Goal: Task Accomplishment & Management: Complete application form

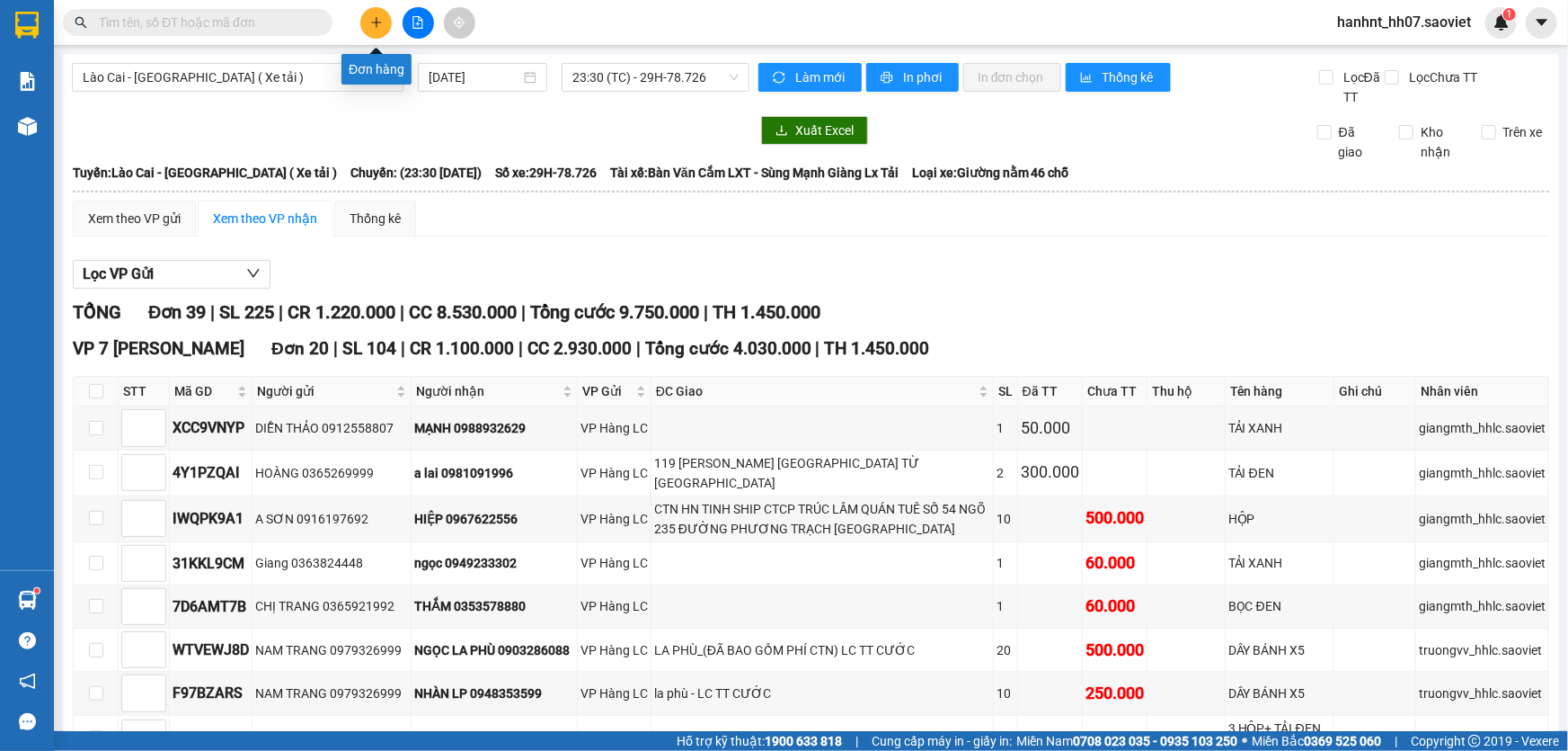
click at [387, 20] on button at bounding box center [376, 22] width 31 height 31
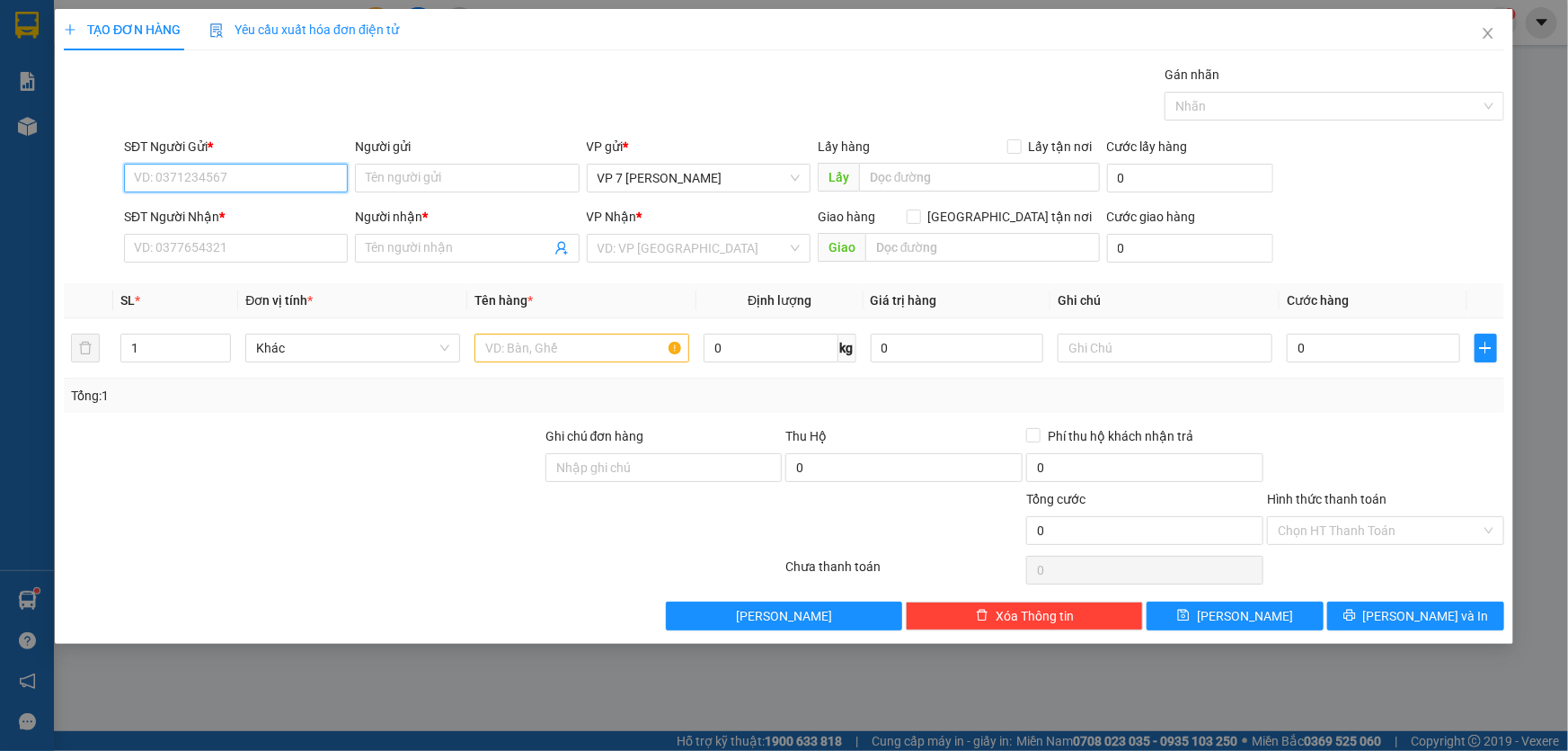
click at [147, 173] on input "SĐT Người Gửi *" at bounding box center [236, 178] width 223 height 29
click at [205, 206] on div "0907707188 - a thành" at bounding box center [236, 214] width 202 height 19
type input "0907707188"
type input "a thành"
type input "0979665235"
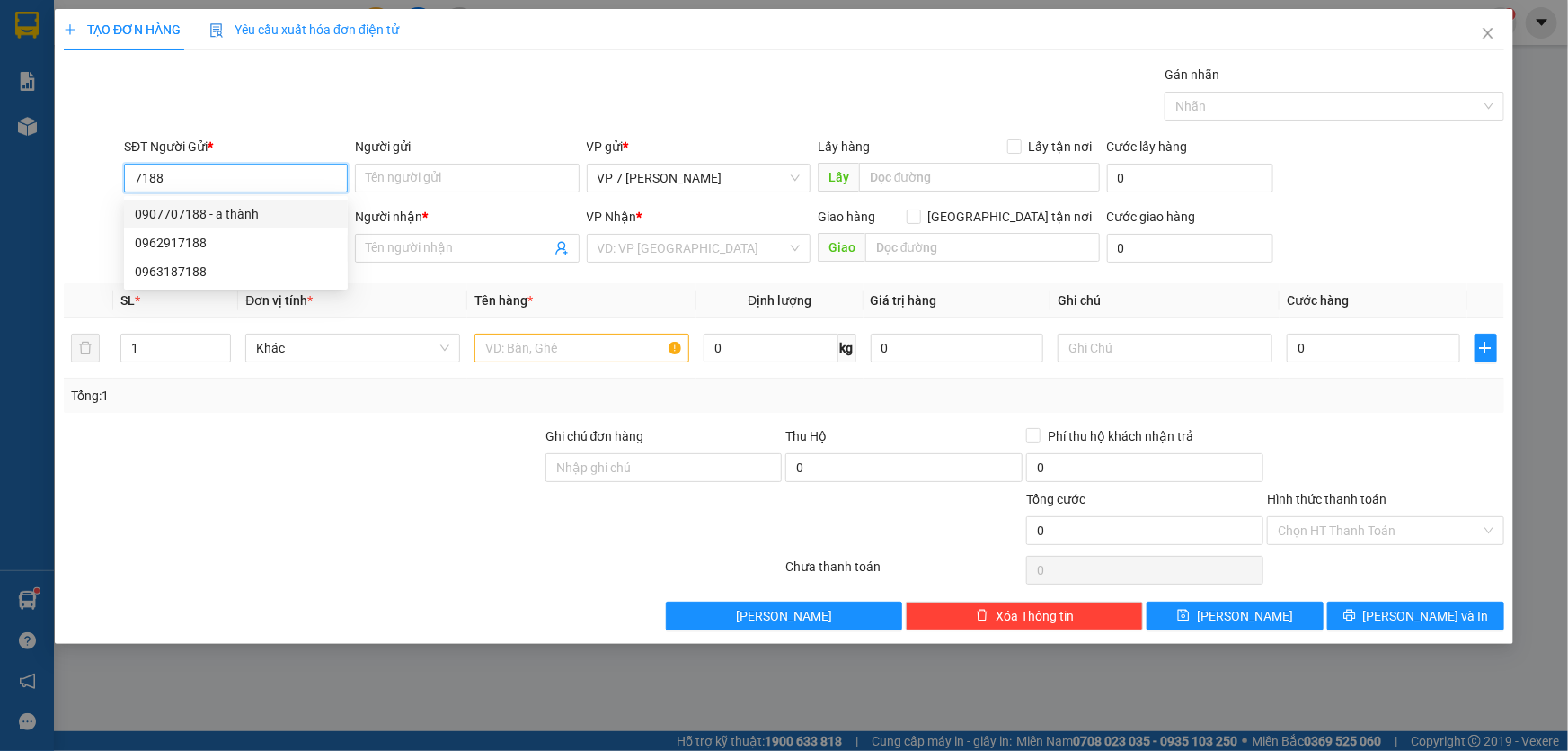
type input "VIỆT"
type input "0907707188"
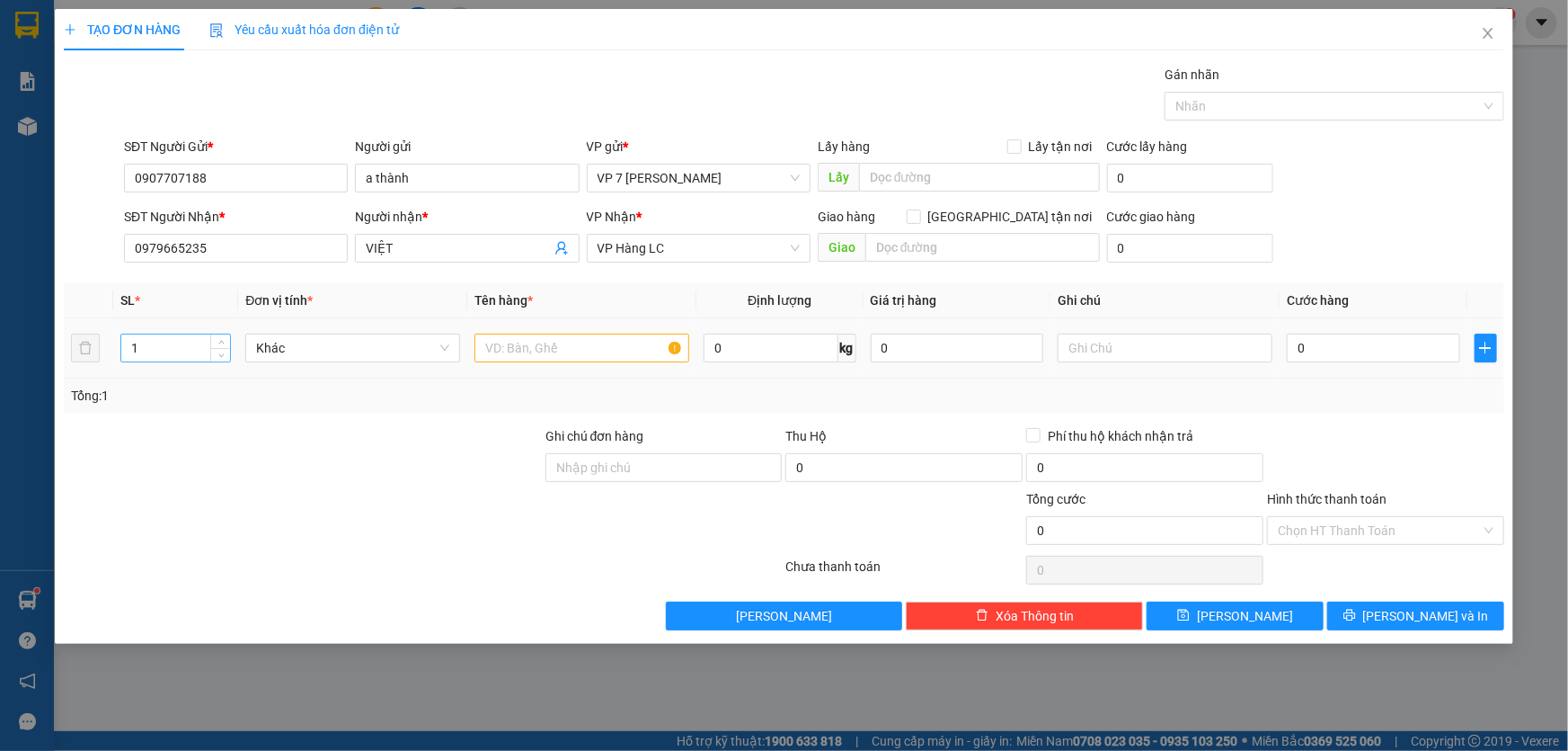
click at [149, 347] on input "1" at bounding box center [176, 348] width 109 height 27
type input "3"
click at [512, 349] on input "text" at bounding box center [582, 348] width 215 height 29
type input "2tivi+1hop"
click at [1331, 340] on input "0" at bounding box center [1373, 348] width 174 height 29
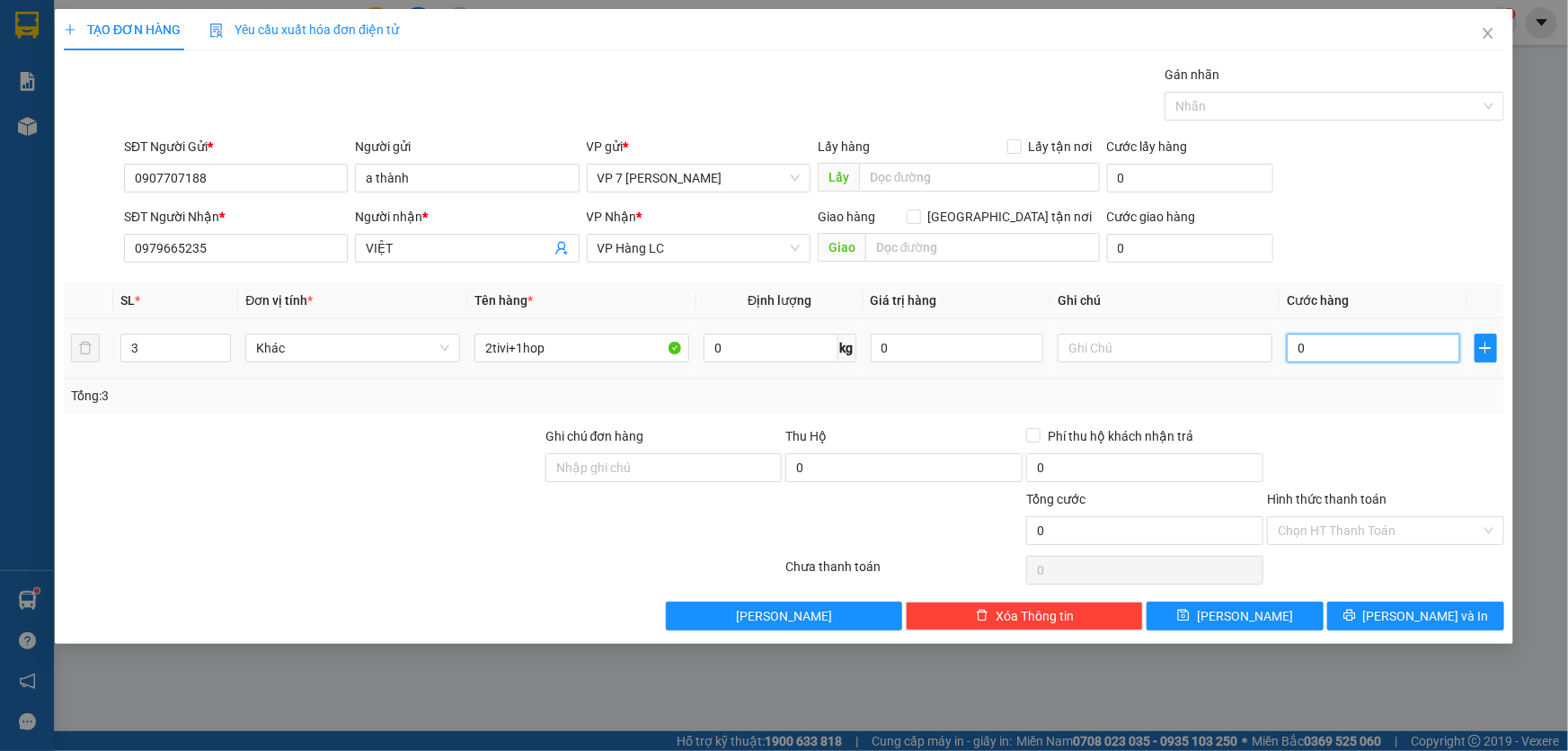
type input "1"
type input "16"
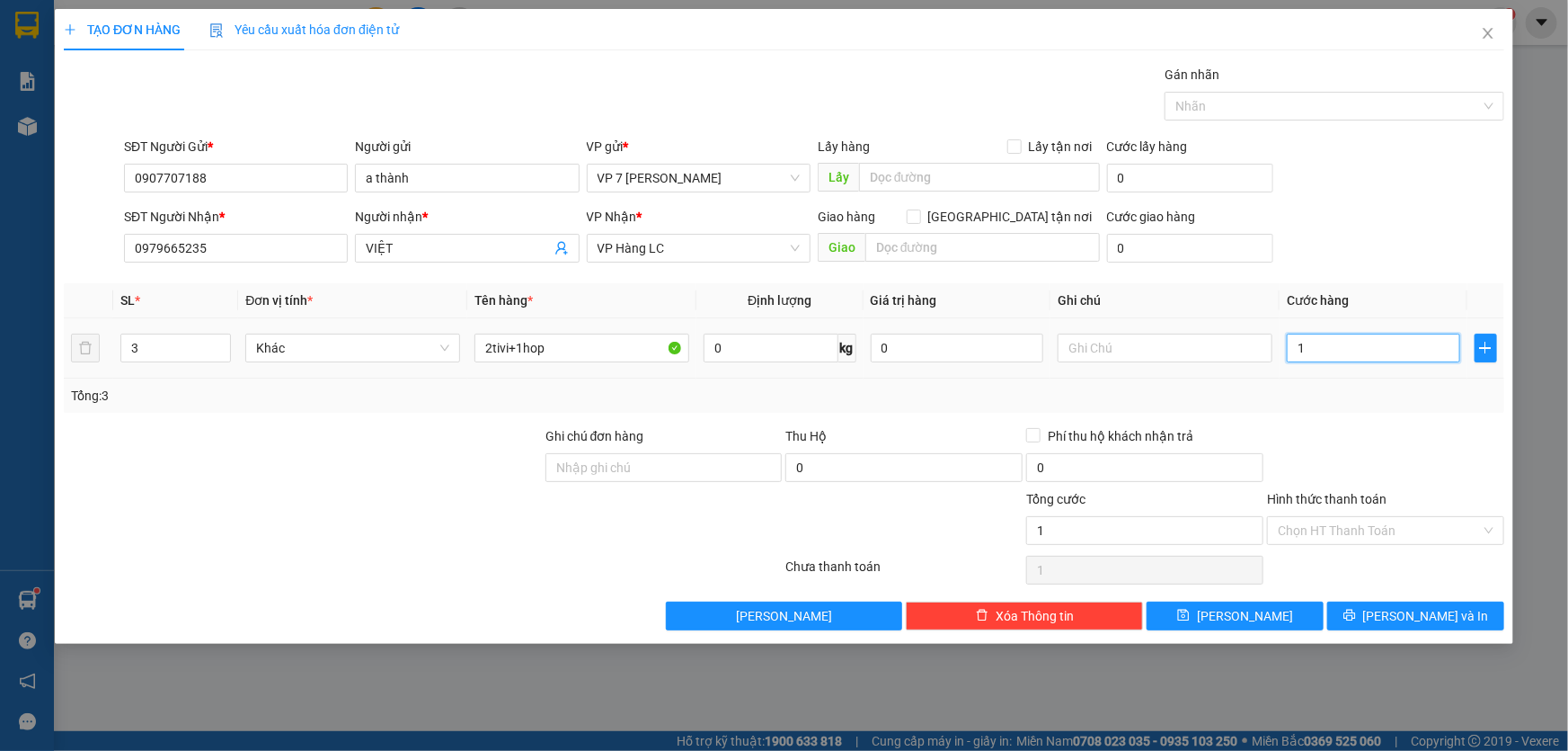
type input "16"
type input "160"
type input "160.000"
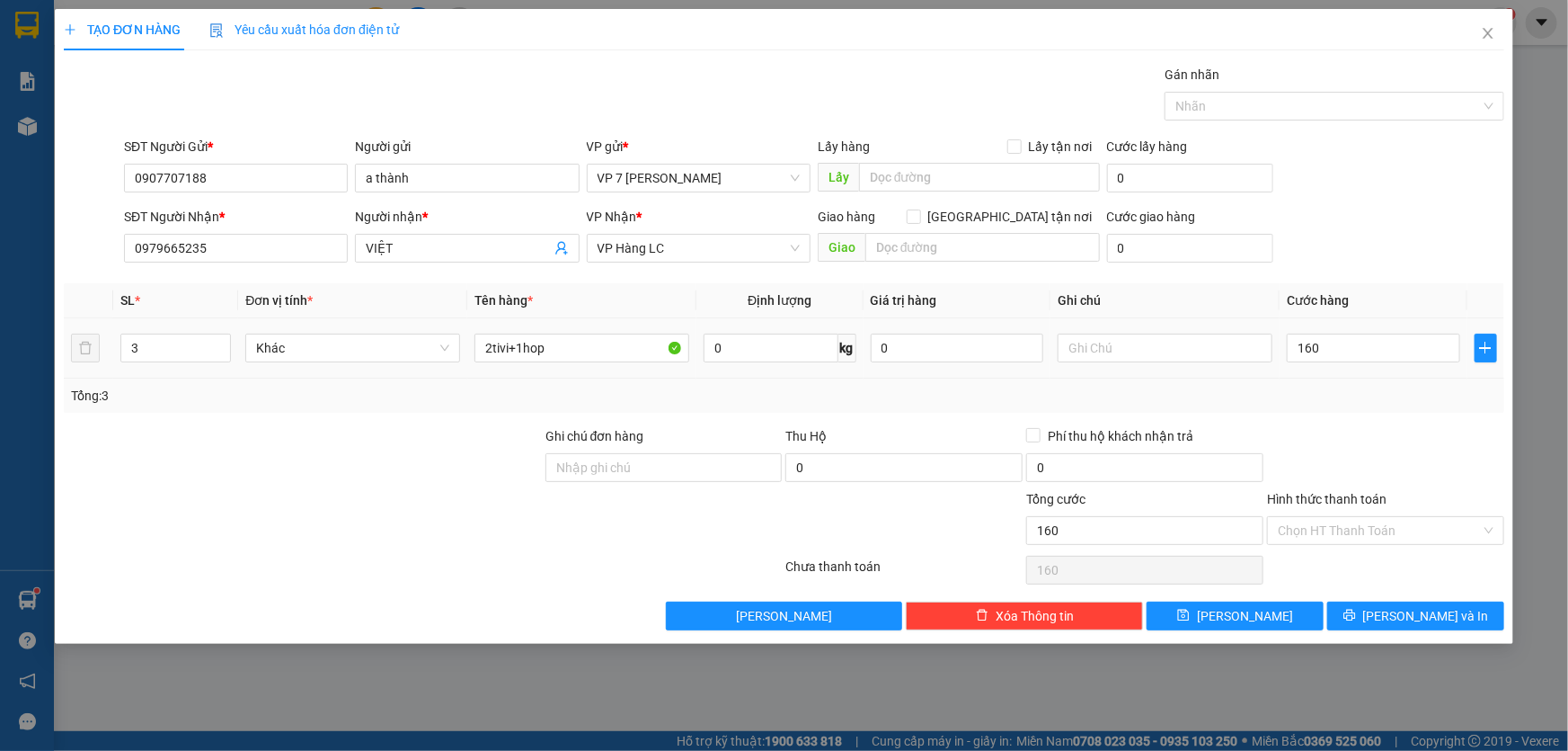
type input "160.000"
click at [1318, 386] on div "Tổng: 3" at bounding box center [784, 395] width 1426 height 19
click at [1332, 494] on label "Hình thức thanh toán" at bounding box center [1326, 498] width 119 height 15
click at [1332, 517] on input "Hình thức thanh toán" at bounding box center [1379, 530] width 203 height 27
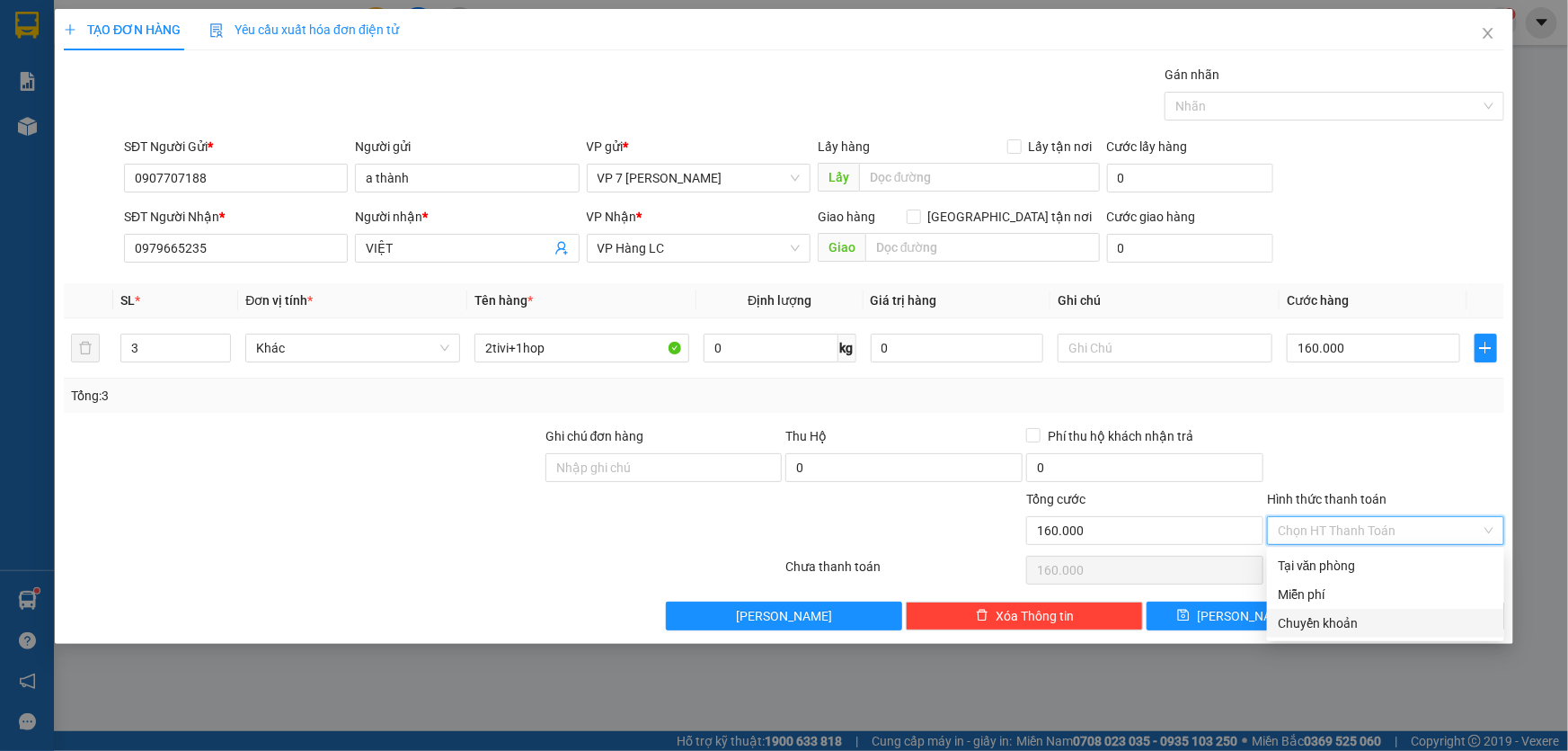
click at [1340, 621] on div "Chuyển khoản" at bounding box center [1385, 623] width 216 height 19
type input "0"
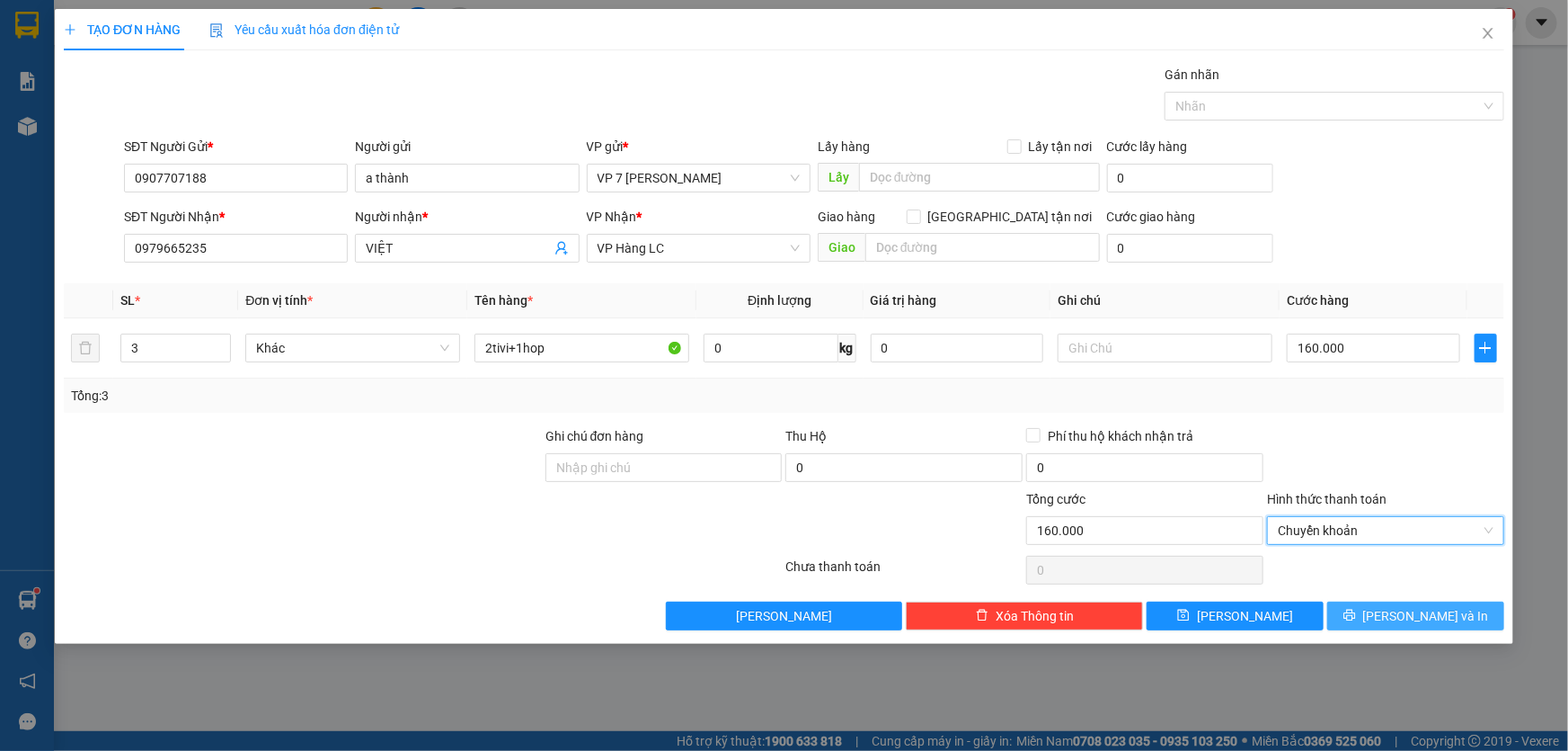
click at [1350, 616] on button "[PERSON_NAME] và In" at bounding box center [1416, 616] width 177 height 29
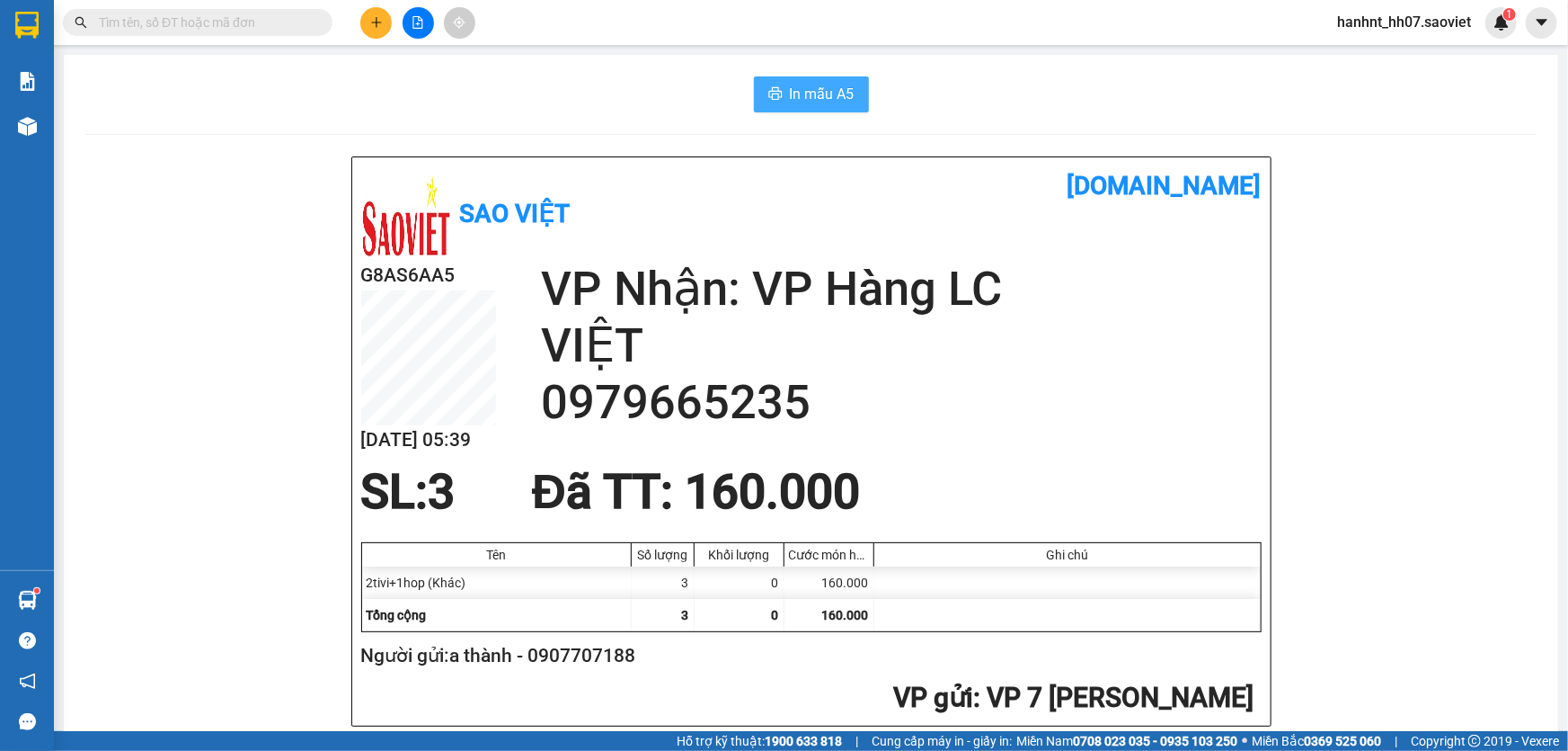
click at [793, 94] on span "In mẫu A5" at bounding box center [821, 93] width 65 height 22
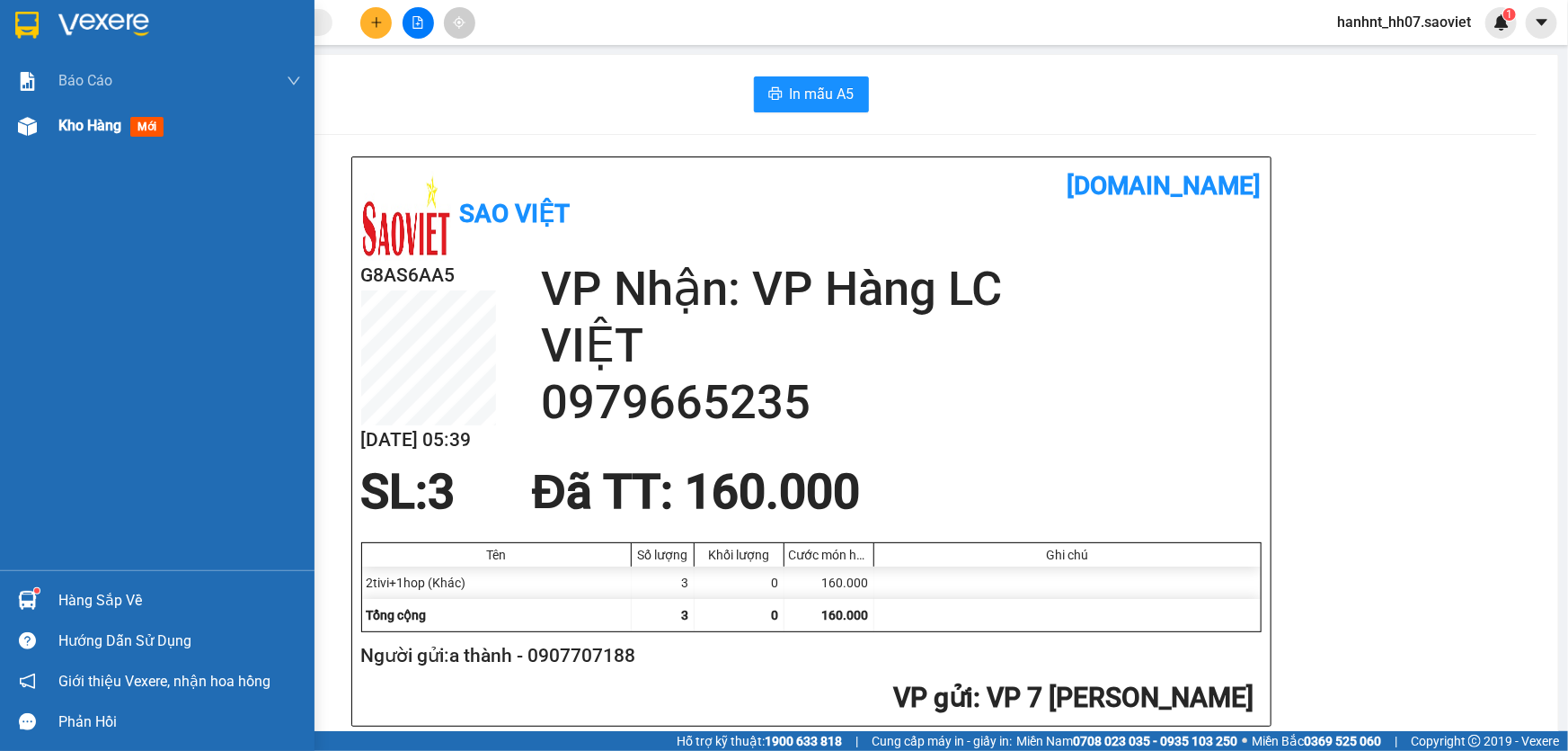
click at [138, 126] on span "mới" at bounding box center [147, 126] width 33 height 19
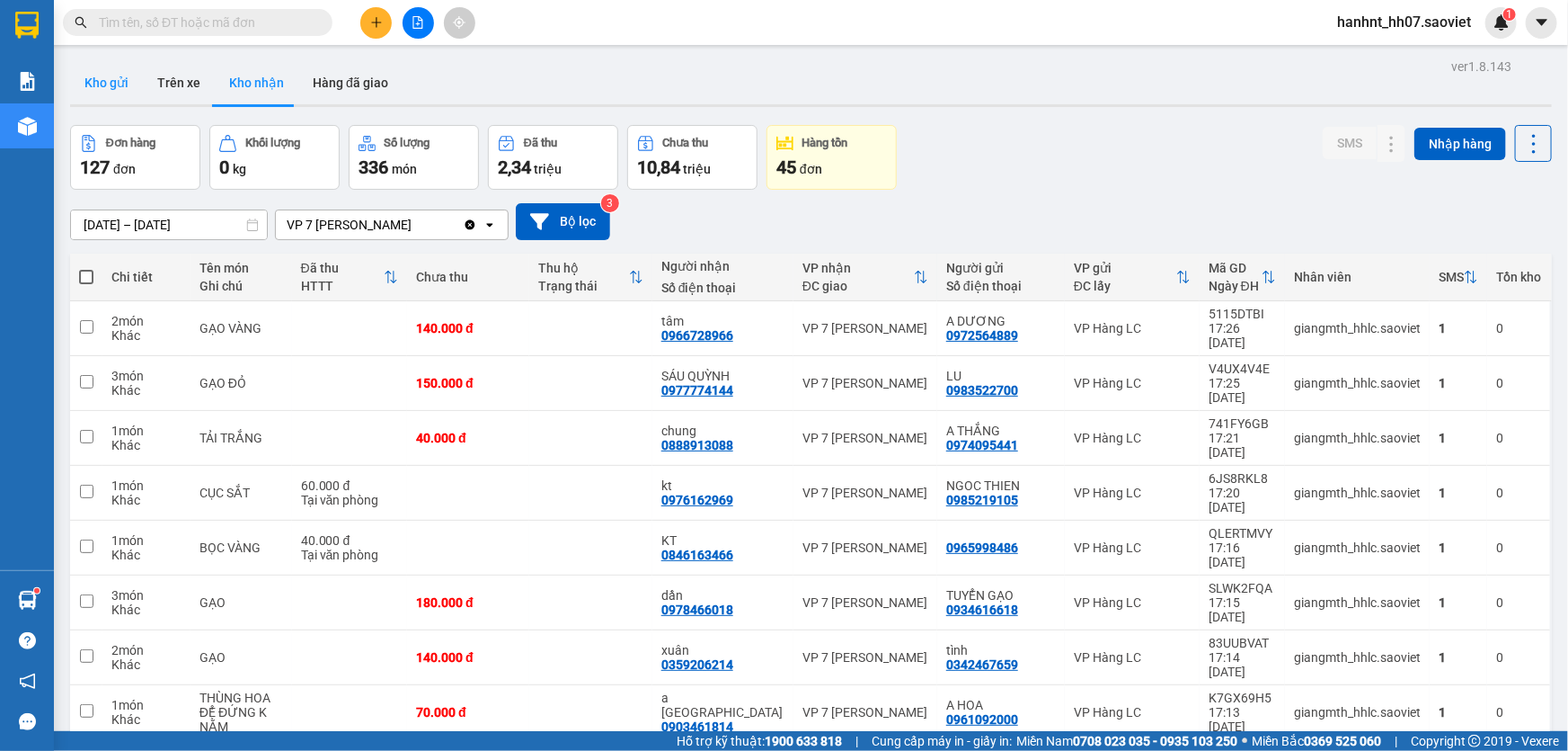
click at [131, 79] on button "Kho gửi" at bounding box center [106, 83] width 73 height 43
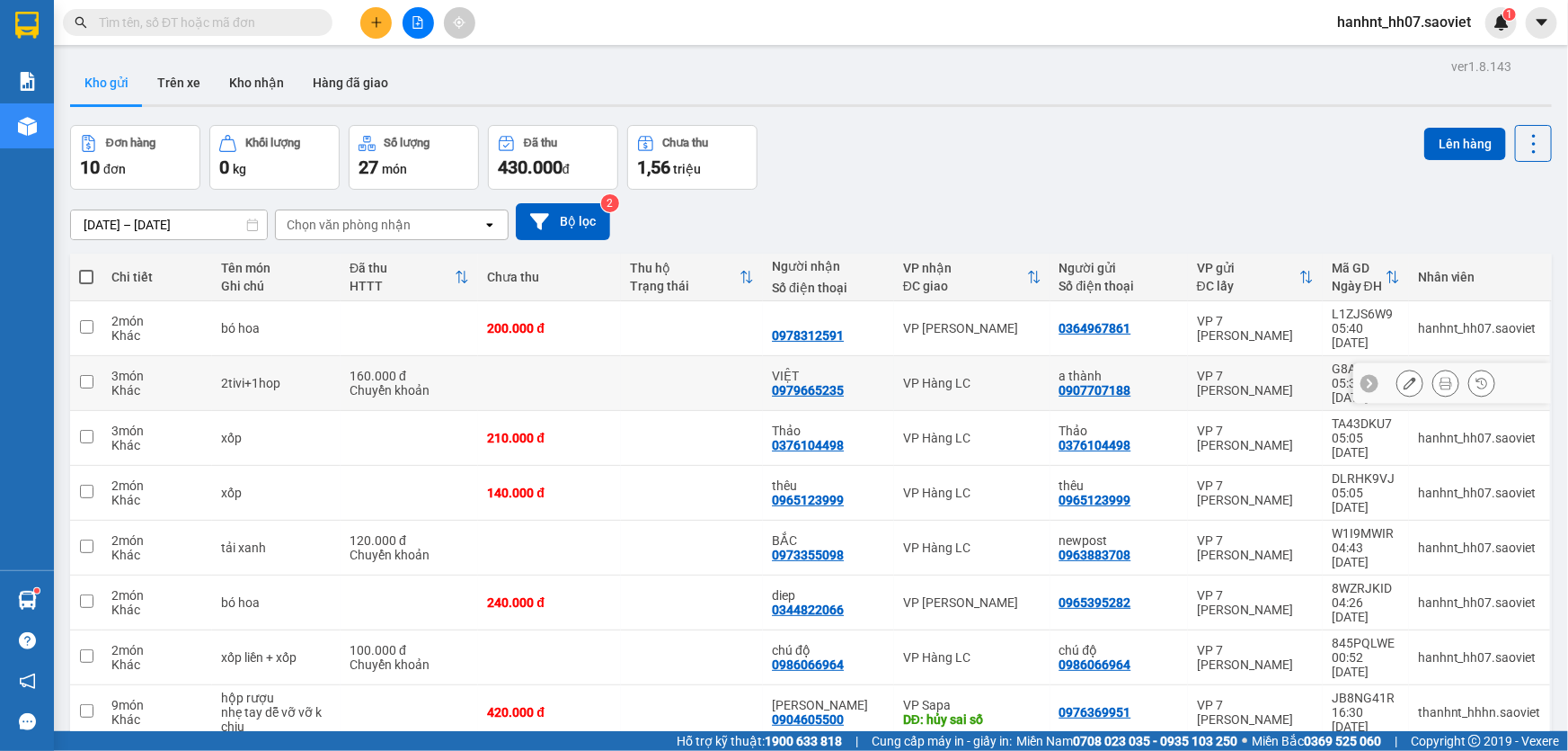
scroll to position [82, 0]
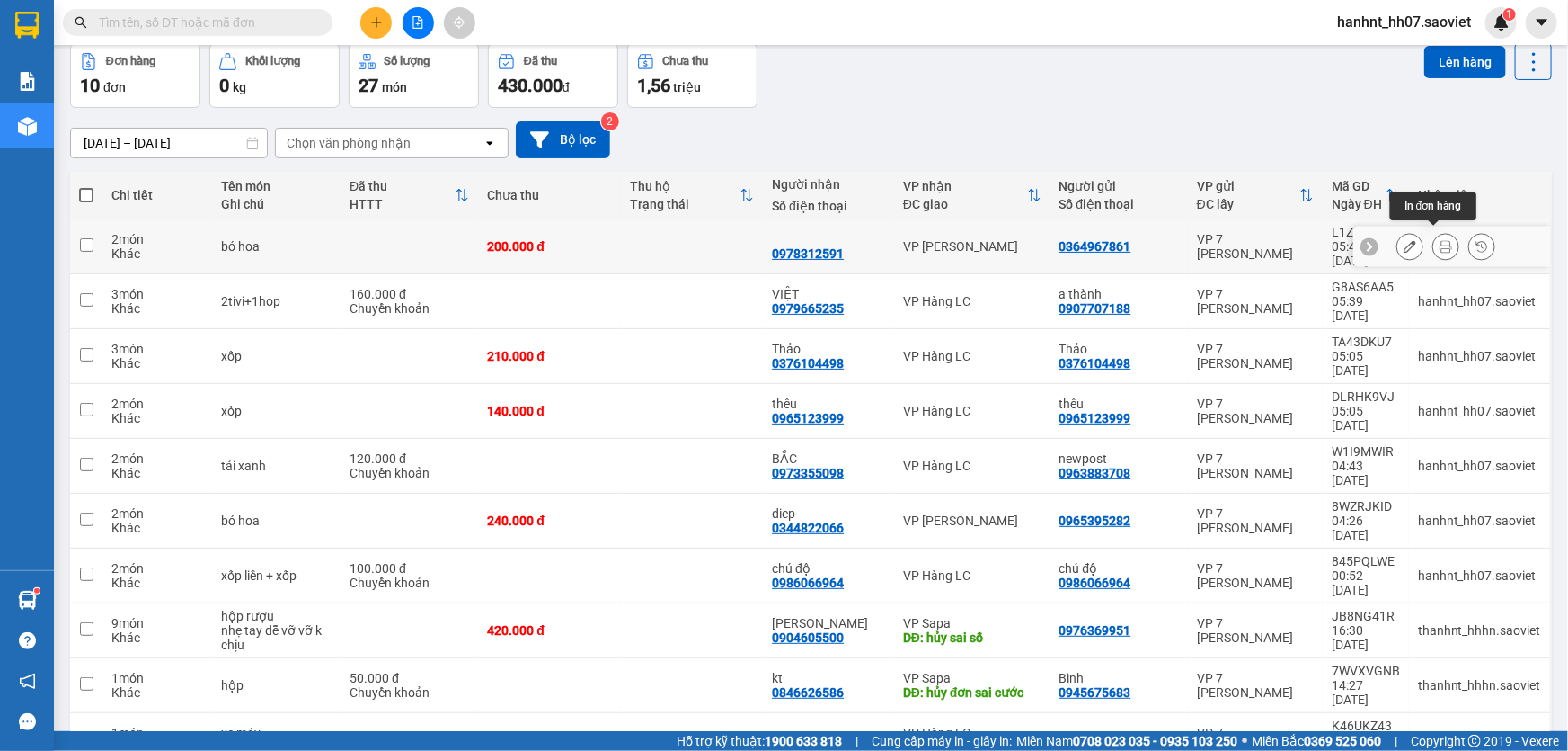
click at [1433, 231] on button at bounding box center [1446, 247] width 25 height 31
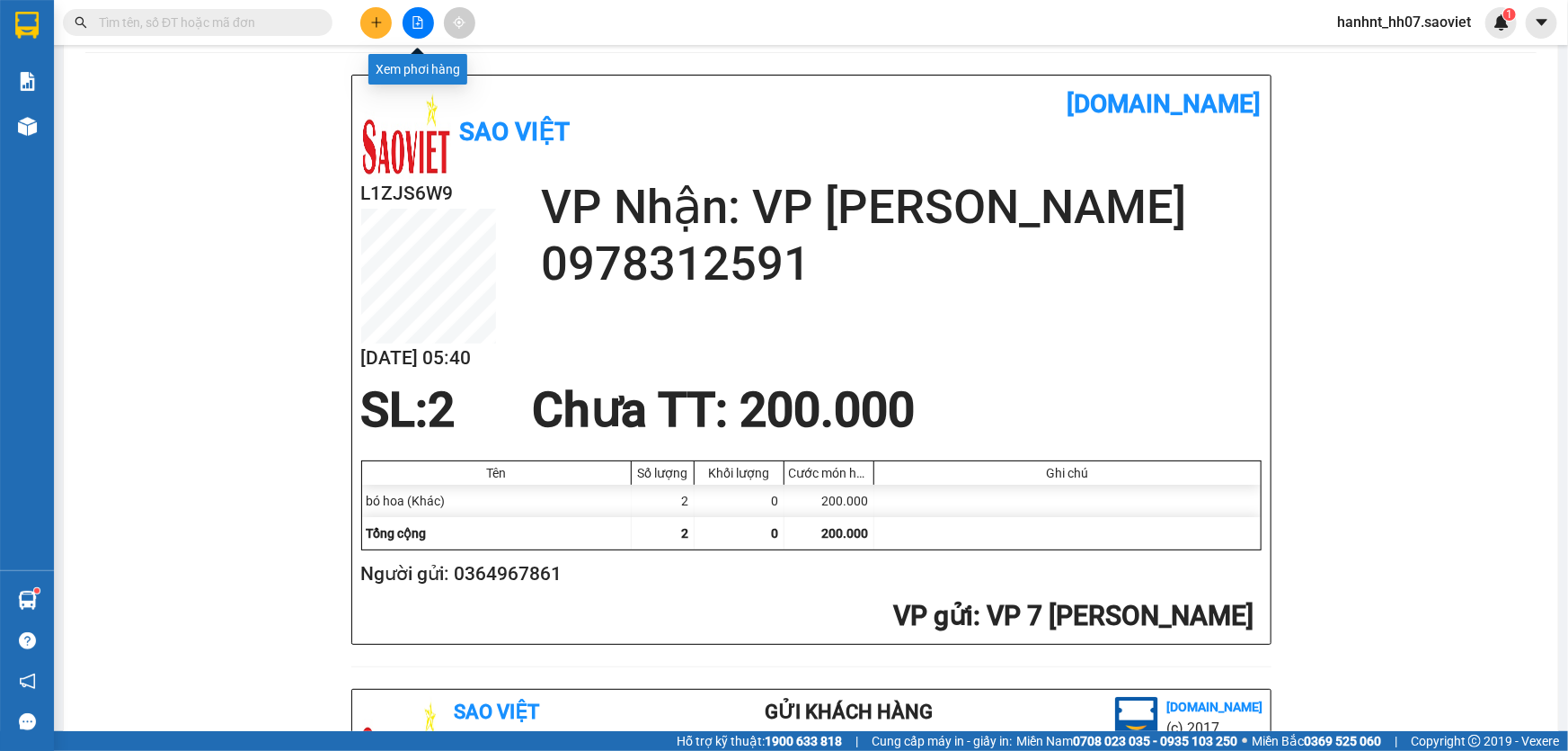
click at [414, 28] on icon "file-add" at bounding box center [418, 22] width 10 height 13
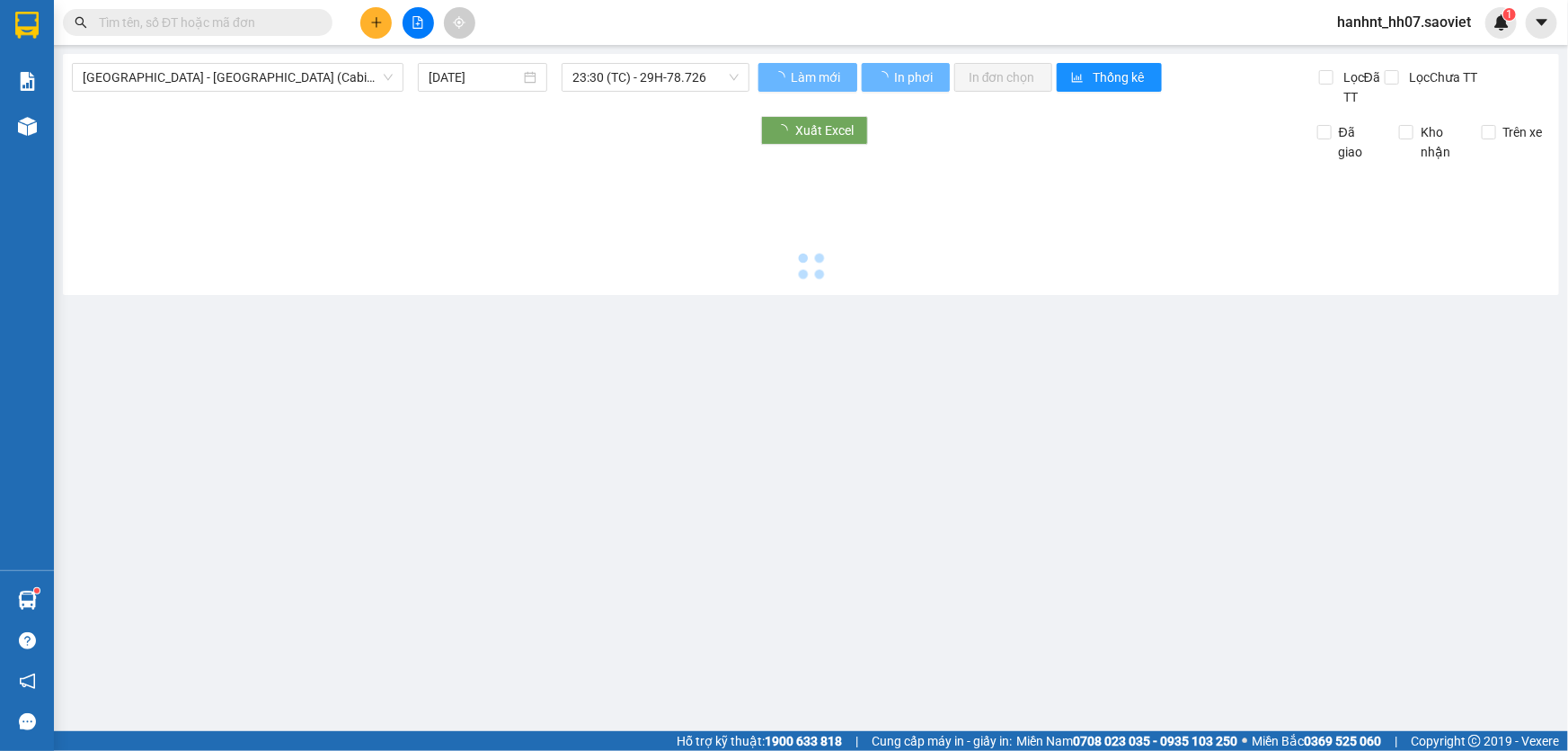
type input "12/09/2025"
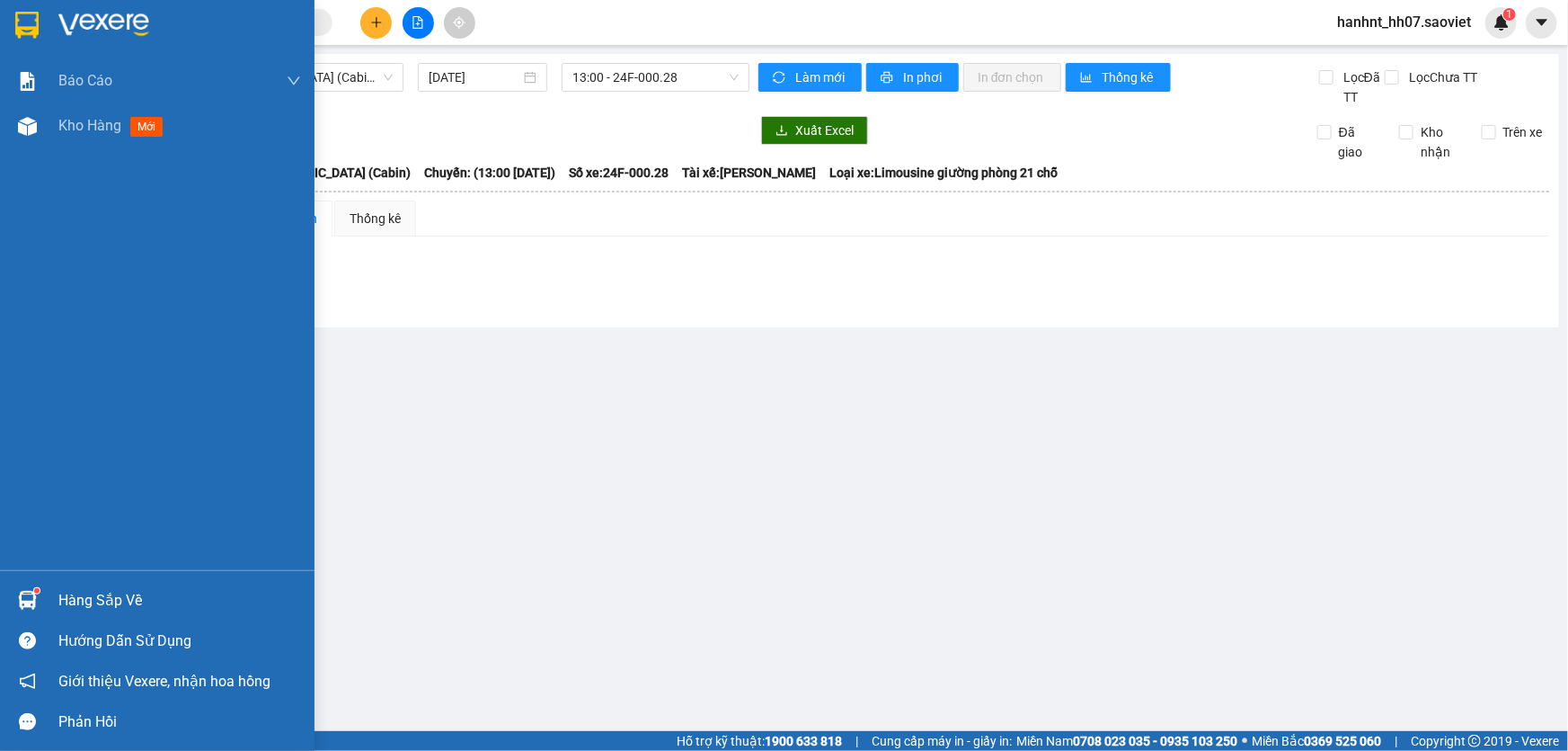
click at [141, 587] on div "Hàng sắp về" at bounding box center [180, 600] width 243 height 27
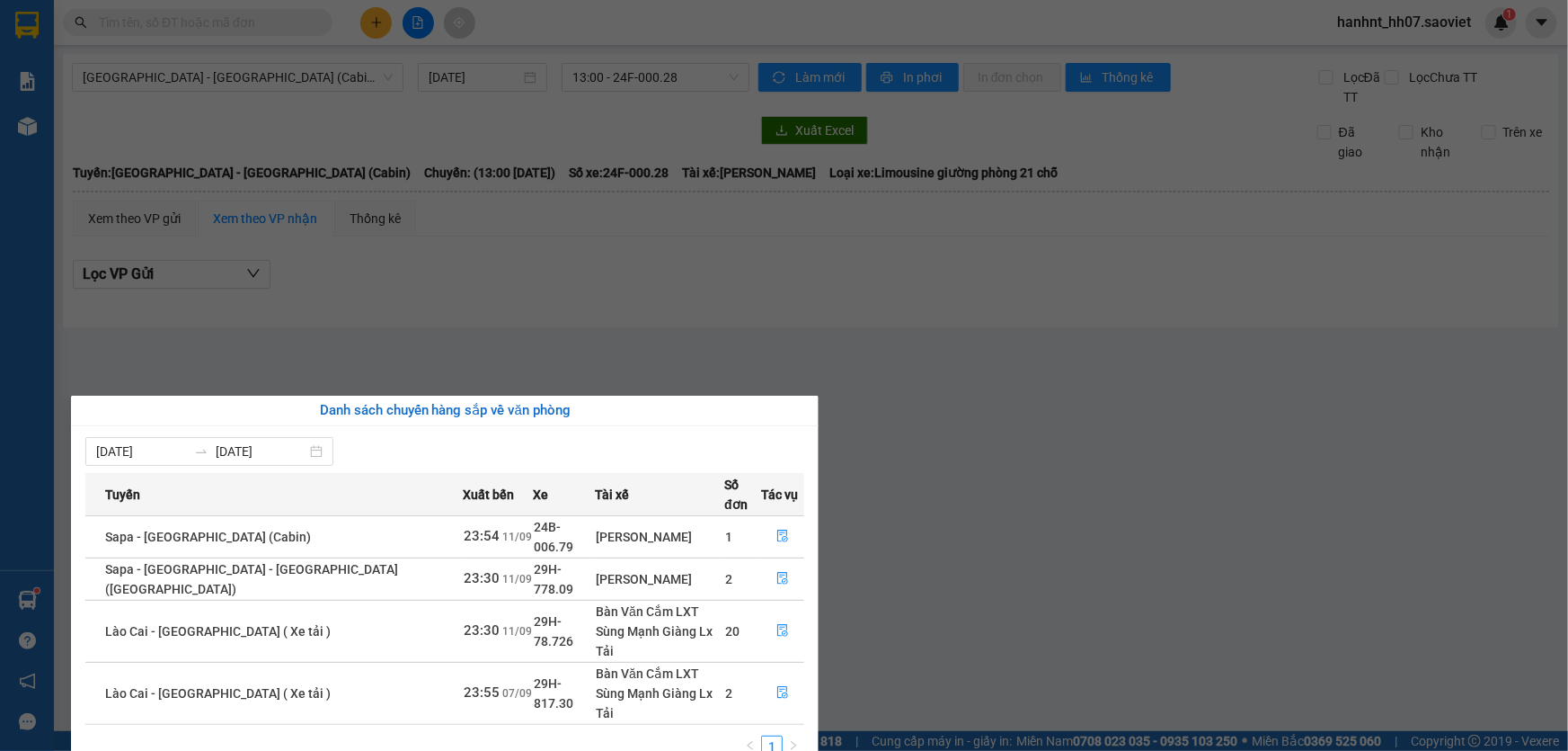
click at [515, 281] on section "Kết quả tìm kiếm ( 2 ) Bộ lọc Mã ĐH Trạng thái Món hàng Thu hộ Tổng cước Chưa c…" at bounding box center [784, 375] width 1568 height 751
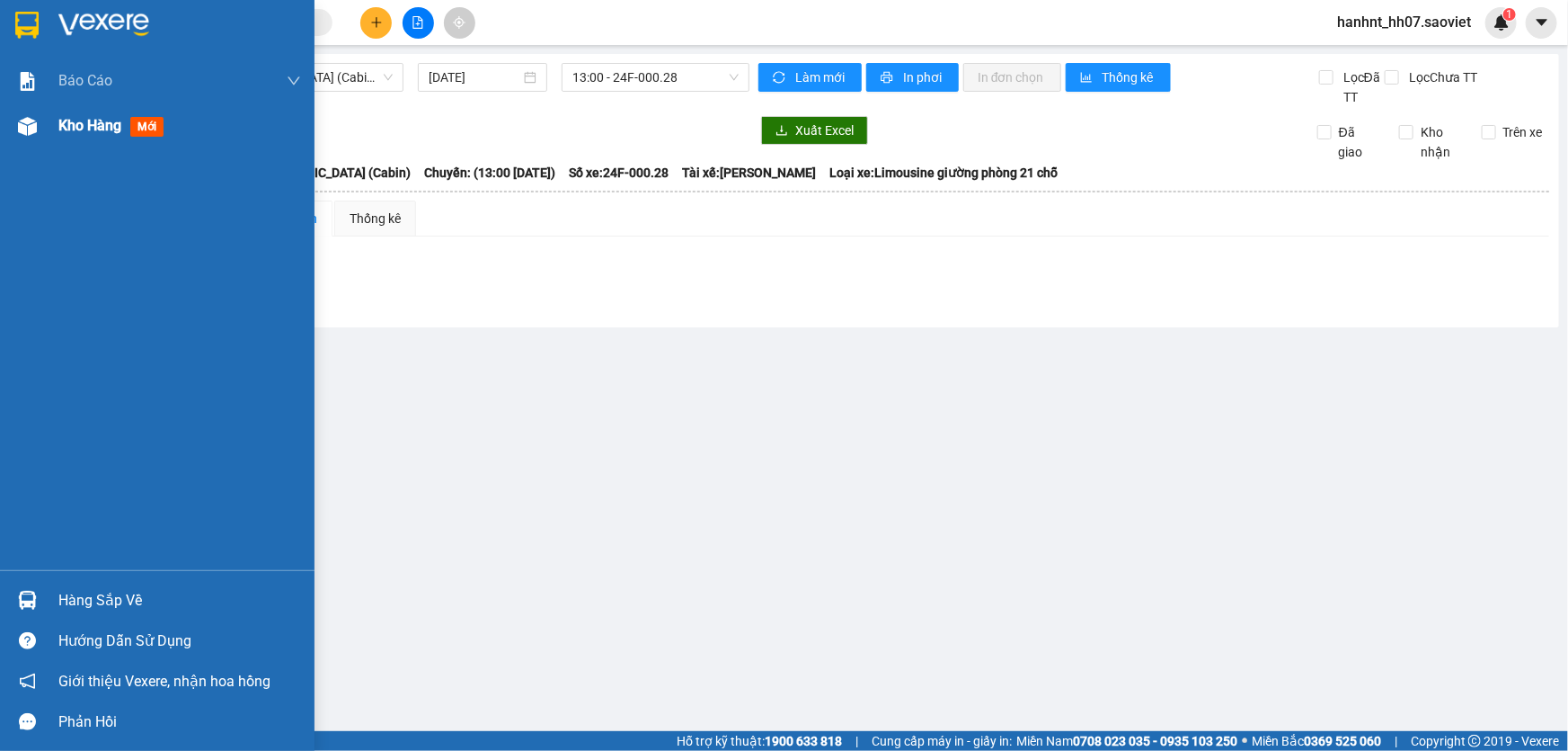
click at [139, 118] on span "mới" at bounding box center [147, 126] width 33 height 19
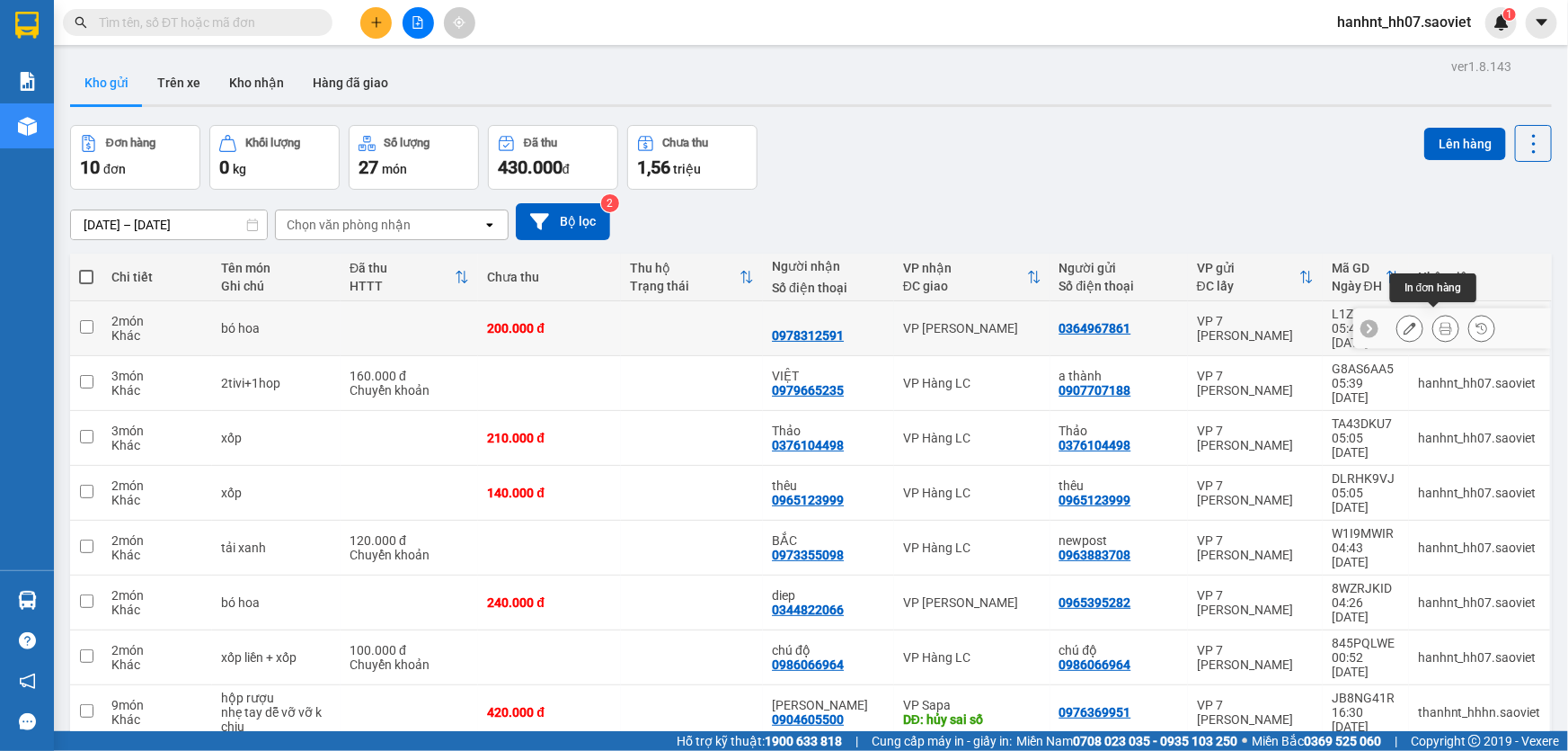
click at [1439, 322] on icon at bounding box center [1445, 327] width 13 height 13
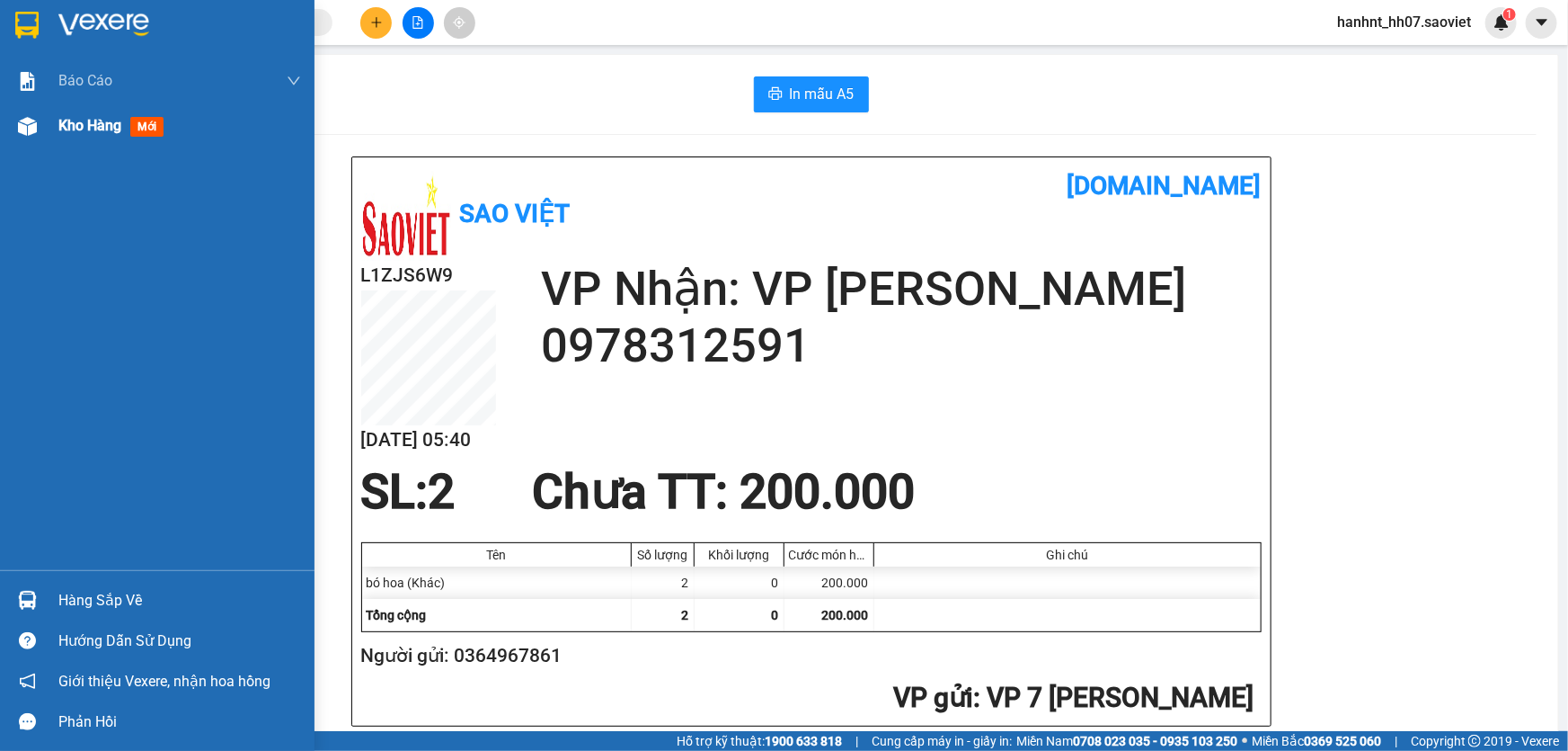
click at [148, 134] on span "mới" at bounding box center [147, 126] width 33 height 19
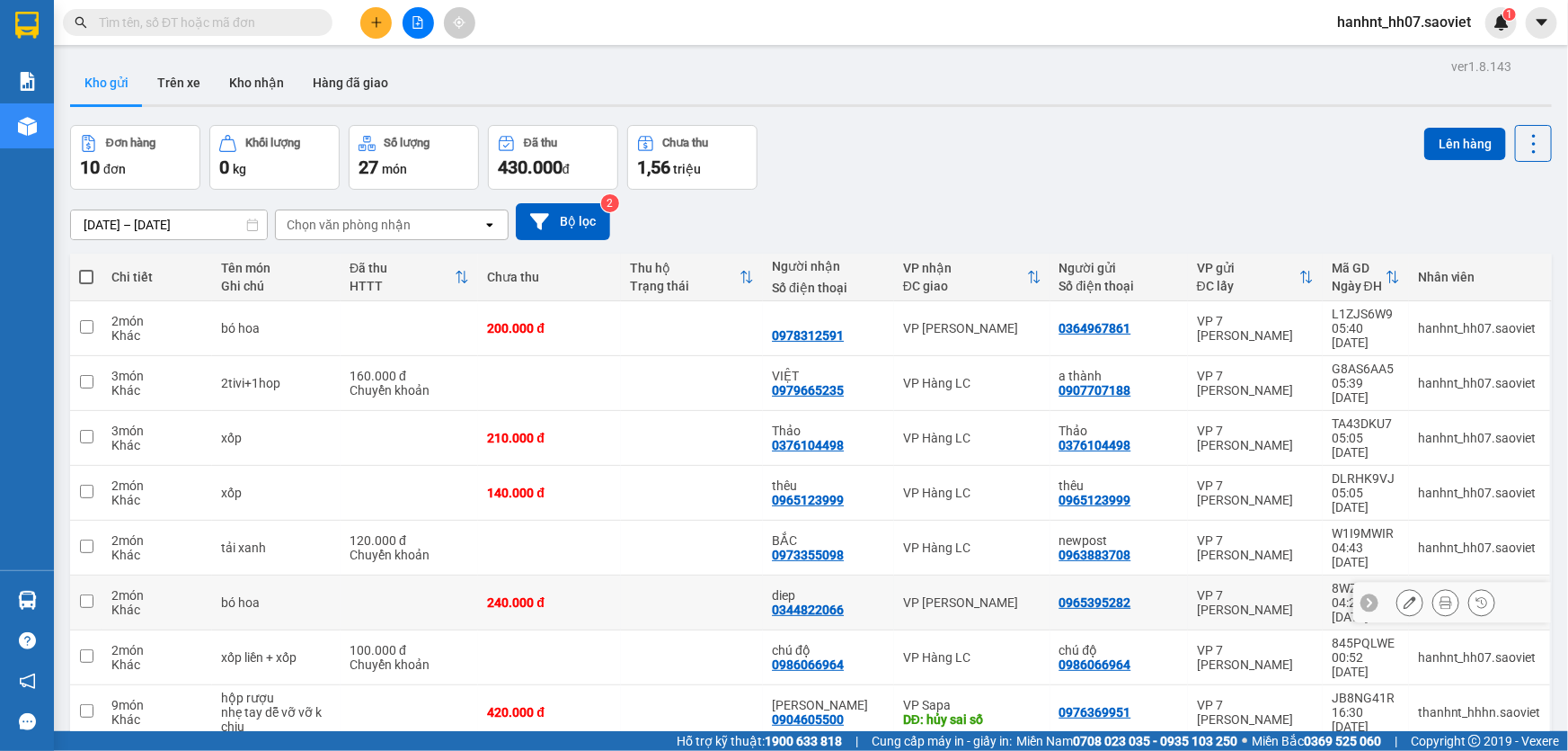
scroll to position [82, 0]
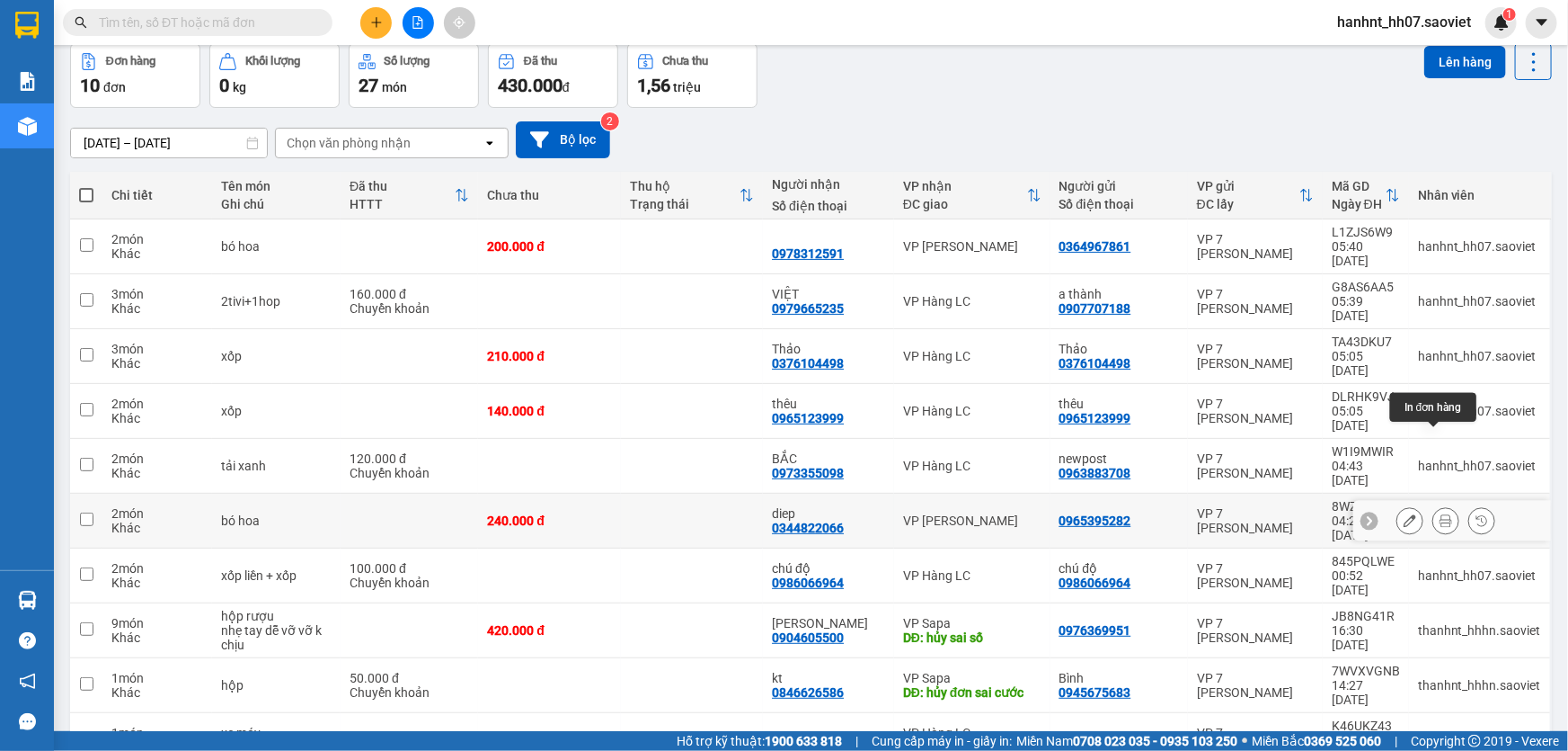
click at [1439, 514] on icon at bounding box center [1445, 520] width 13 height 13
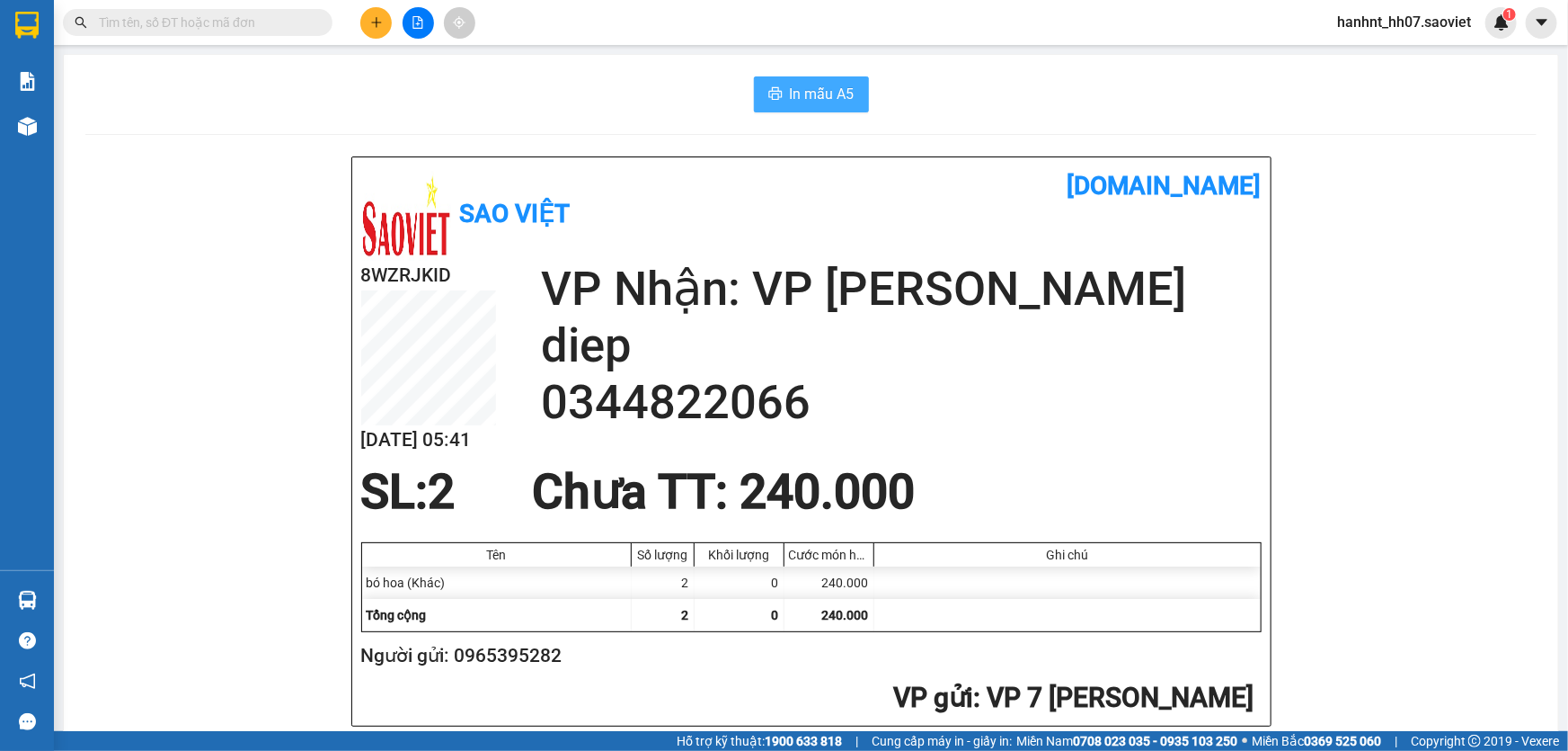
click at [820, 85] on span "In mẫu A5" at bounding box center [821, 93] width 65 height 22
click at [205, 24] on input "text" at bounding box center [205, 22] width 212 height 19
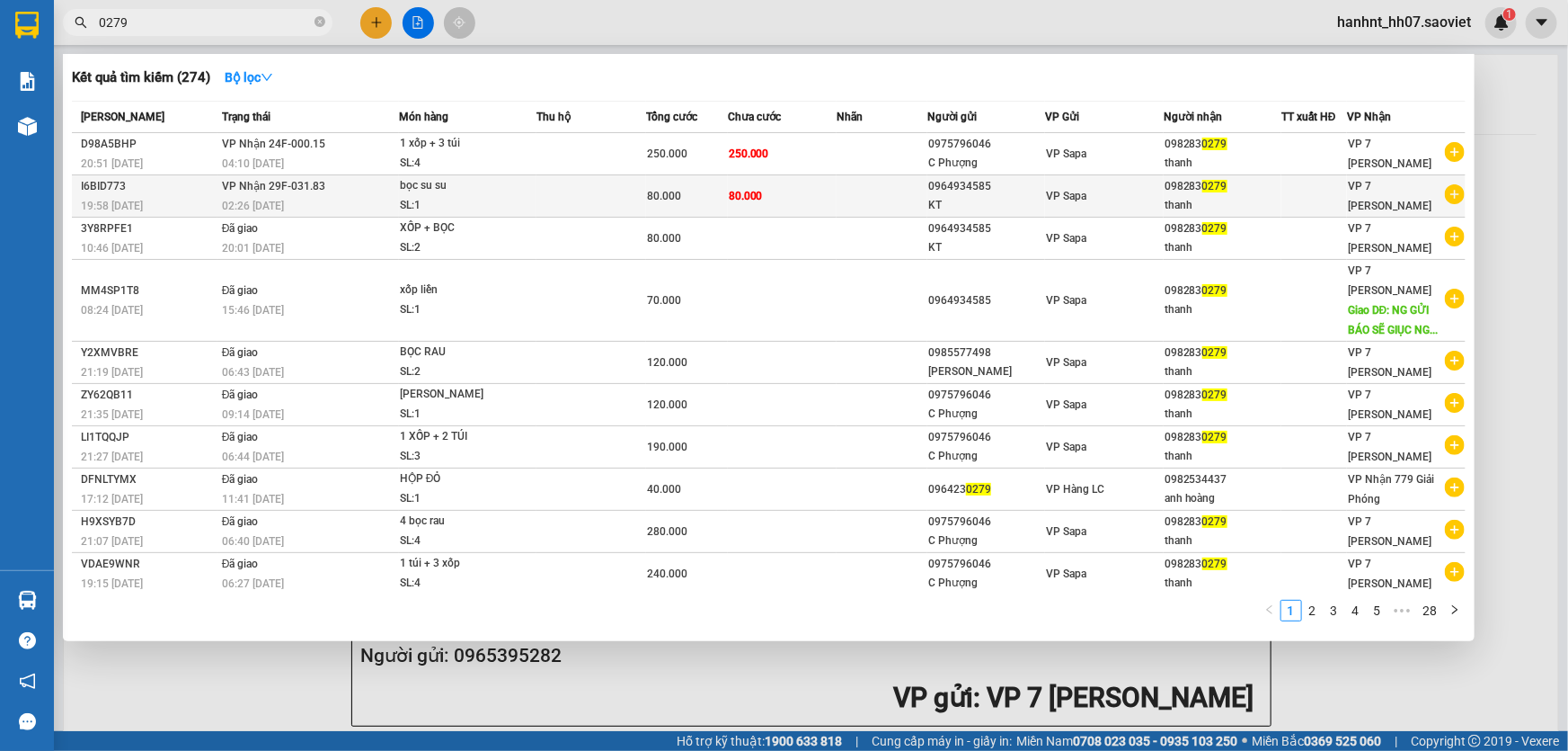
type input "0279"
click at [675, 190] on div "80.000" at bounding box center [686, 196] width 80 height 19
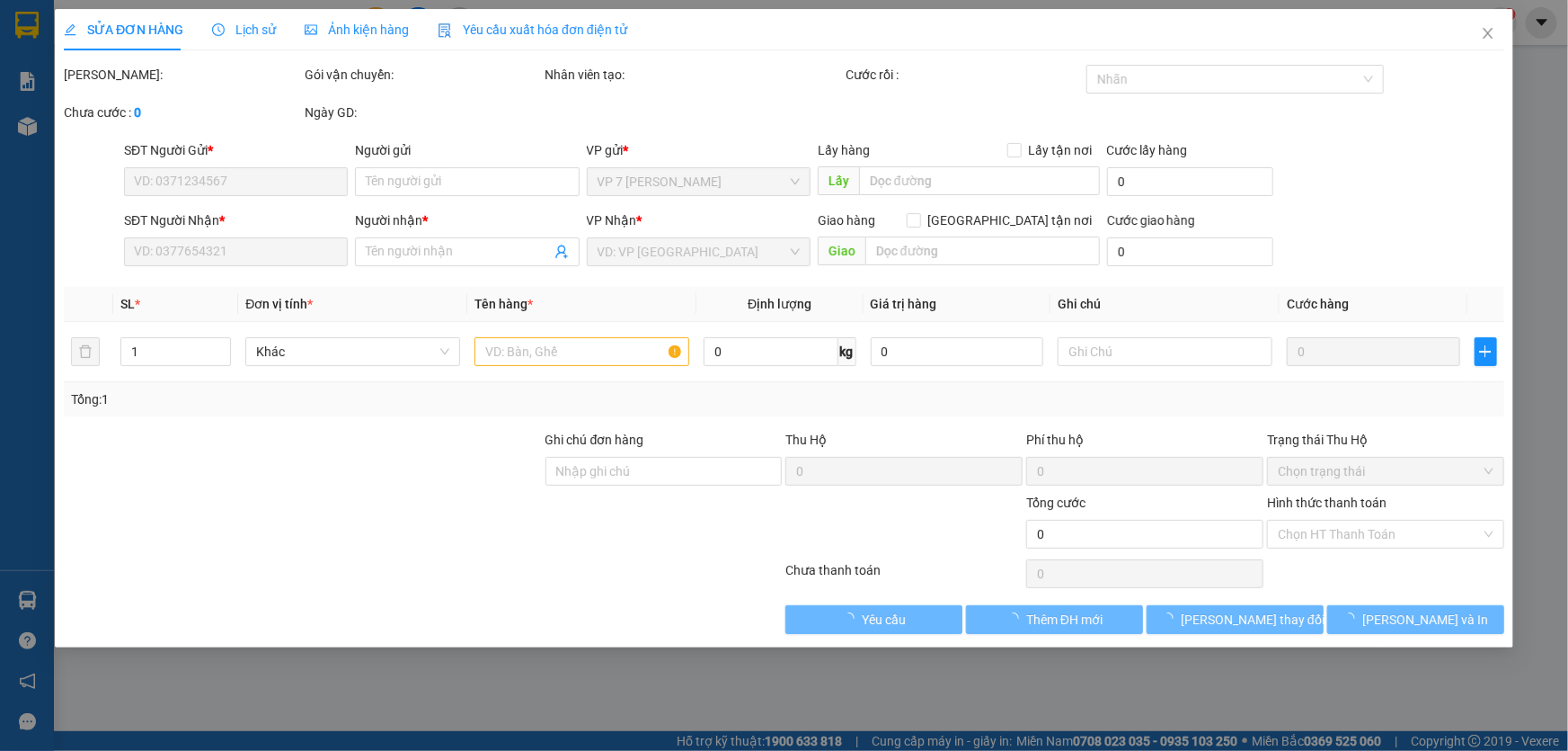
type input "0964934585"
type input "KT"
type input "0982830279"
type input "thanh"
type input "80.000"
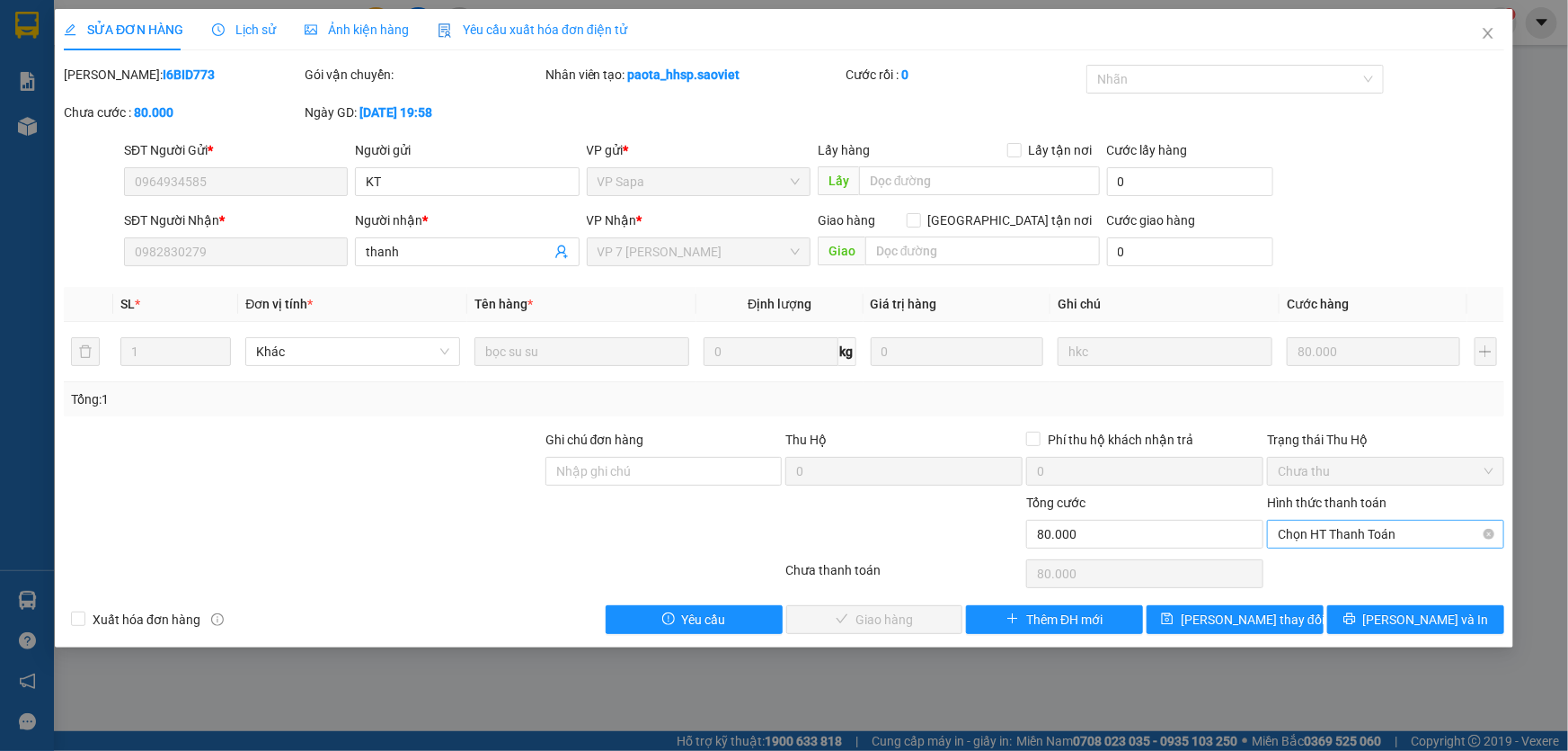
click at [1322, 522] on span "Chọn HT Thanh Toán" at bounding box center [1385, 534] width 216 height 27
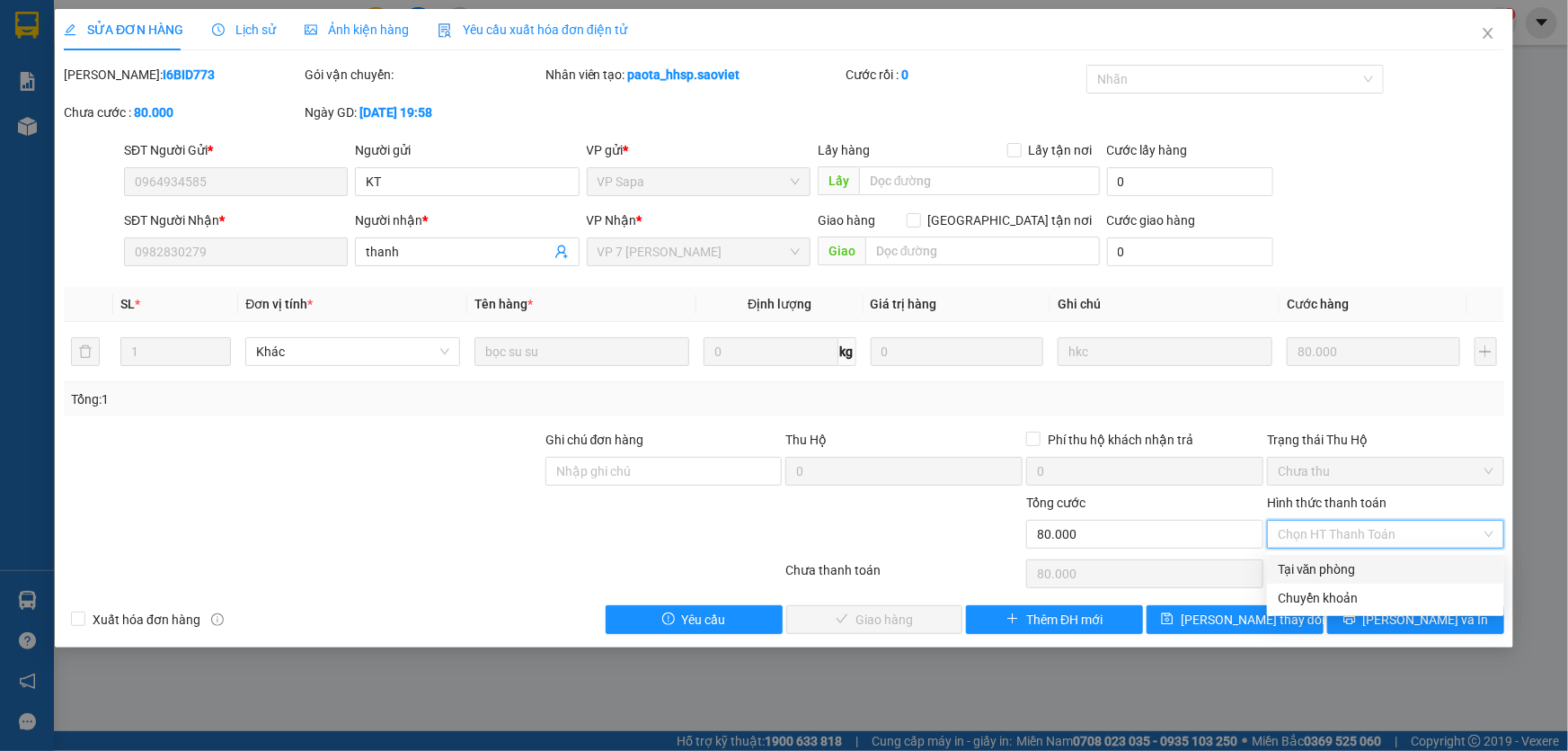
click at [1301, 568] on div "Tại văn phòng" at bounding box center [1385, 569] width 216 height 19
type input "0"
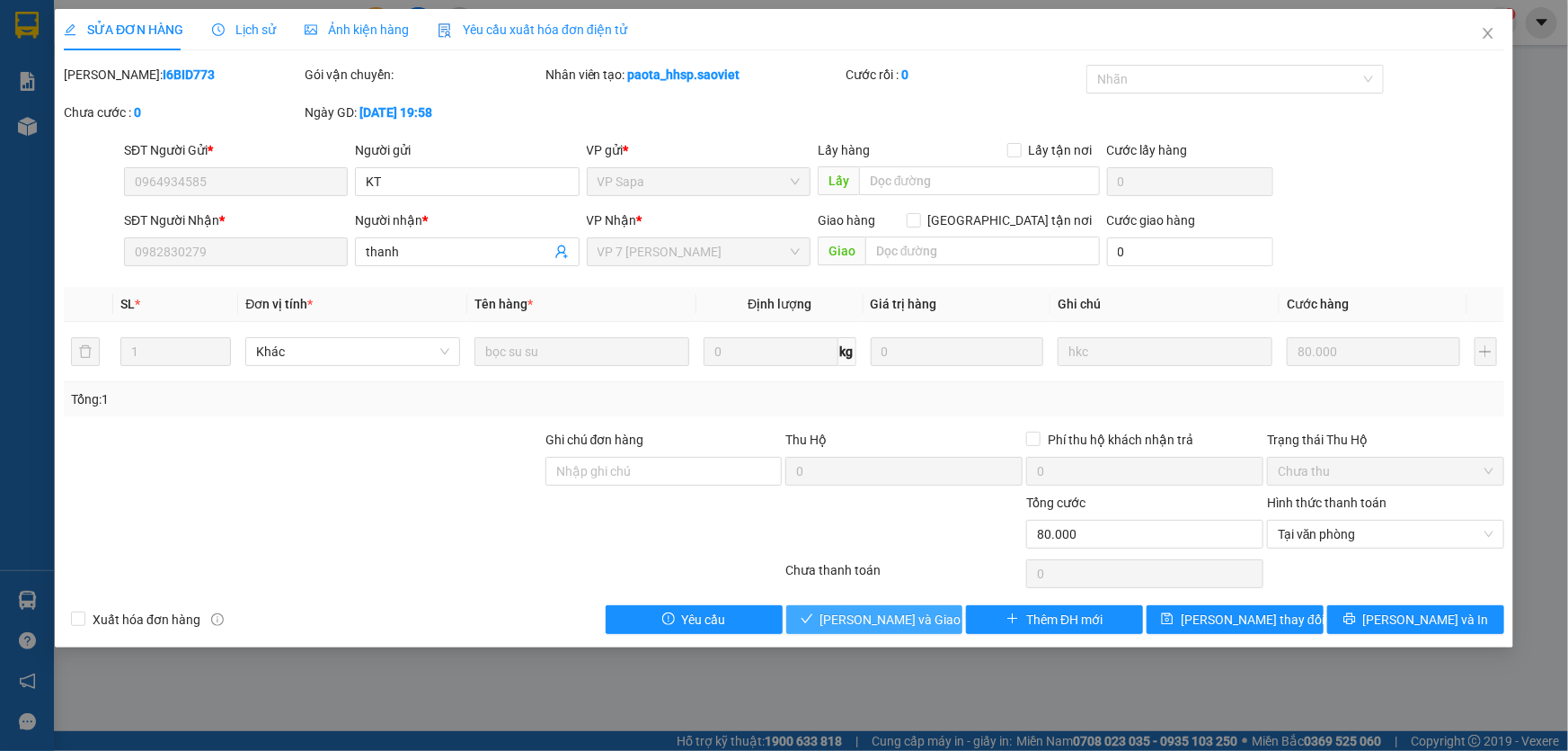
click at [861, 623] on span "[PERSON_NAME] và [PERSON_NAME] hàng" at bounding box center [907, 619] width 173 height 19
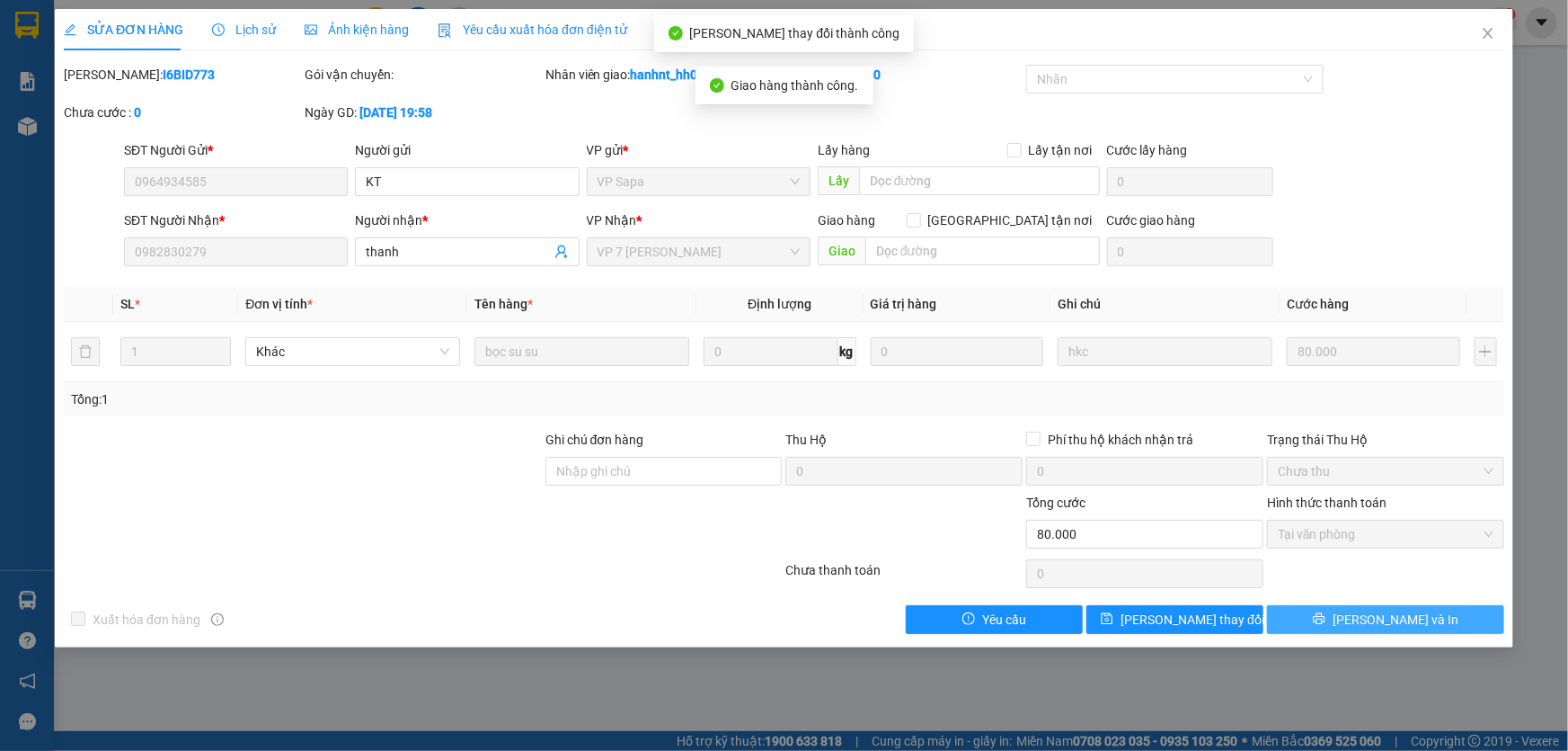
click at [1336, 620] on button "[PERSON_NAME] và In" at bounding box center [1385, 620] width 237 height 29
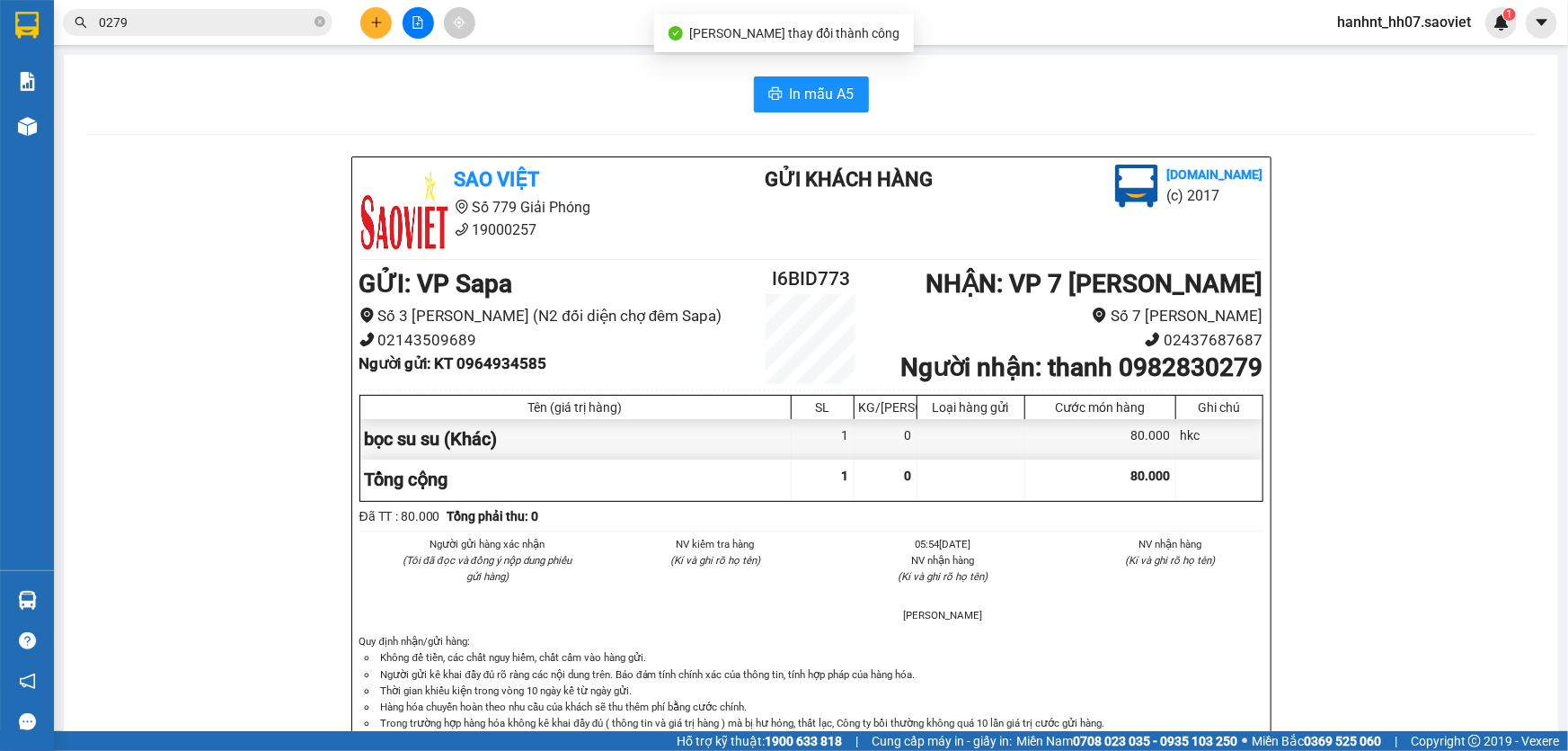
click at [222, 21] on input "0279" at bounding box center [205, 22] width 212 height 19
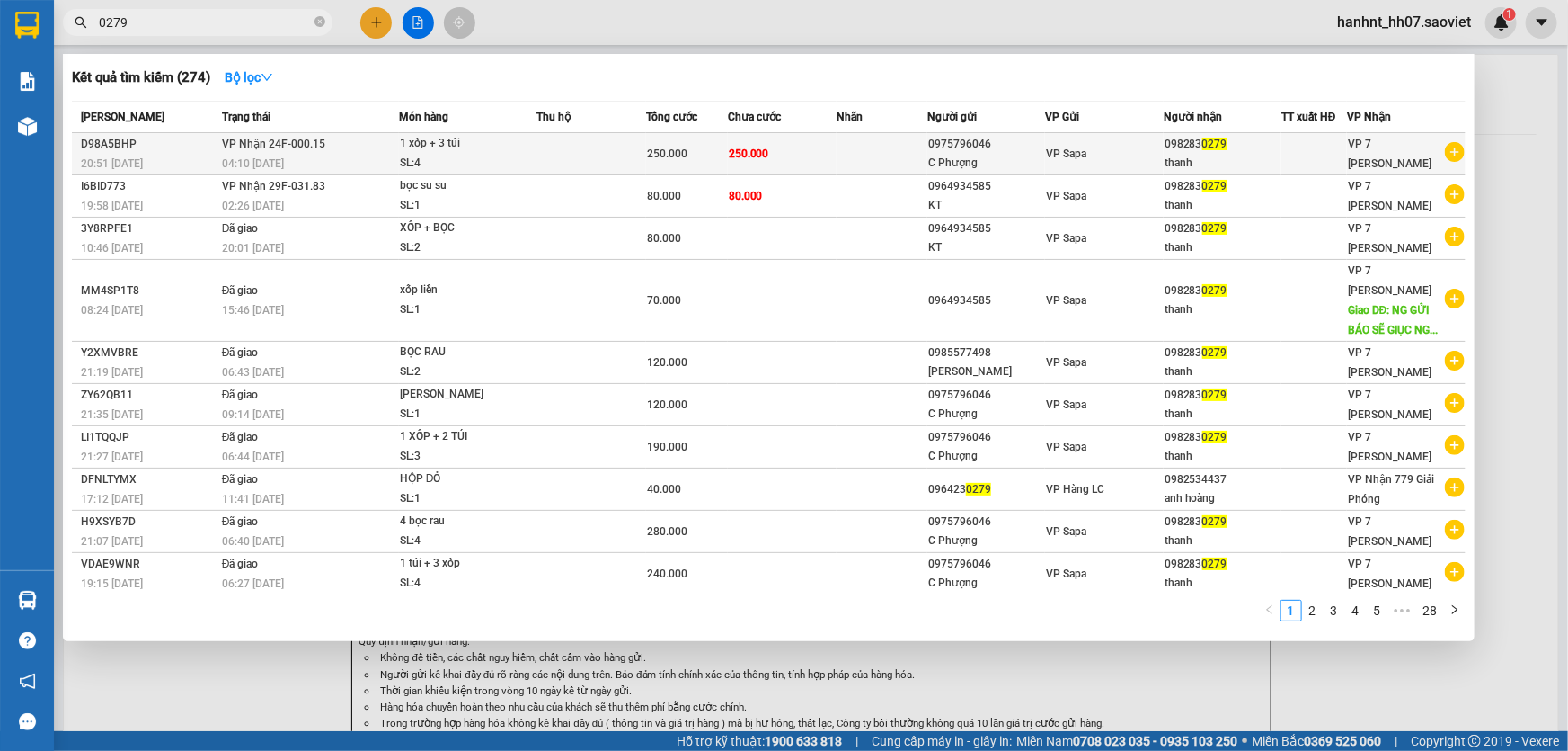
click at [692, 165] on td "250.000" at bounding box center [686, 154] width 82 height 42
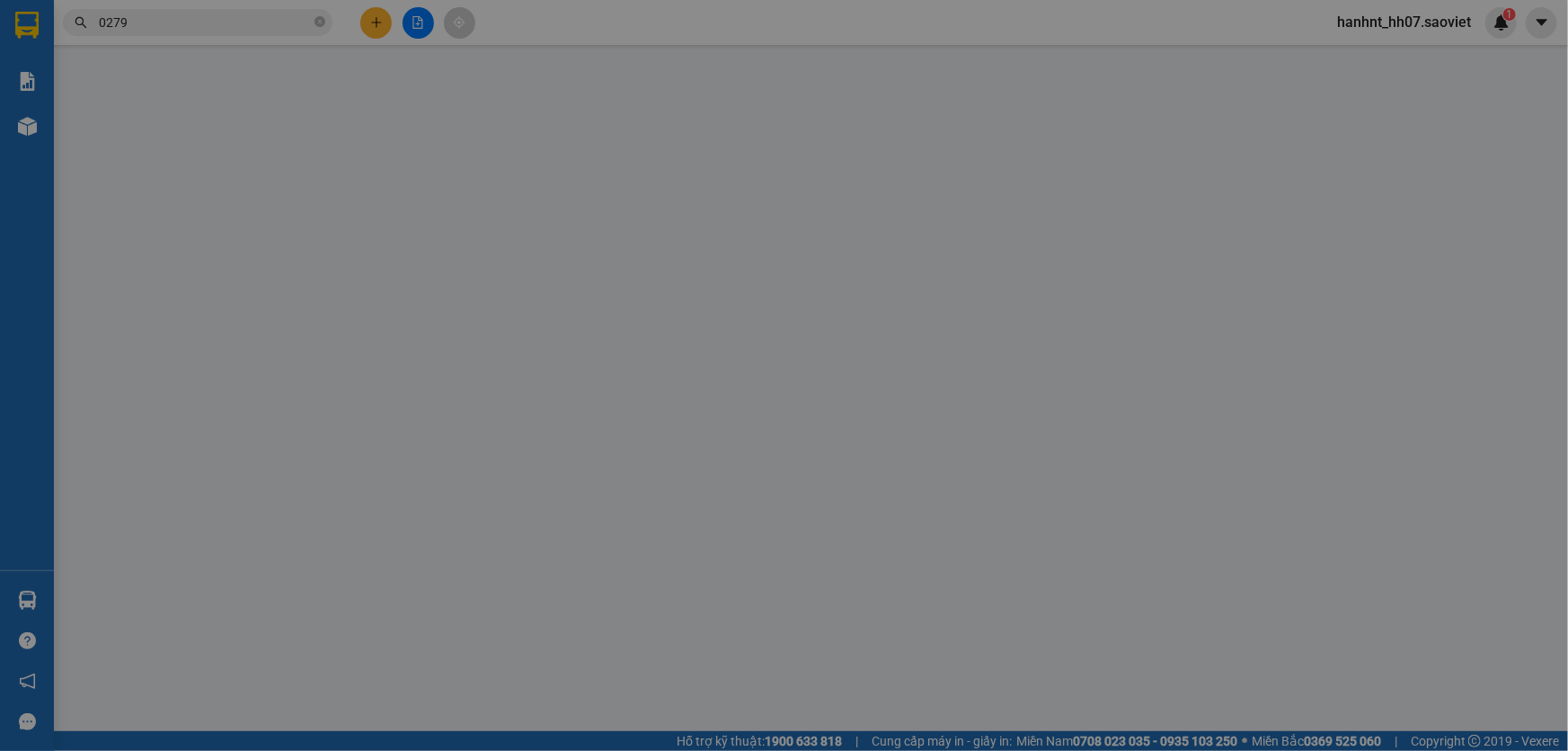
type input "0975796046"
type input "C Phượng"
type input "0982830279"
type input "thanh"
type input "250.000"
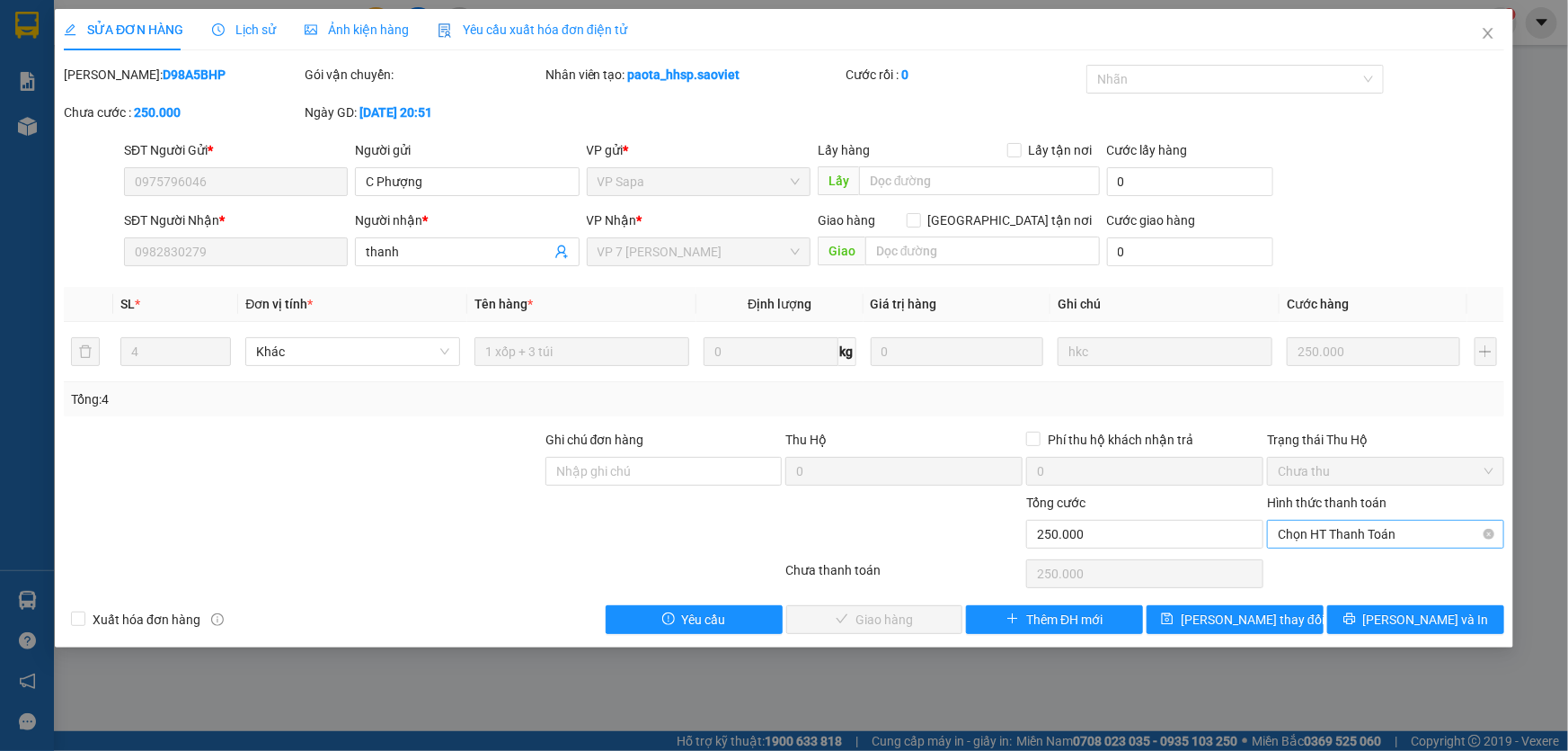
click at [1320, 536] on span "Chọn HT Thanh Toán" at bounding box center [1385, 534] width 216 height 27
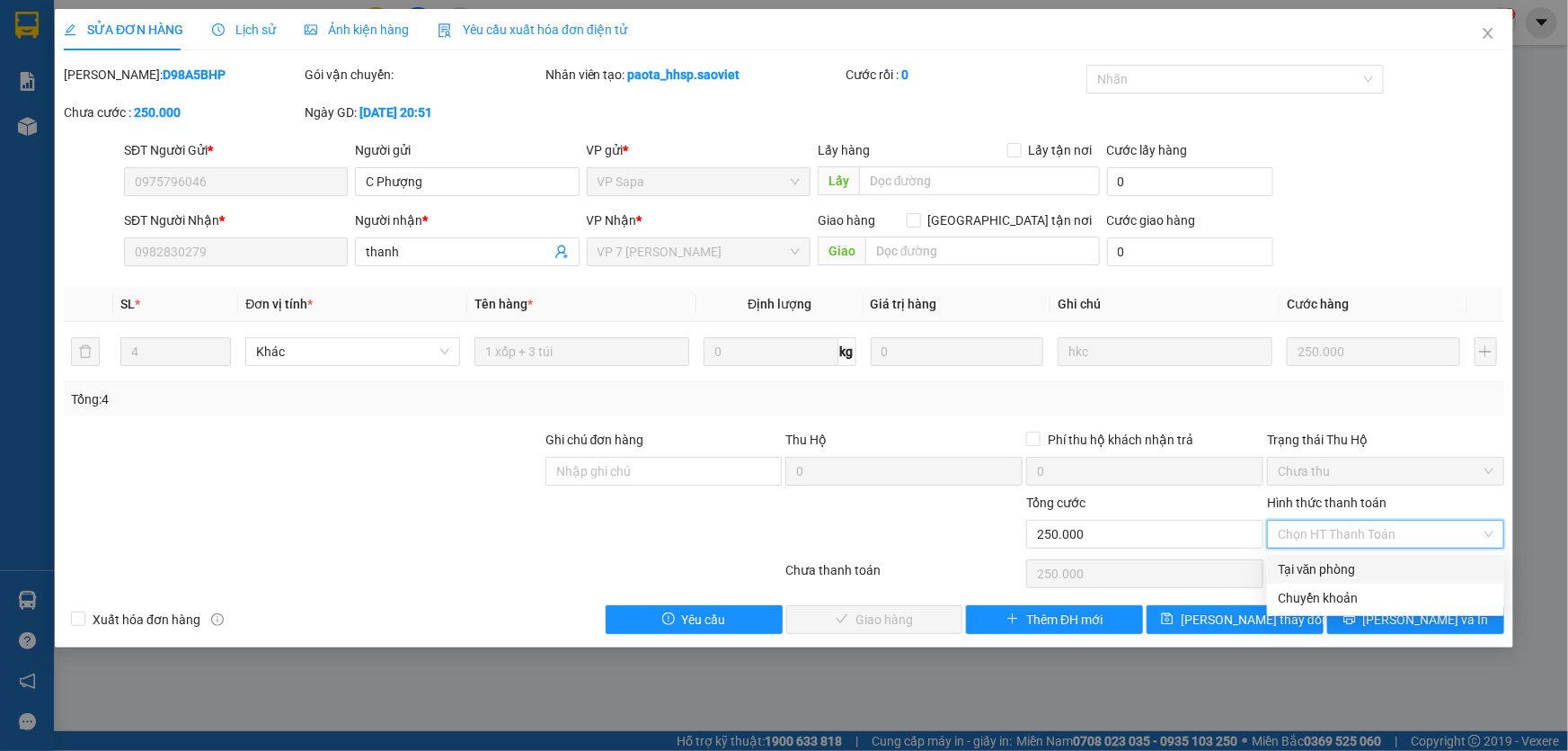
click at [1310, 567] on div "Tại văn phòng" at bounding box center [1385, 569] width 216 height 19
type input "0"
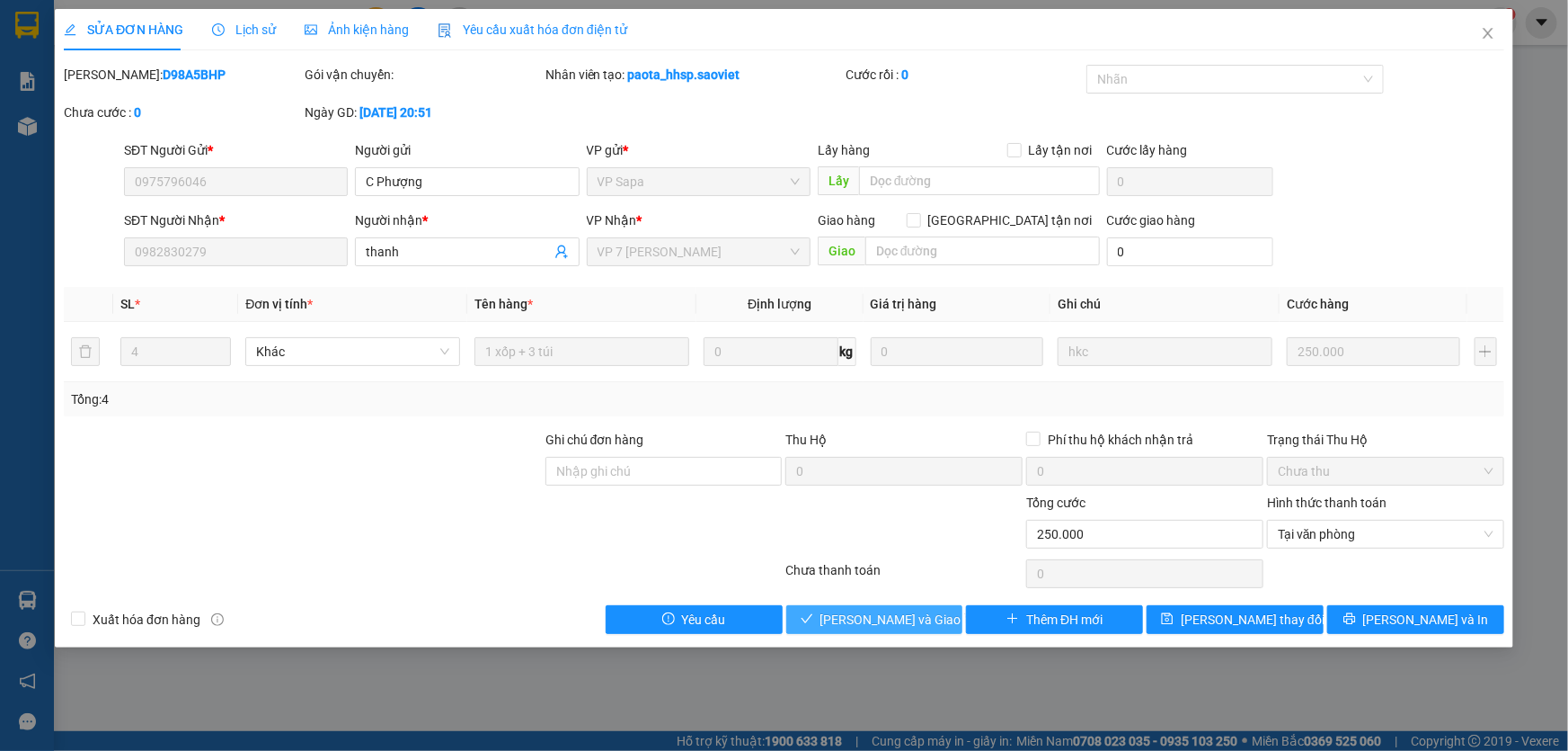
click at [863, 616] on span "[PERSON_NAME] và [PERSON_NAME] hàng" at bounding box center [907, 619] width 173 height 19
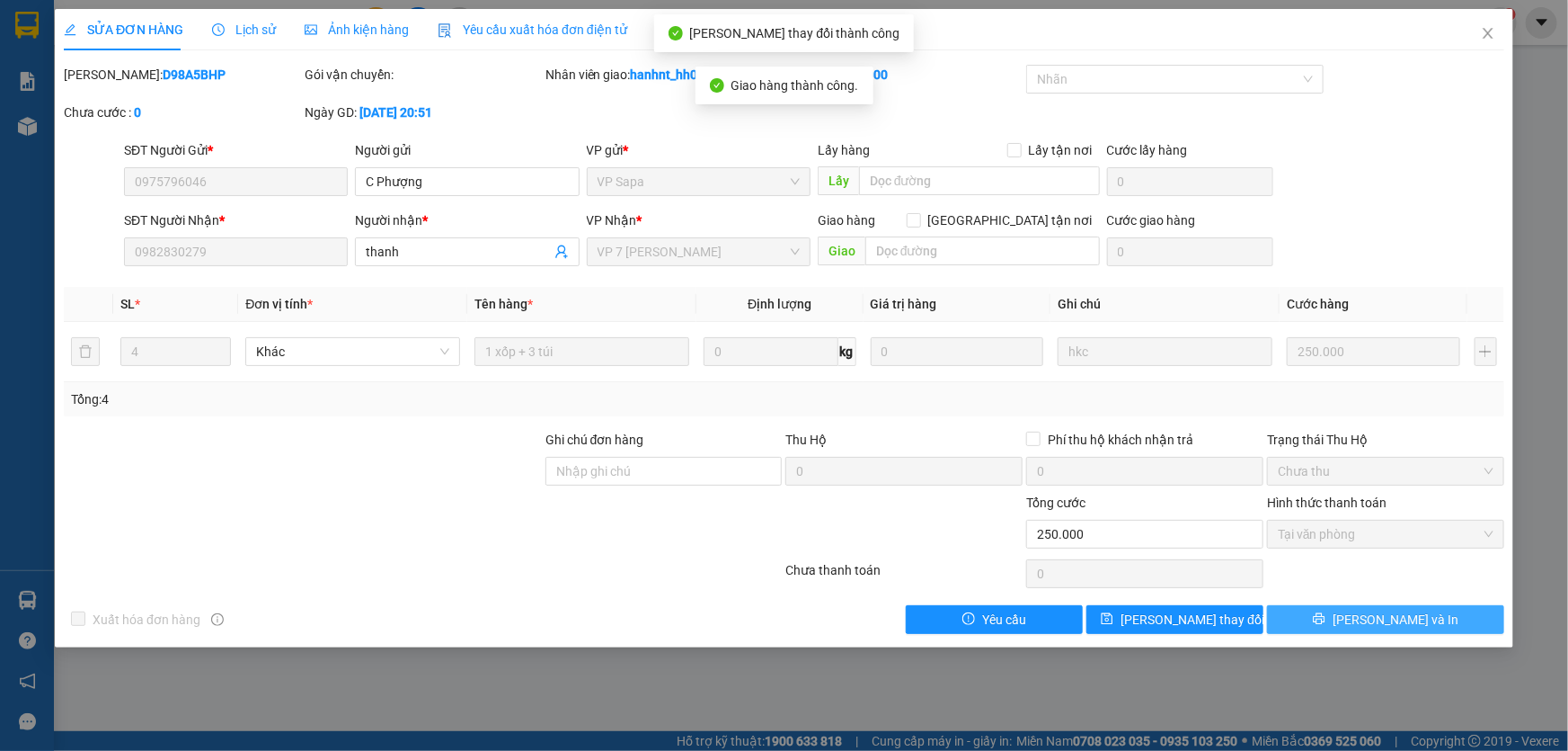
click at [1347, 624] on button "[PERSON_NAME] và In" at bounding box center [1385, 620] width 237 height 29
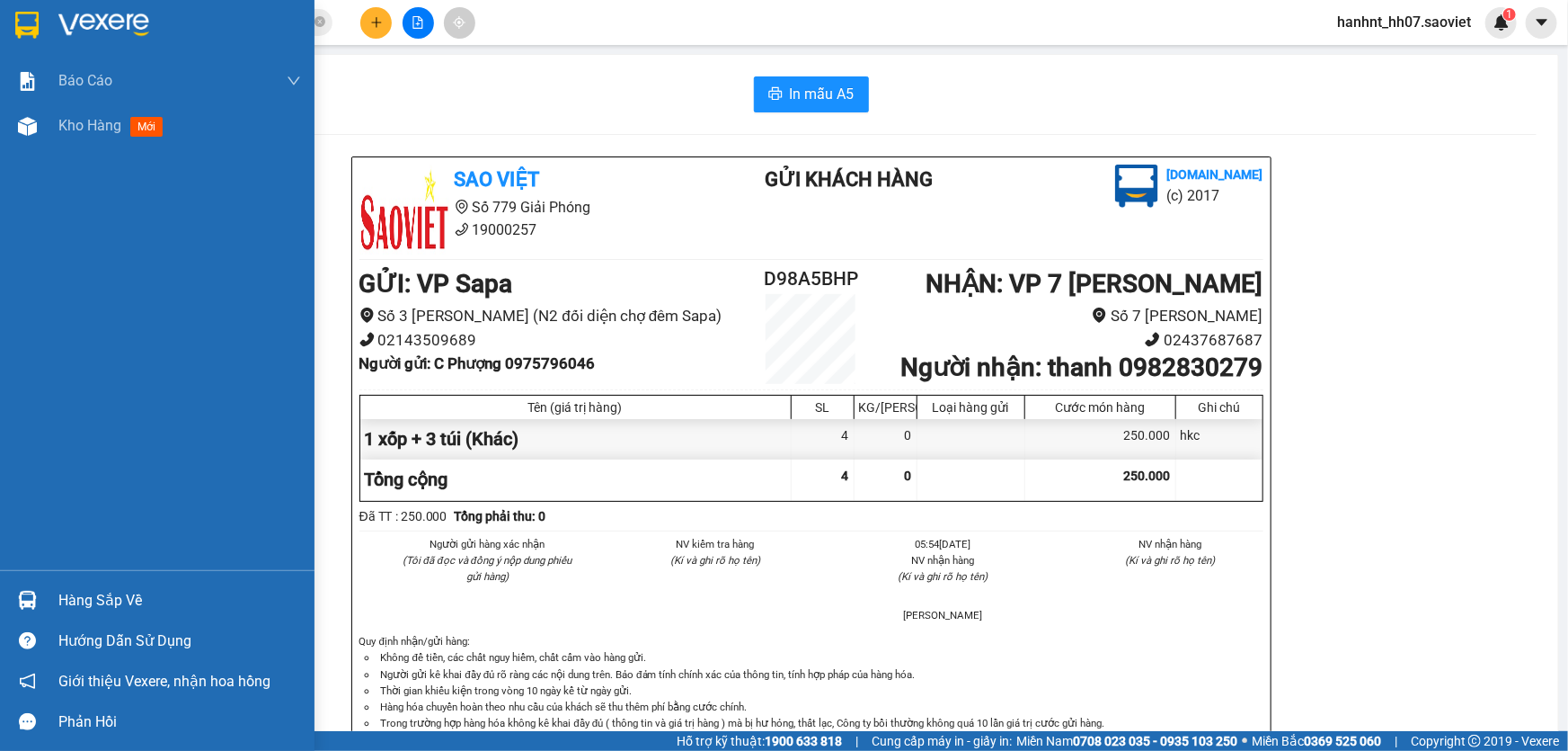
click at [102, 589] on div "Hàng sắp về" at bounding box center [180, 600] width 243 height 27
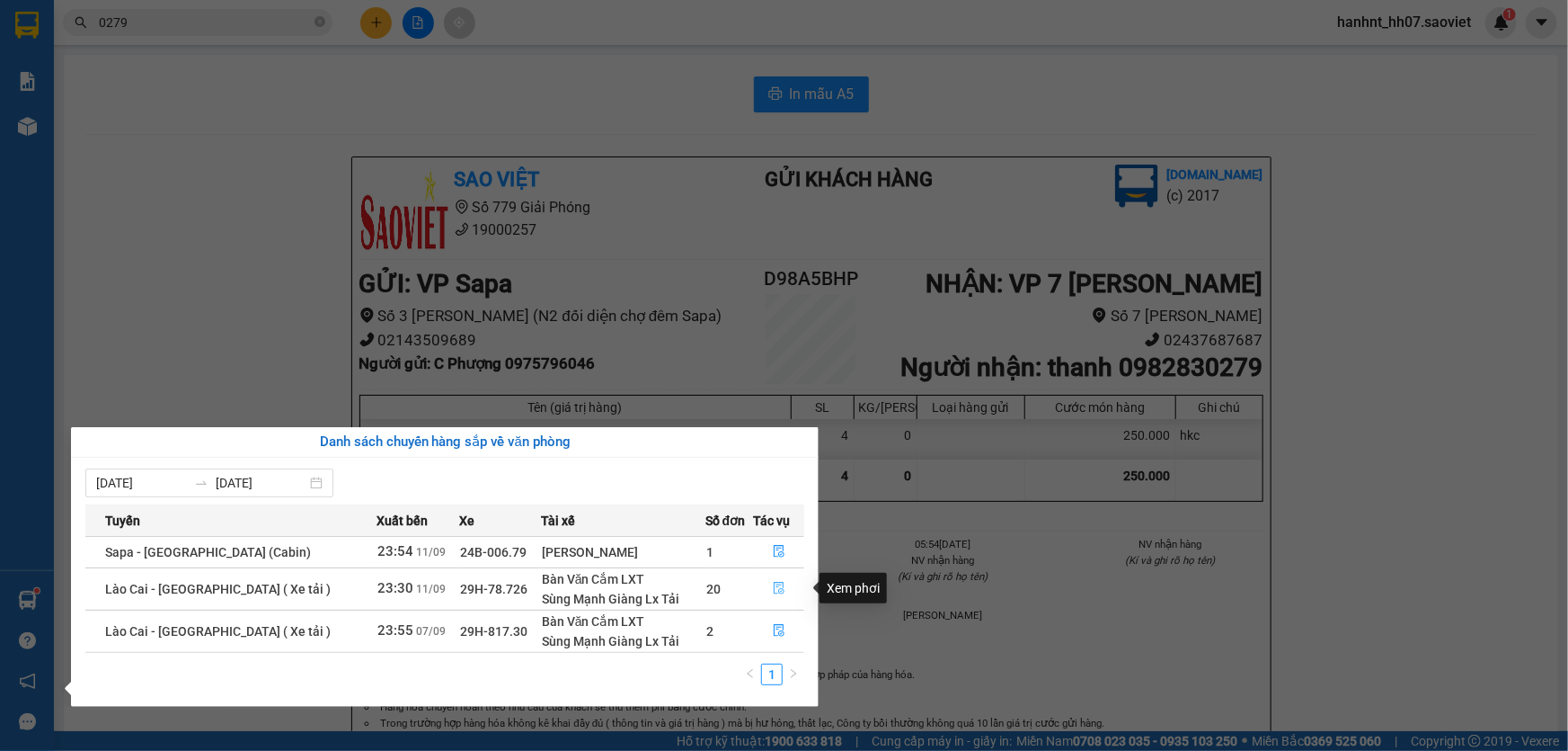
click at [774, 583] on icon "file-done" at bounding box center [779, 588] width 11 height 13
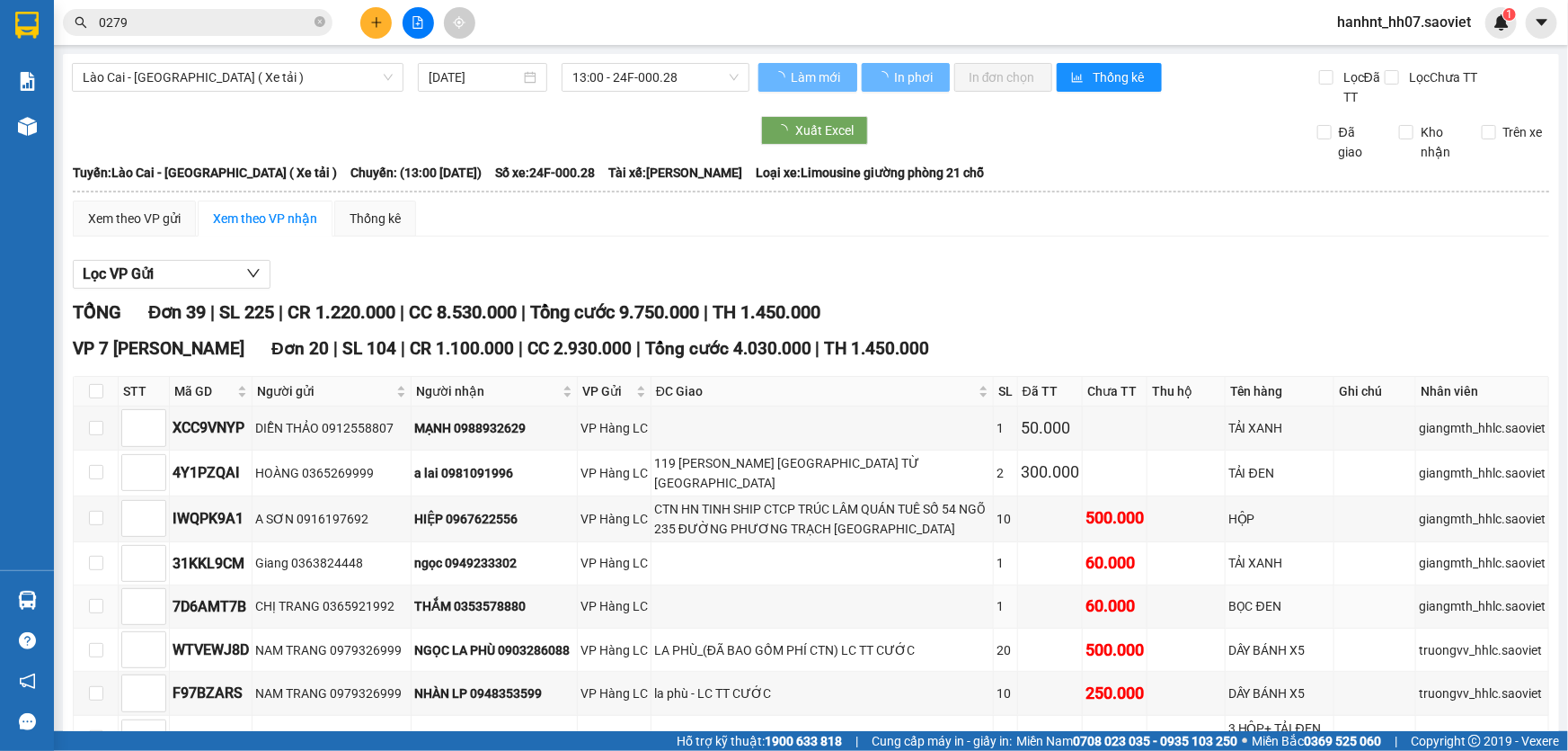
type input "11/09/2025"
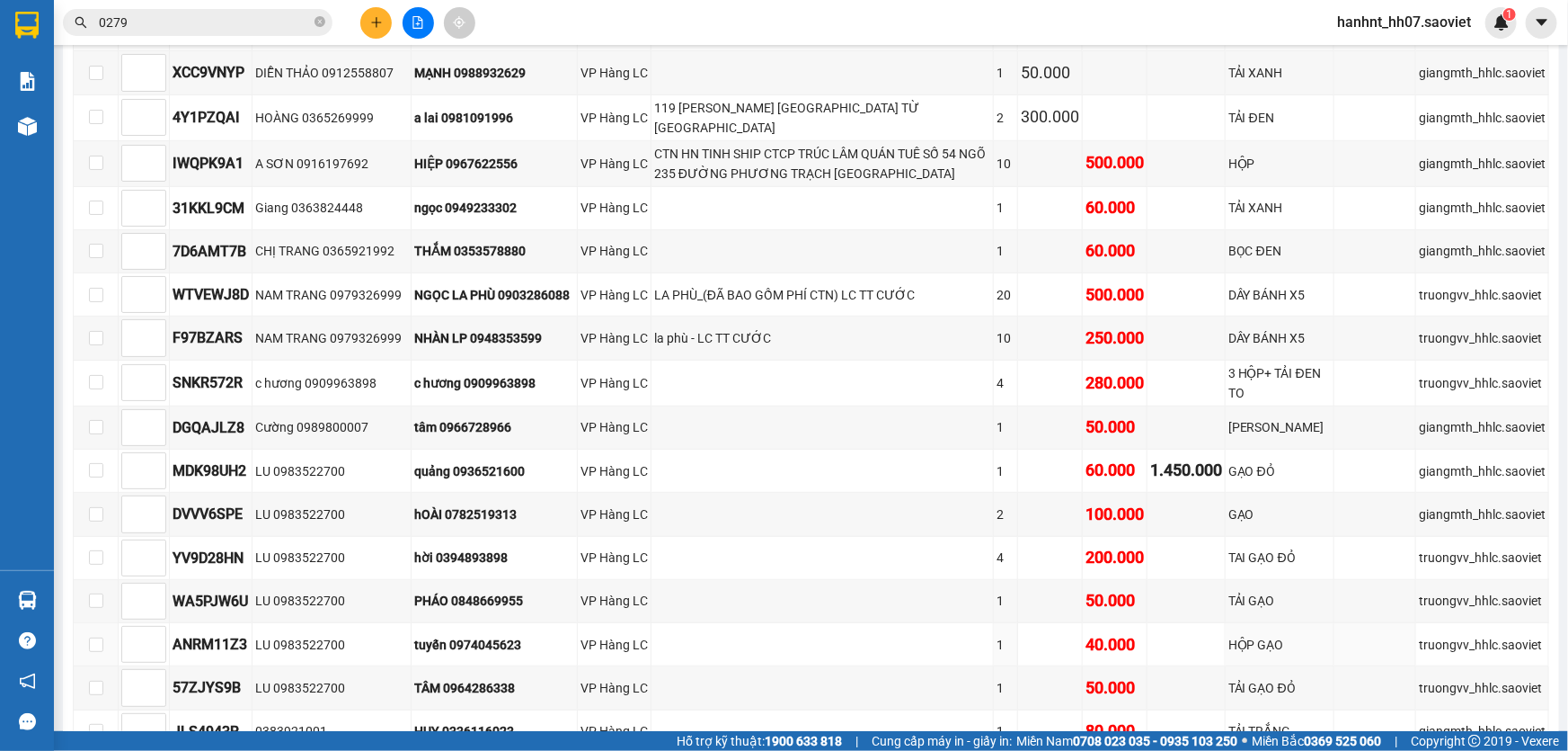
scroll to position [326, 0]
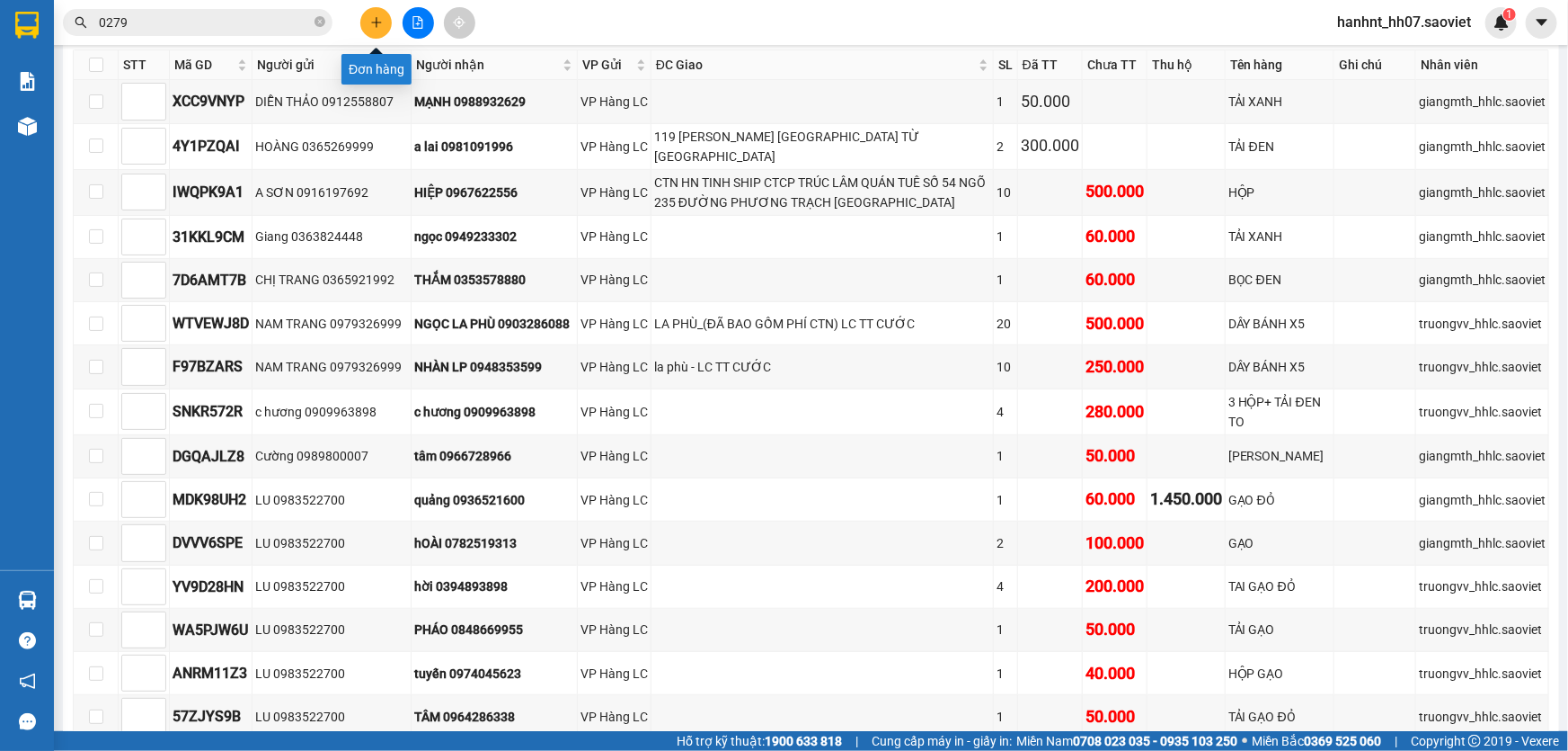
click at [382, 26] on icon "plus" at bounding box center [376, 22] width 13 height 13
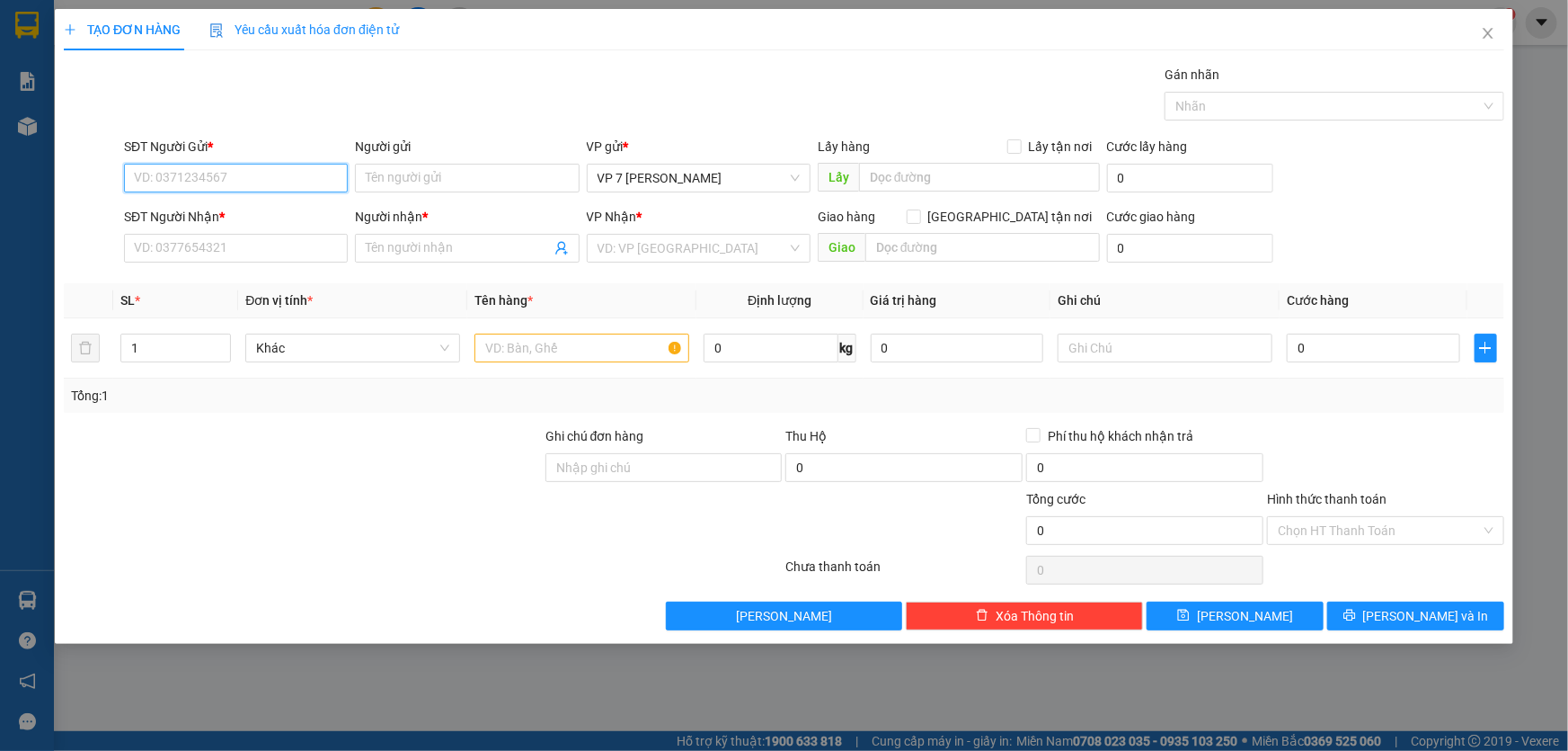
click at [181, 176] on input "SĐT Người Gửi *" at bounding box center [236, 178] width 223 height 29
click at [180, 207] on div "0768617358" at bounding box center [236, 214] width 202 height 19
type input "0768617358"
type input "0979439605"
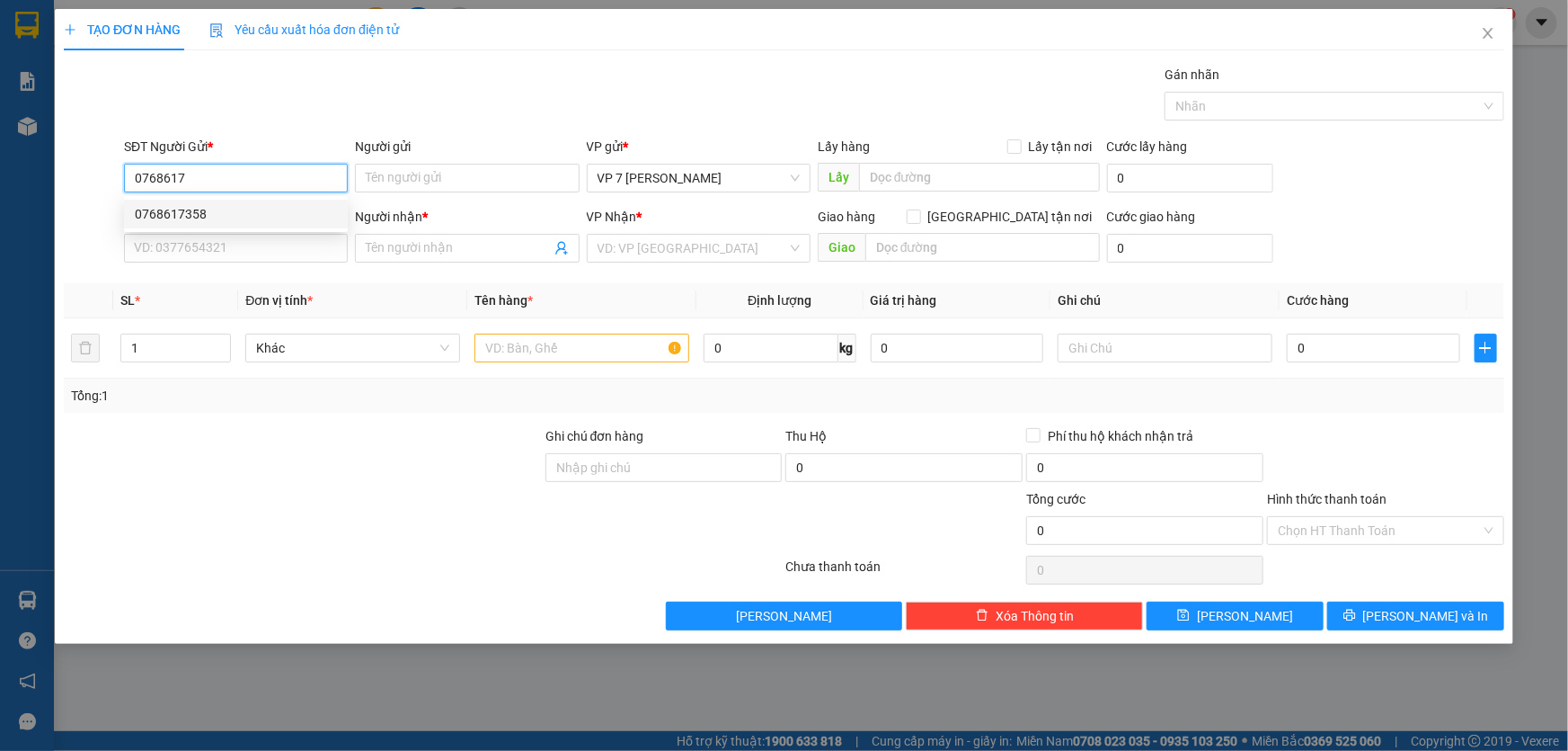
type input "kt"
type input "0768617358"
click at [505, 350] on input "text" at bounding box center [582, 348] width 215 height 29
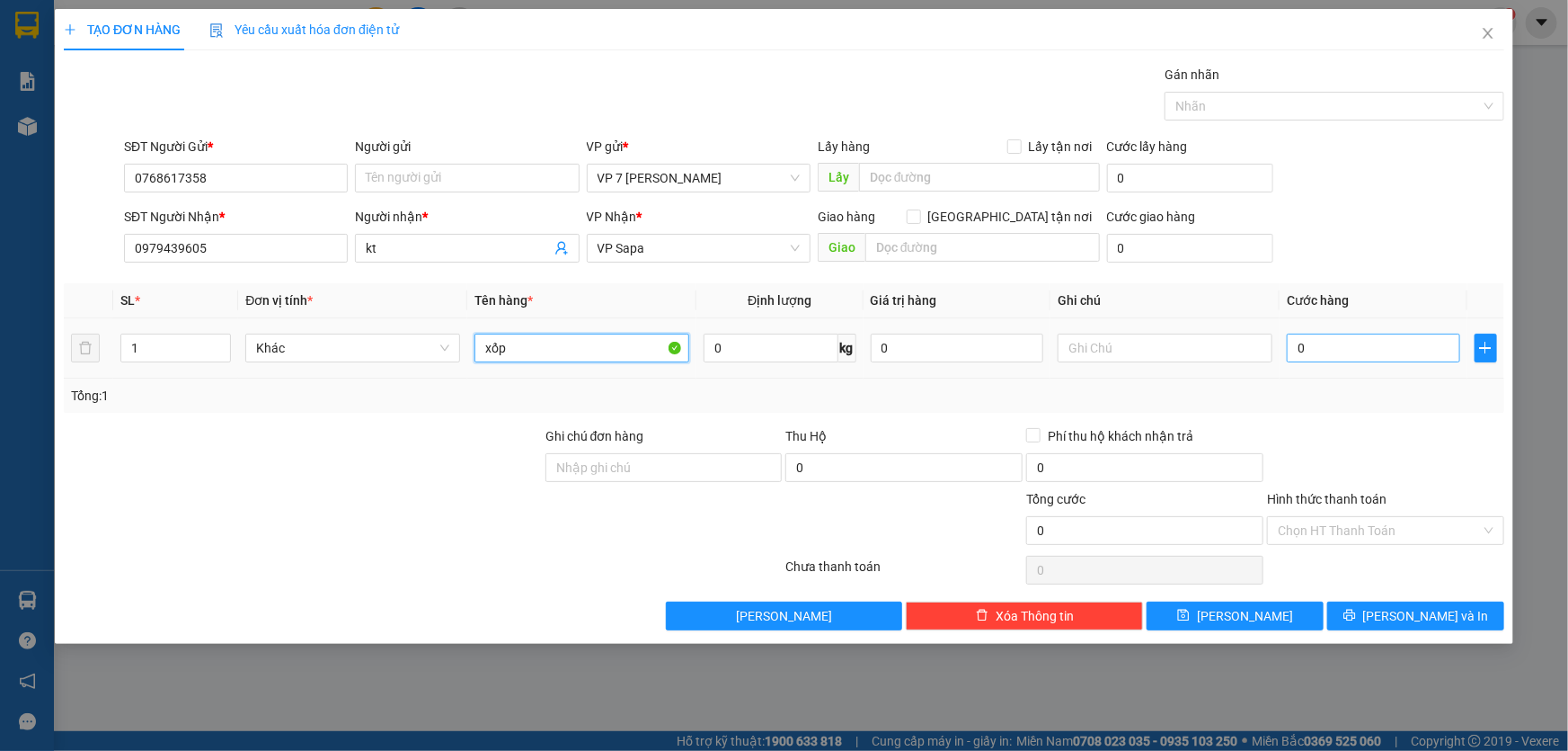
type input "xốp"
click at [1320, 357] on input "0" at bounding box center [1373, 348] width 174 height 29
type input "1"
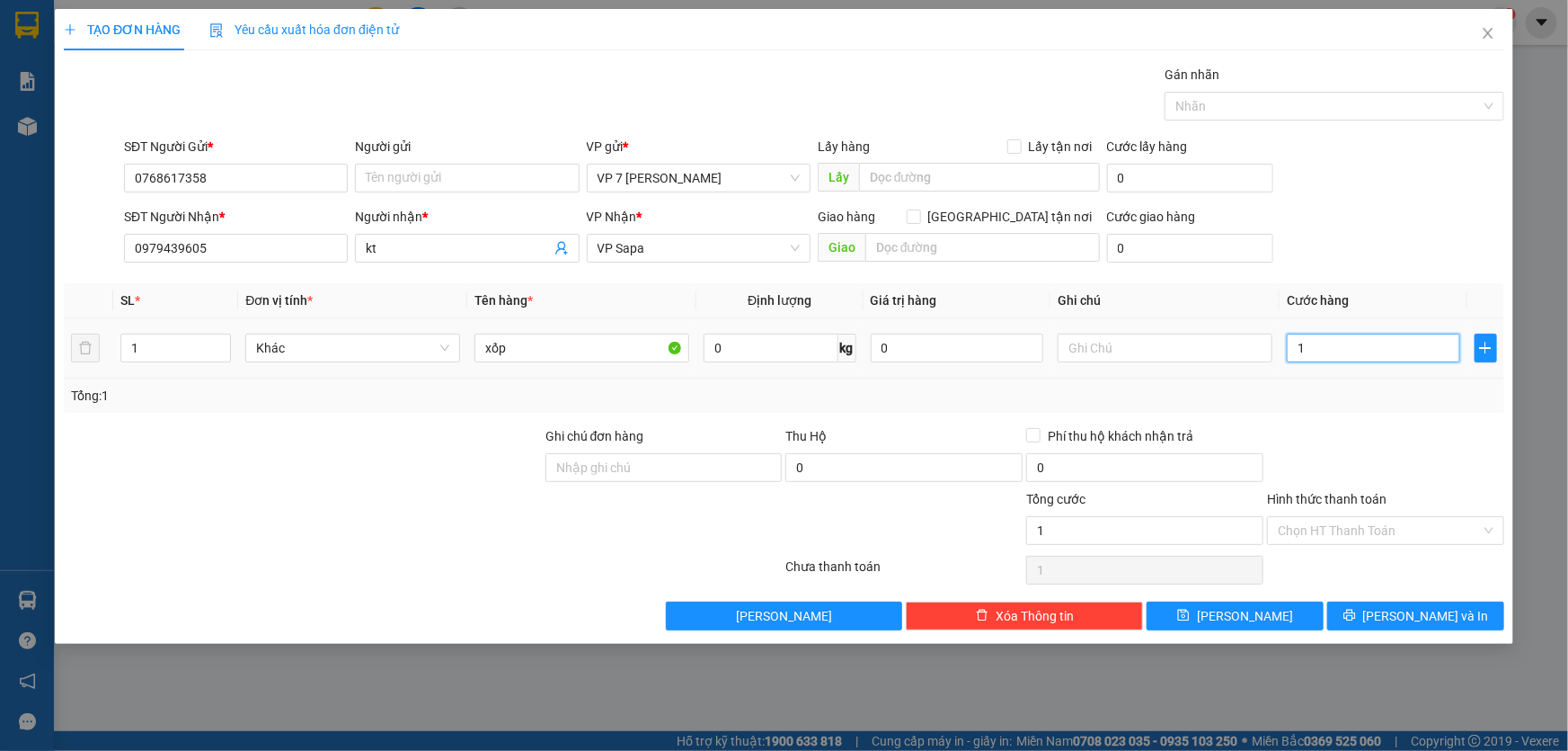
type input "15"
type input "150"
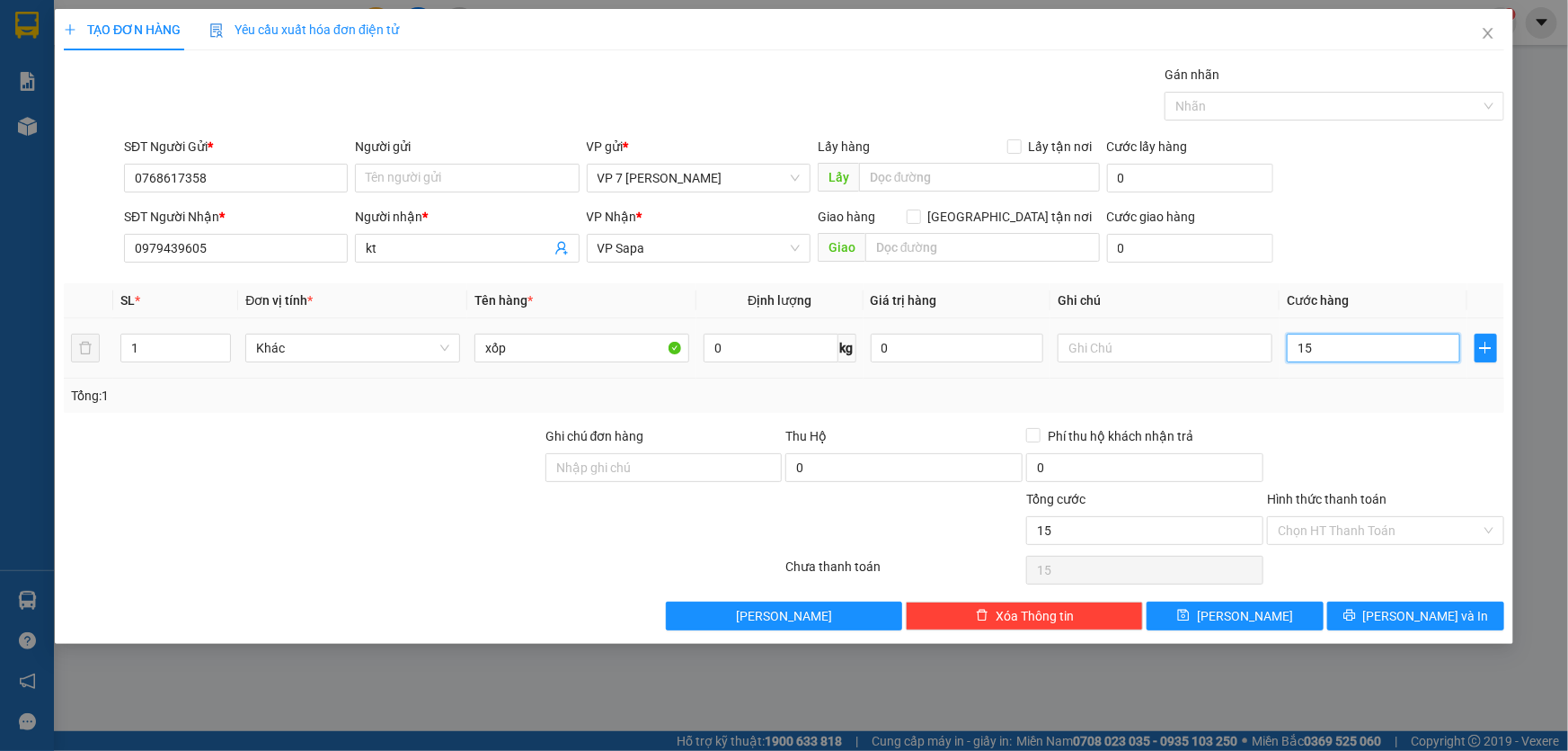
type input "150"
type input "150.000"
click at [1341, 410] on div "Tổng: 1" at bounding box center [784, 395] width 1440 height 34
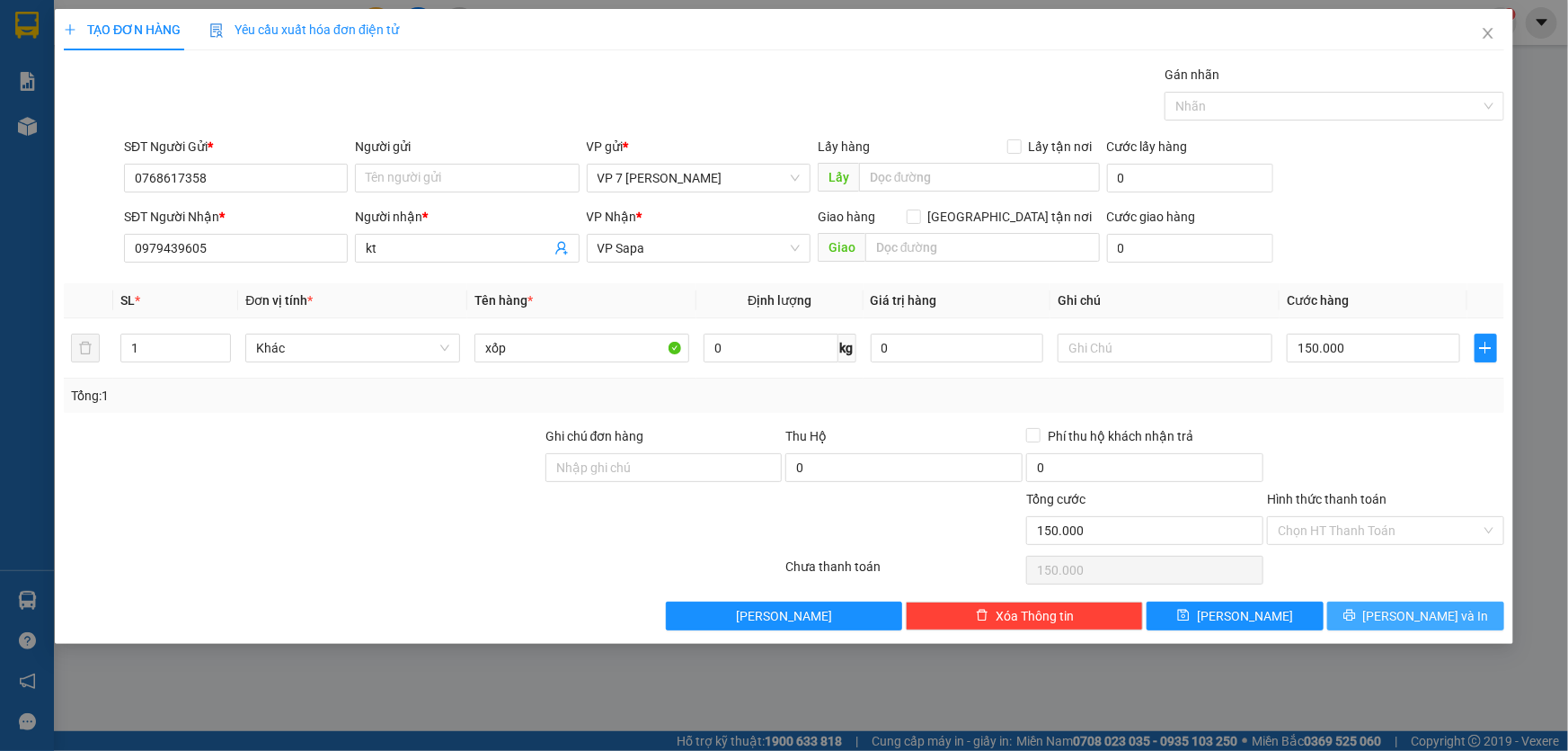
click at [1365, 611] on button "[PERSON_NAME] và In" at bounding box center [1416, 616] width 177 height 29
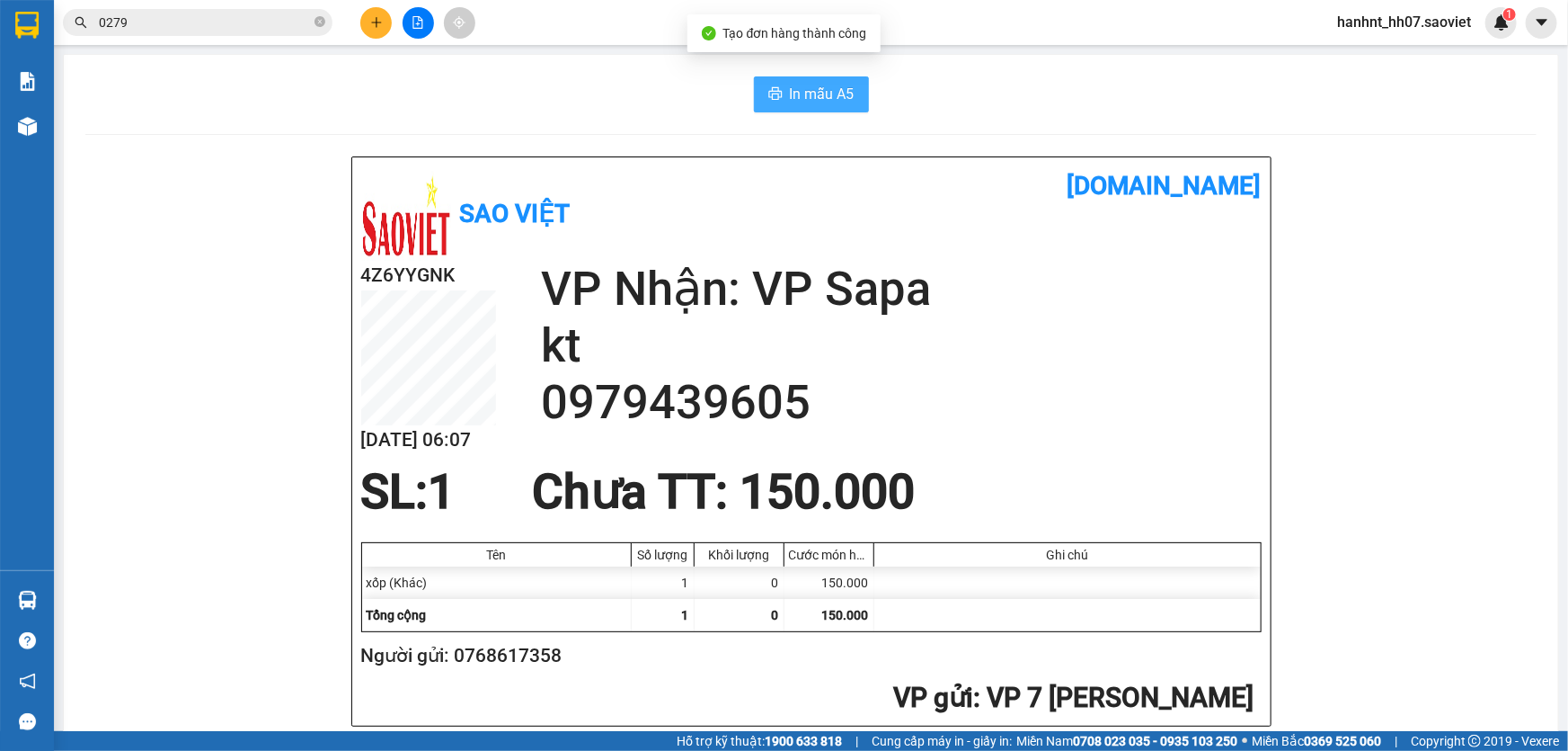
click at [801, 80] on button "In mẫu A5" at bounding box center [811, 94] width 115 height 36
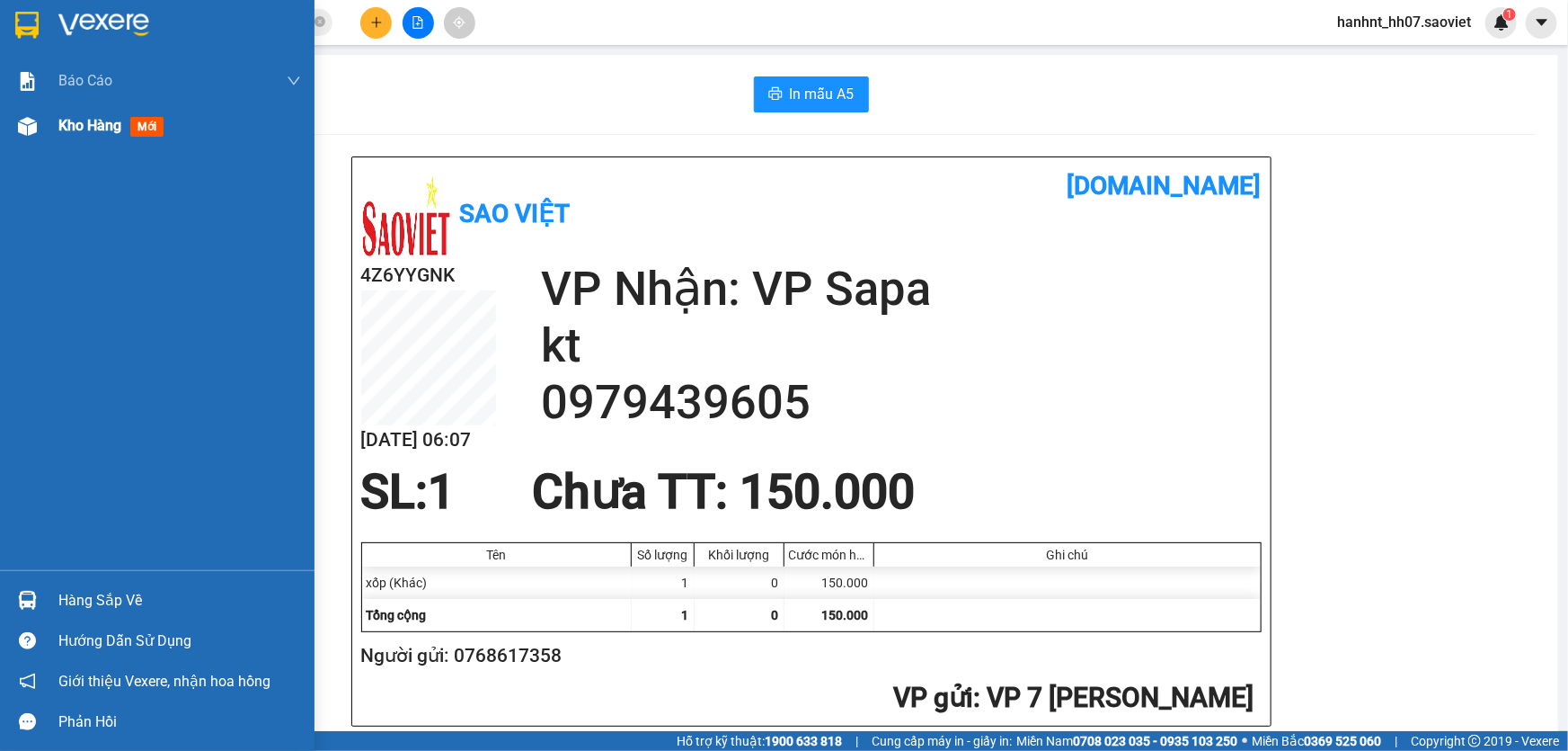
drag, startPoint x: 0, startPoint y: 139, endPoint x: 115, endPoint y: 125, distance: 115.8
click at [0, 139] on div "Kho hàng mới" at bounding box center [157, 125] width 315 height 45
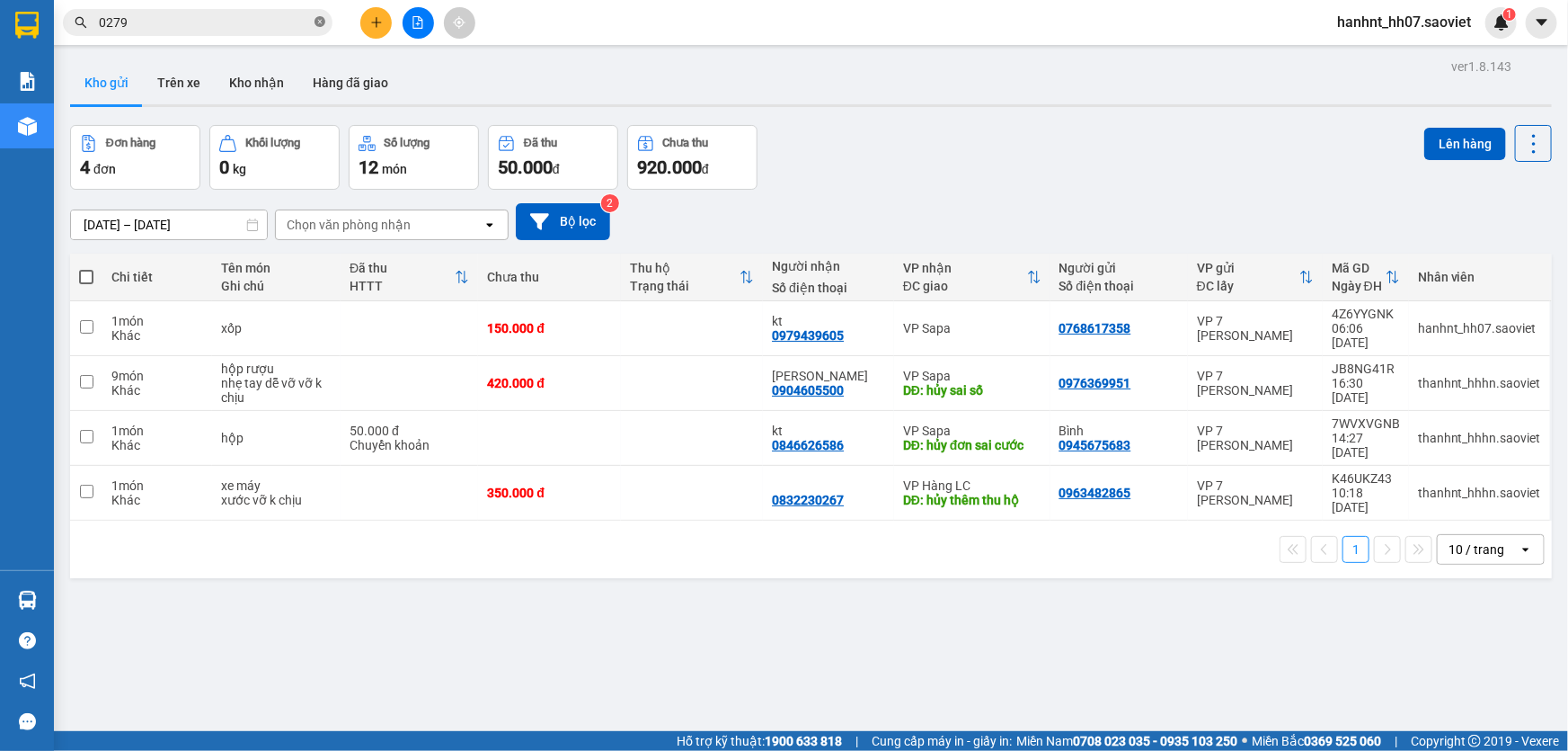
click at [319, 17] on icon "close-circle" at bounding box center [319, 21] width 11 height 11
click at [291, 18] on input "text" at bounding box center [205, 22] width 212 height 19
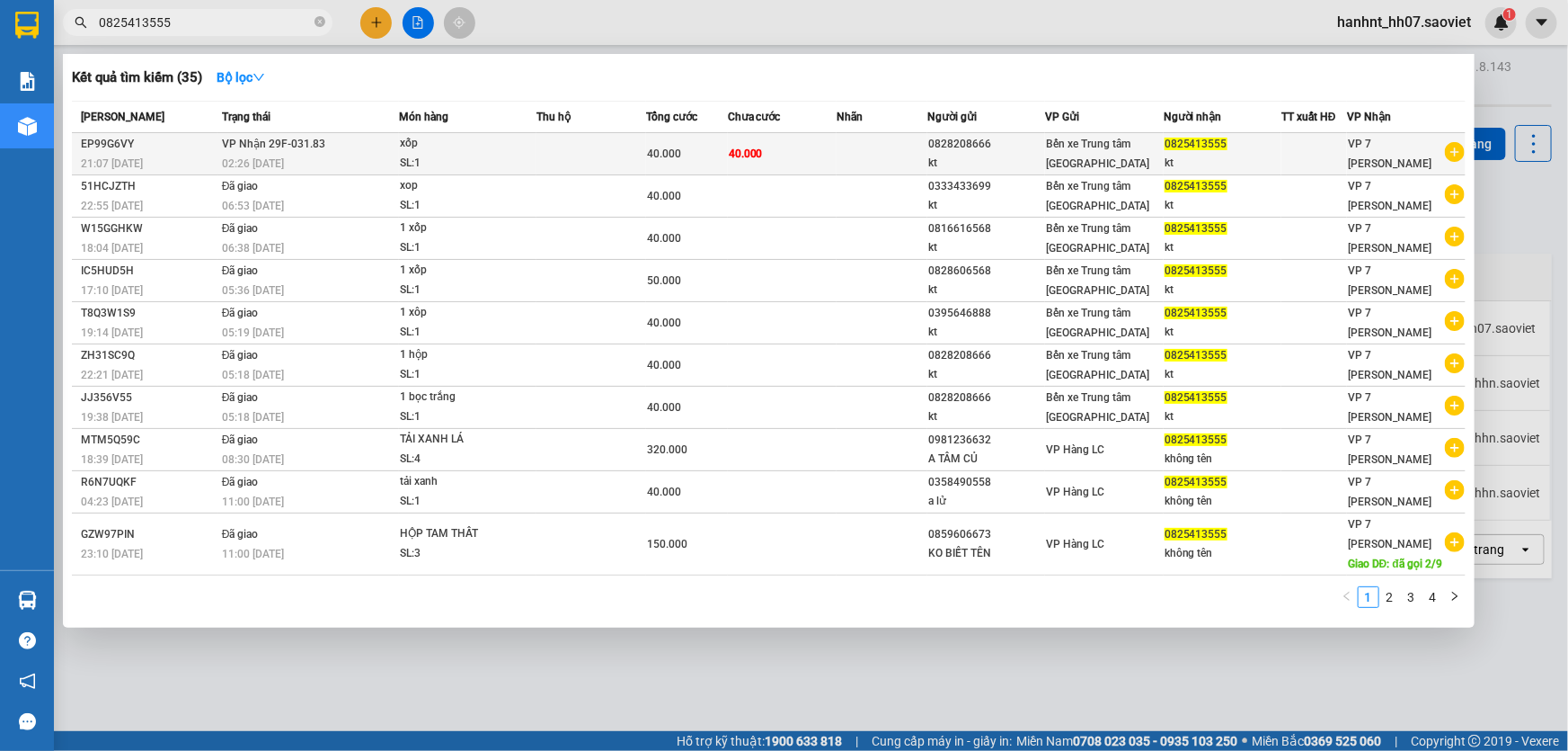
type input "0825413555"
click at [743, 160] on span "40.000" at bounding box center [746, 153] width 34 height 15
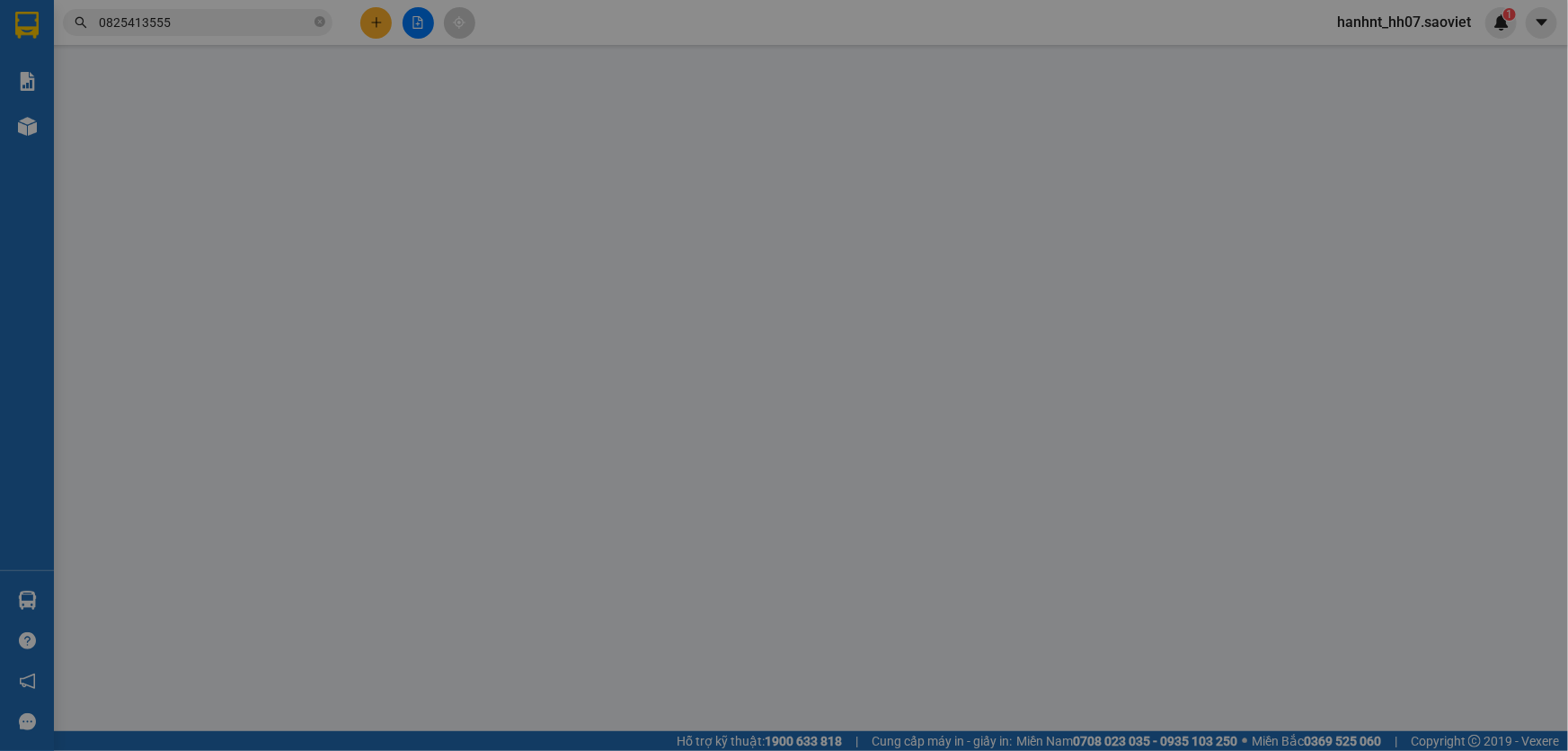
type input "0828208666"
type input "kt"
type input "0825413555"
type input "kt"
type input "40.000"
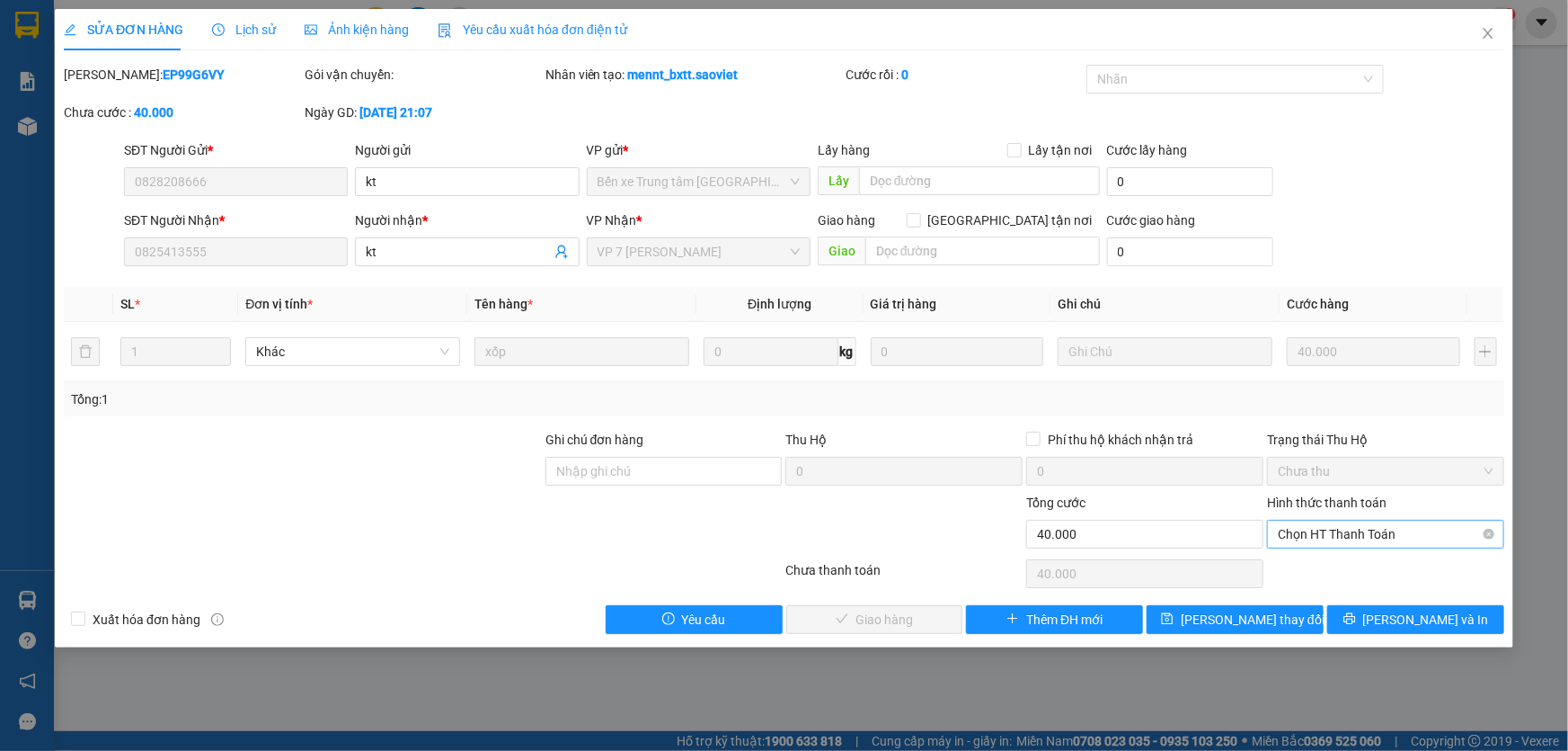
click at [1312, 527] on span "Chọn HT Thanh Toán" at bounding box center [1385, 534] width 216 height 27
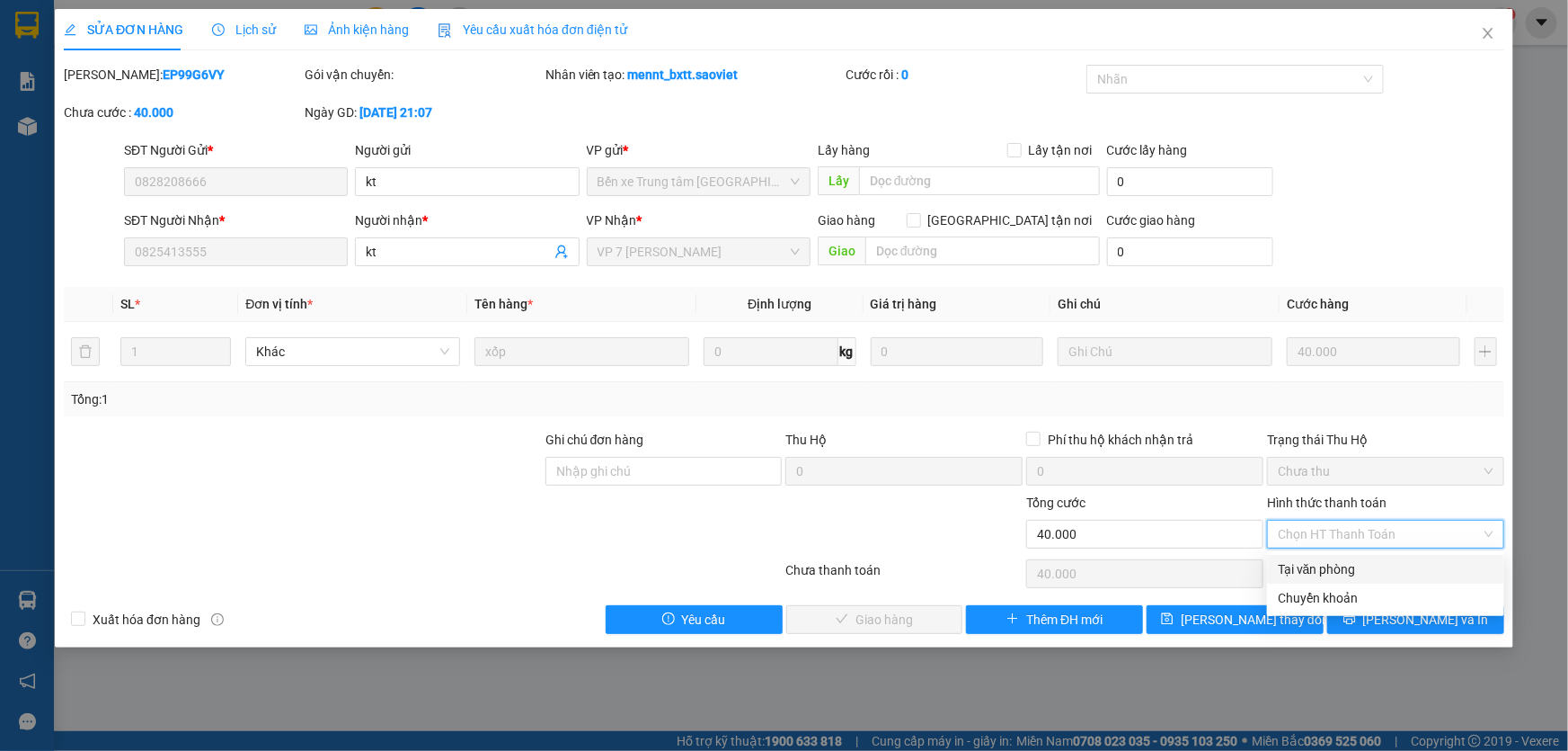
click at [1328, 571] on div "Tại văn phòng" at bounding box center [1385, 569] width 216 height 19
type input "0"
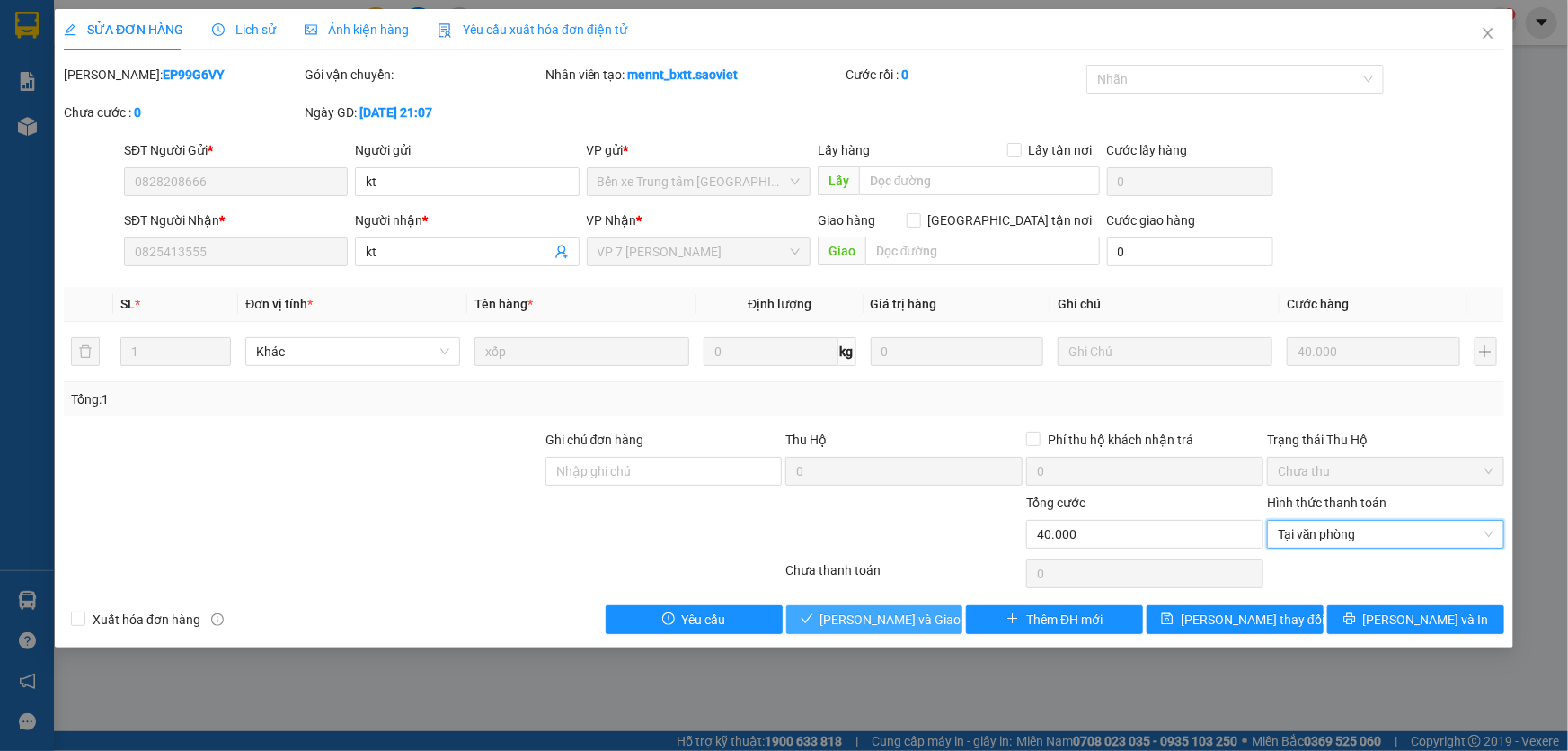
click at [830, 621] on button "[PERSON_NAME] và [PERSON_NAME] hàng" at bounding box center [875, 620] width 177 height 29
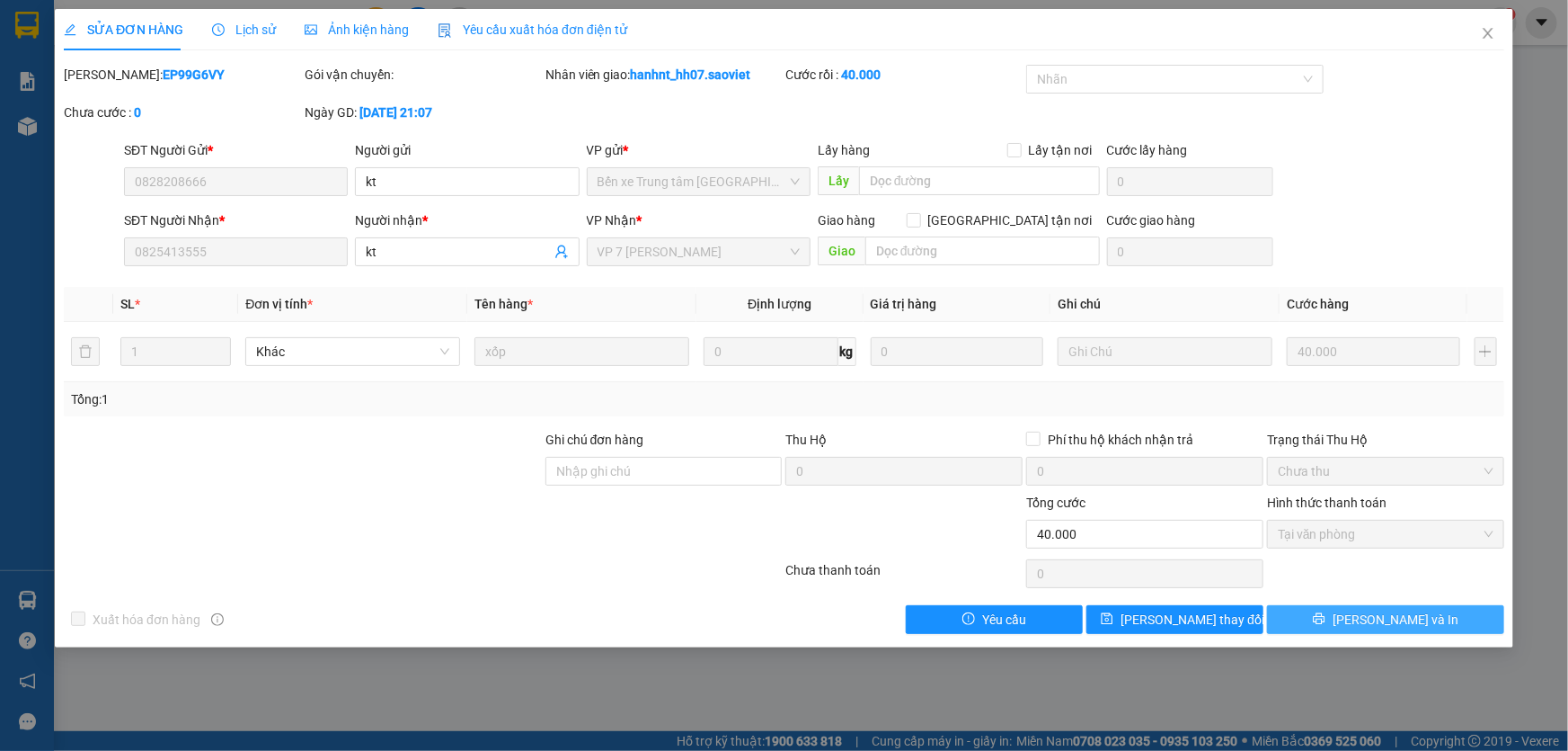
click at [1327, 621] on button "[PERSON_NAME] và In" at bounding box center [1385, 620] width 237 height 29
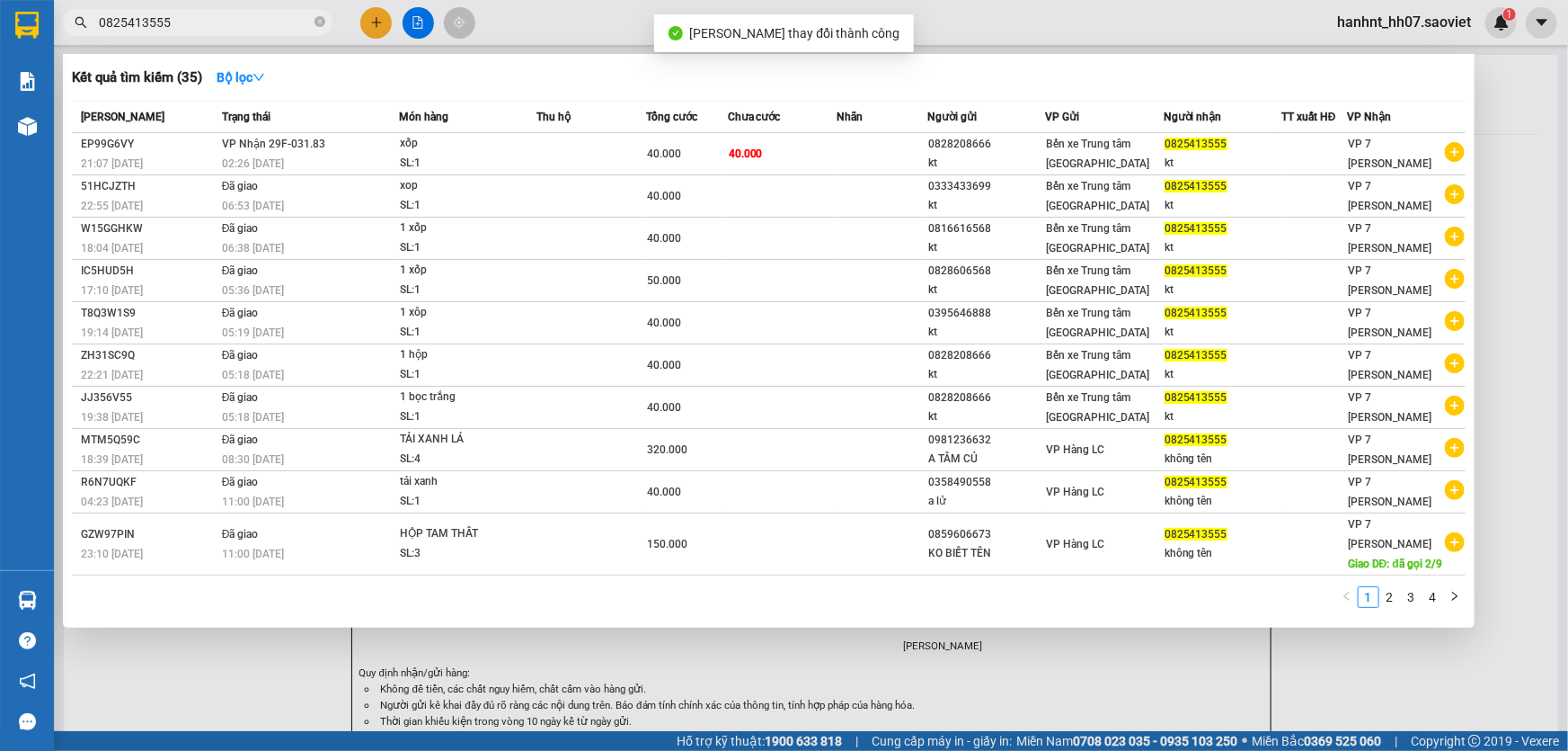
click at [241, 28] on input "0825413555" at bounding box center [205, 22] width 212 height 19
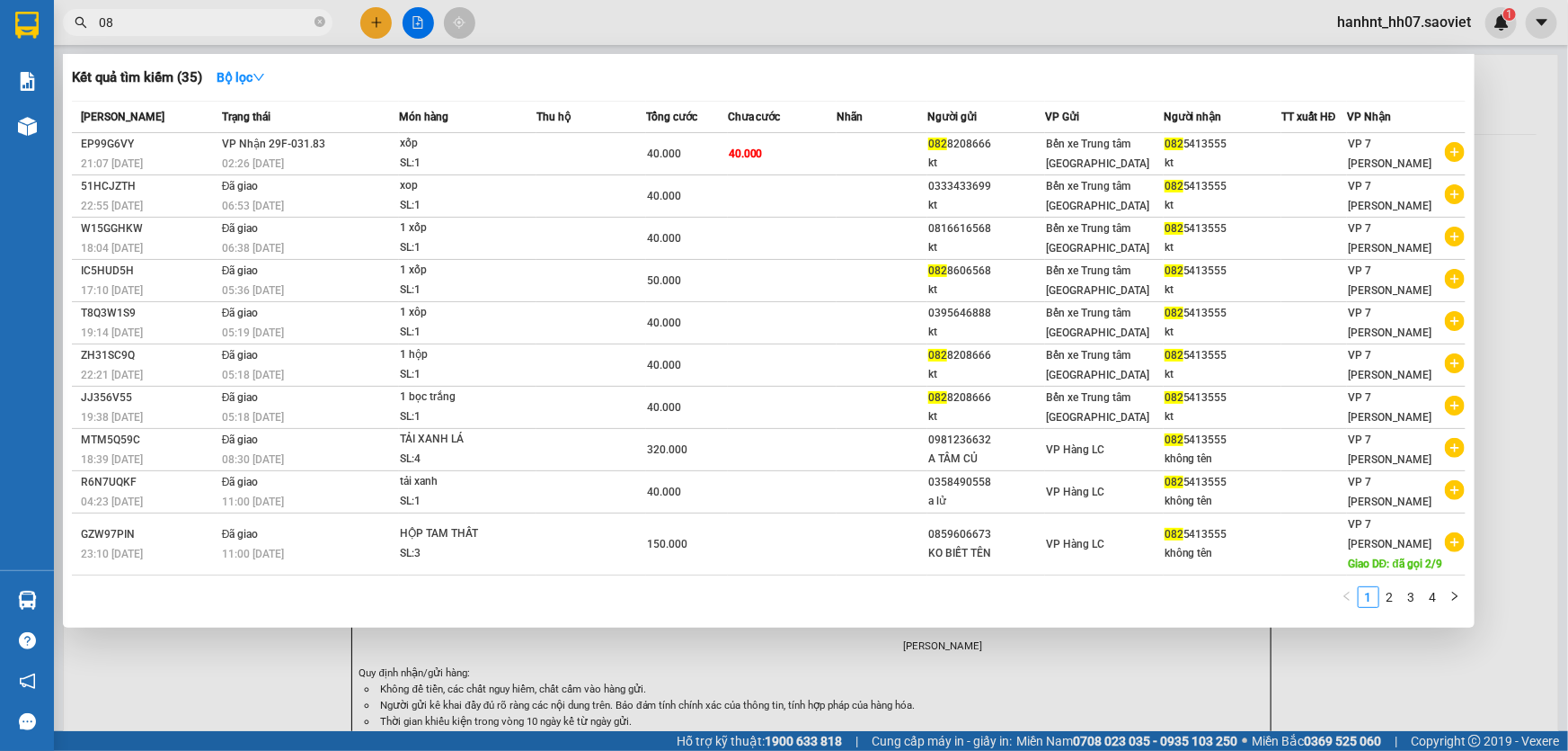
type input "0"
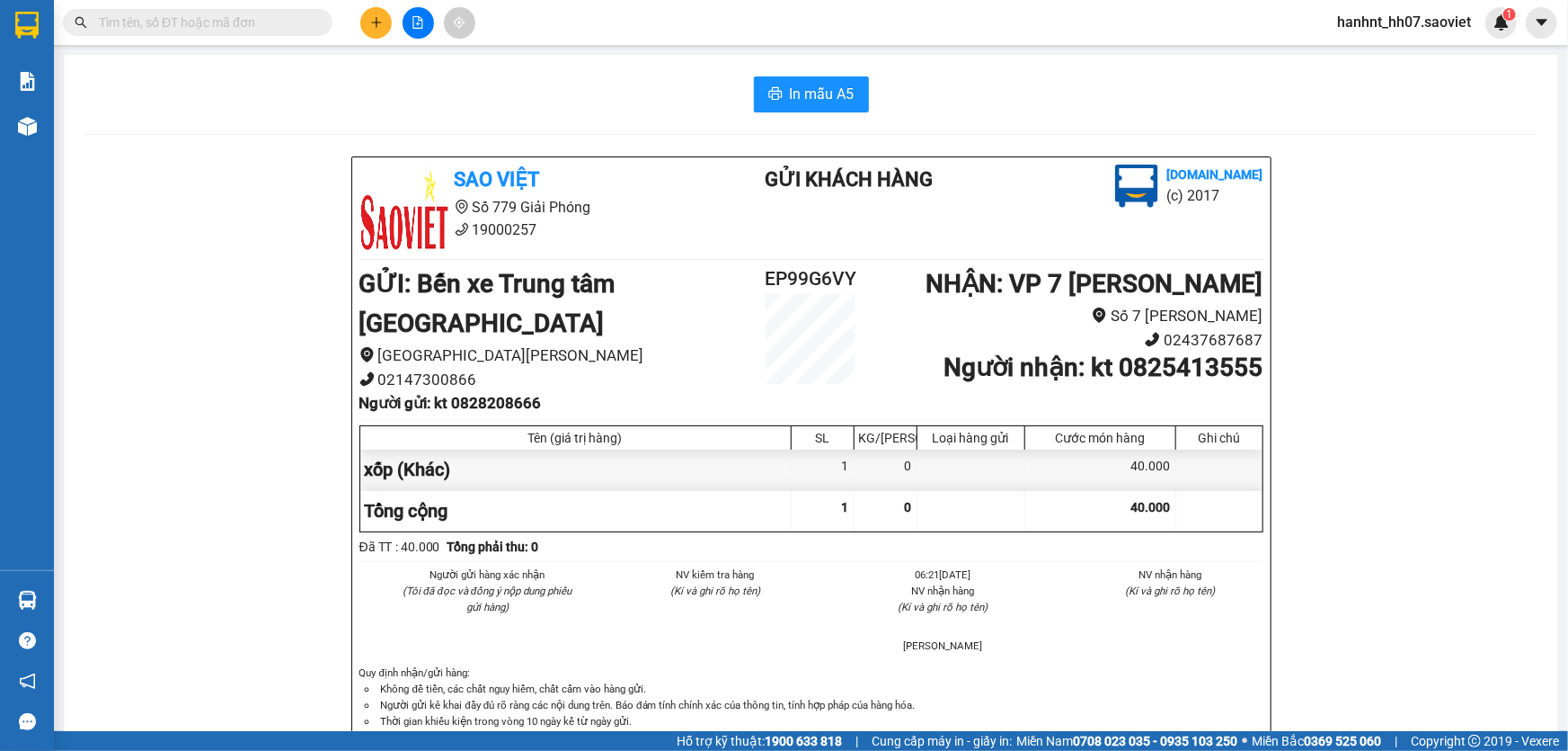
click at [188, 23] on input "text" at bounding box center [205, 22] width 212 height 19
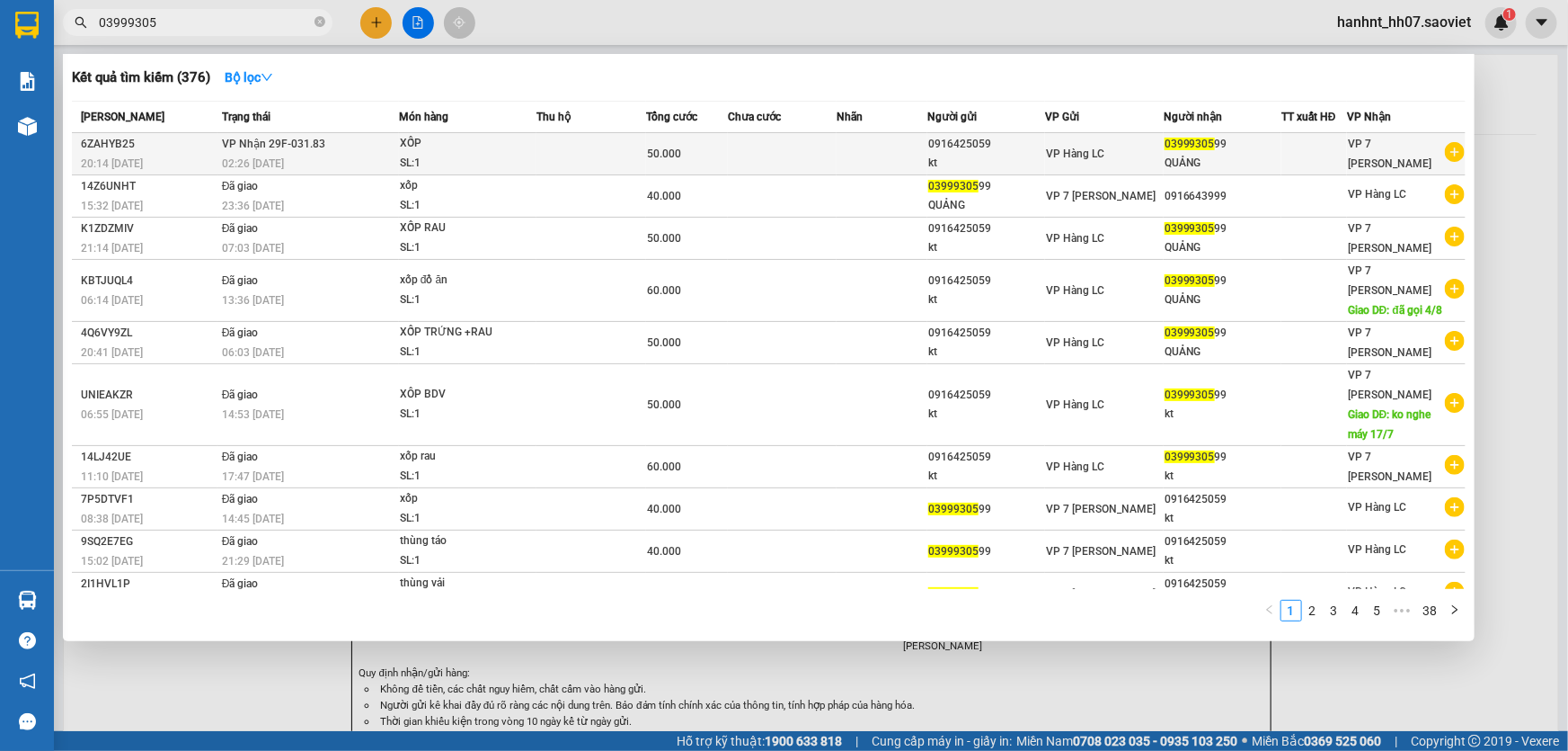
type input "03999305"
click at [1204, 158] on div "QUẢNG" at bounding box center [1221, 162] width 116 height 18
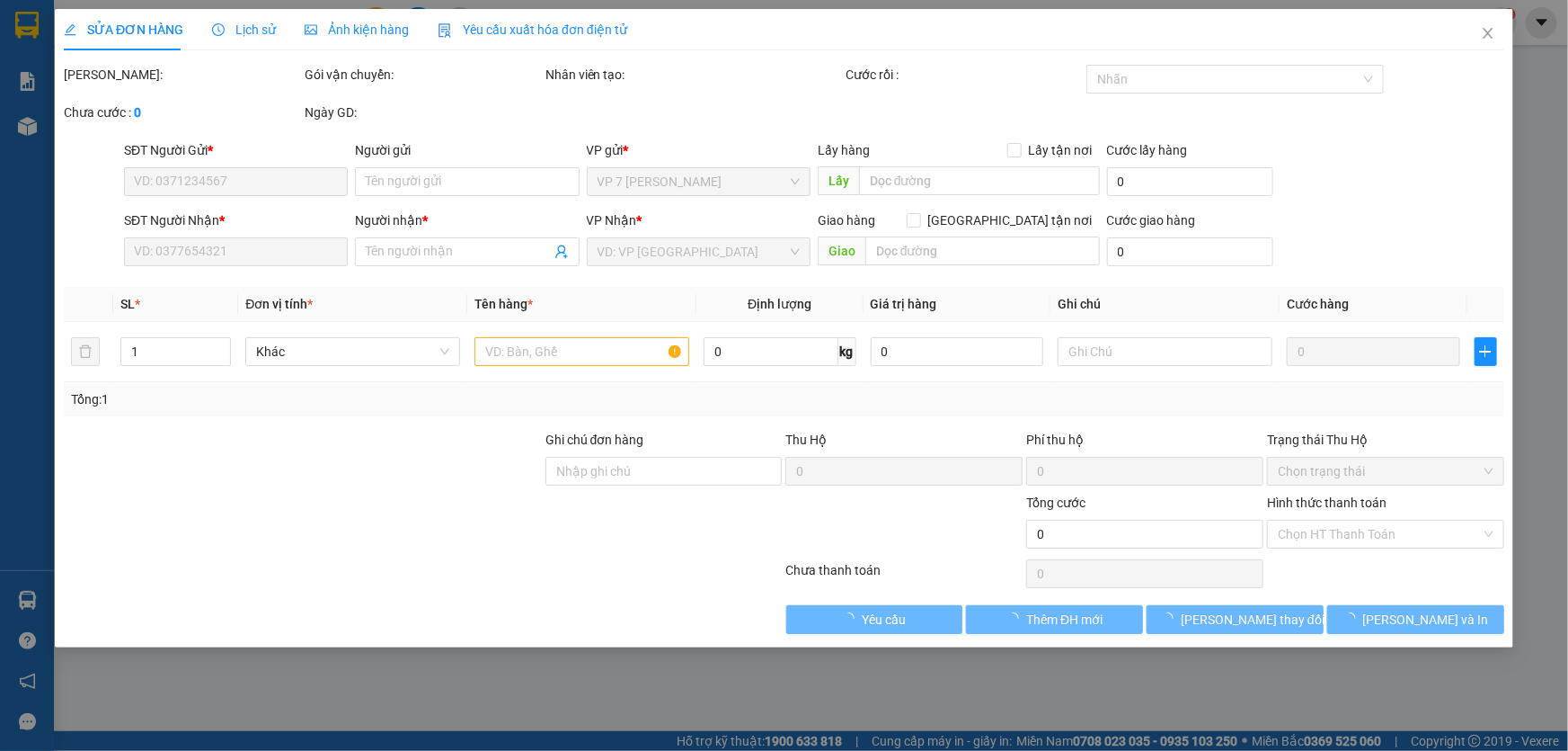
type input "0916425059"
type input "kt"
type input "0399930599"
type input "QUẢNG"
type input "50.000"
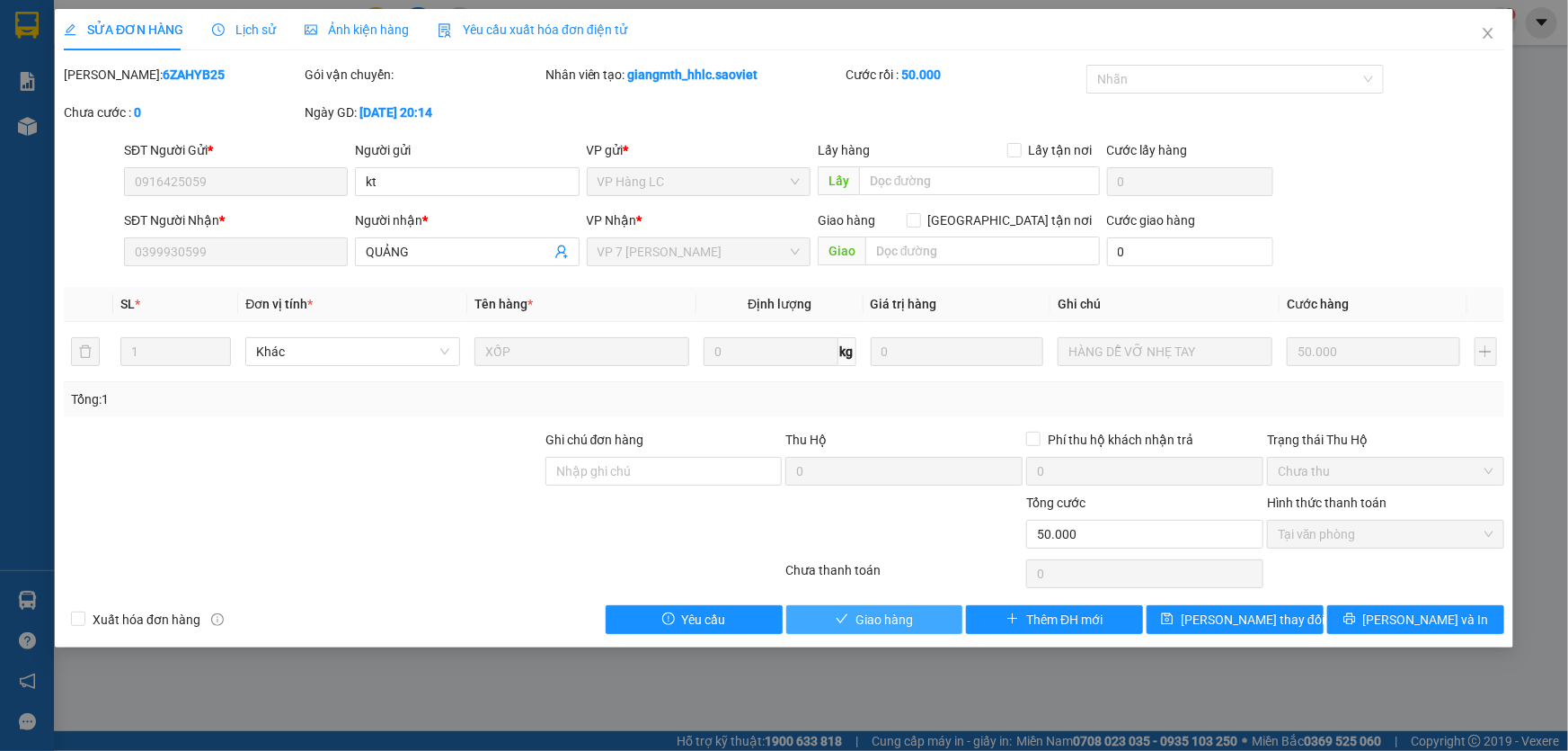
click at [855, 623] on span "Giao hàng" at bounding box center [884, 619] width 57 height 19
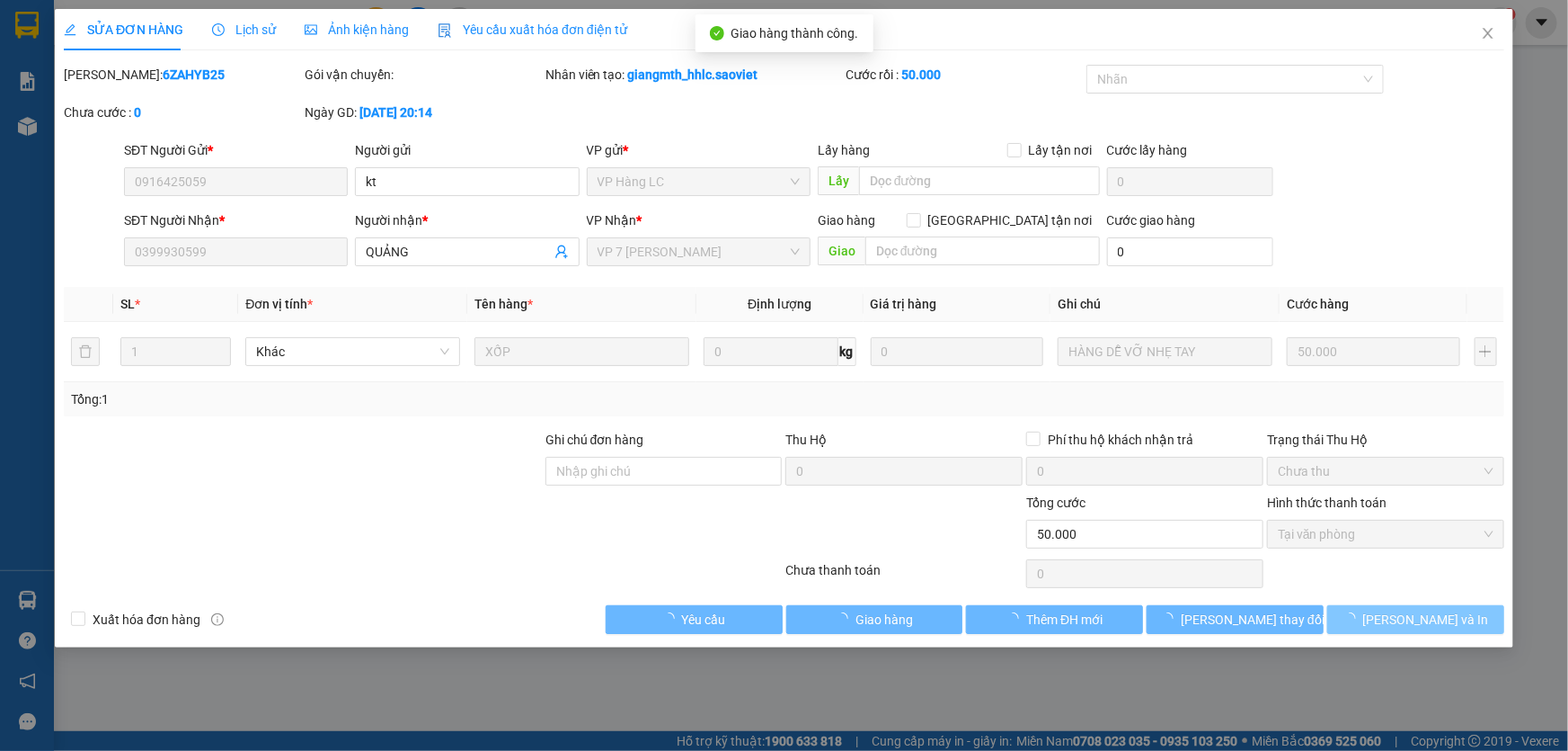
click at [1355, 621] on icon "loading" at bounding box center [1349, 618] width 13 height 13
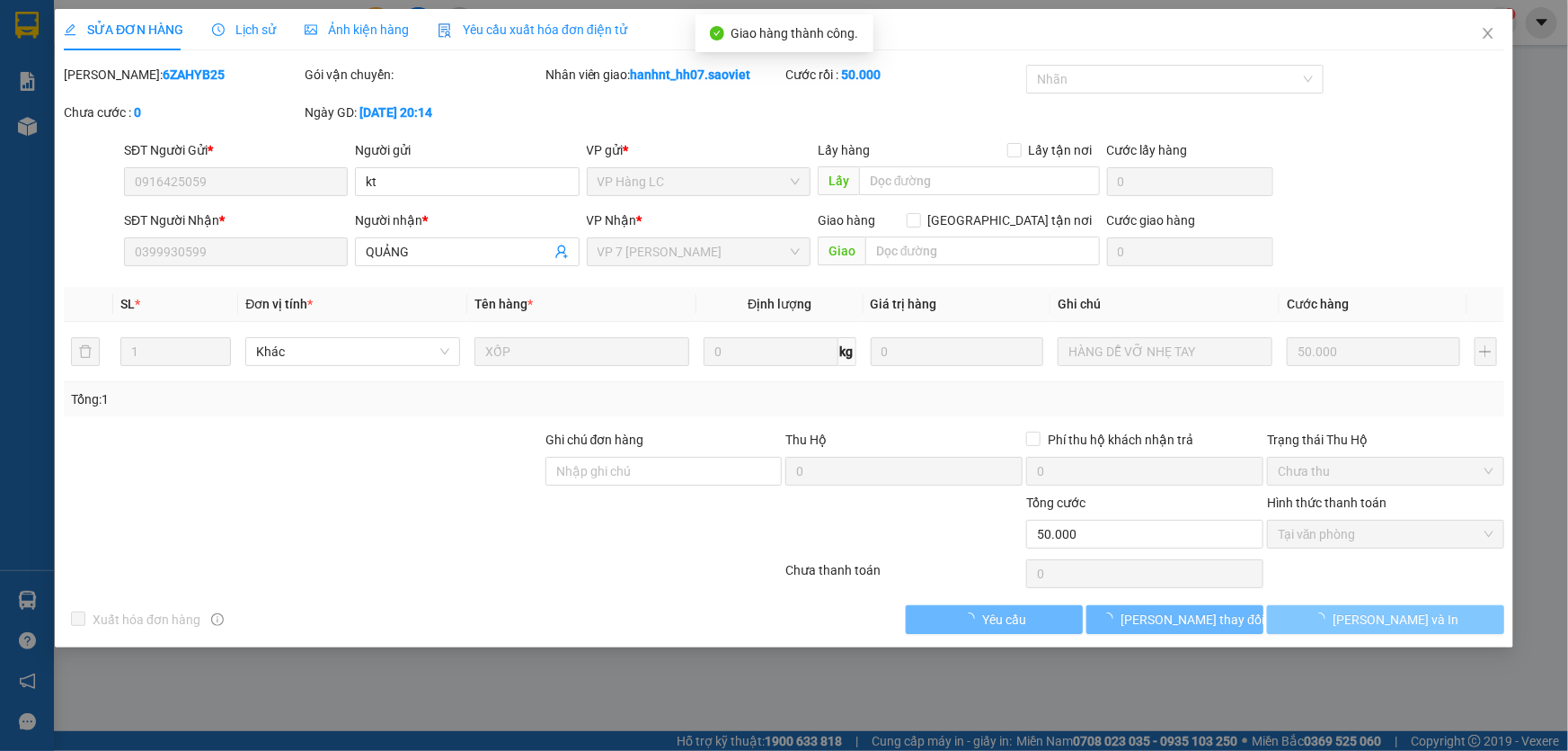
click at [1391, 621] on span "[PERSON_NAME] và In" at bounding box center [1395, 619] width 126 height 19
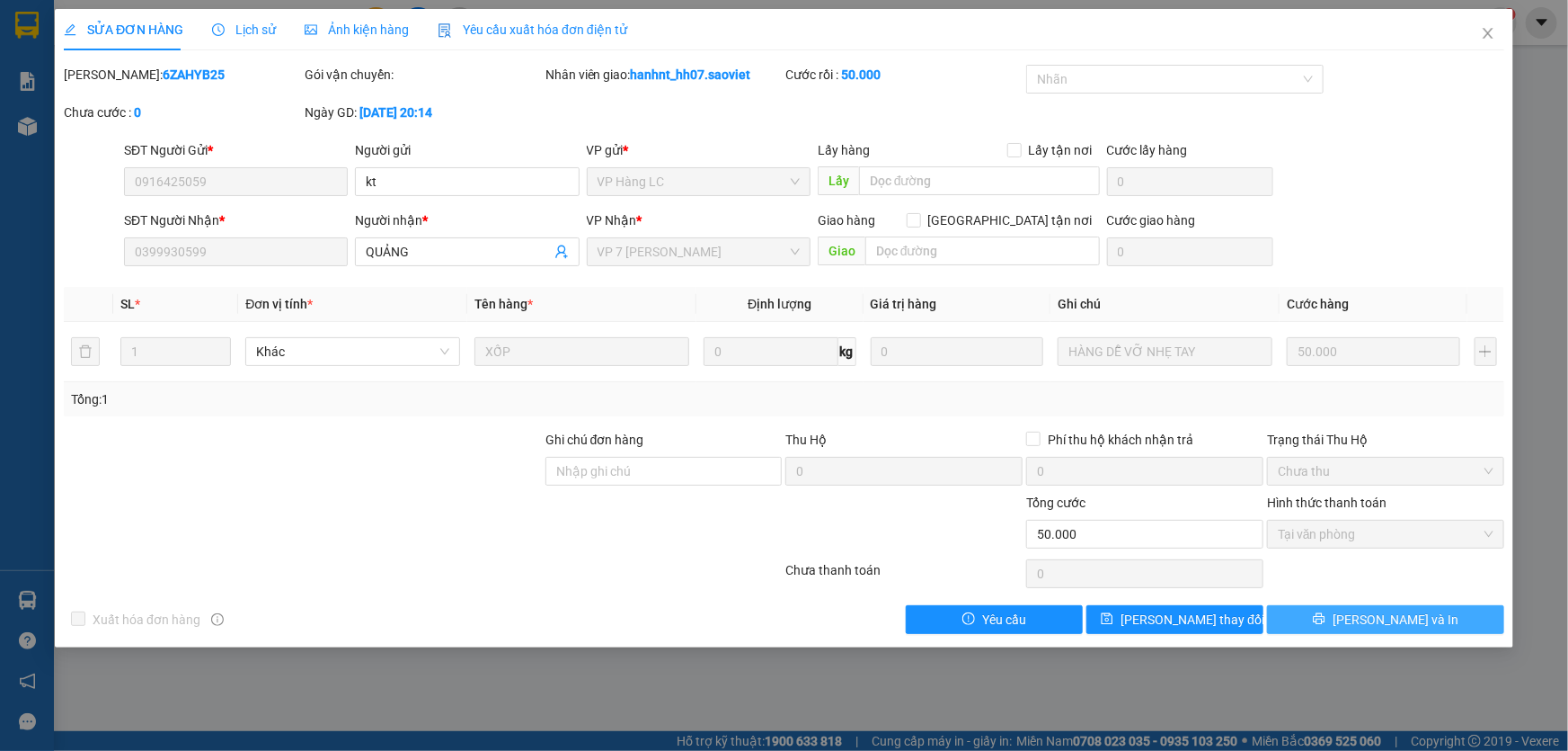
click at [1391, 621] on span "[PERSON_NAME] và In" at bounding box center [1395, 619] width 126 height 19
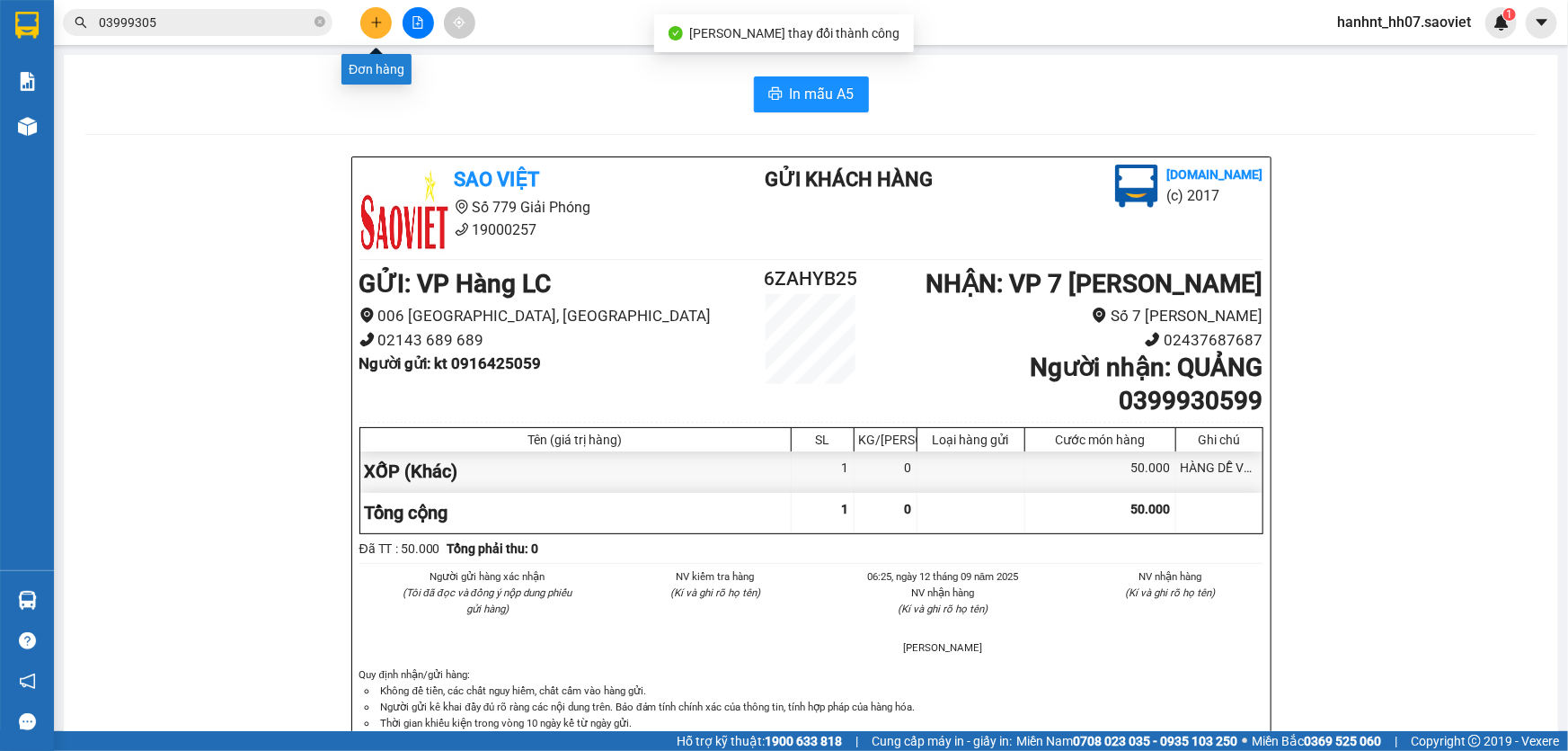
click at [379, 17] on icon "plus" at bounding box center [376, 22] width 13 height 13
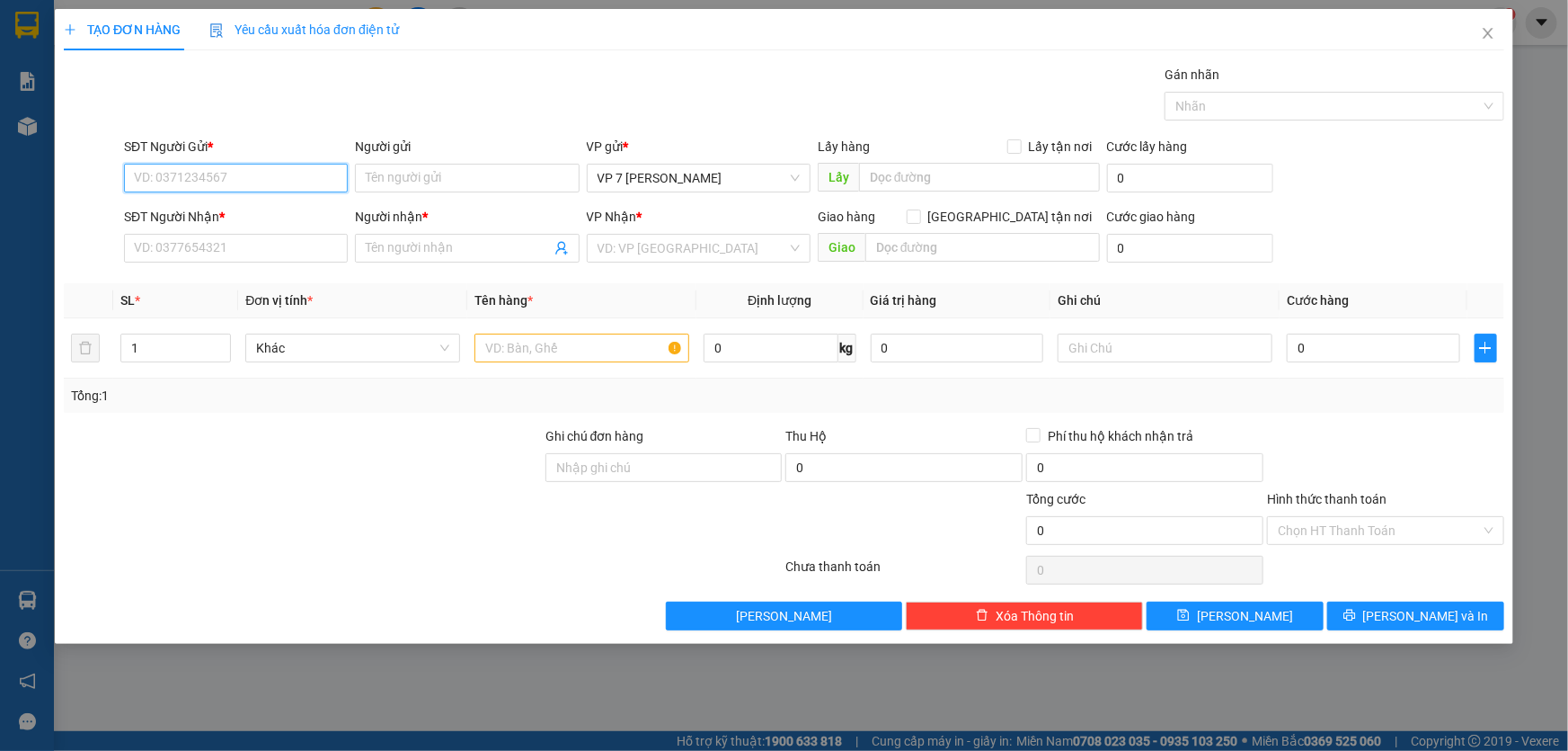
click at [180, 178] on input "SĐT Người Gửi *" at bounding box center [236, 178] width 223 height 29
click at [195, 216] on div "0981972258" at bounding box center [236, 214] width 202 height 19
type input "0981972258"
type input "0379177999"
type input "c lệ"
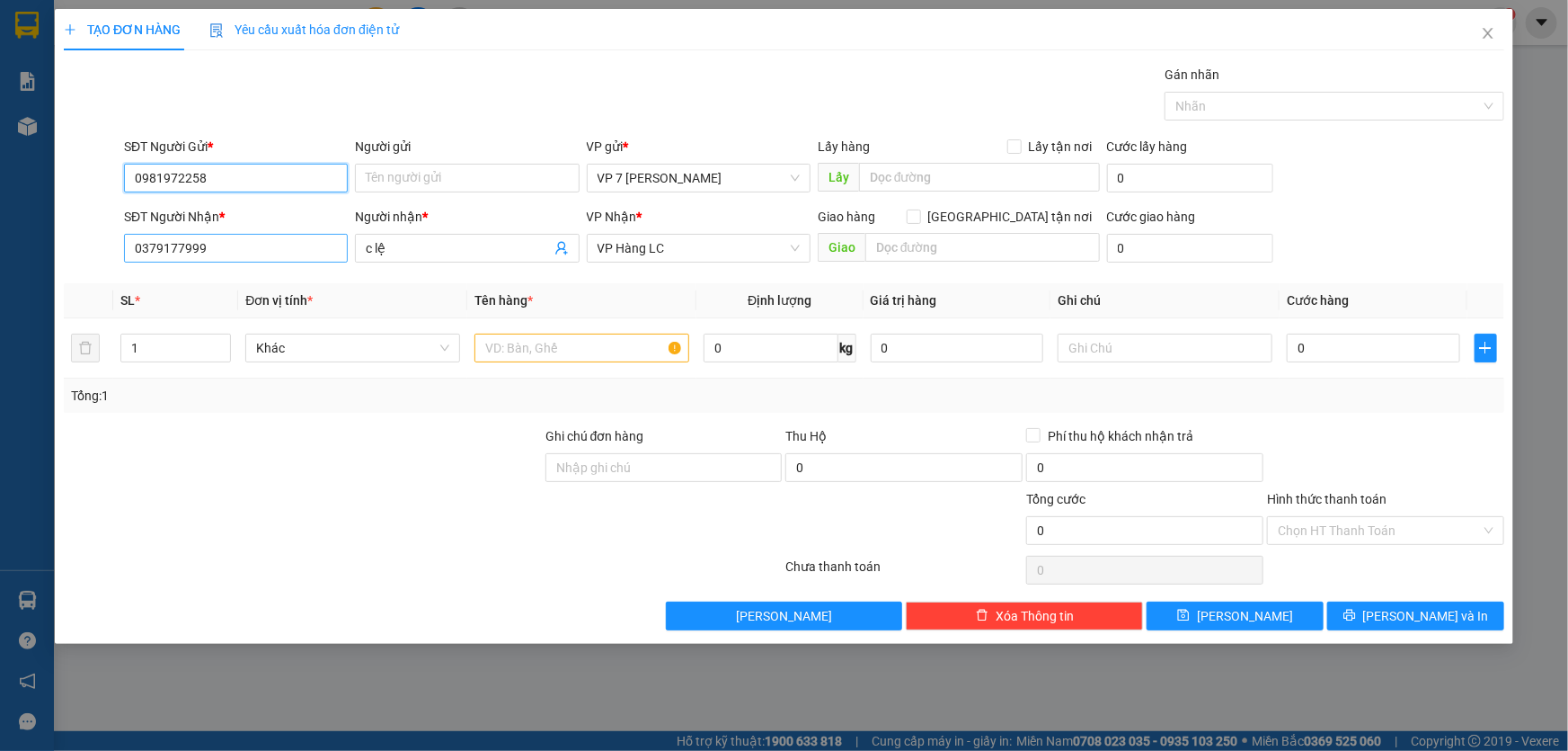
type input "0981972258"
click at [244, 246] on input "0379177999" at bounding box center [236, 249] width 223 height 29
click at [517, 351] on input "text" at bounding box center [582, 348] width 215 height 29
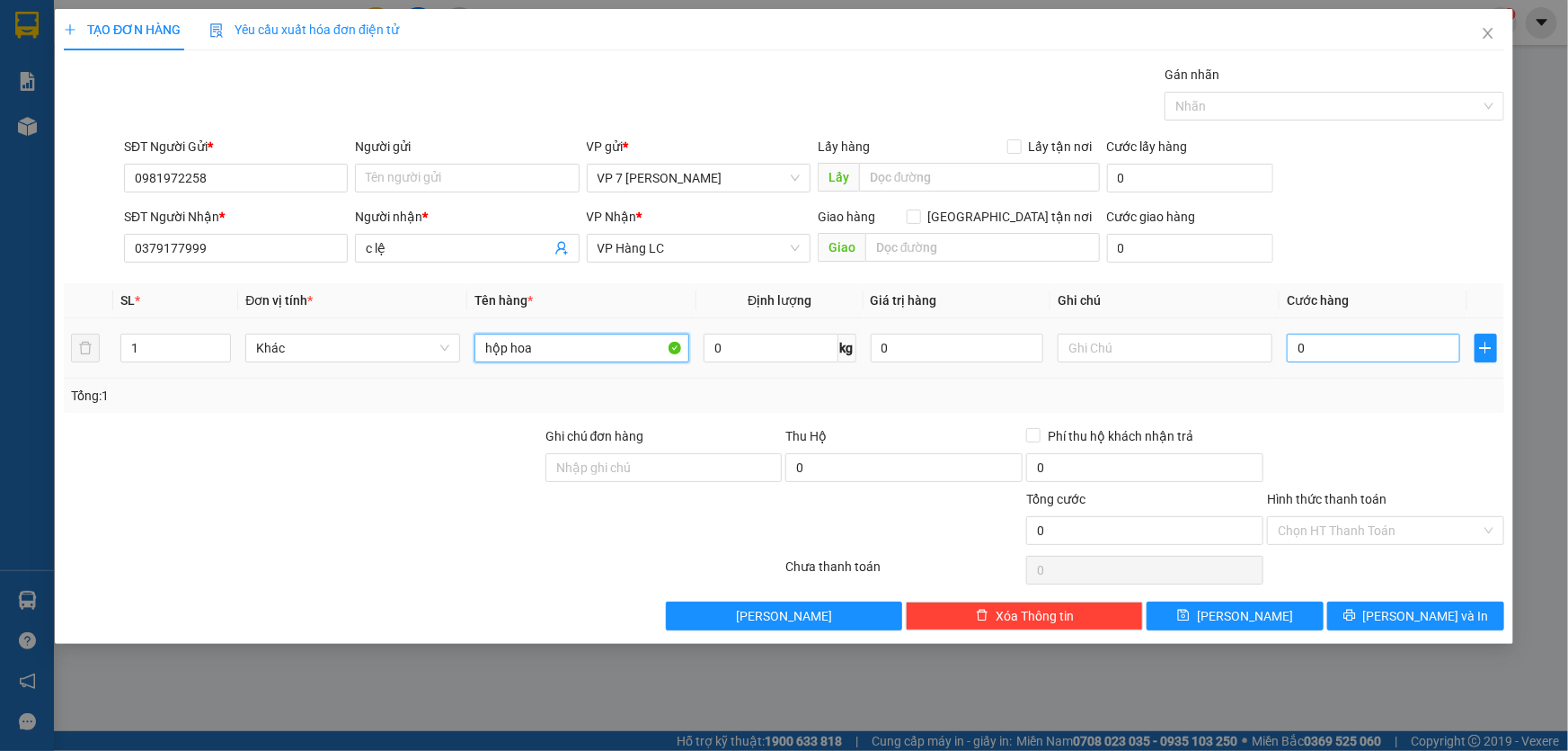
type input "hộp hoa"
click at [1339, 348] on input "0" at bounding box center [1373, 348] width 174 height 29
type input "6"
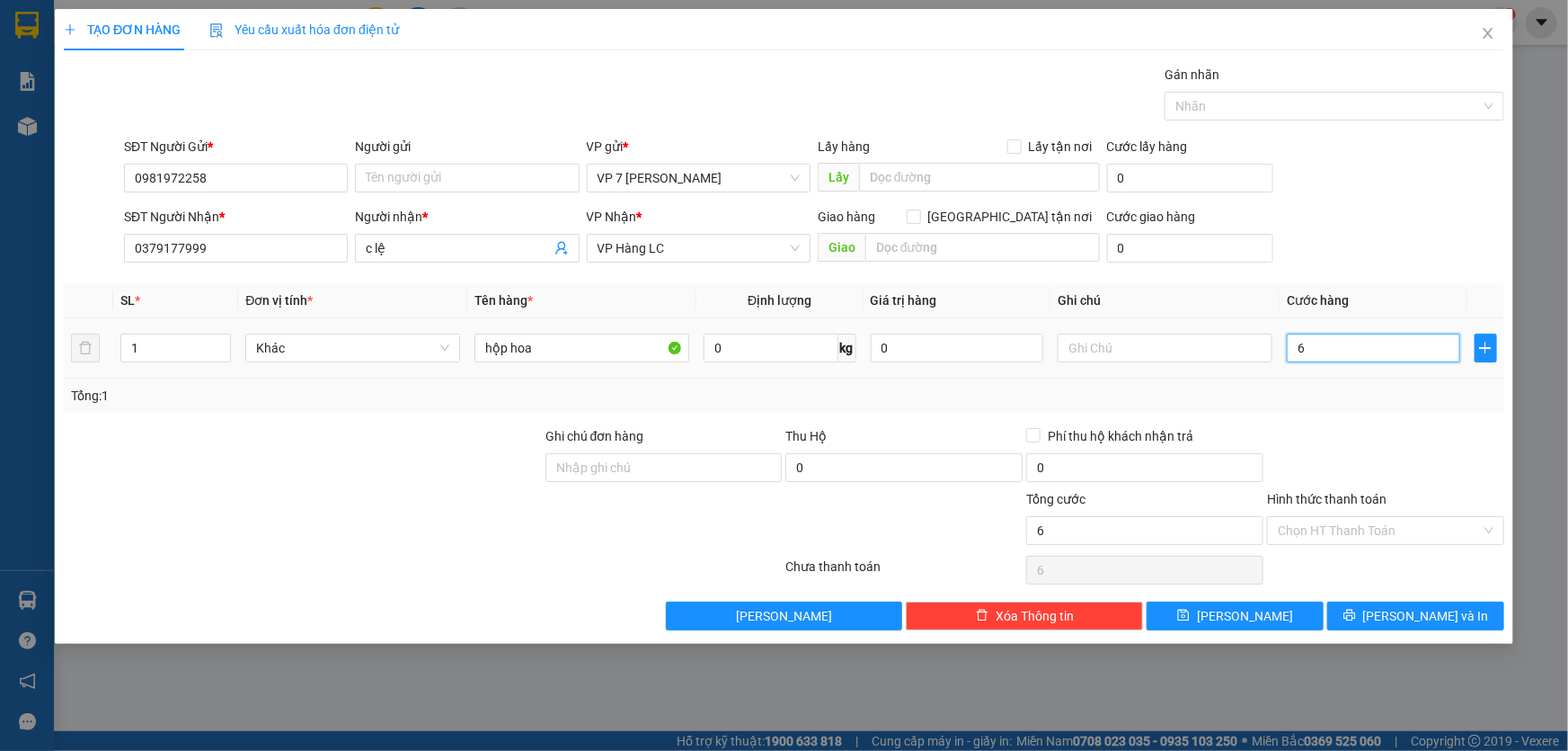
type input "60"
type input "60.000"
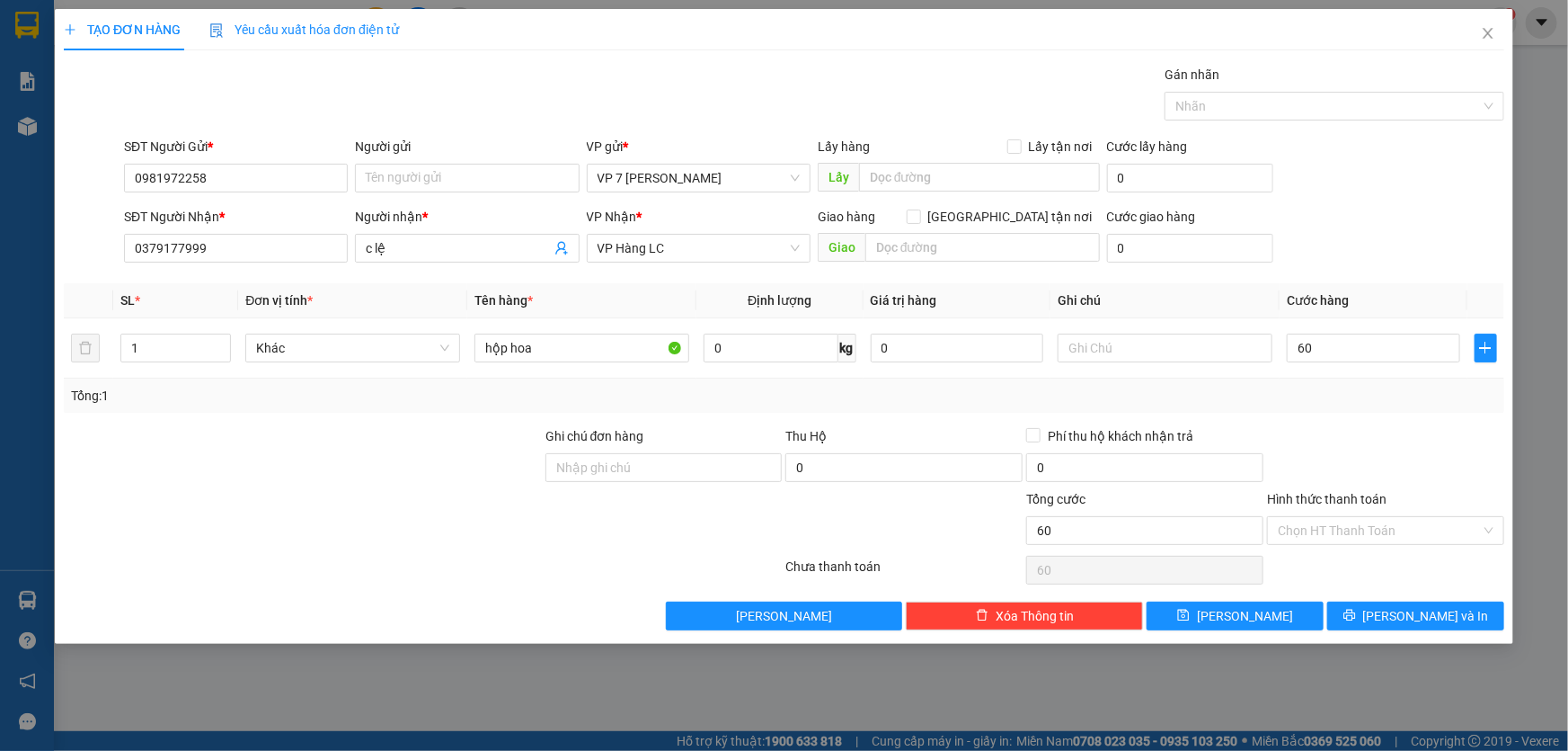
type input "60.000"
click at [1348, 414] on div "Transit Pickup Surcharge Ids Transit Deliver Surcharge Ids Transit Deliver Surc…" at bounding box center [784, 348] width 1440 height 565
click at [832, 469] on input "0" at bounding box center [904, 467] width 237 height 29
type input "2.270.000"
type input "30.000"
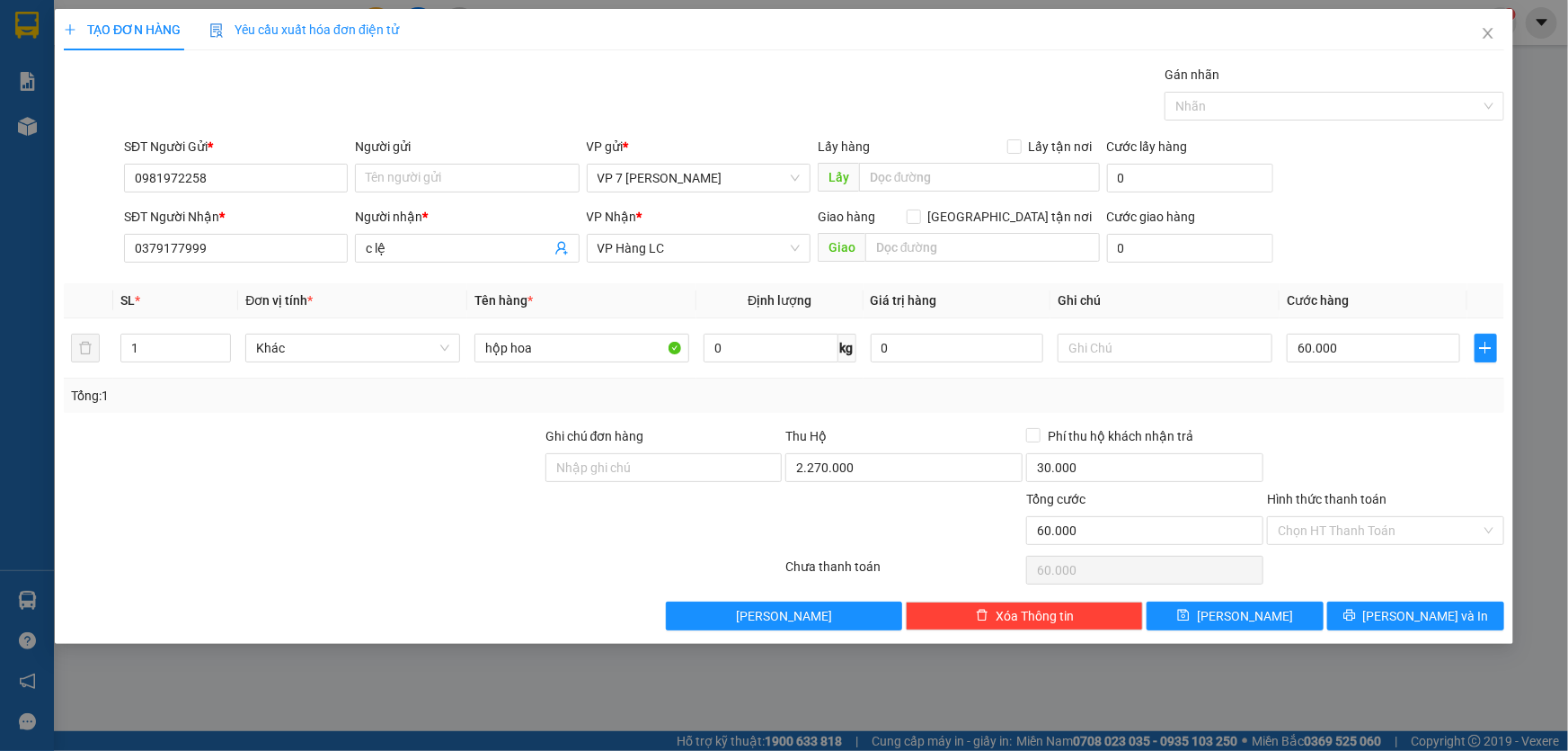
click at [843, 491] on div at bounding box center [904, 520] width 241 height 63
click at [1033, 440] on span at bounding box center [1033, 434] width 15 height 15
click at [1033, 440] on input "Phí thu hộ khách nhận trả" at bounding box center [1032, 433] width 13 height 13
checkbox input "true"
click at [1410, 607] on span "[PERSON_NAME] và In" at bounding box center [1426, 616] width 126 height 19
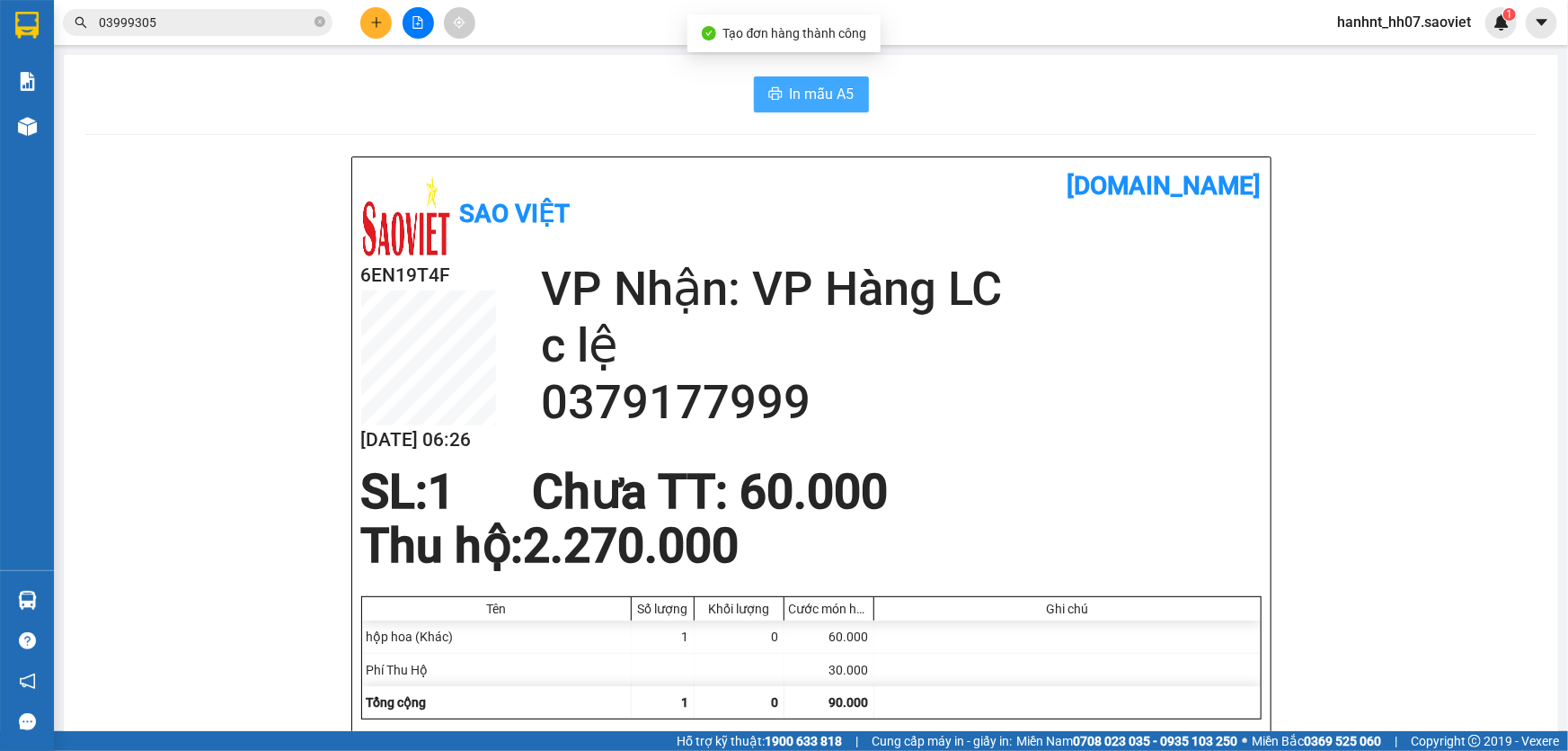
click at [819, 92] on span "In mẫu A5" at bounding box center [821, 93] width 65 height 22
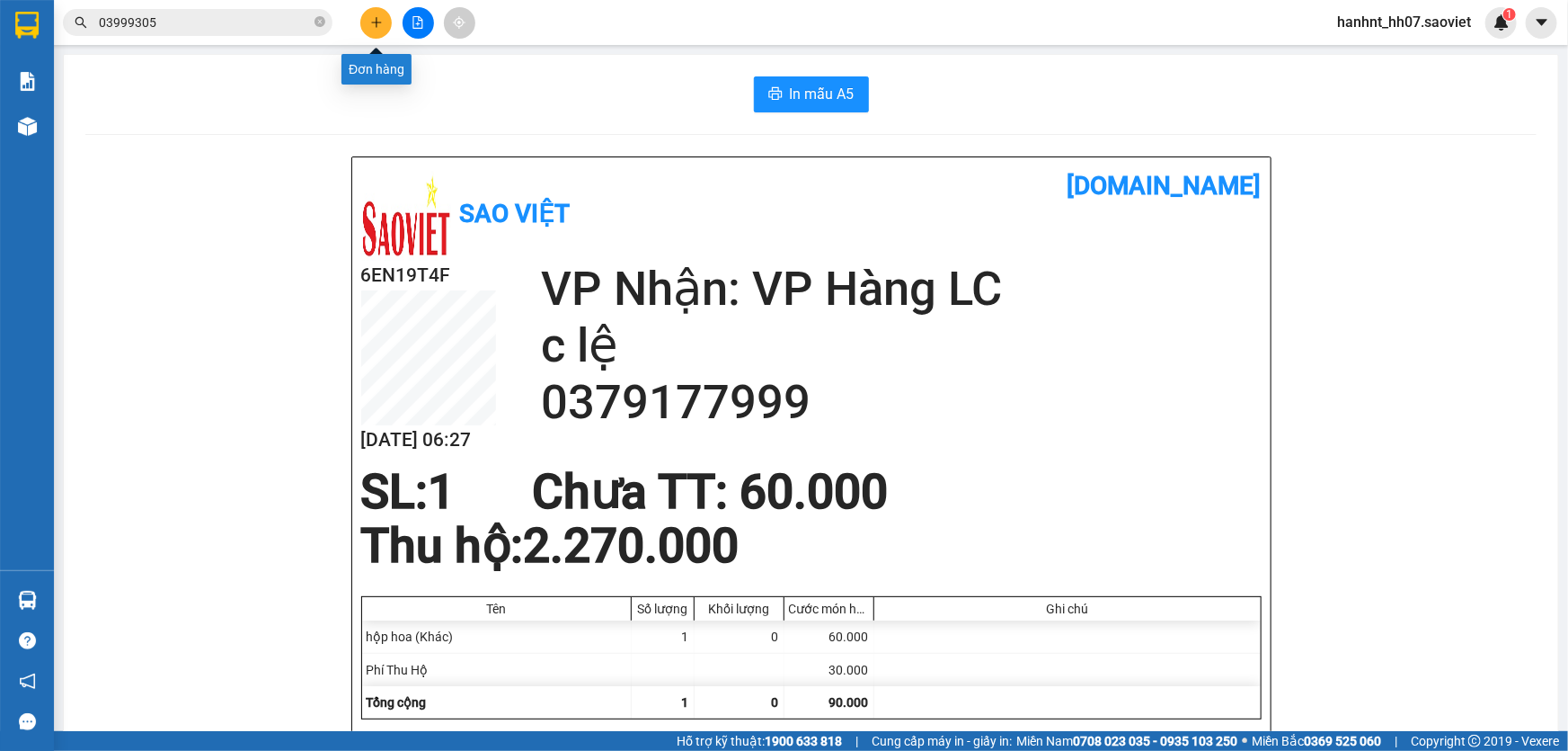
click at [379, 23] on icon "plus" at bounding box center [376, 22] width 13 height 13
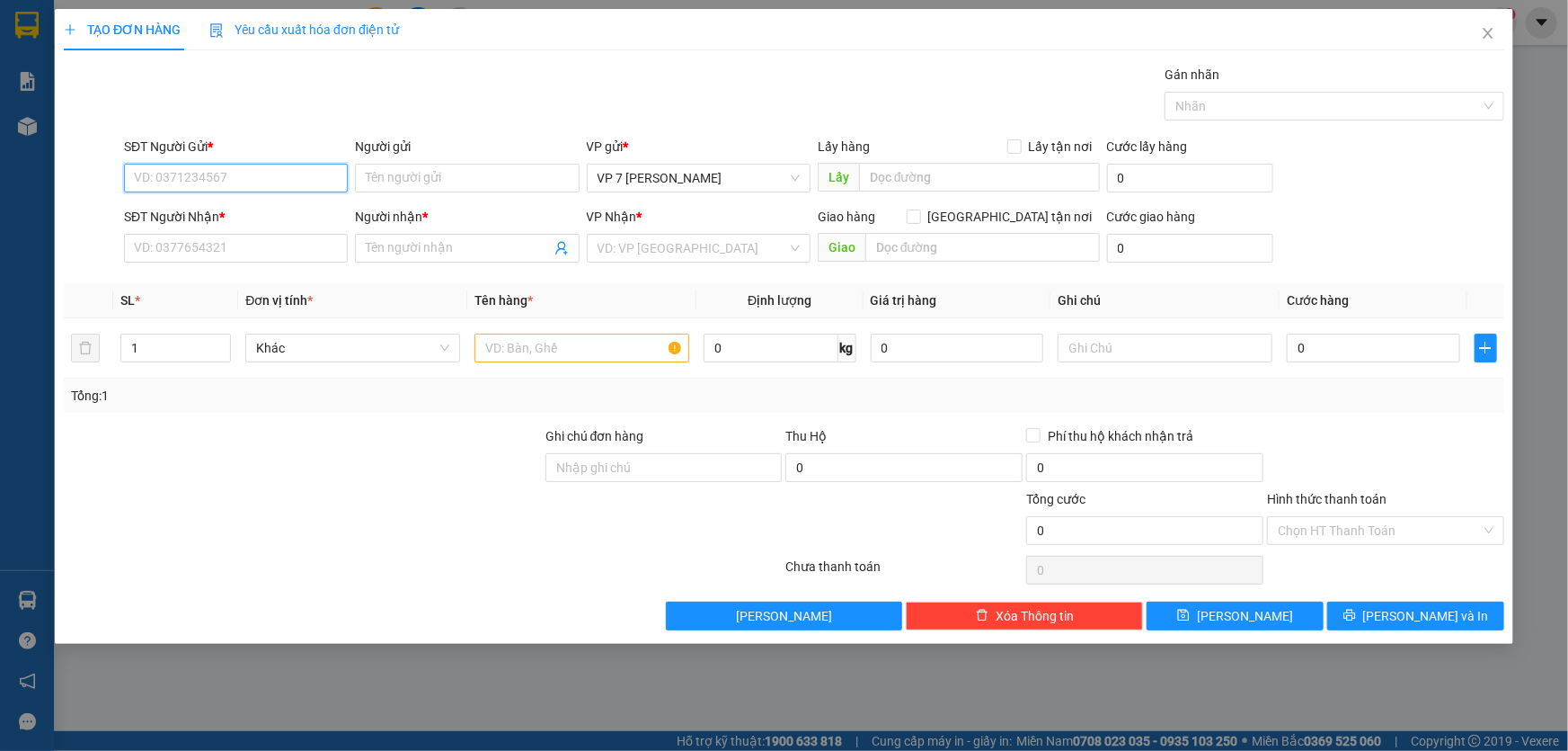
click at [193, 178] on input "SĐT Người Gửi *" at bounding box center [236, 178] width 223 height 29
click at [197, 347] on input "1" at bounding box center [176, 348] width 109 height 27
type input "5"
click at [496, 345] on input "text" at bounding box center [582, 348] width 215 height 29
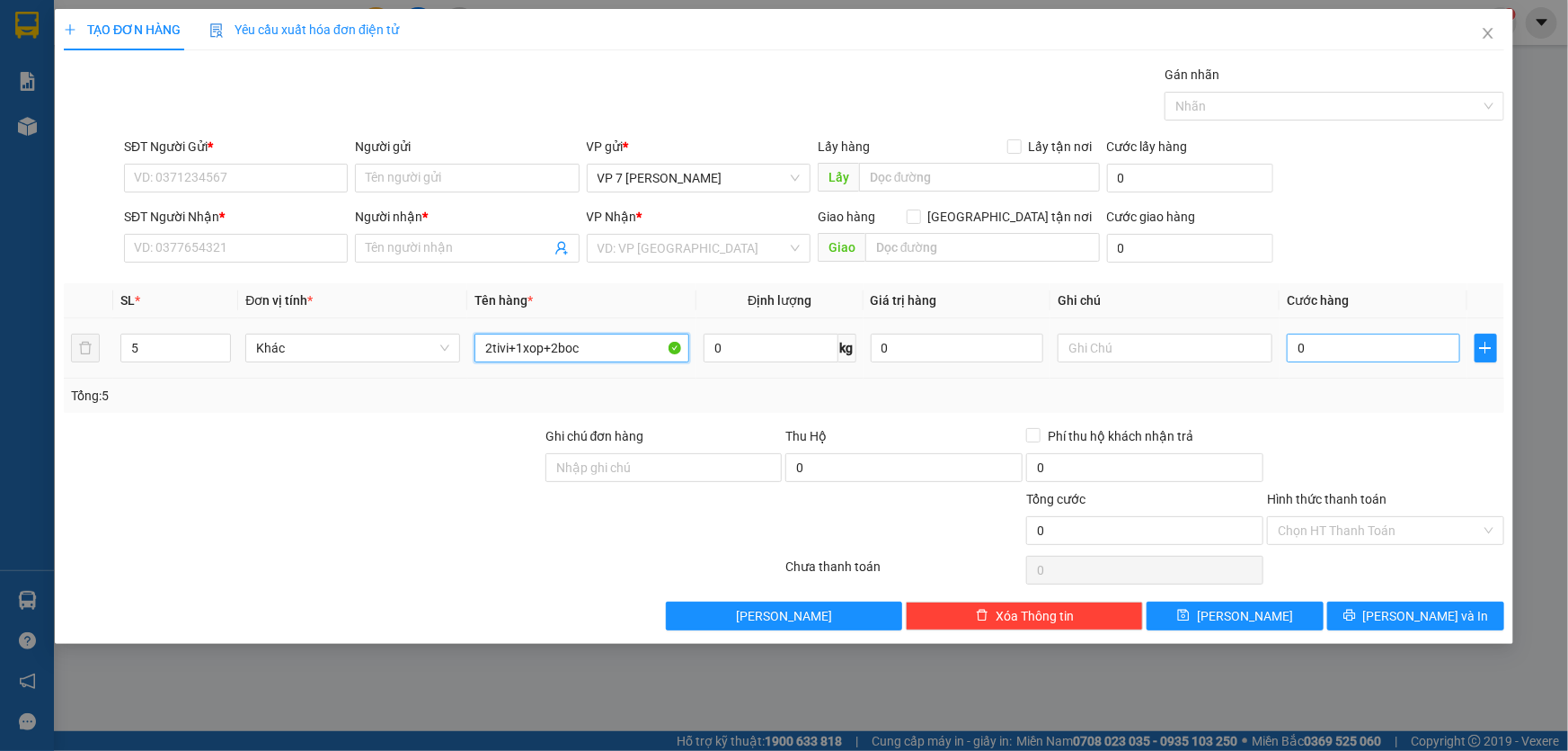
type input "2tivi+1xop+2boc"
click at [1330, 349] on input "0" at bounding box center [1373, 348] width 174 height 29
type input "2"
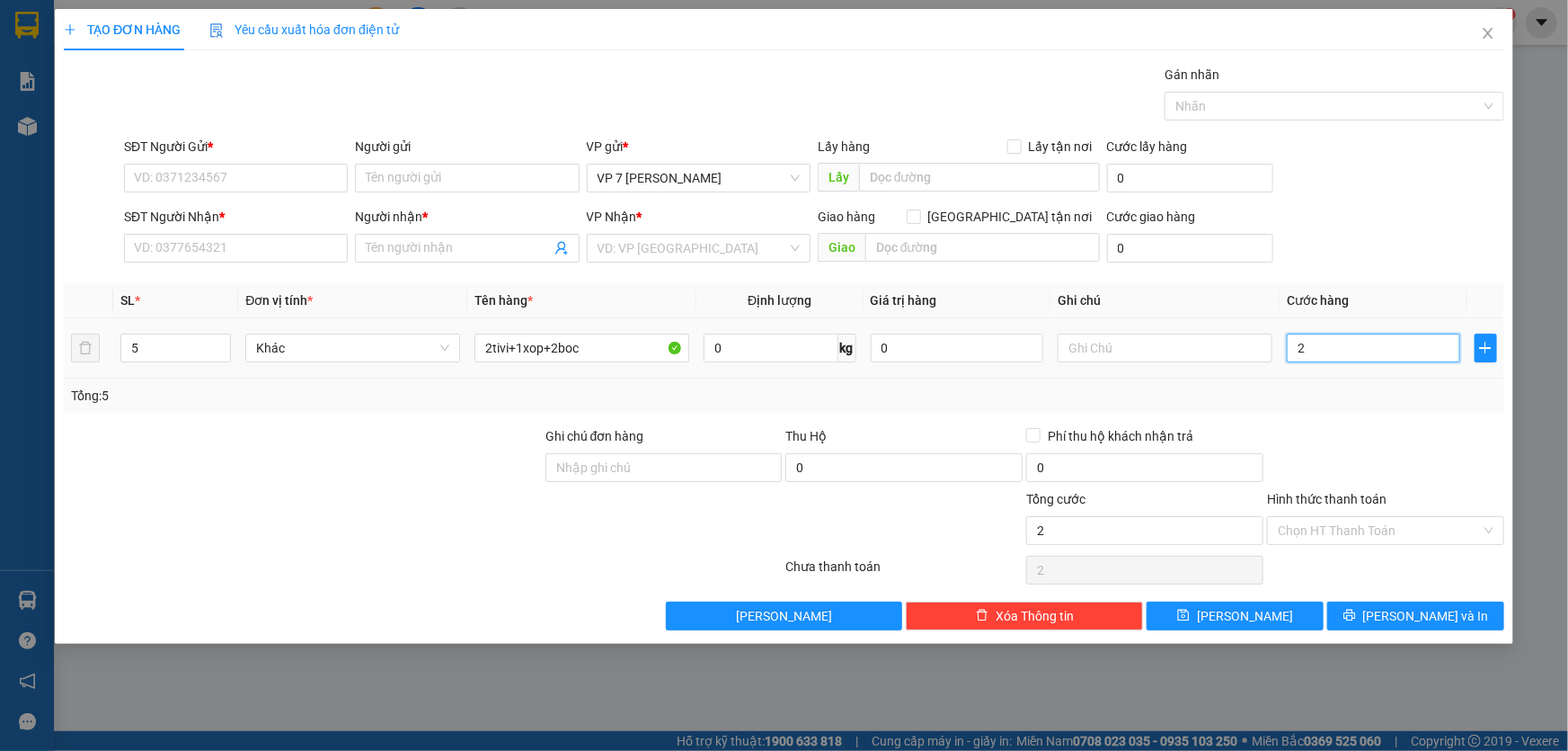
type input "25"
type input "250"
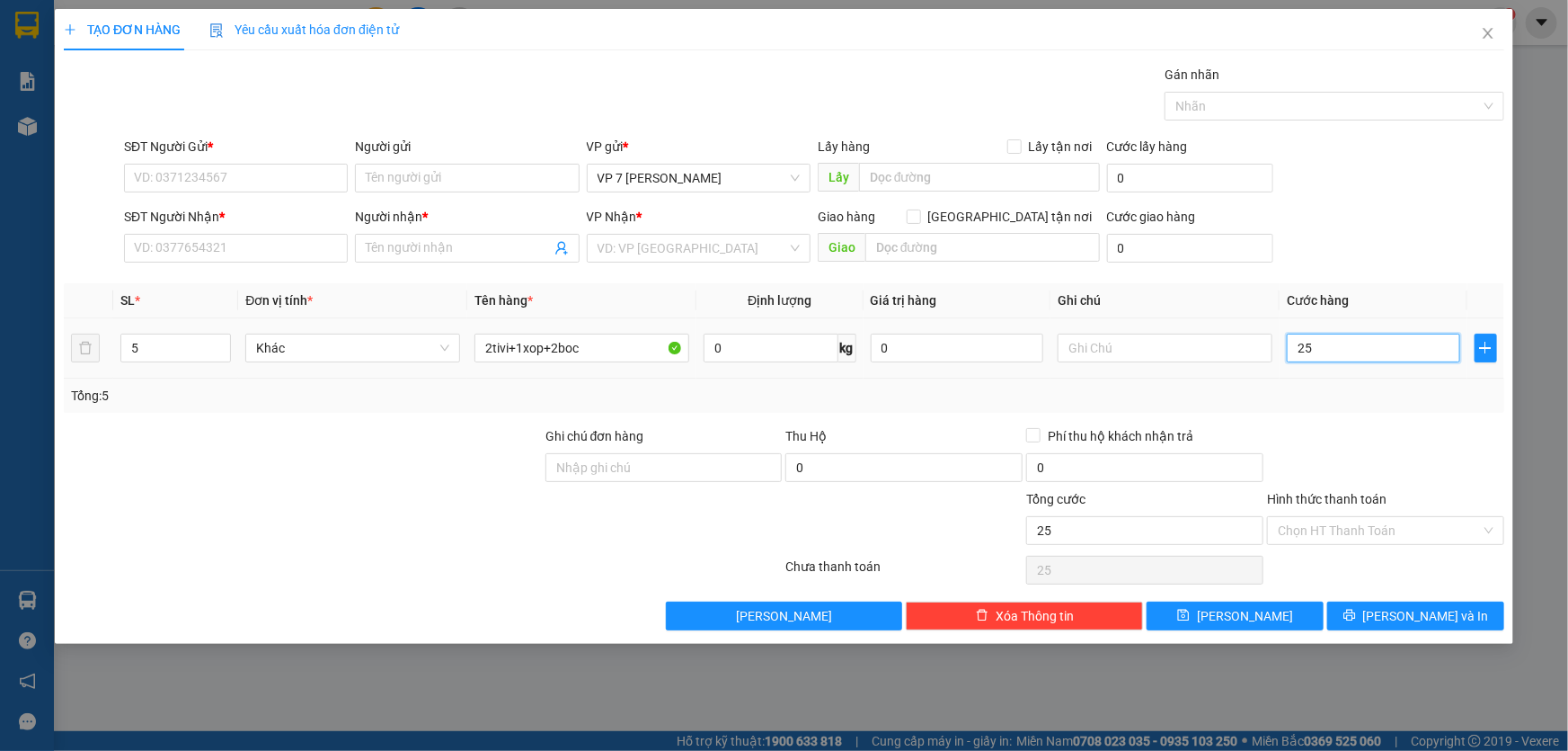
type input "250"
type input "250.000"
click at [1332, 396] on div "Tổng: 5" at bounding box center [784, 395] width 1426 height 19
click at [1318, 492] on label "Hình thức thanh toán" at bounding box center [1326, 498] width 119 height 15
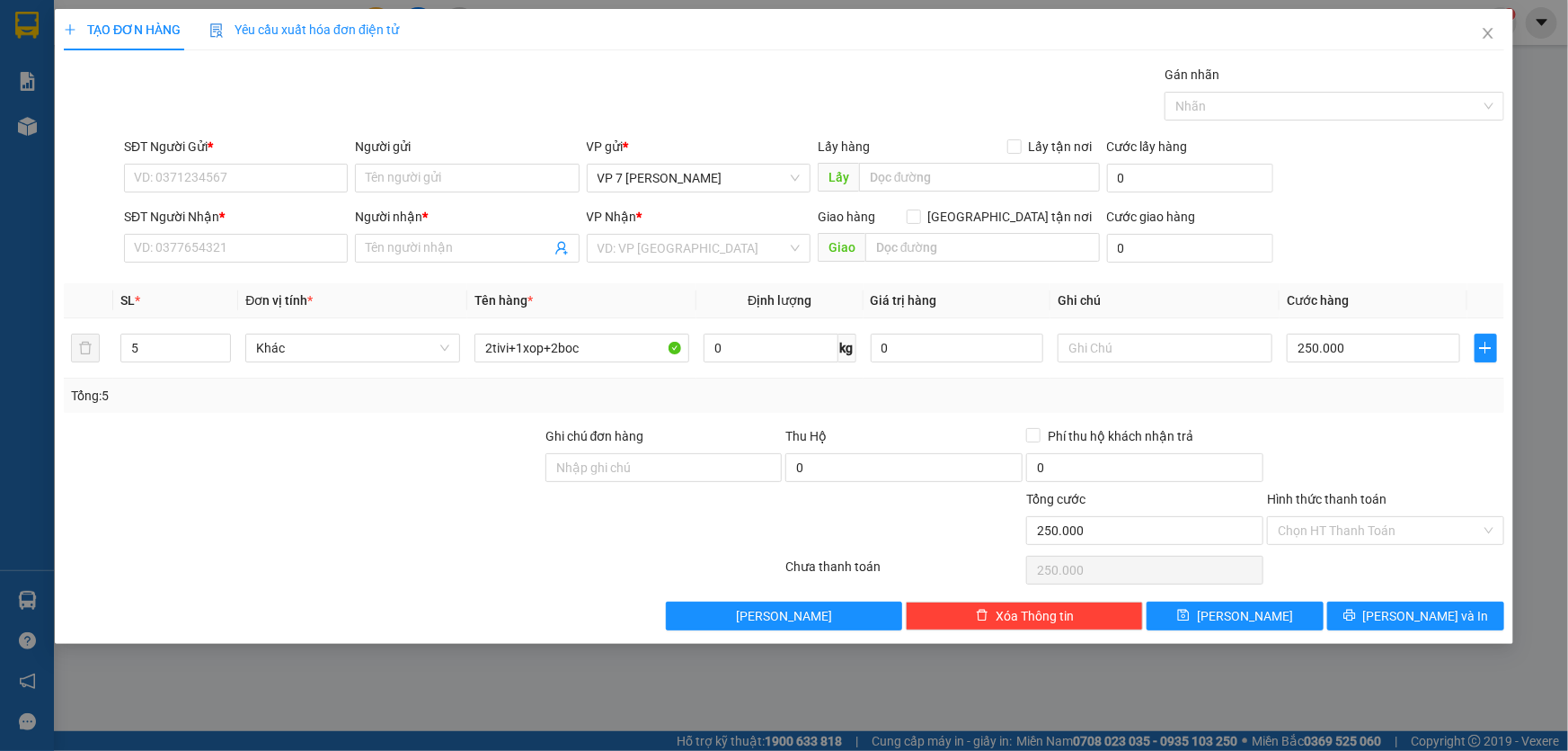
click at [1318, 517] on input "Hình thức thanh toán" at bounding box center [1379, 530] width 203 height 27
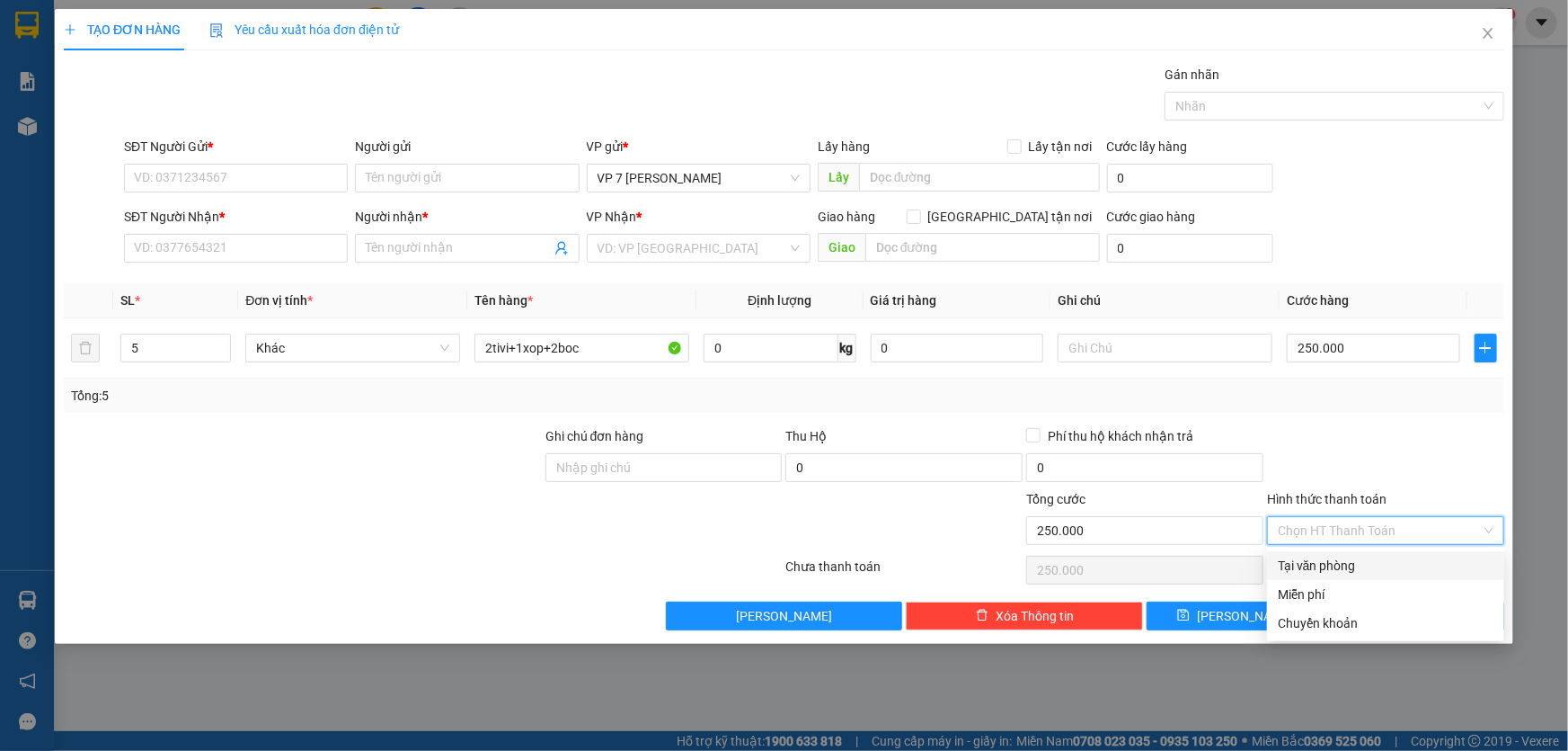
click at [1321, 563] on div "Tại văn phòng" at bounding box center [1385, 565] width 216 height 19
type input "0"
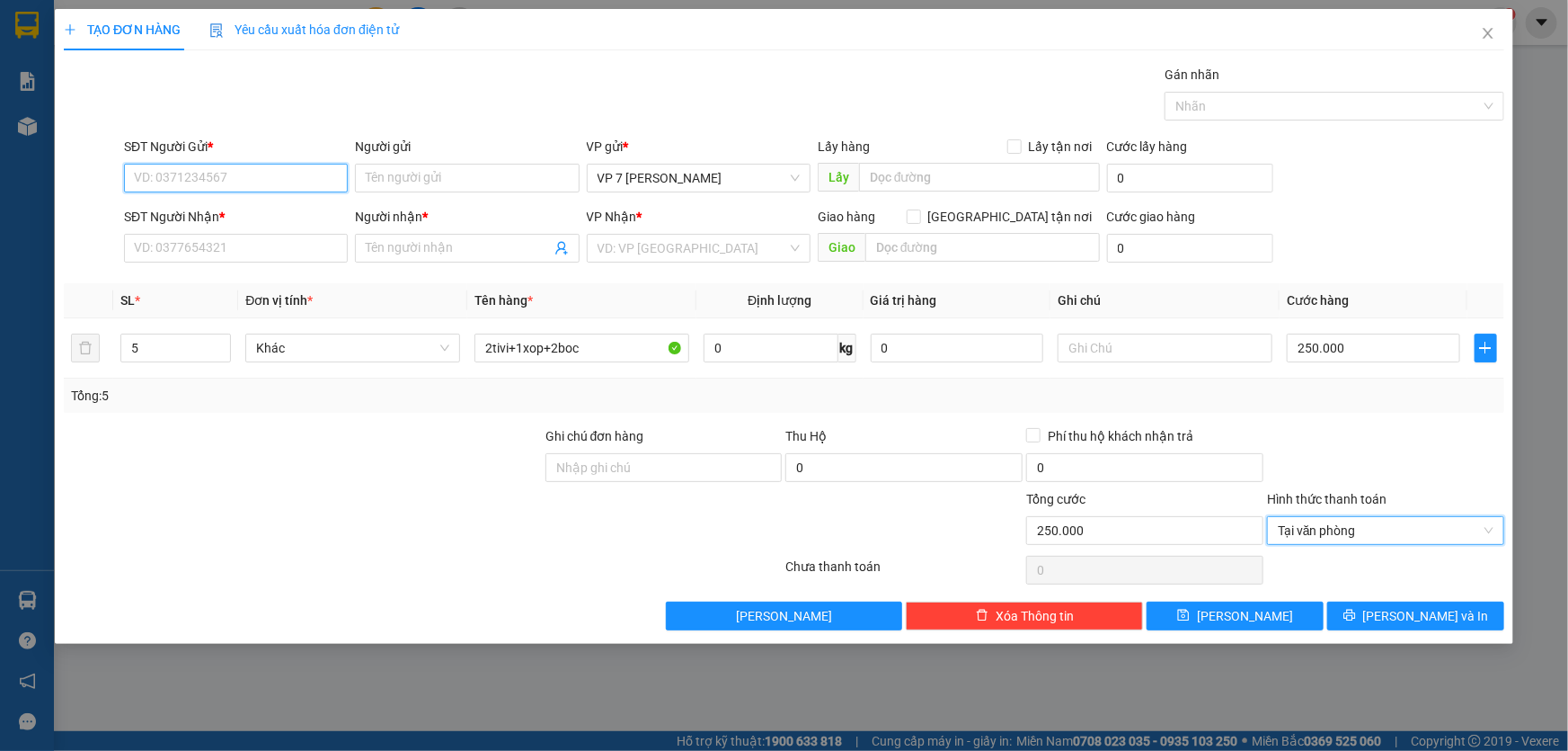
click at [186, 181] on input "SĐT Người Gửi *" at bounding box center [236, 178] width 223 height 29
type input "6442"
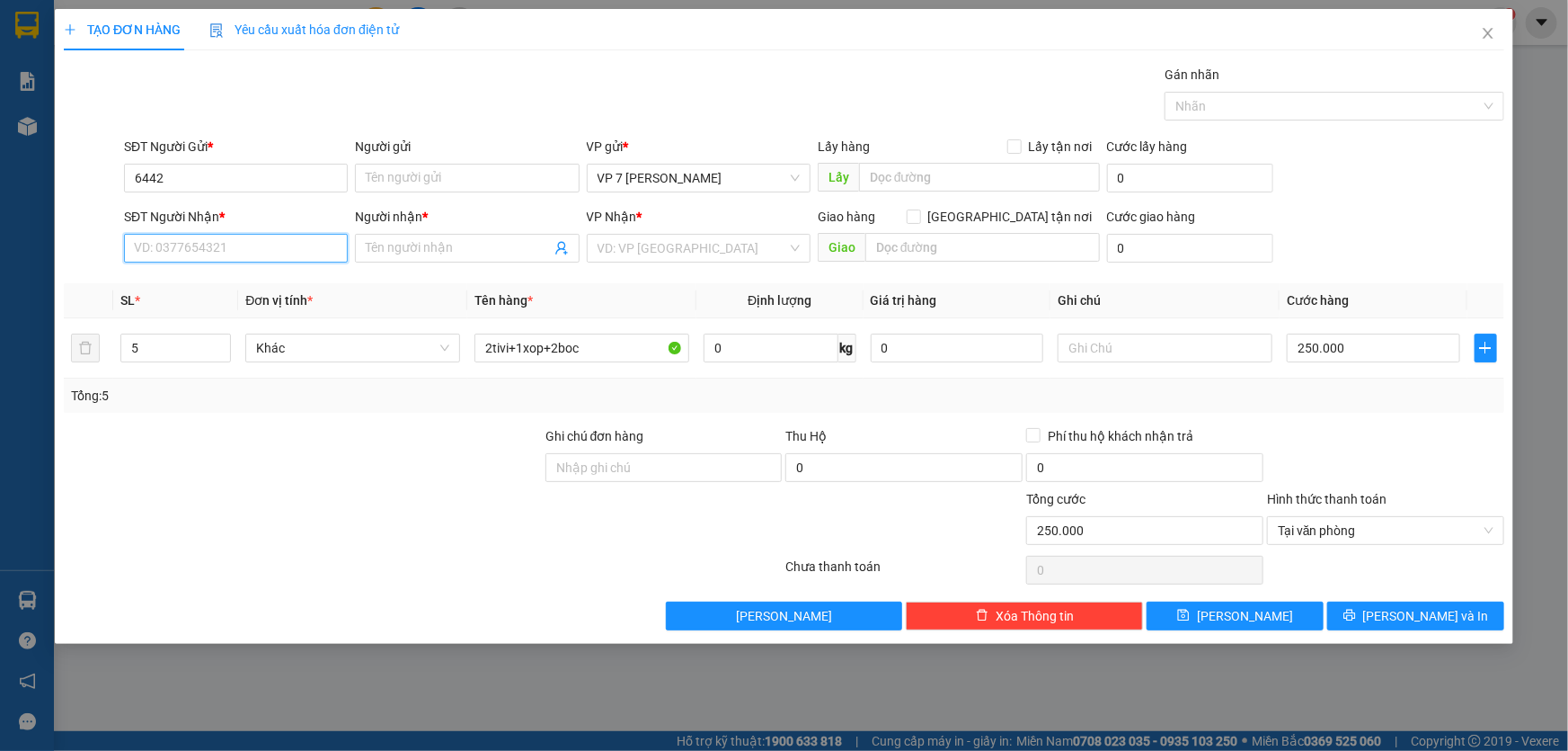
click at [188, 252] on input "SĐT Người Nhận *" at bounding box center [236, 249] width 223 height 29
click at [196, 280] on div "0986066964 - chú độ" at bounding box center [236, 284] width 202 height 19
type input "0986066964"
type input "chú độ"
type input "0986066964"
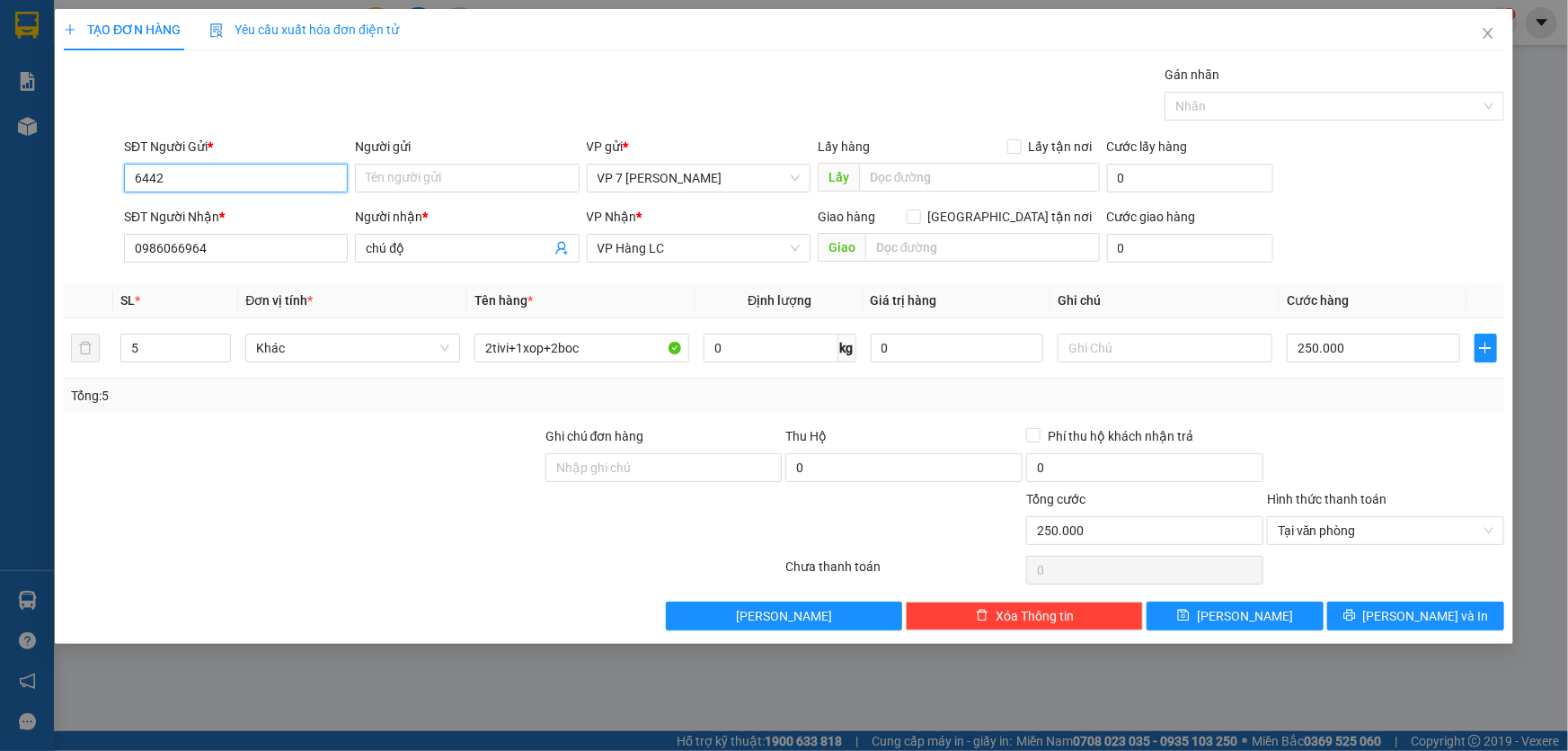
click at [196, 180] on input "6442" at bounding box center [236, 178] width 223 height 29
click at [190, 211] on div "0393776442 - giáp" at bounding box center [236, 214] width 202 height 19
type input "0393776442"
type input "giáp"
click at [1370, 607] on button "[PERSON_NAME] và In" at bounding box center [1416, 616] width 177 height 29
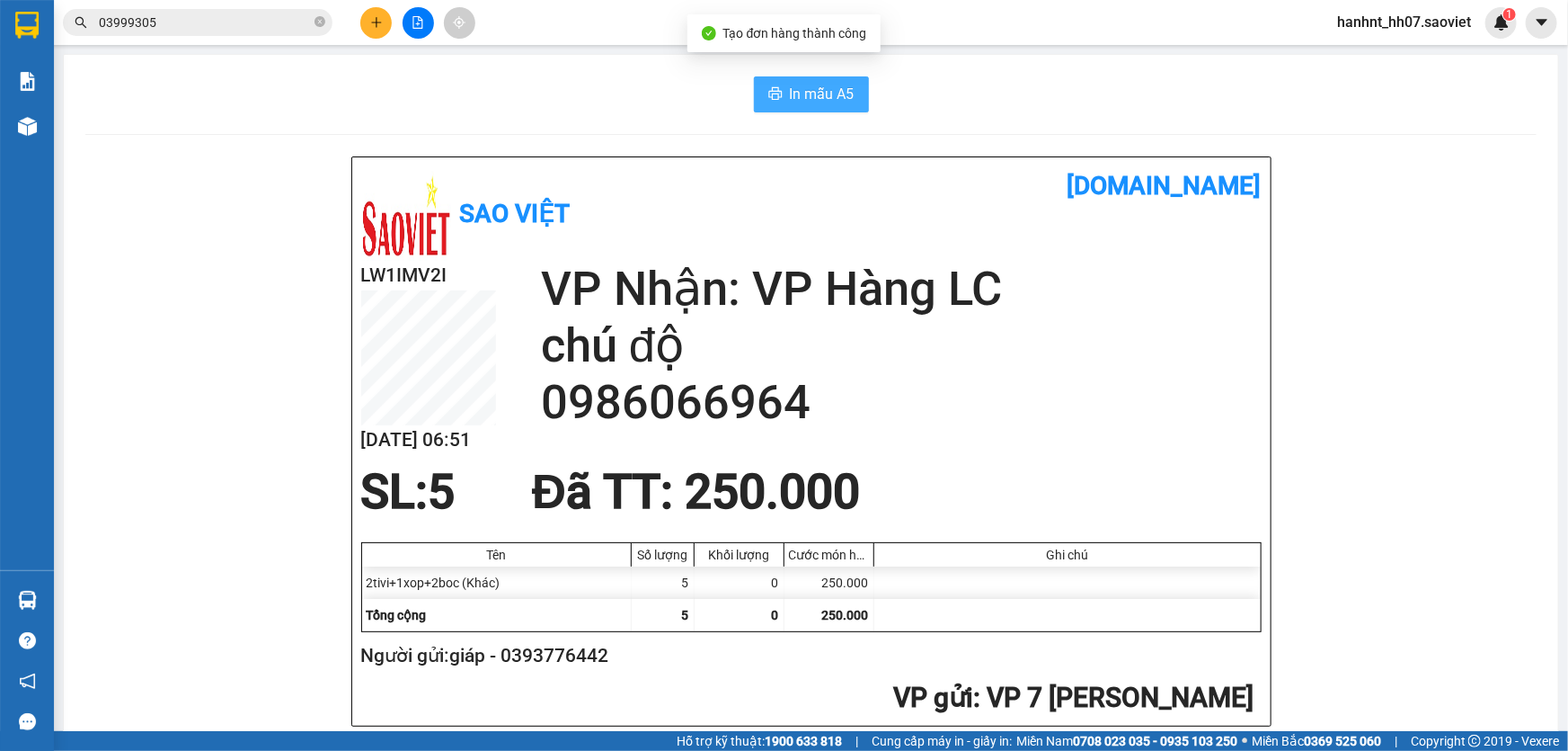
click at [818, 94] on span "In mẫu A5" at bounding box center [821, 93] width 65 height 22
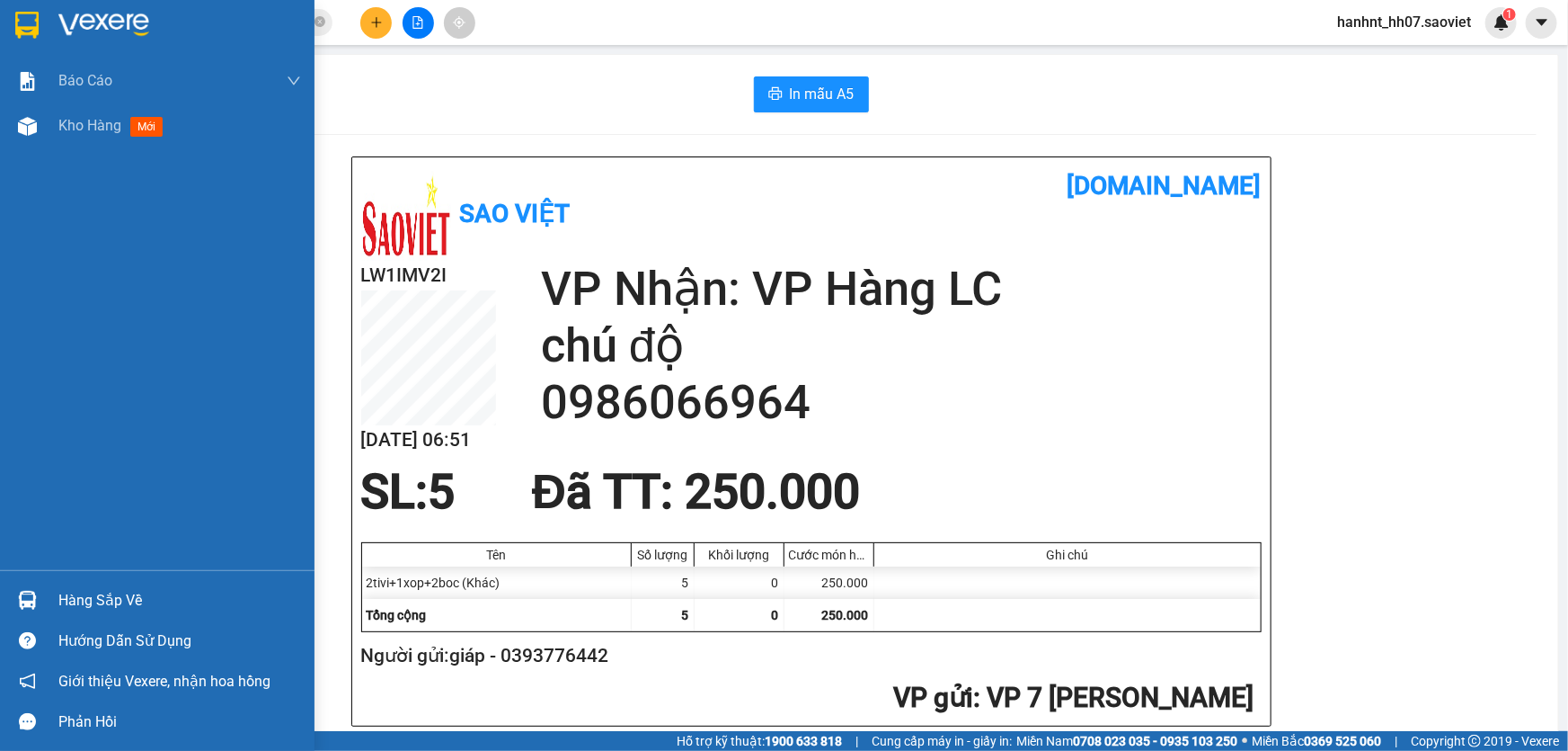
click at [90, 591] on div "Hàng sắp về" at bounding box center [180, 600] width 243 height 27
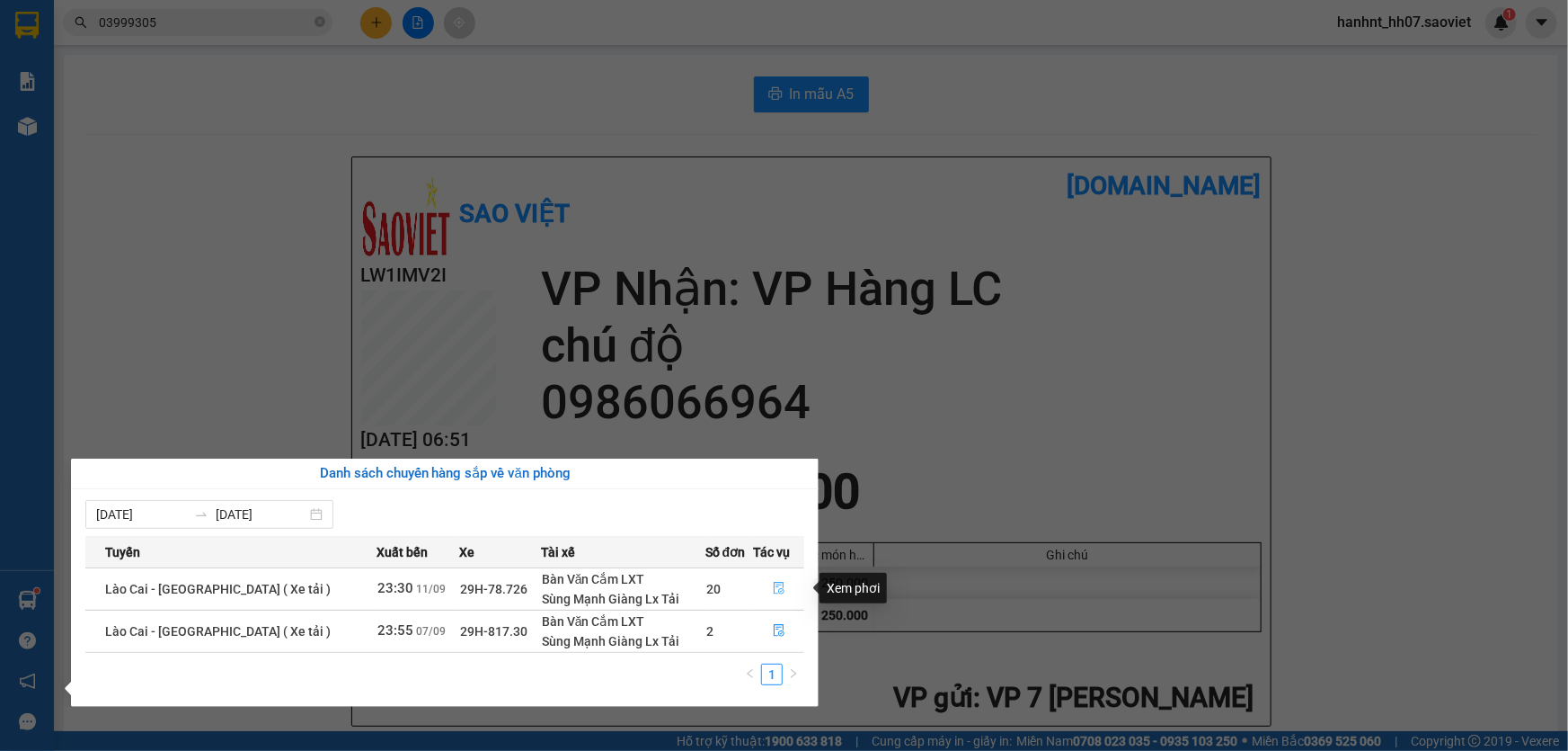
click at [773, 585] on icon "file-done" at bounding box center [779, 588] width 13 height 13
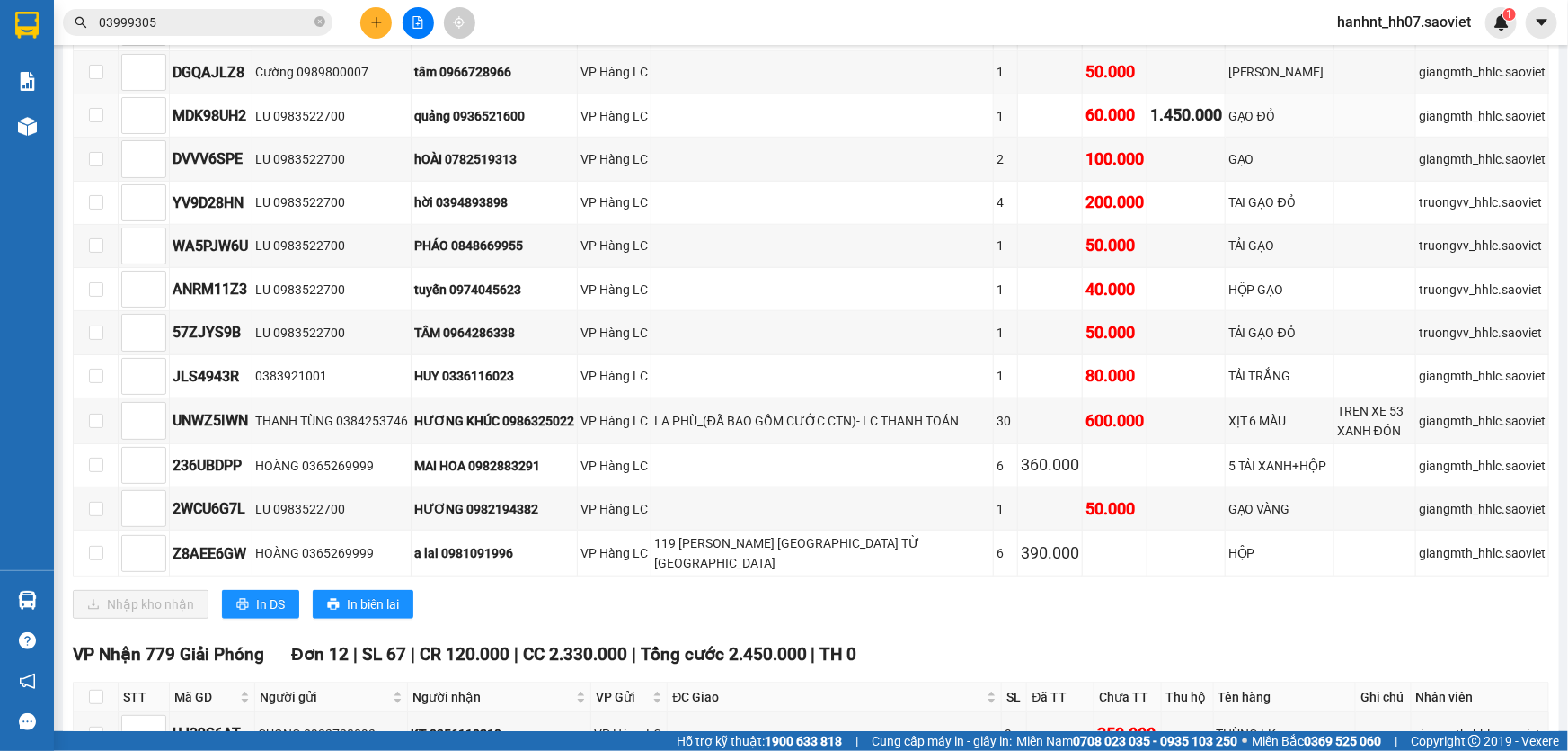
scroll to position [735, 0]
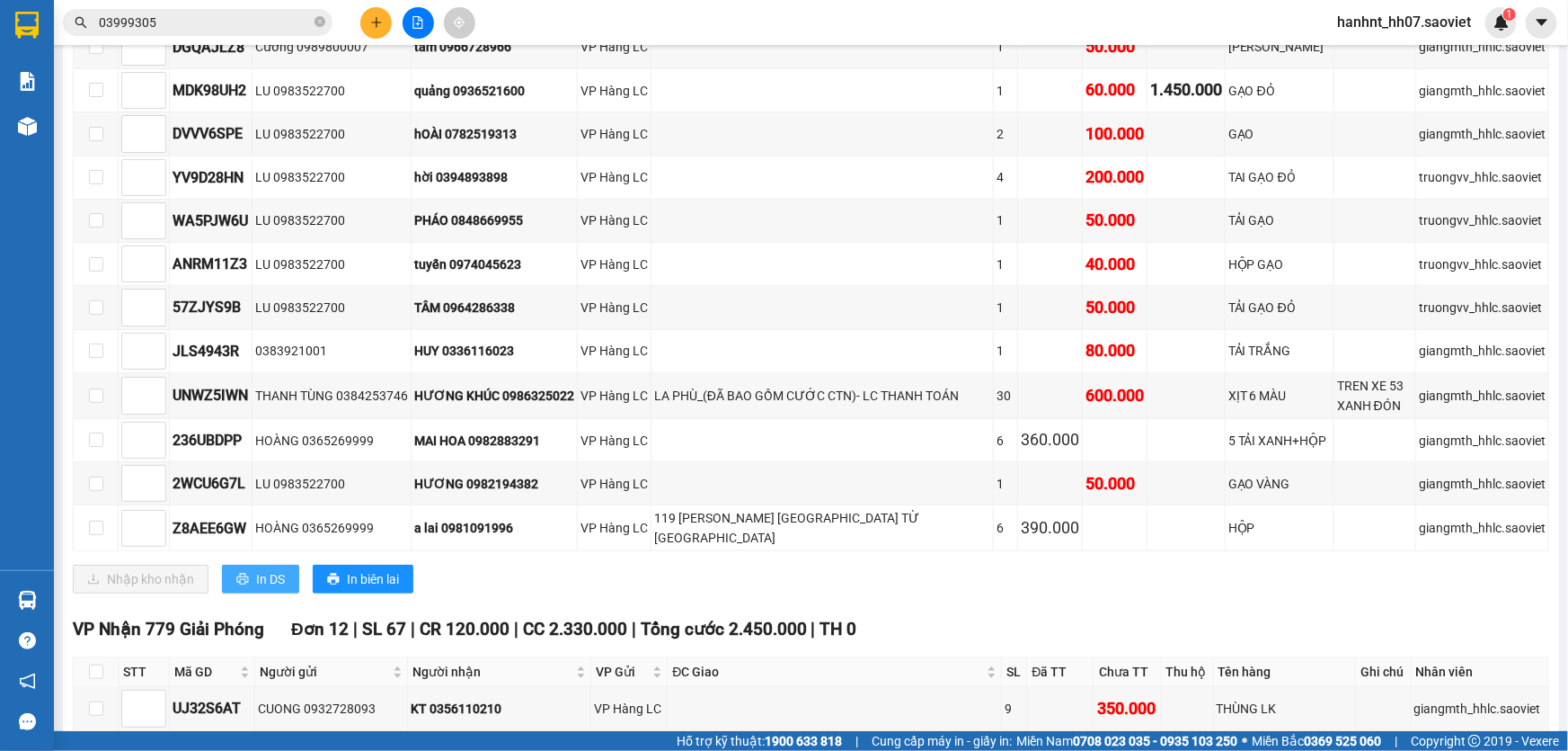
click at [250, 574] on button "In DS" at bounding box center [261, 579] width 78 height 29
click at [278, 569] on span "In DS" at bounding box center [271, 579] width 29 height 19
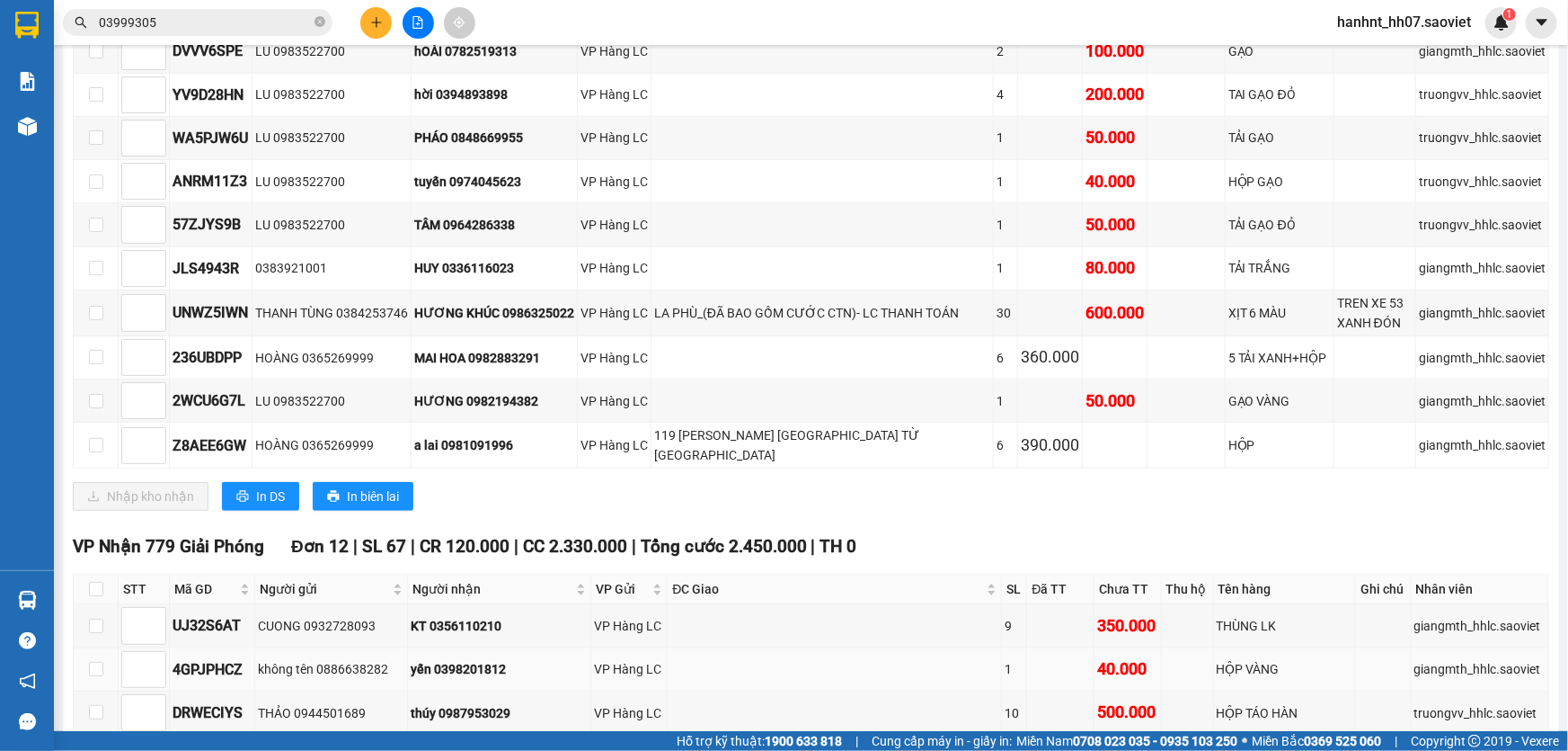
scroll to position [817, 0]
click at [256, 491] on span "In DS" at bounding box center [271, 497] width 29 height 19
click at [269, 488] on span "In DS" at bounding box center [271, 497] width 29 height 19
click at [180, 17] on input "03999305" at bounding box center [205, 22] width 212 height 19
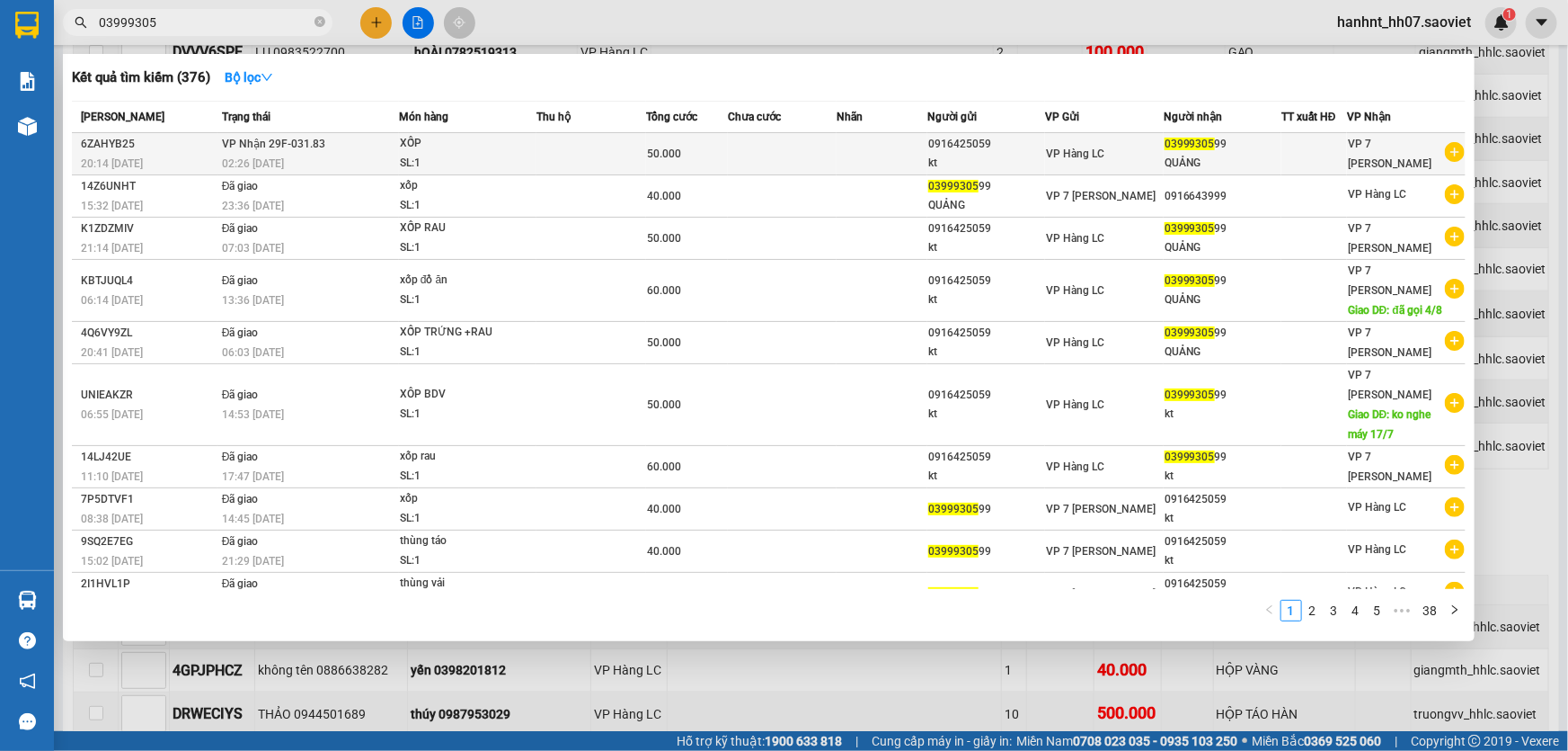
click at [464, 154] on div "SL: 1" at bounding box center [467, 163] width 135 height 19
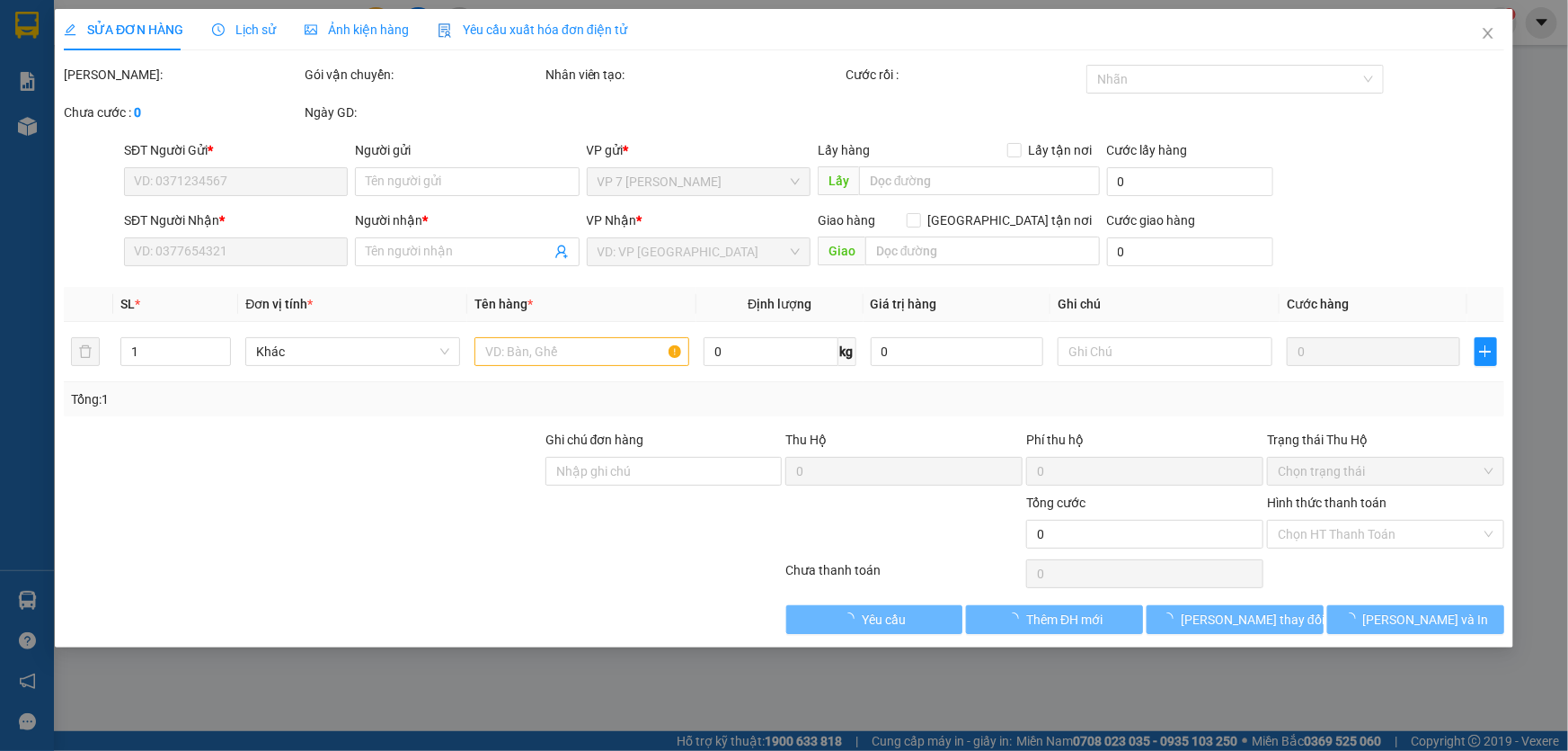
type input "0916425059"
type input "kt"
type input "0399930599"
type input "QUẢNG"
type input "50.000"
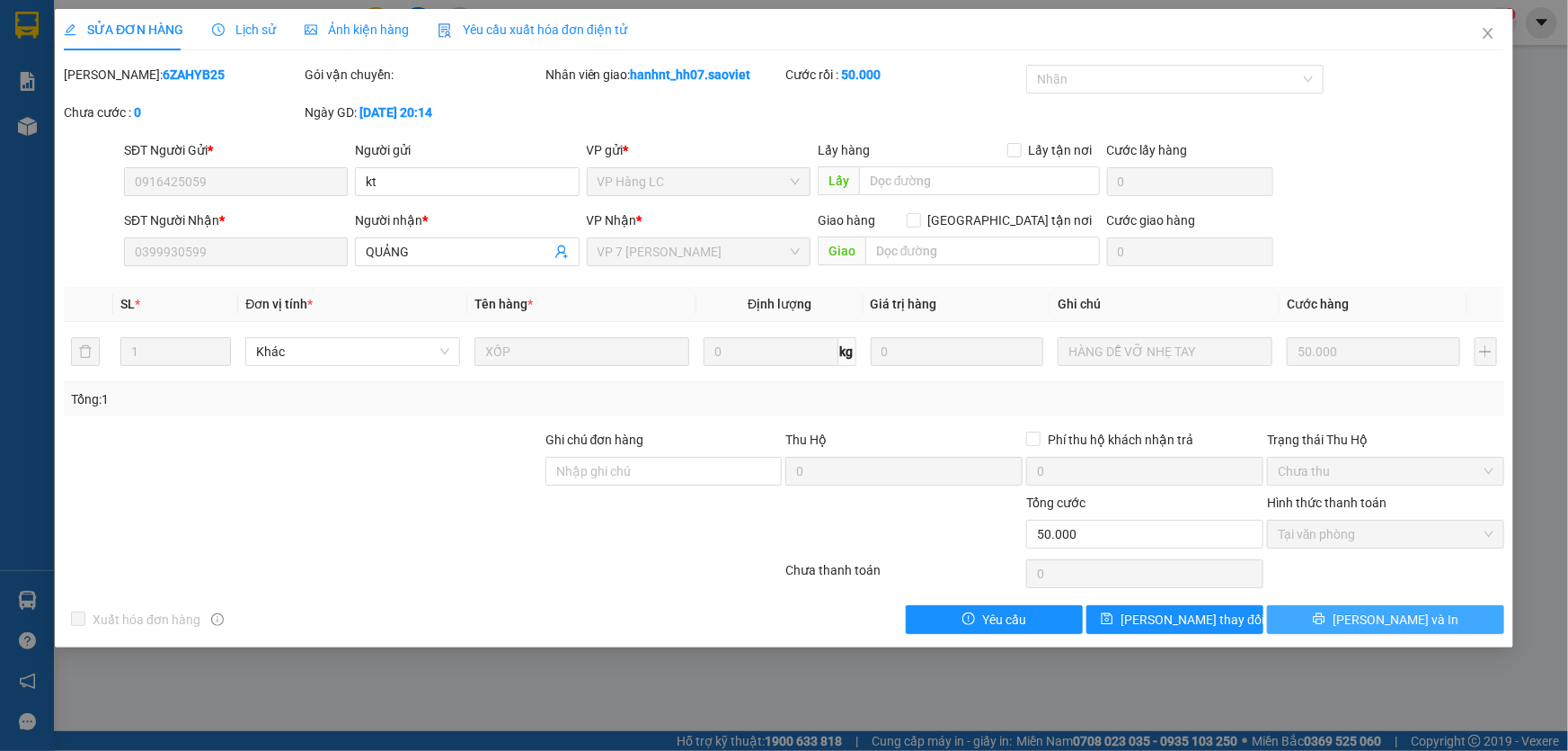
click at [1347, 619] on button "[PERSON_NAME] và In" at bounding box center [1385, 620] width 237 height 29
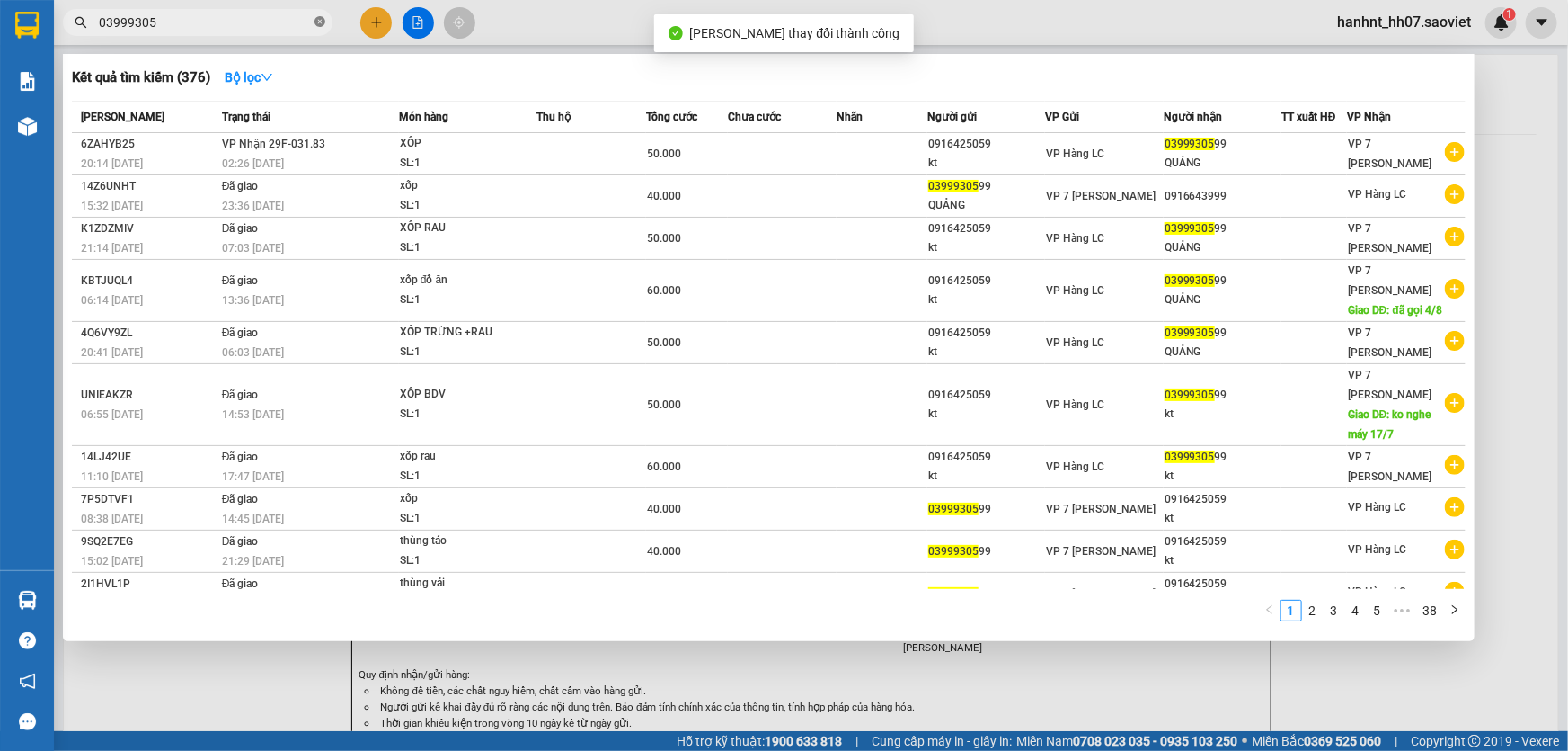
click at [319, 25] on icon "close-circle" at bounding box center [319, 21] width 11 height 11
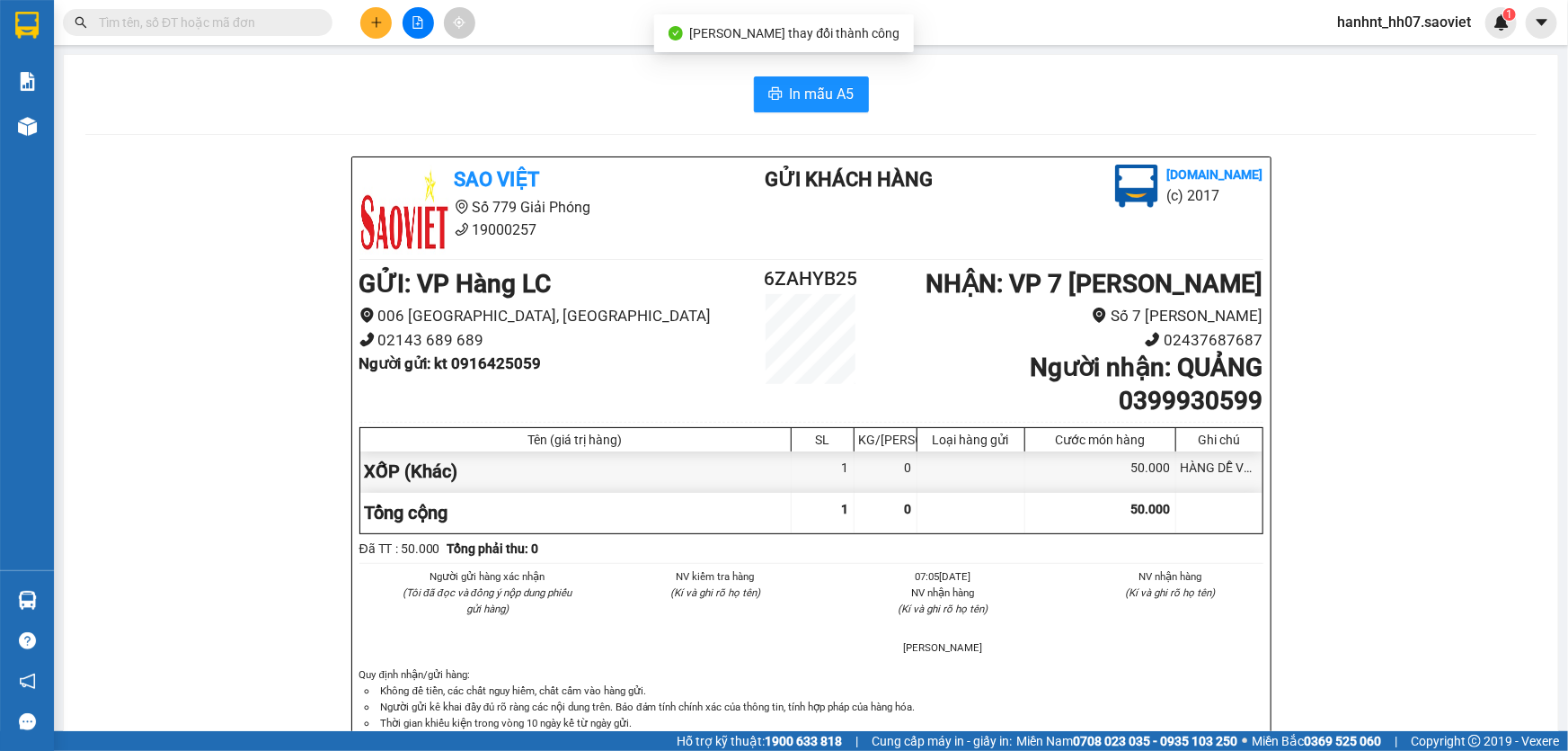
click at [259, 28] on input "text" at bounding box center [205, 22] width 212 height 19
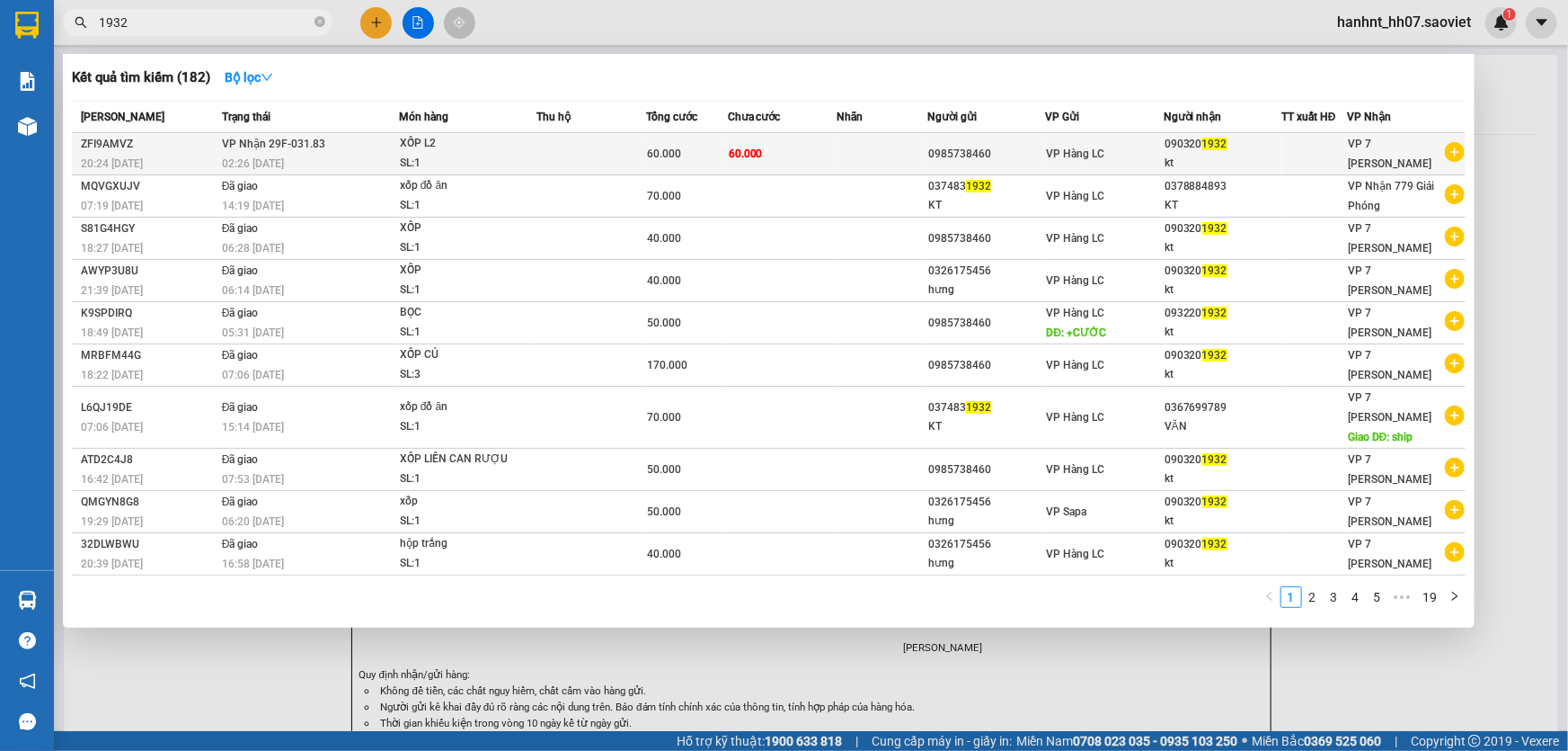
type input "1932"
click at [596, 160] on td at bounding box center [590, 154] width 109 height 42
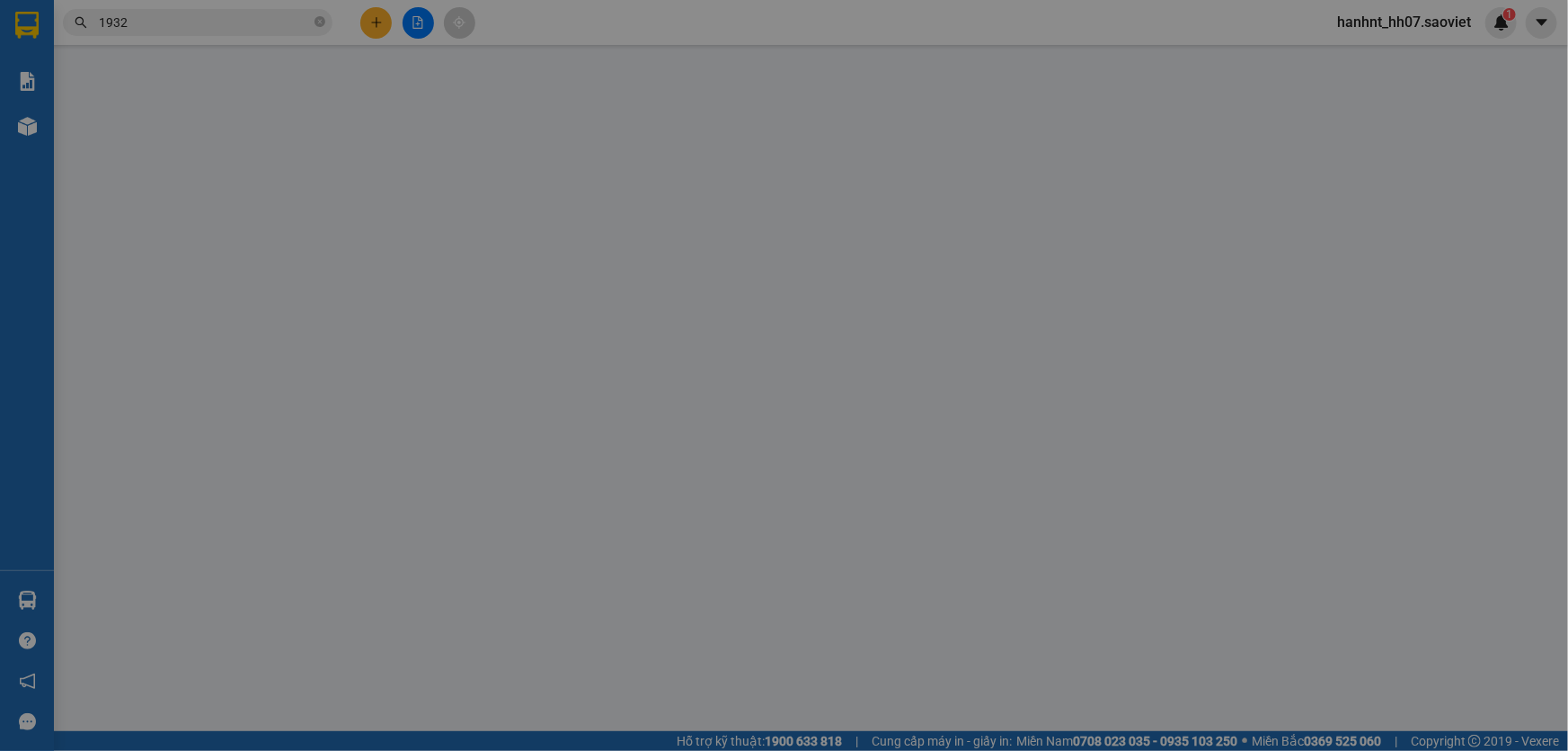
type input "0985738460"
type input "0903201932"
type input "kt"
type input "60.000"
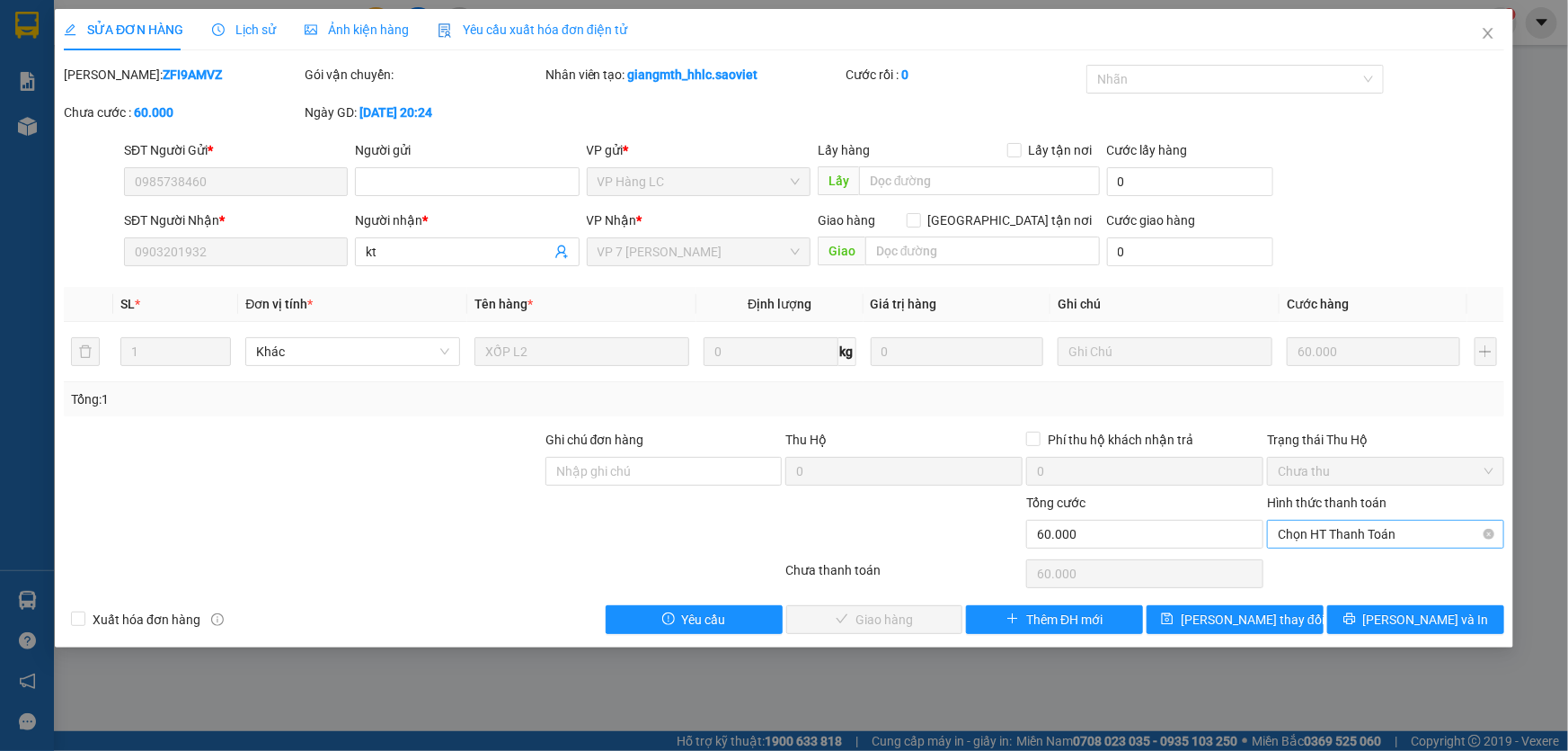
click at [1317, 528] on span "Chọn HT Thanh Toán" at bounding box center [1385, 534] width 216 height 27
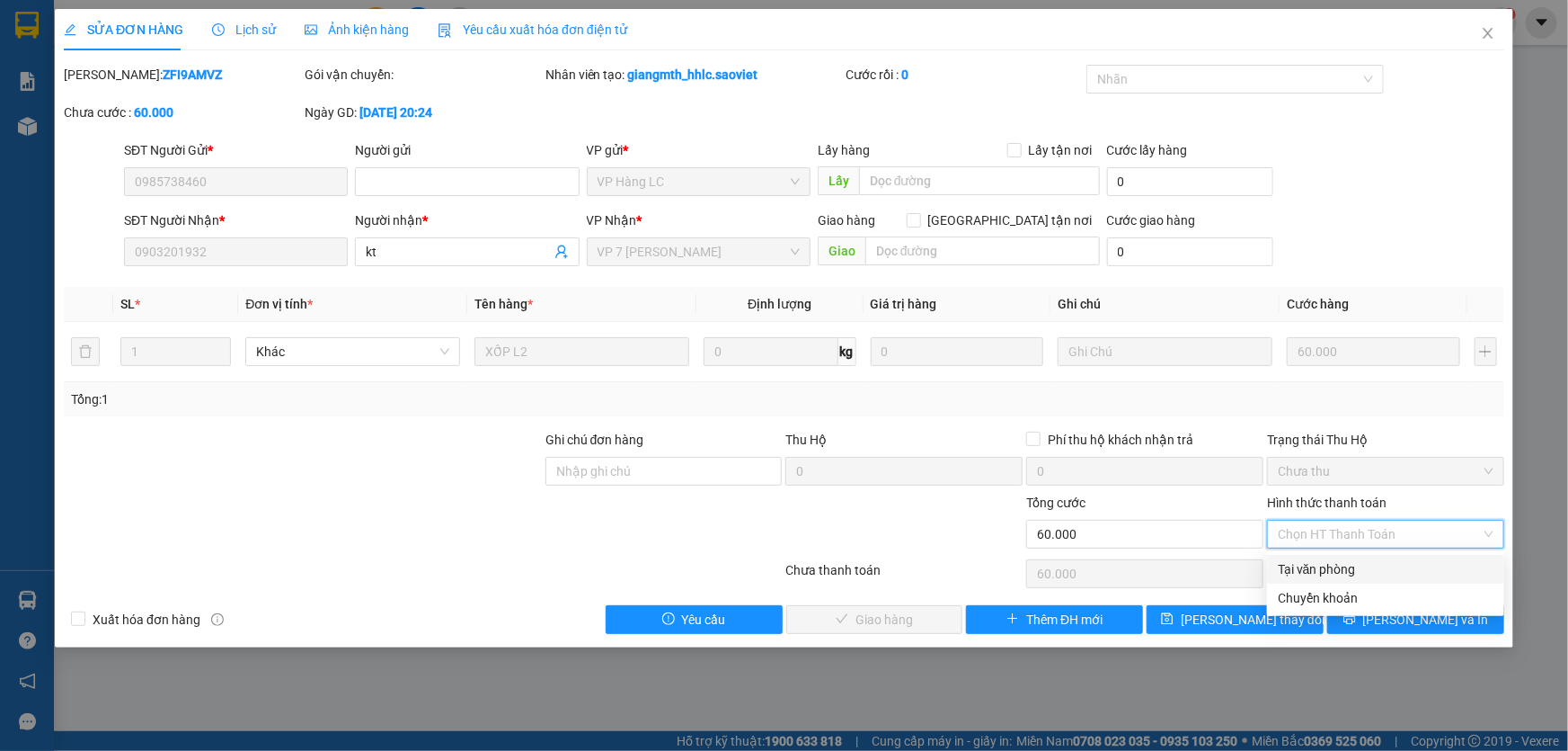
click at [1311, 561] on div "Tại văn phòng" at bounding box center [1385, 569] width 216 height 19
type input "0"
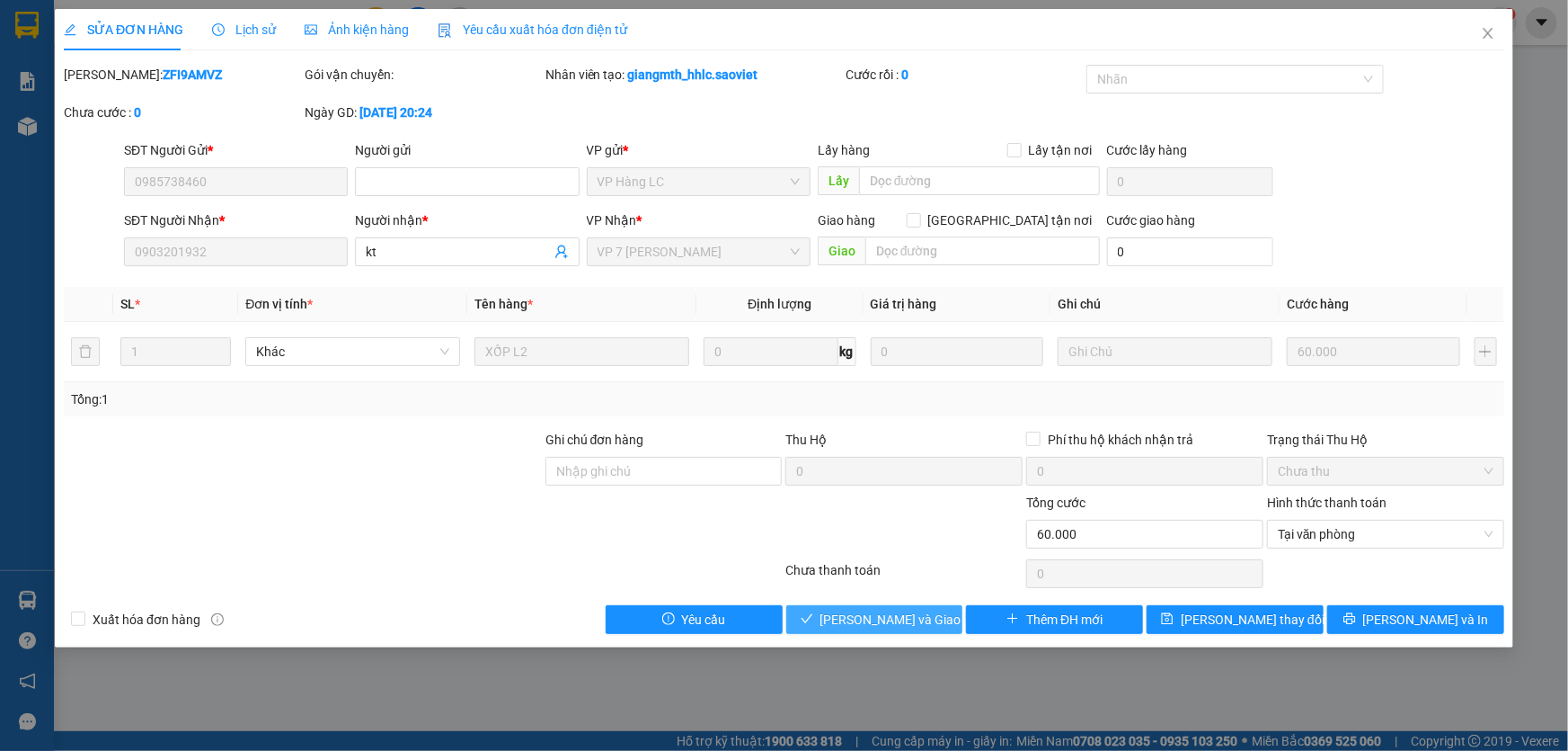
click at [887, 619] on span "[PERSON_NAME] và [PERSON_NAME] hàng" at bounding box center [907, 619] width 173 height 19
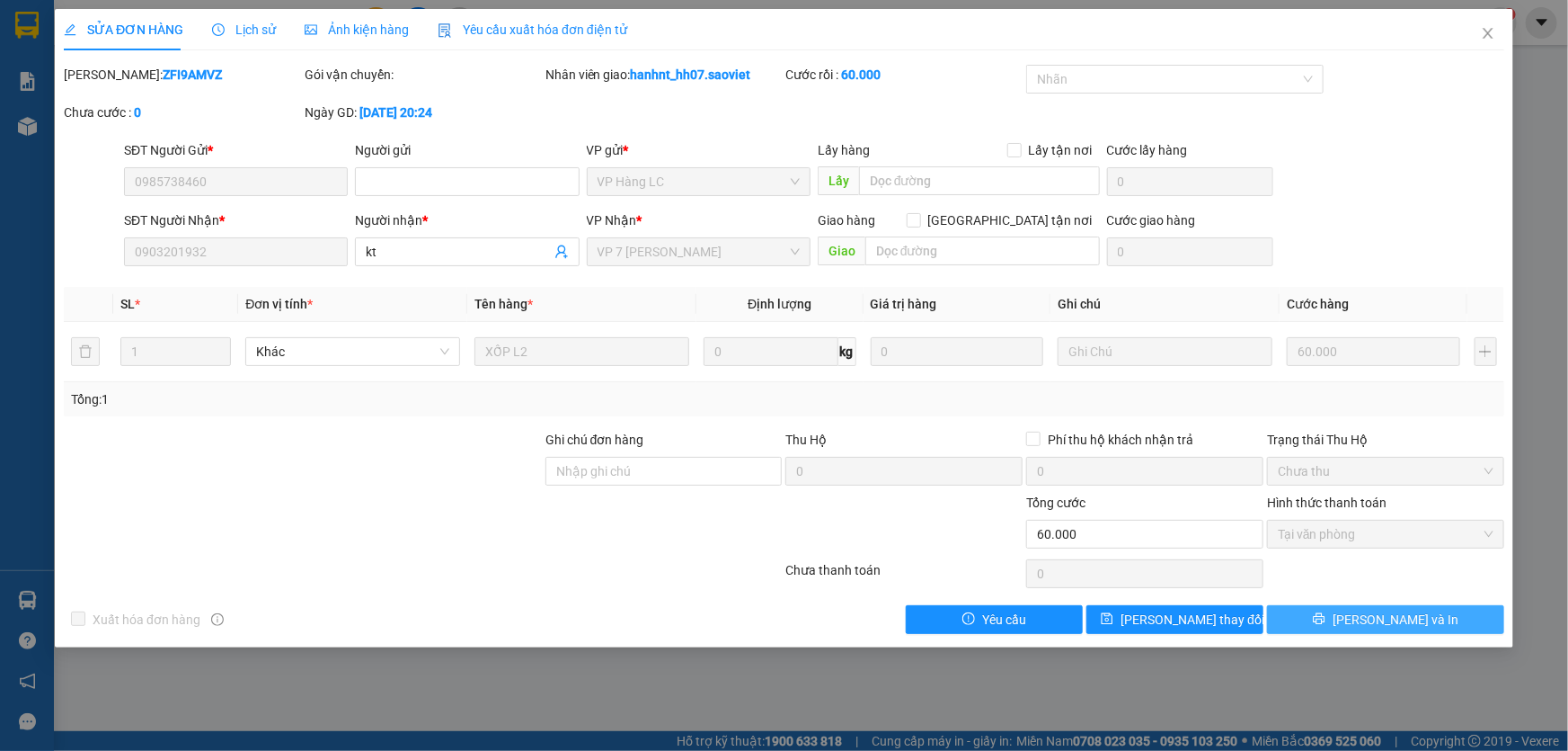
click at [1330, 611] on button "[PERSON_NAME] và In" at bounding box center [1385, 620] width 237 height 29
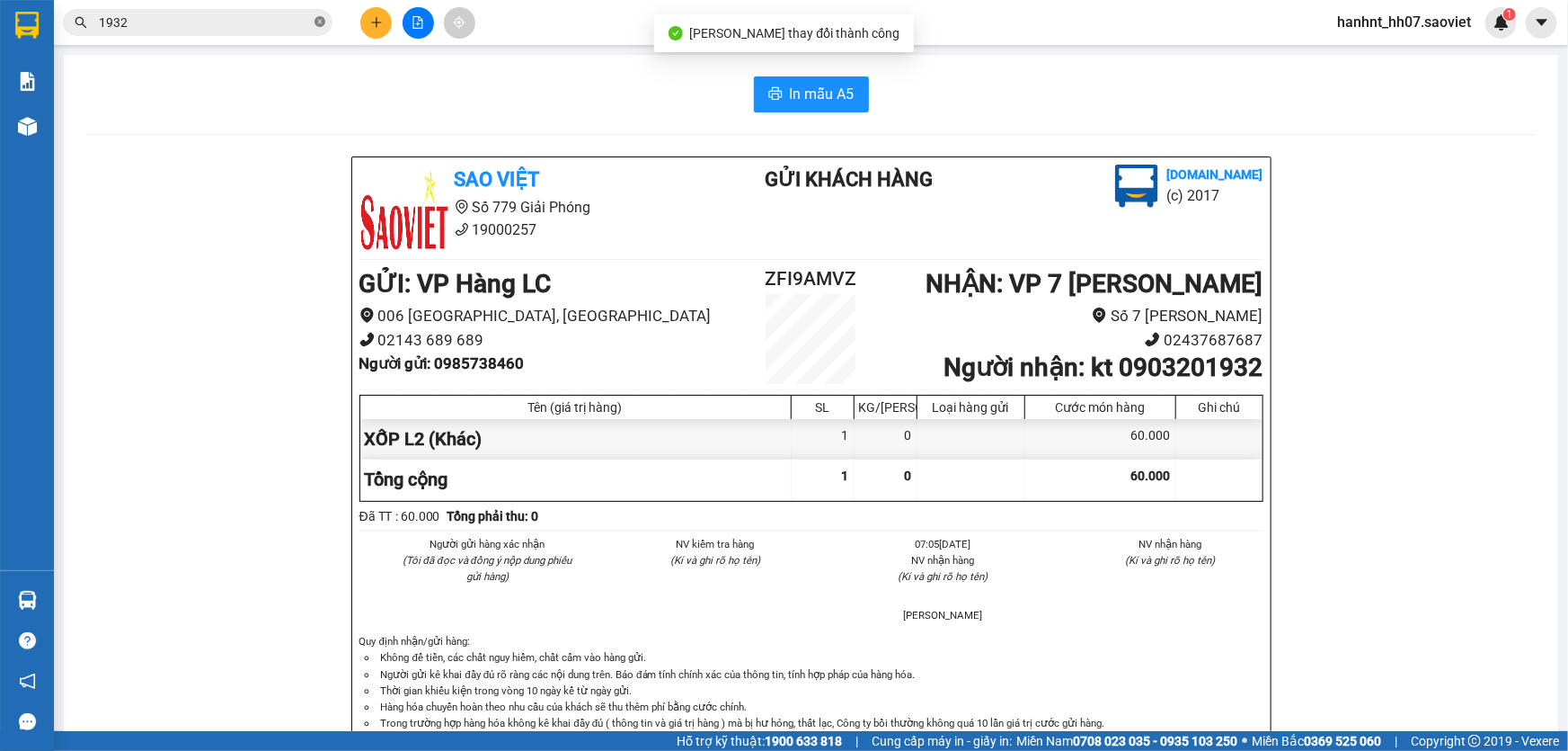
click at [317, 24] on icon "close-circle" at bounding box center [319, 21] width 11 height 11
click at [380, 20] on icon "plus" at bounding box center [376, 22] width 13 height 13
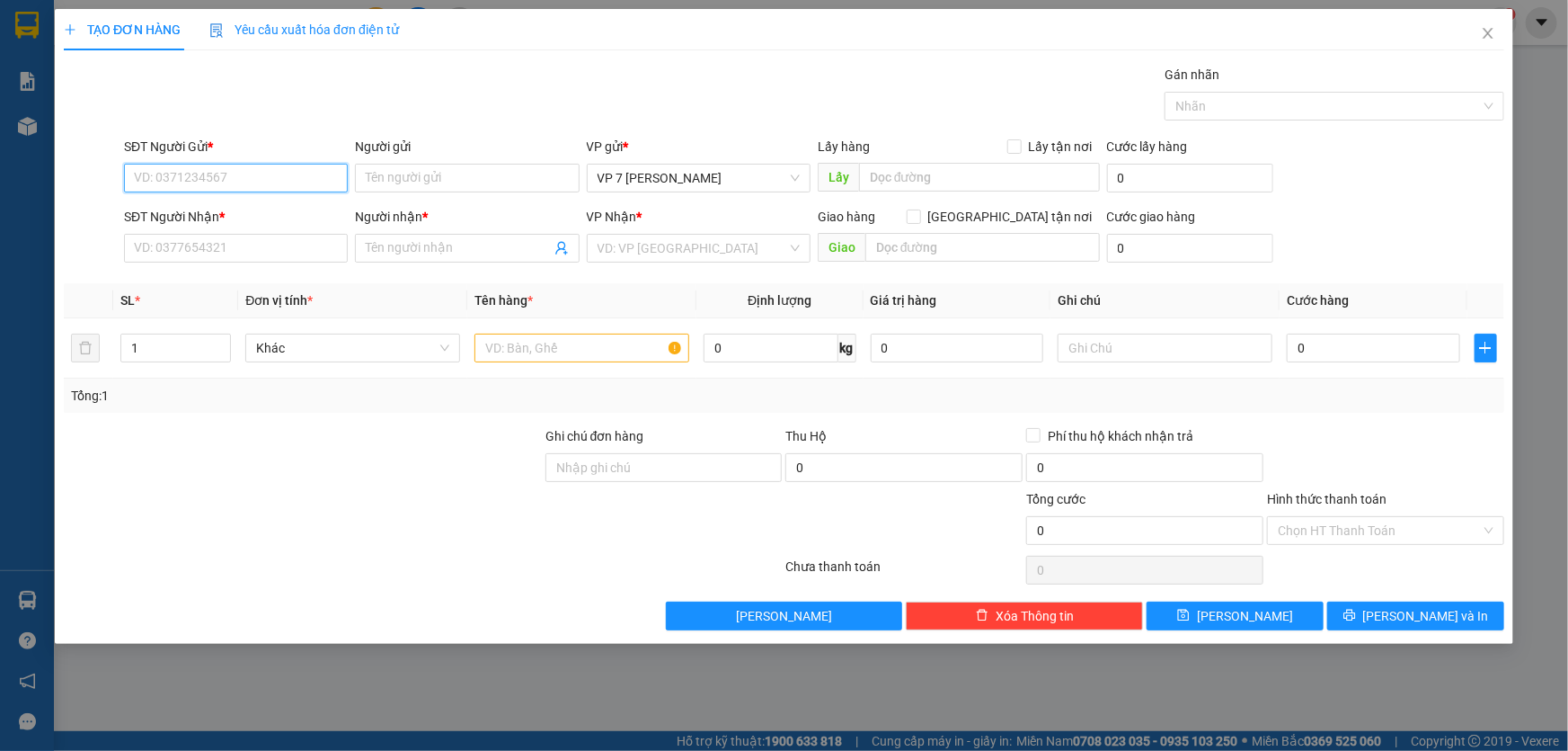
click at [273, 188] on input "SĐT Người Gửi *" at bounding box center [236, 178] width 223 height 29
type input "0963828083"
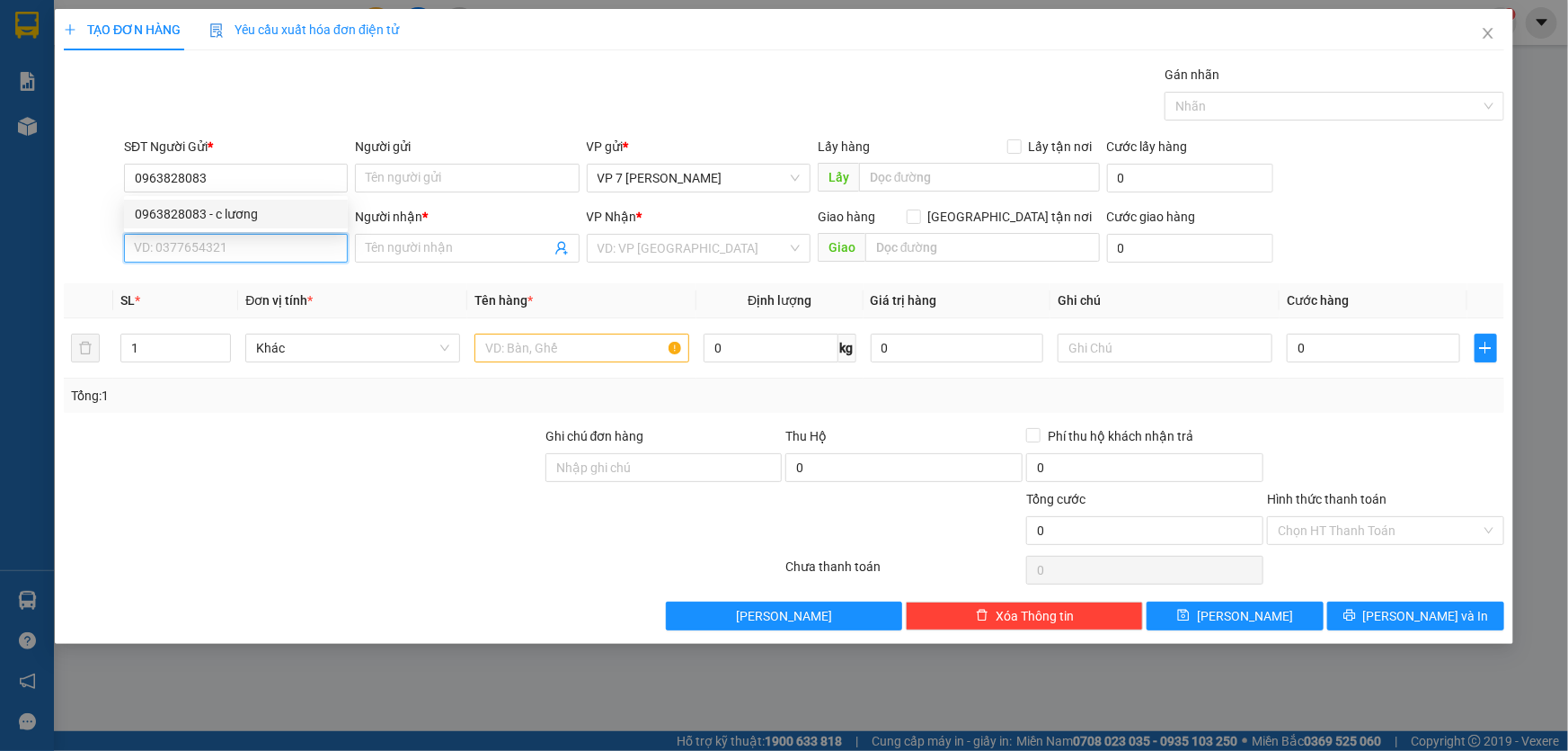
click at [290, 250] on input "SĐT Người Nhận *" at bounding box center [236, 249] width 223 height 29
type input "0964904096"
click at [315, 287] on div "0964904096 - lang" at bounding box center [236, 284] width 202 height 19
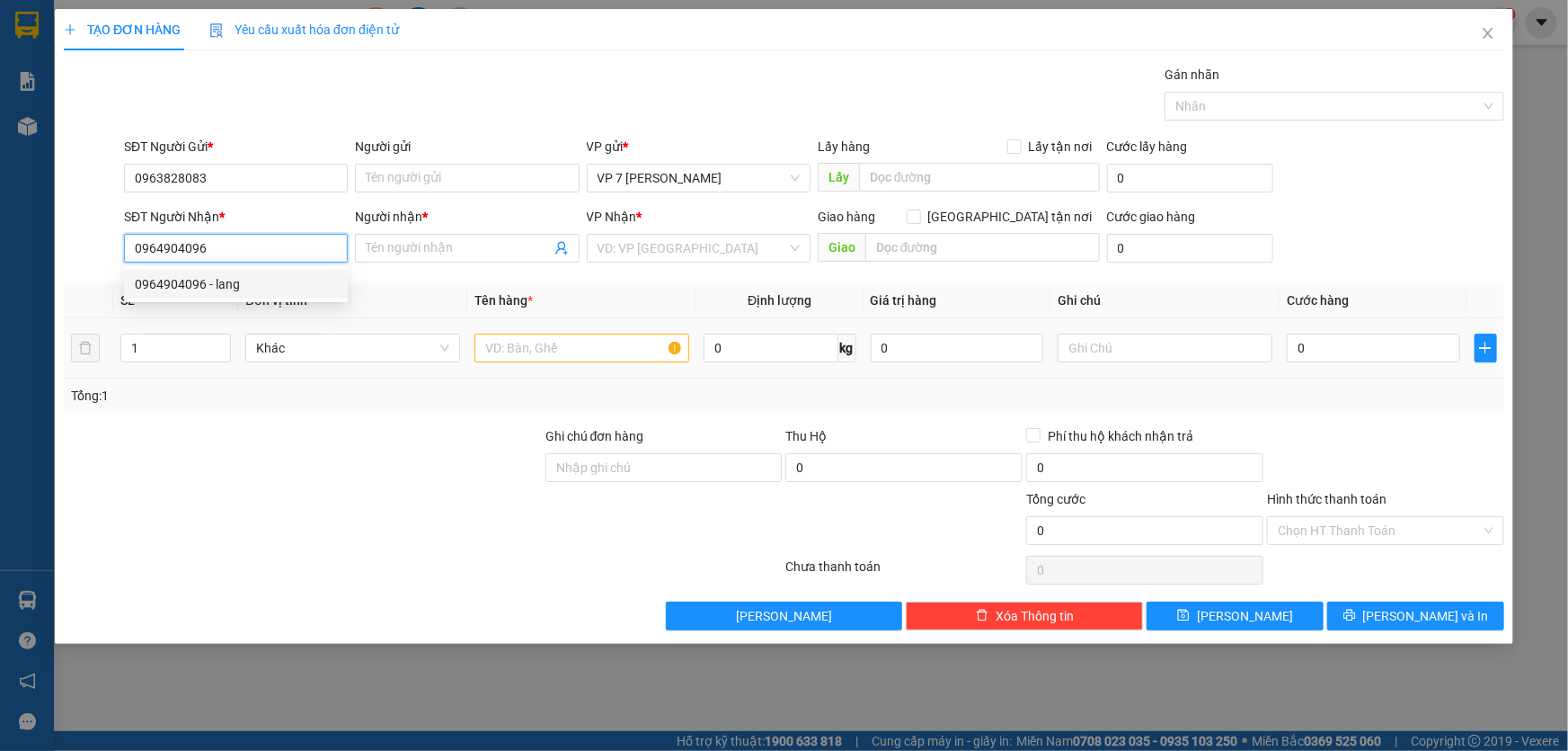
type input "lang"
type input "0964904096"
click at [599, 346] on input "text" at bounding box center [582, 348] width 215 height 29
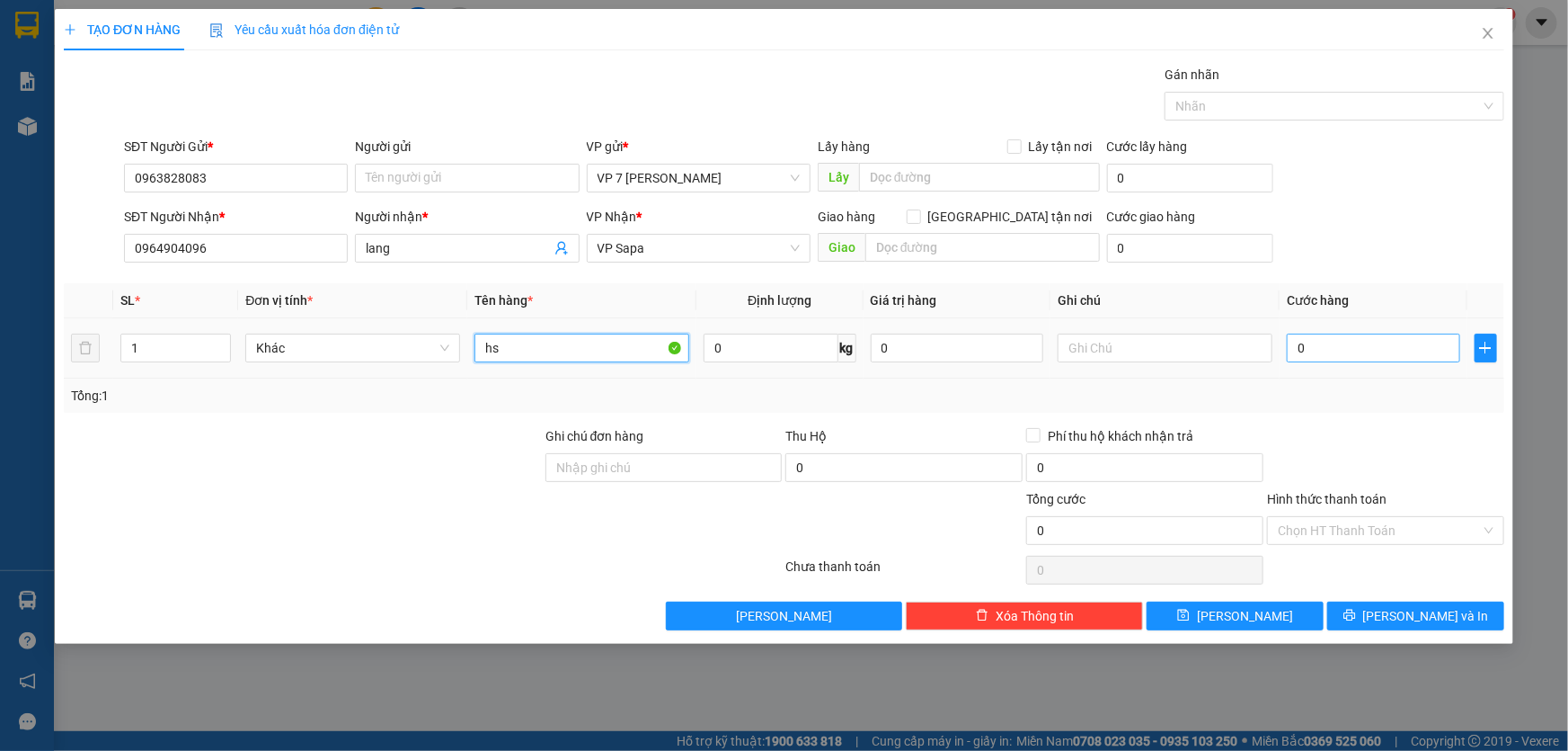
type input "hs"
click at [1319, 358] on input "0" at bounding box center [1373, 348] width 174 height 29
type input "5"
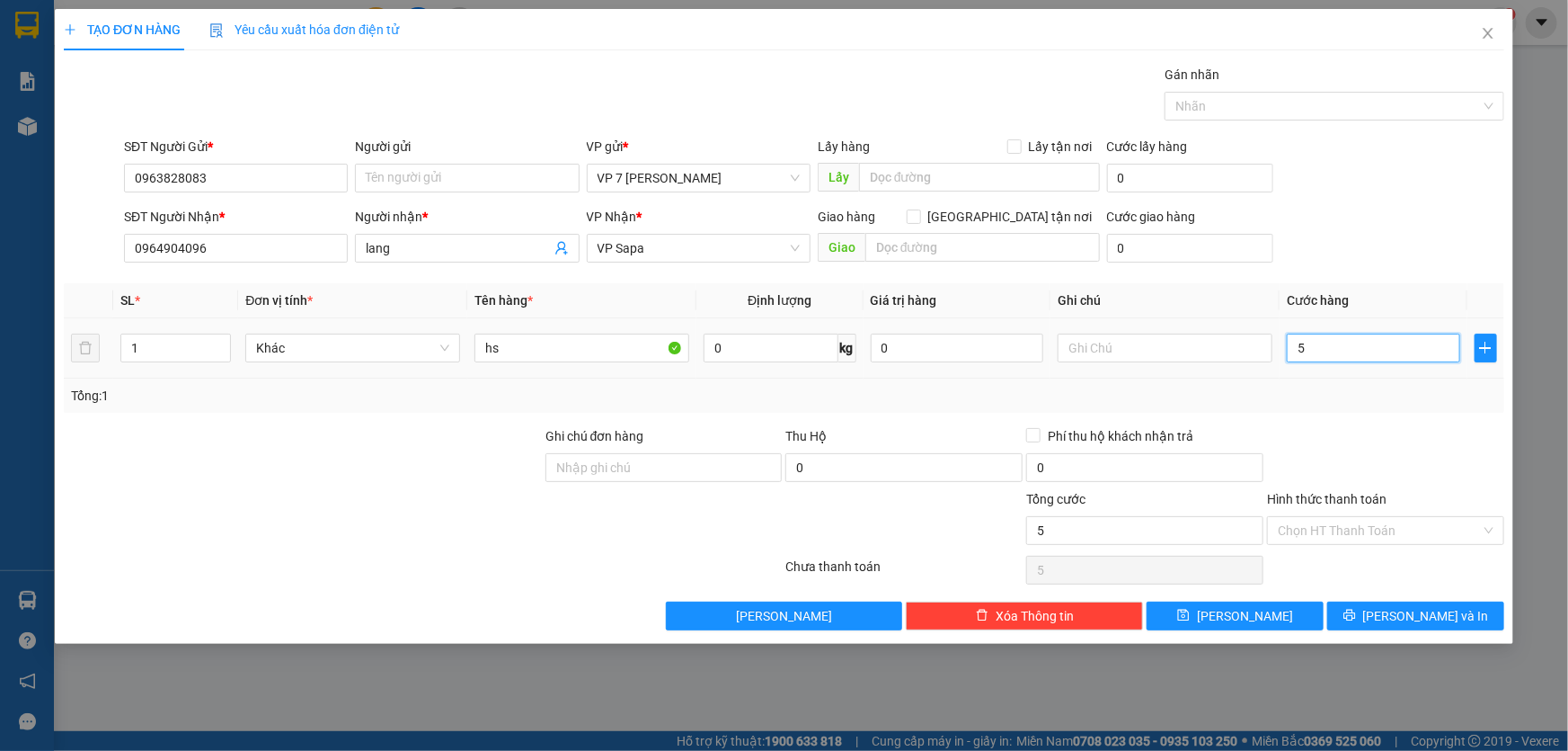
type input "50"
type input "50.000"
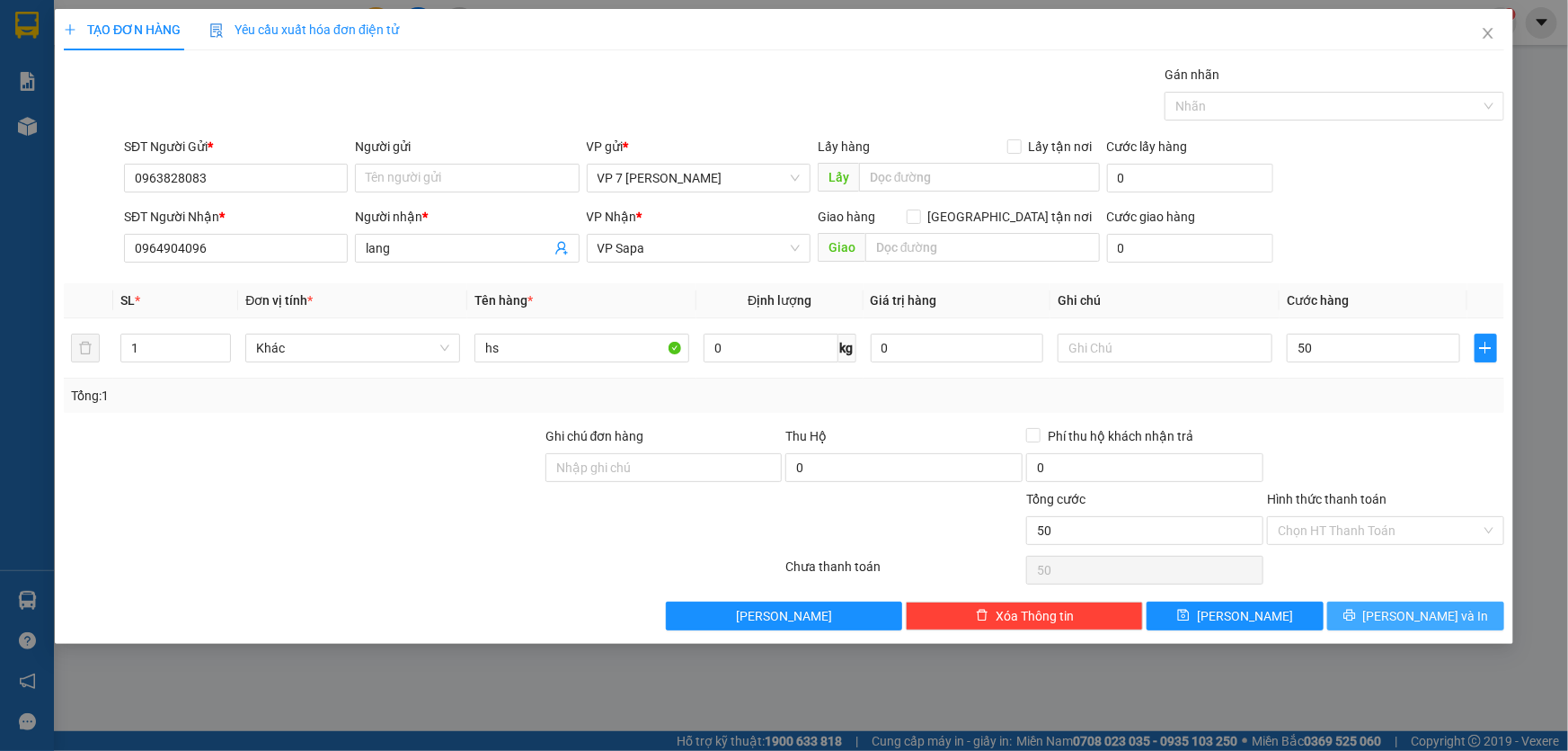
type input "50.000"
click at [1379, 616] on button "[PERSON_NAME] và In" at bounding box center [1416, 616] width 177 height 29
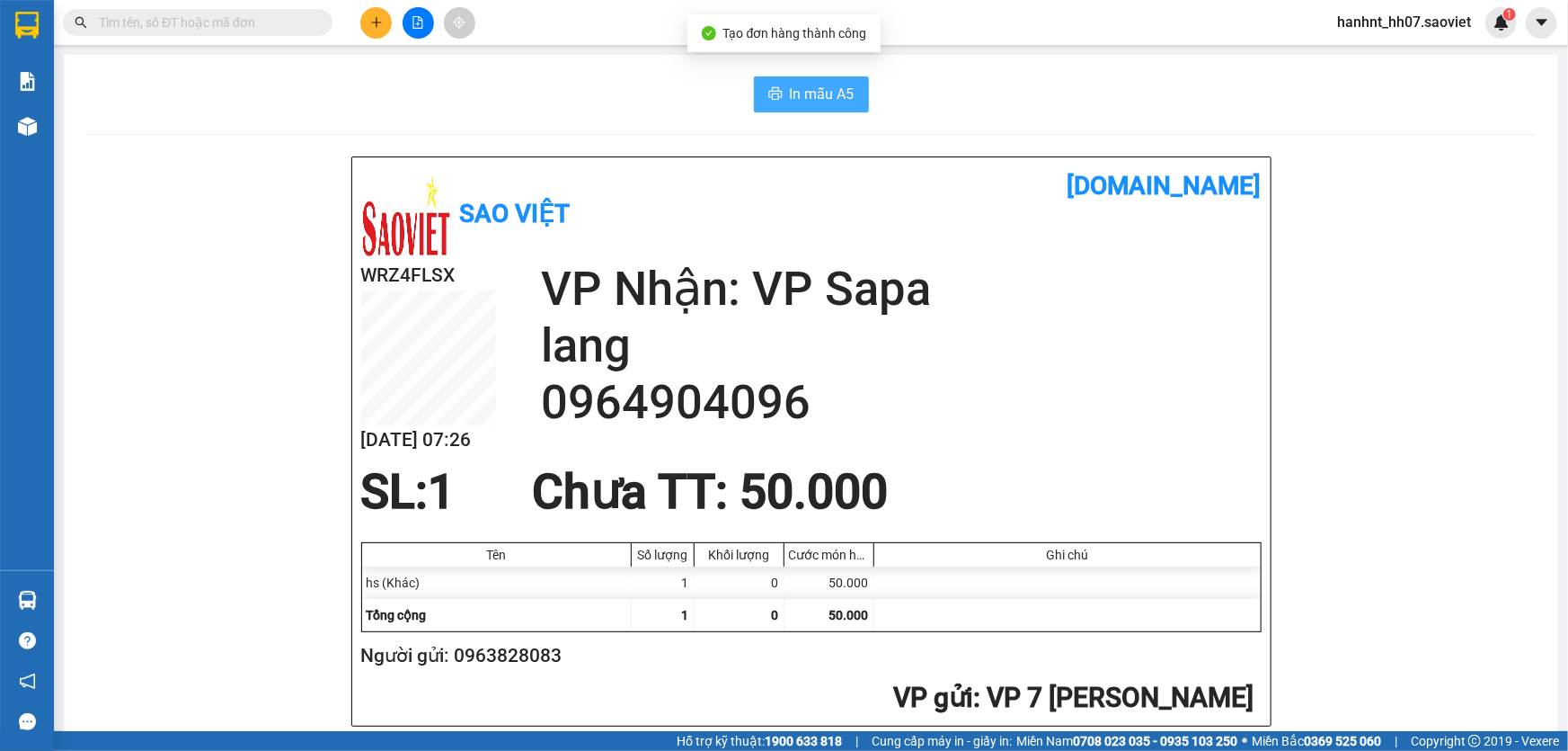
click at [813, 92] on span "In mẫu A5" at bounding box center [821, 93] width 65 height 22
click at [211, 13] on input "text" at bounding box center [205, 22] width 212 height 19
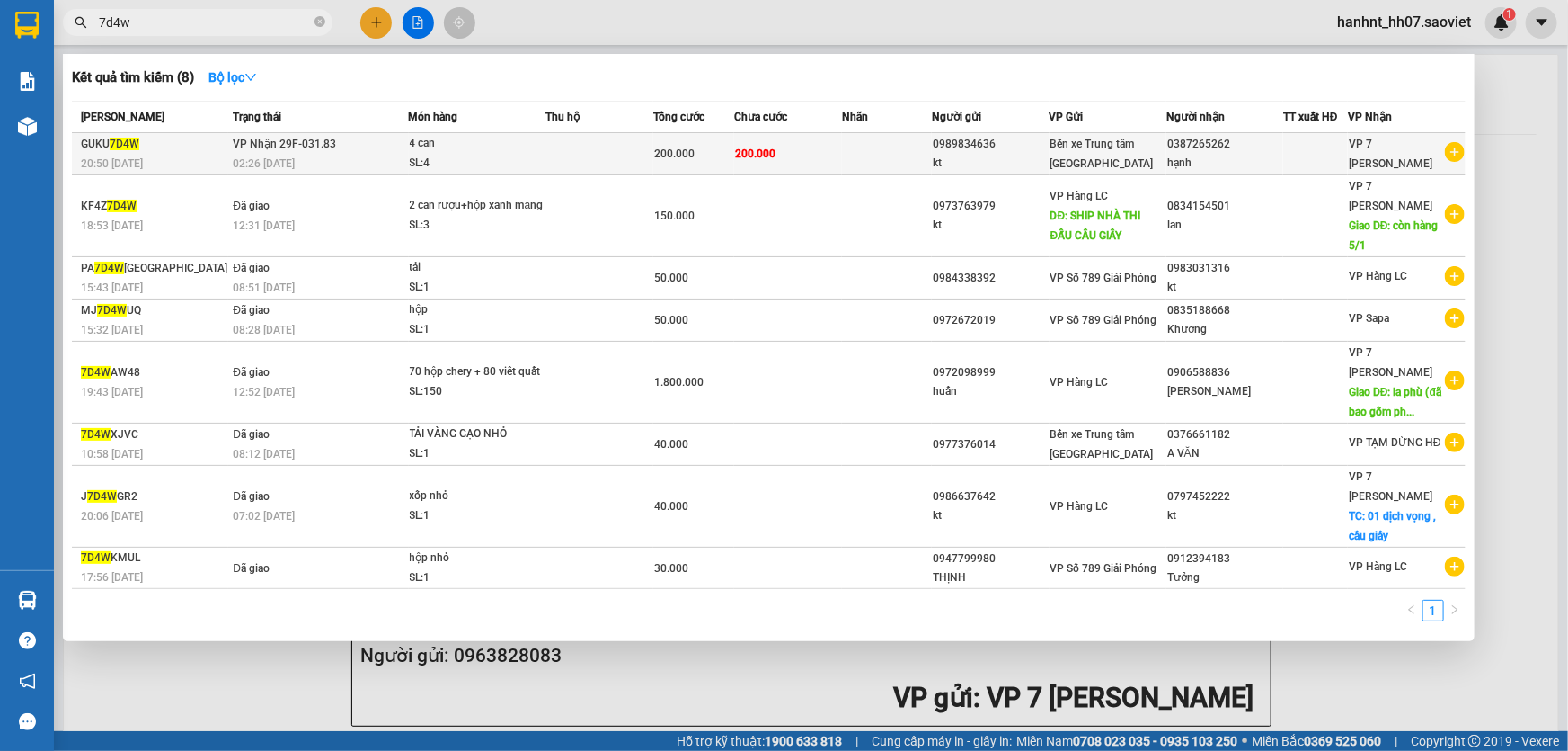
type input "7d4w"
click at [493, 162] on div "SL: 4" at bounding box center [477, 163] width 135 height 19
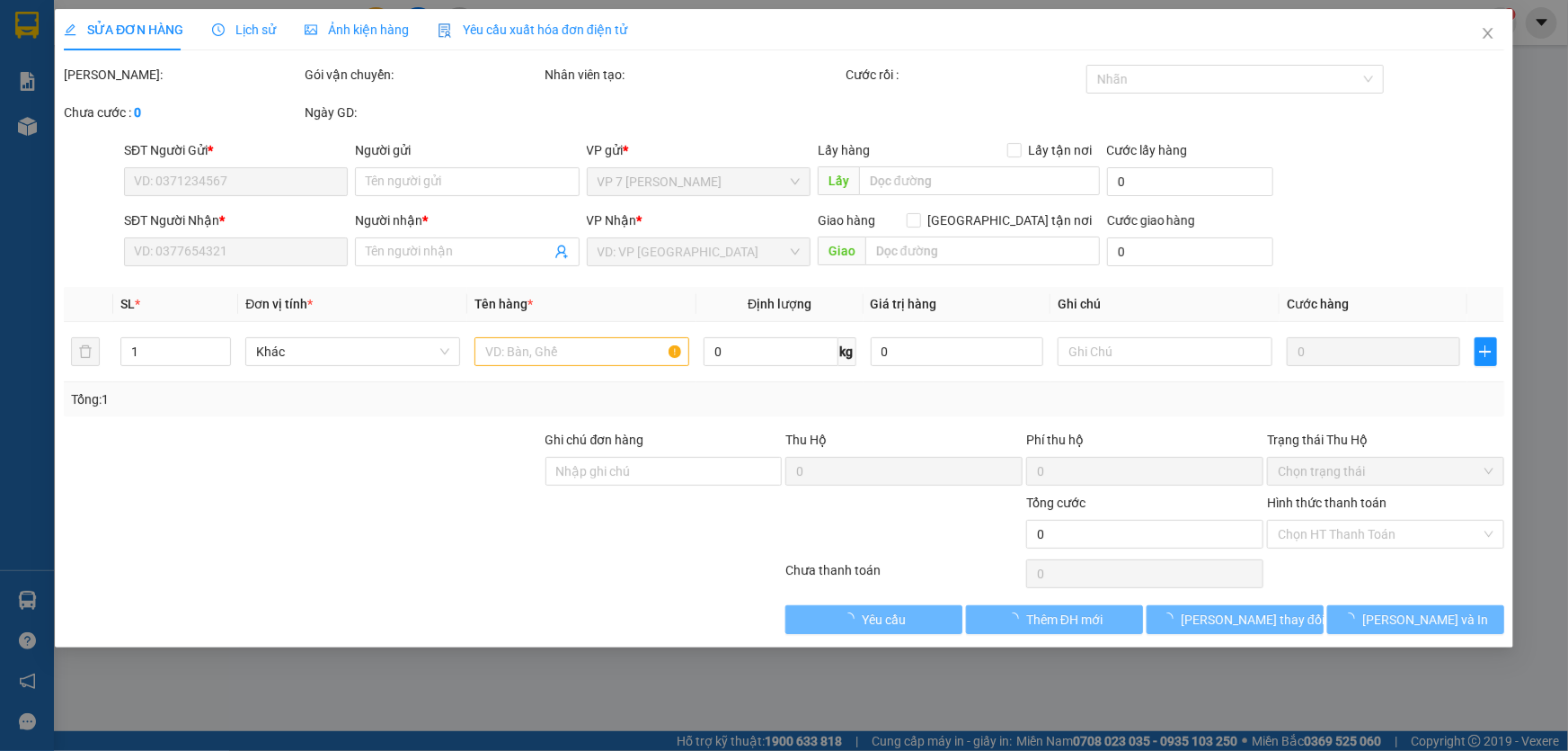
type input "0989834636"
type input "kt"
type input "0387265262"
type input "hạnh"
type input "200.000"
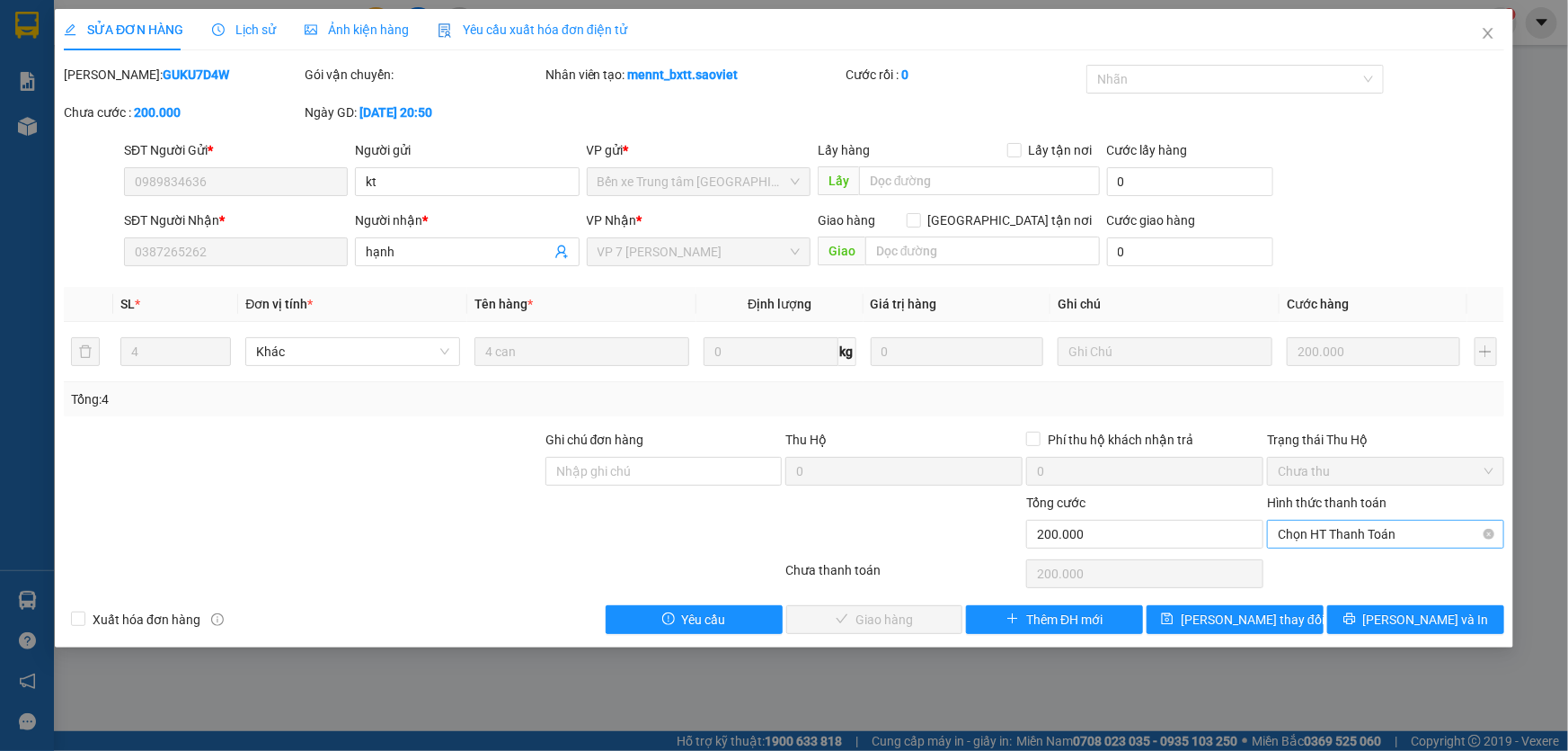
drag, startPoint x: 1415, startPoint y: 542, endPoint x: 1420, endPoint y: 535, distance: 8.6
click at [1415, 540] on span "Chọn HT Thanh Toán" at bounding box center [1385, 534] width 216 height 27
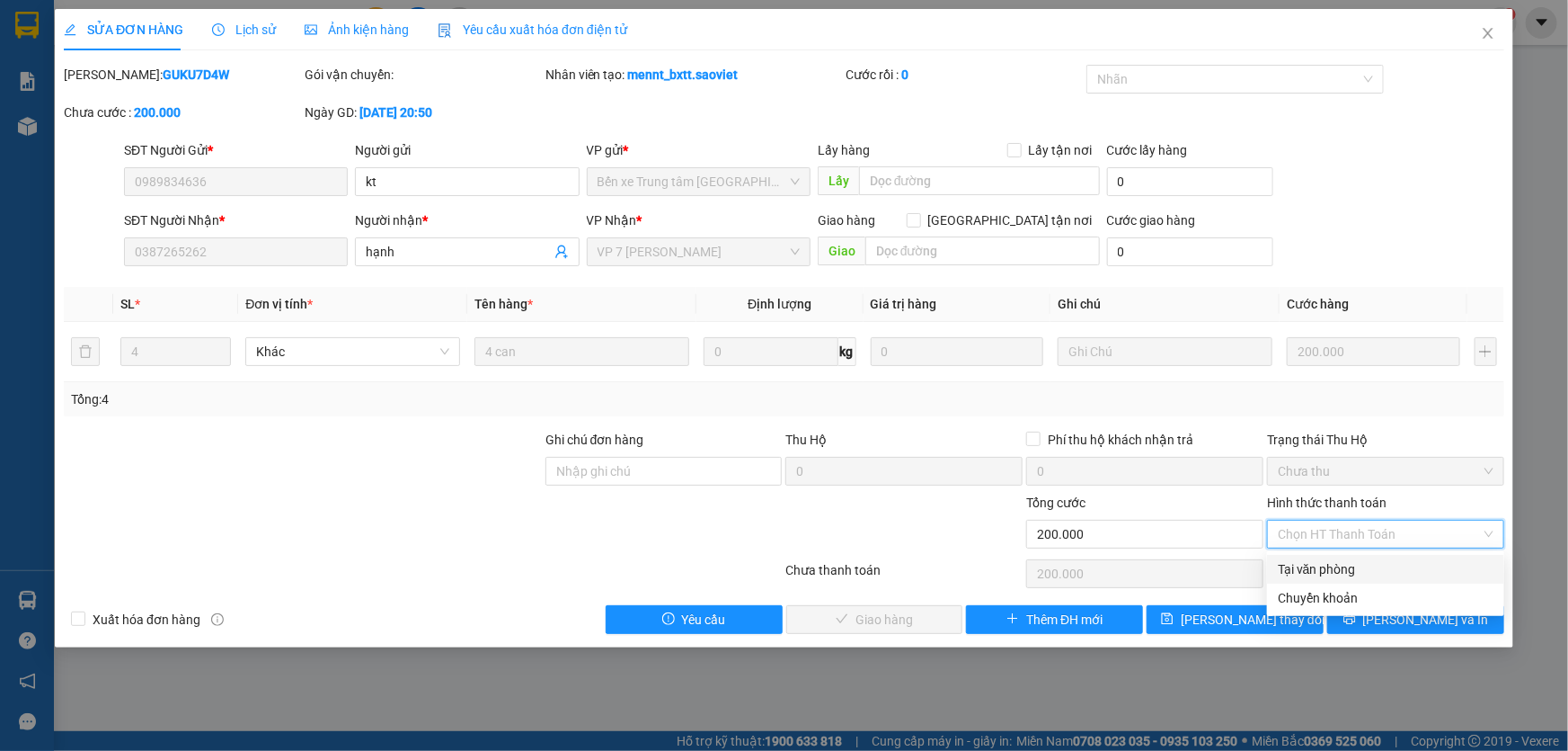
click at [1411, 570] on div "Tại văn phòng" at bounding box center [1385, 569] width 216 height 19
type input "0"
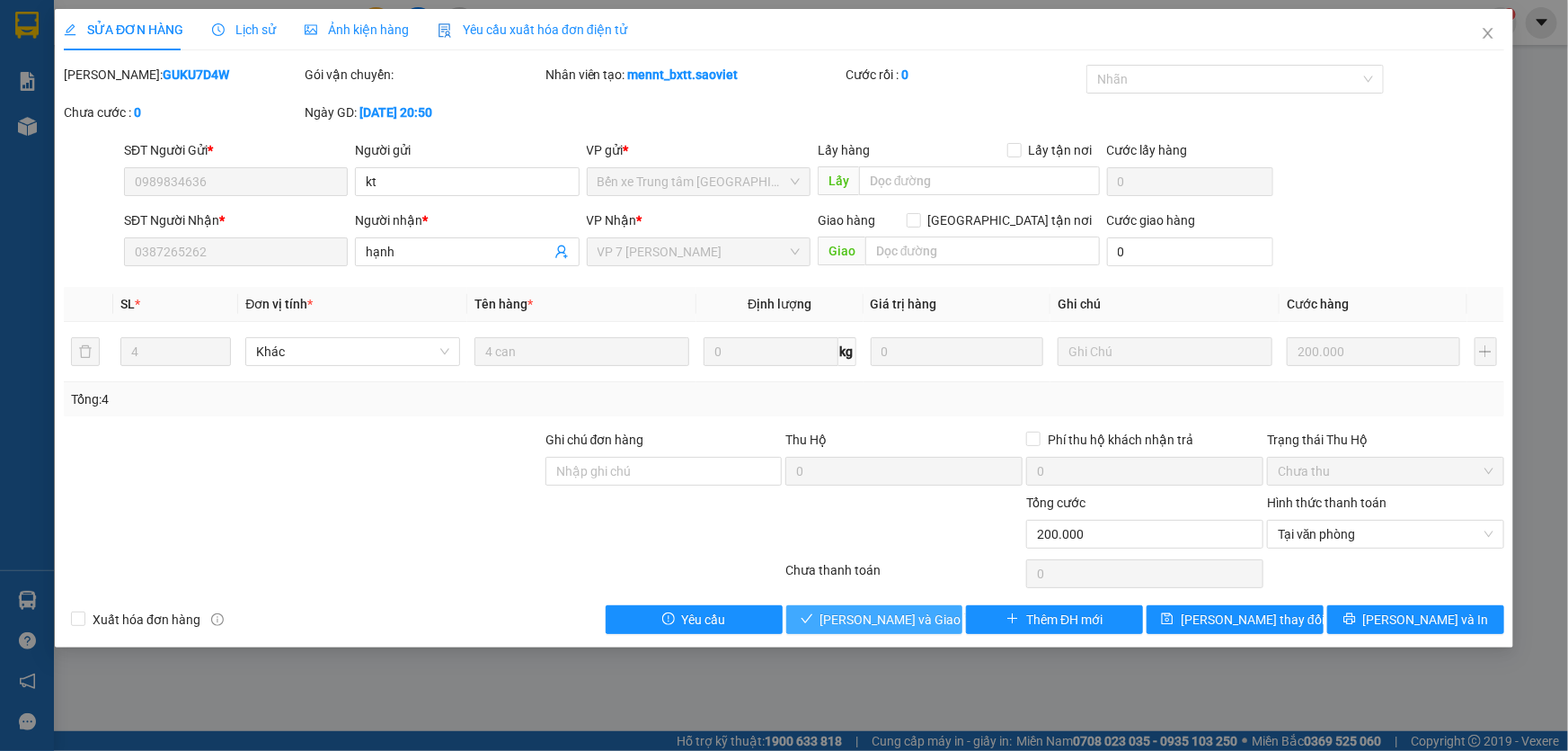
click at [871, 622] on span "[PERSON_NAME] và [PERSON_NAME] hàng" at bounding box center [907, 619] width 173 height 19
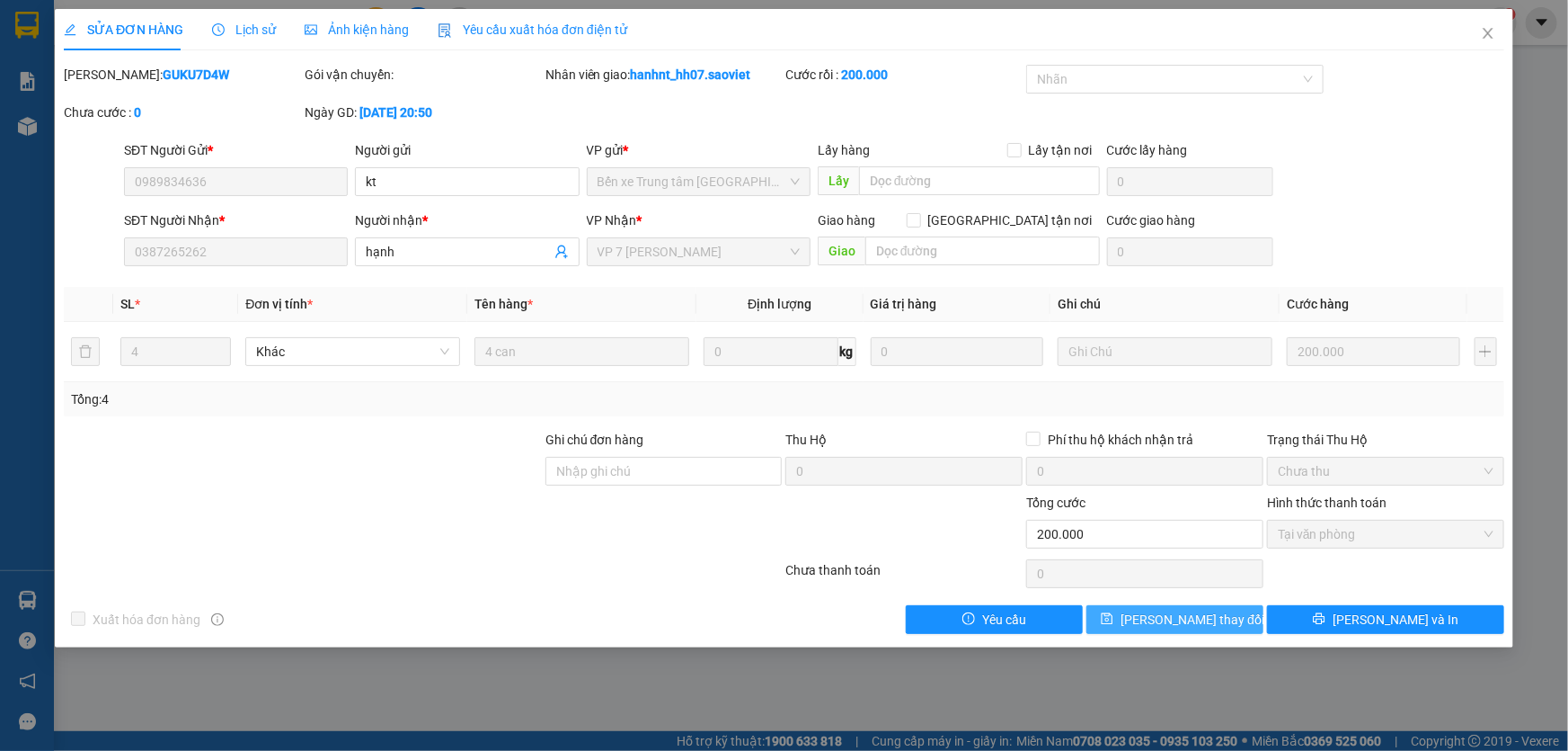
click at [1168, 614] on span "[PERSON_NAME] đổi" at bounding box center [1192, 619] width 144 height 19
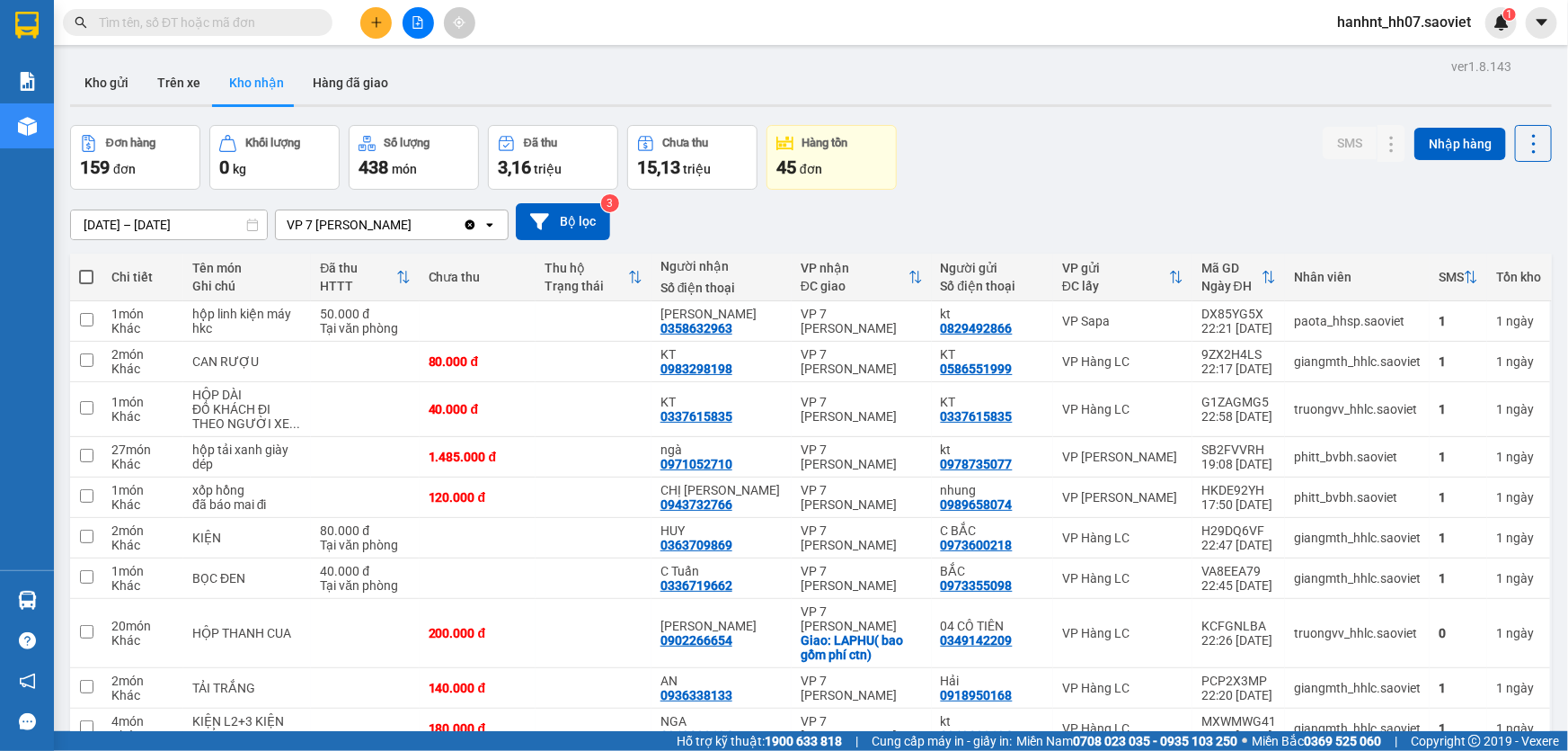
click at [1362, 17] on span "hanhnt_hh07.saoviet" at bounding box center [1403, 21] width 162 height 22
click at [1366, 60] on span "Đăng xuất" at bounding box center [1413, 55] width 123 height 19
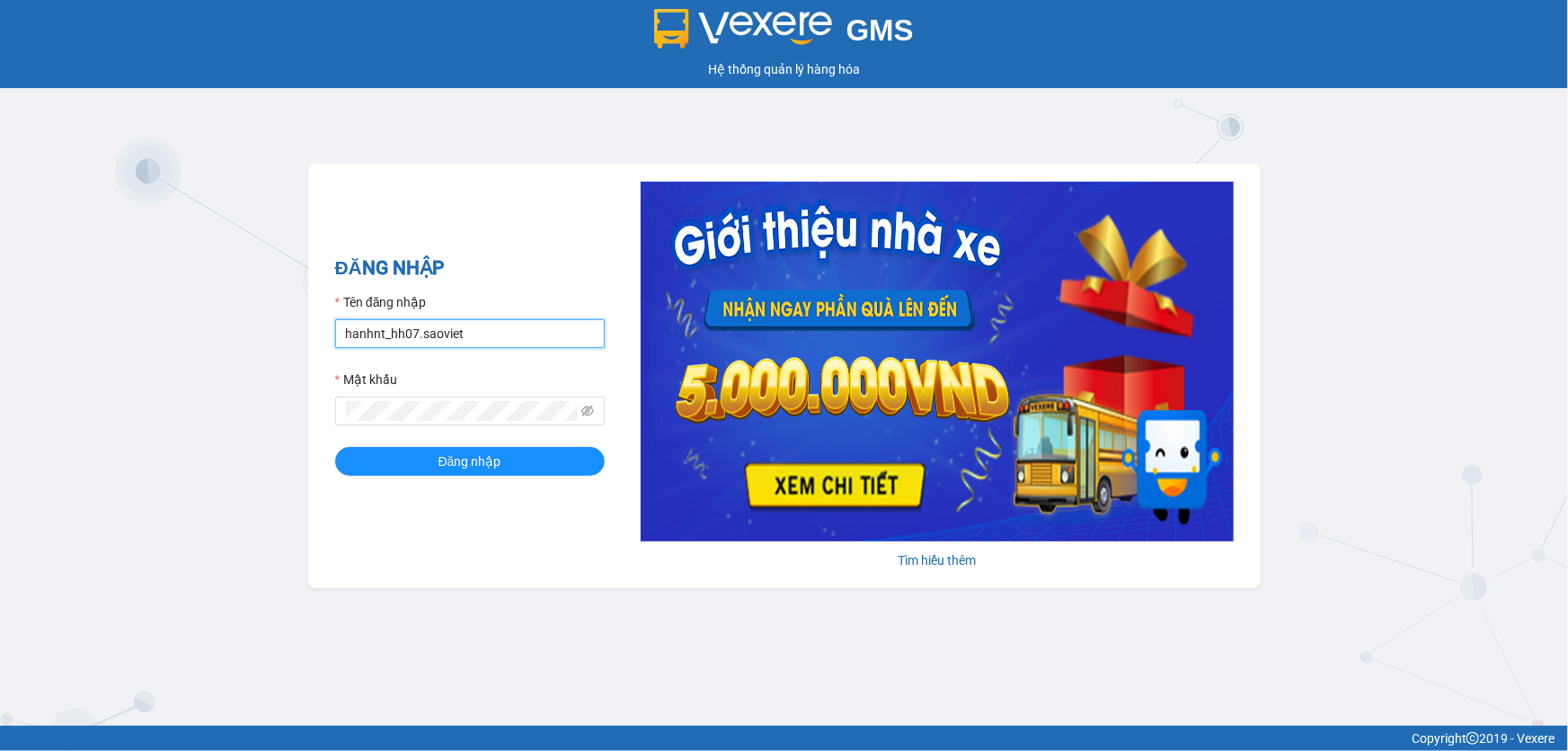
click at [437, 331] on input "hanhnt_hh07.saoviet" at bounding box center [470, 334] width 270 height 29
type input "thanhnt_hhhn.saoviet"
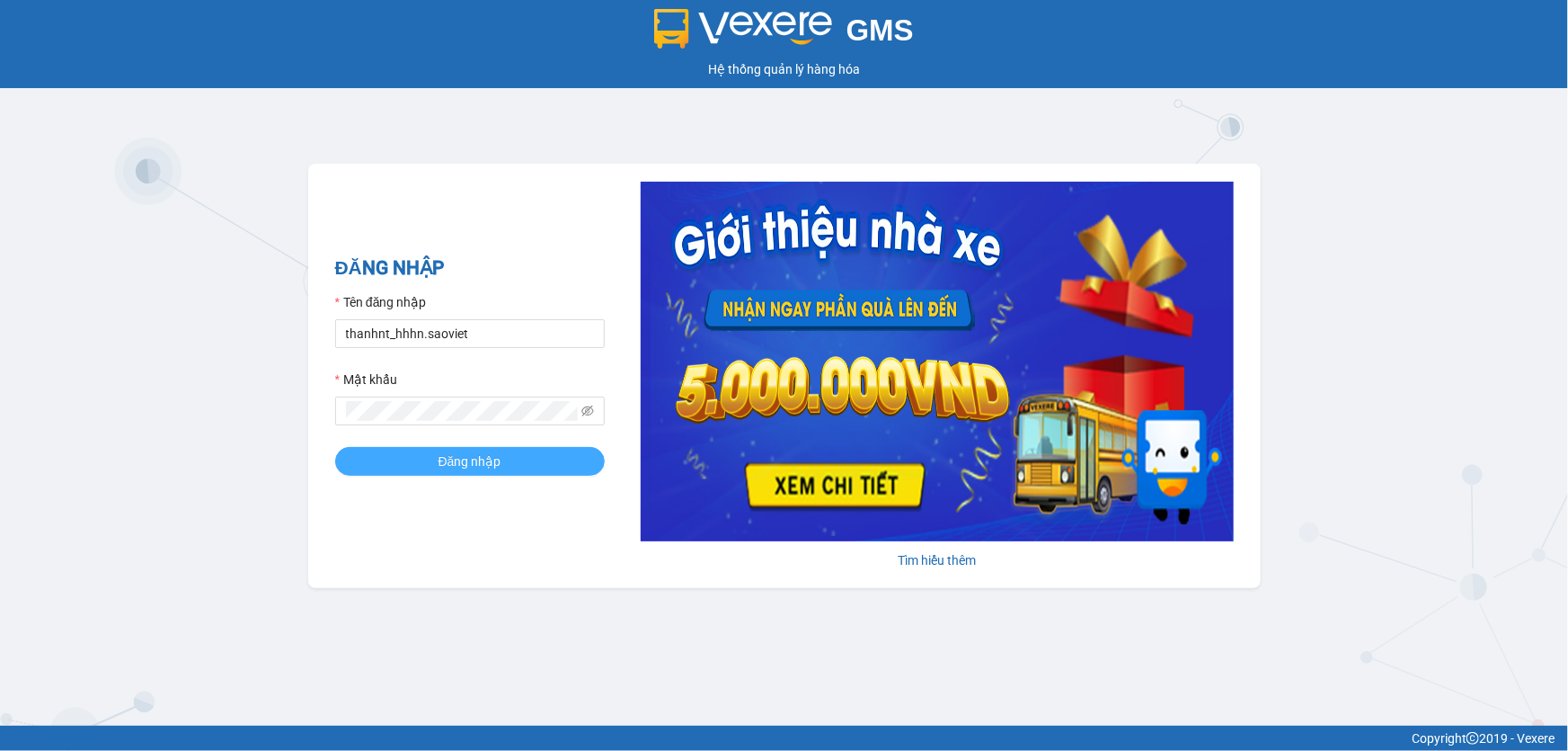
click at [472, 461] on span "Đăng nhập" at bounding box center [470, 461] width 63 height 19
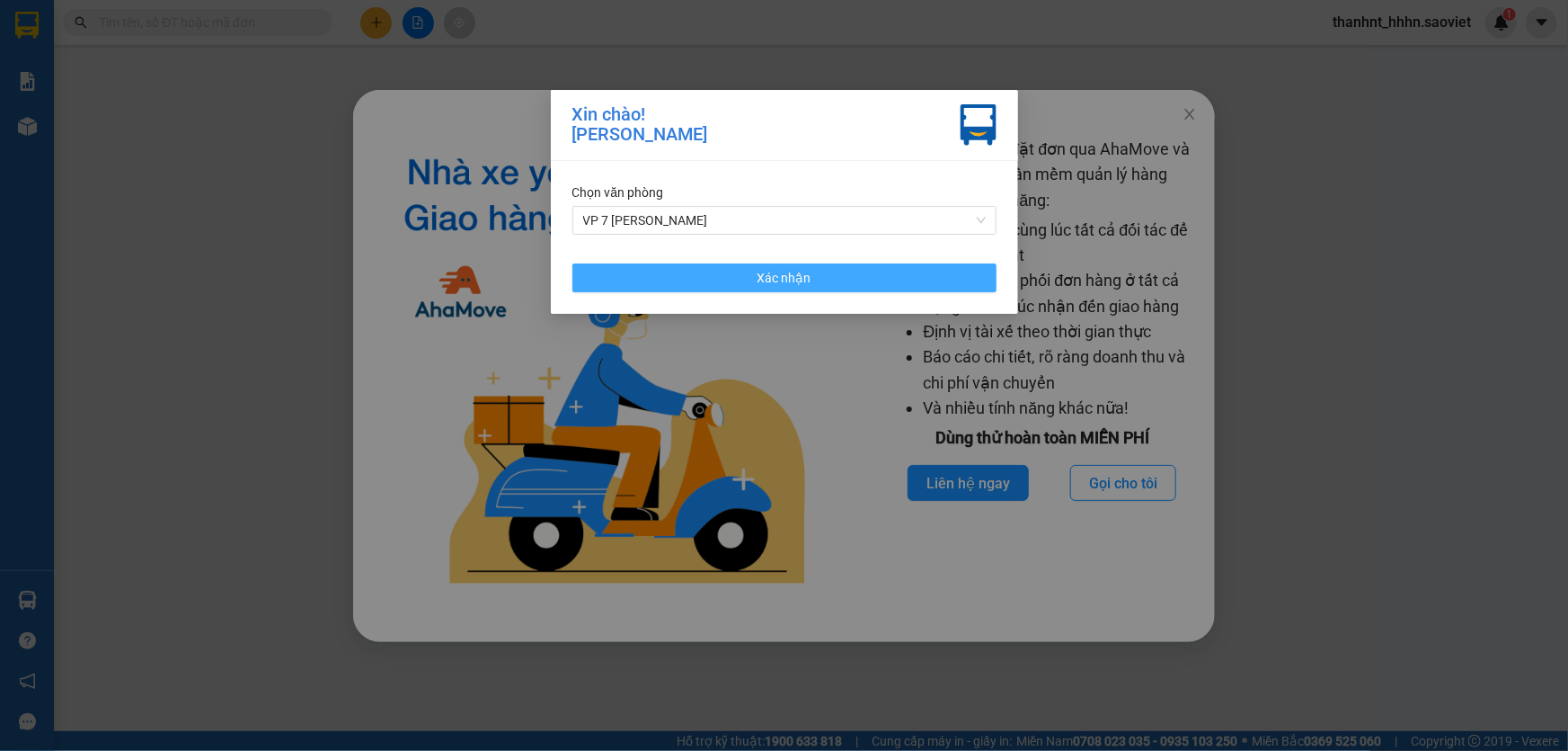
click at [737, 276] on button "Xác nhận" at bounding box center [784, 278] width 424 height 29
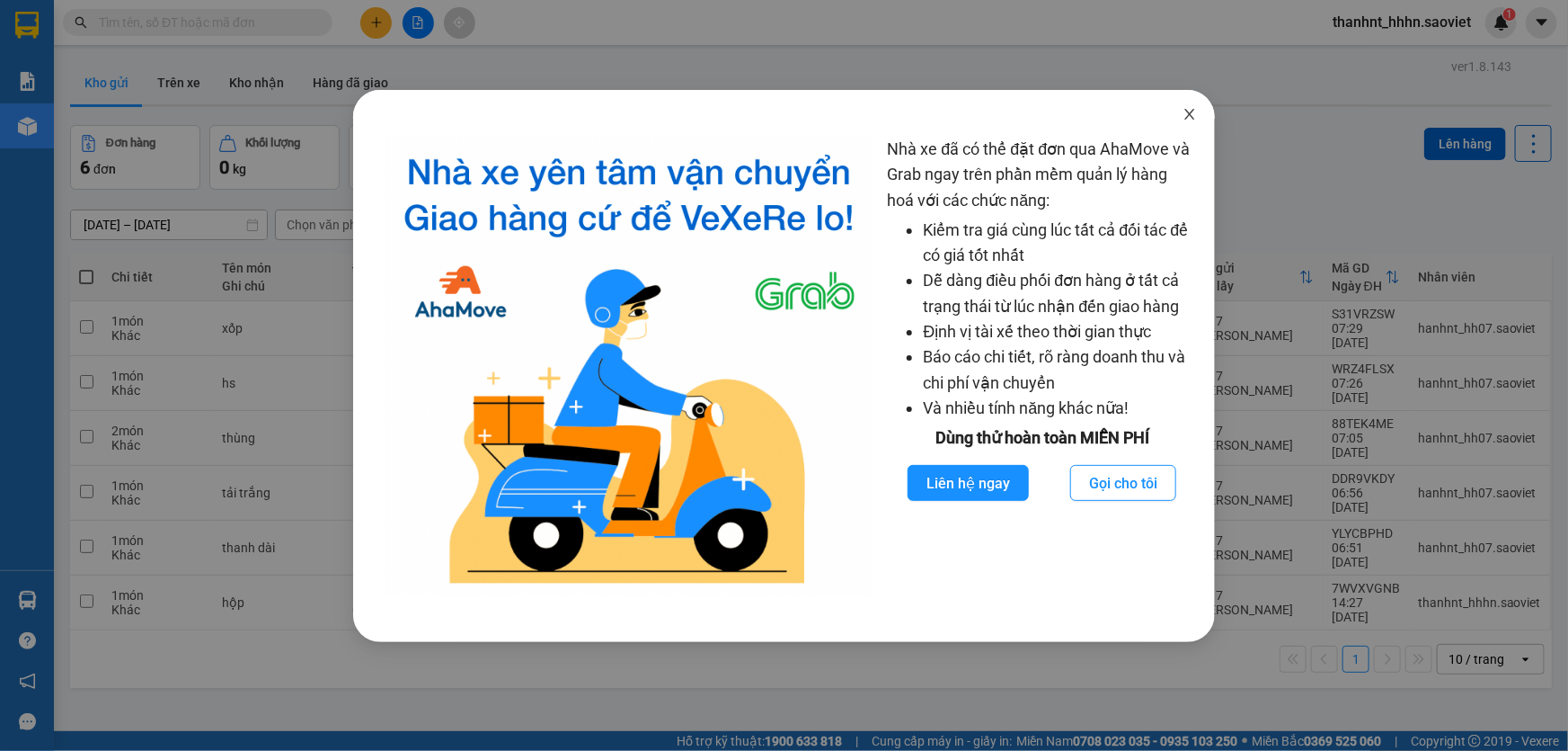
click at [1188, 117] on icon "close" at bounding box center [1190, 114] width 10 height 11
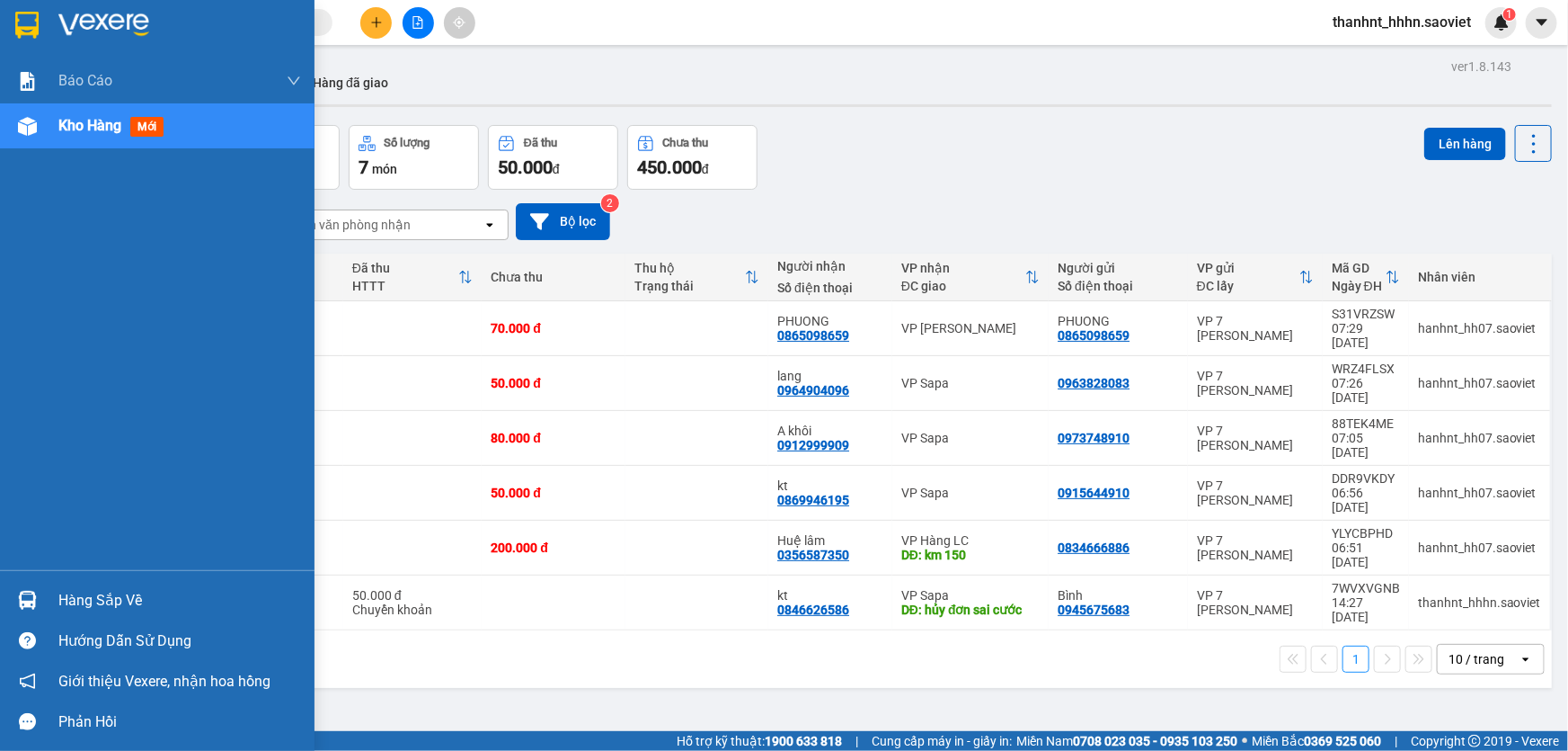
click at [42, 614] on div at bounding box center [27, 600] width 31 height 31
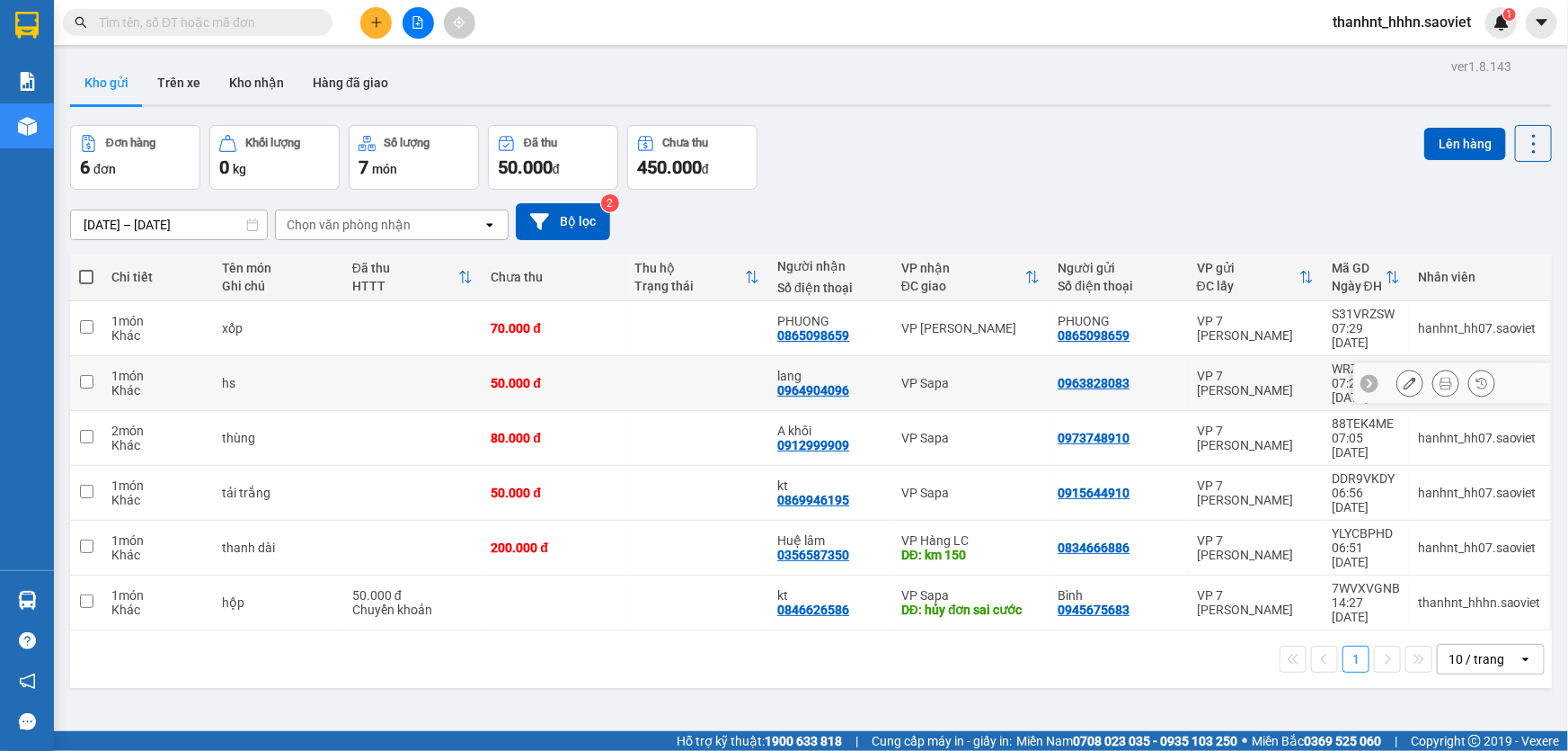
click at [584, 352] on section "Kết quả tìm kiếm ( 0 ) Bộ lọc No Data thanhnt_hhhn.saoviet 1 Báo cáo 1B. Chi ti…" at bounding box center [784, 375] width 1568 height 751
drag, startPoint x: 0, startPoint y: 31, endPoint x: 897, endPoint y: 94, distance: 899.2
click at [1005, 123] on div "ver 1.8.143 Kho gửi Trên xe Kho nhận Hàng đã giao Đơn hàng 6 đơn Khối lượng 0 k…" at bounding box center [811, 429] width 1496 height 751
click at [158, 18] on input "text" at bounding box center [205, 22] width 212 height 19
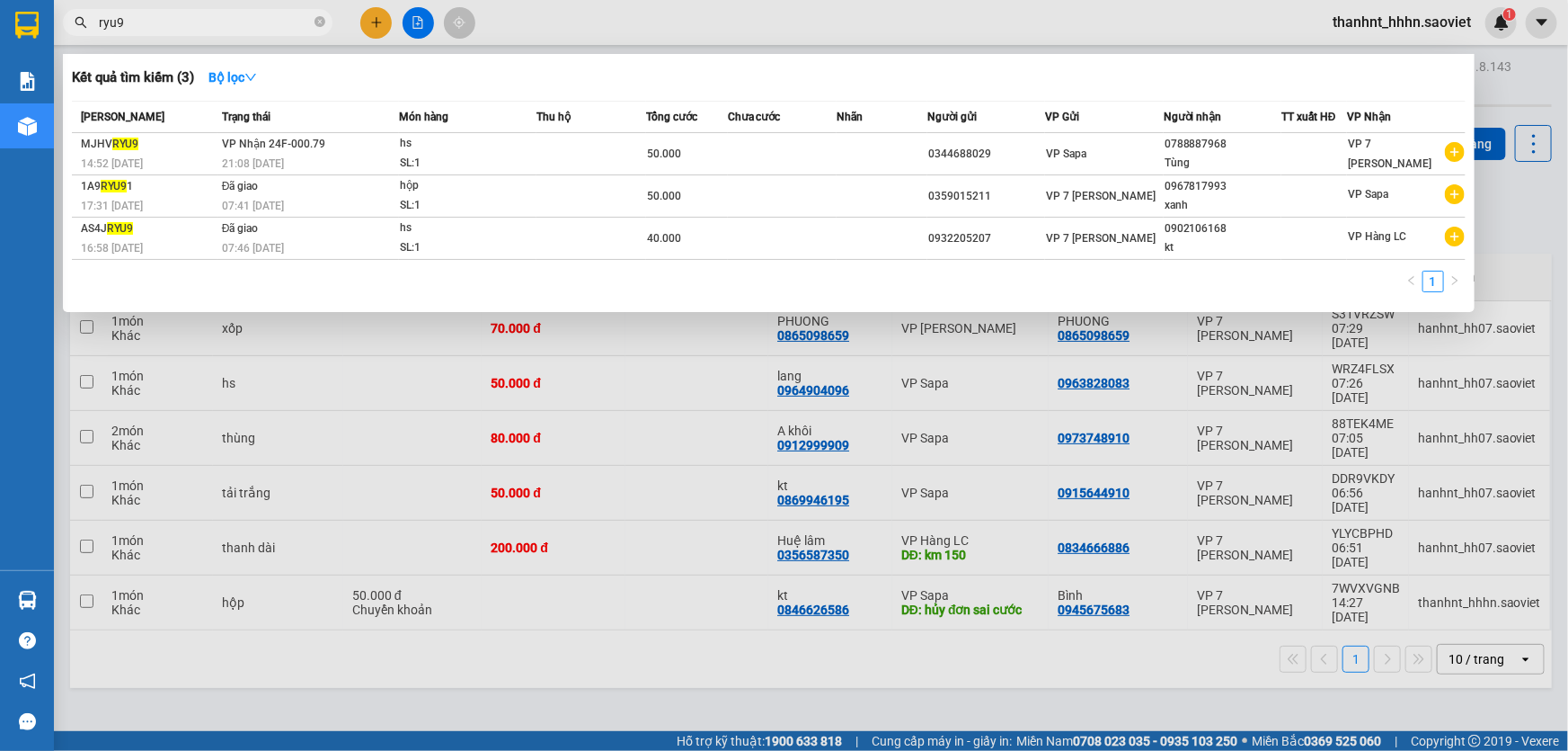
click at [524, 653] on div at bounding box center [784, 375] width 1568 height 751
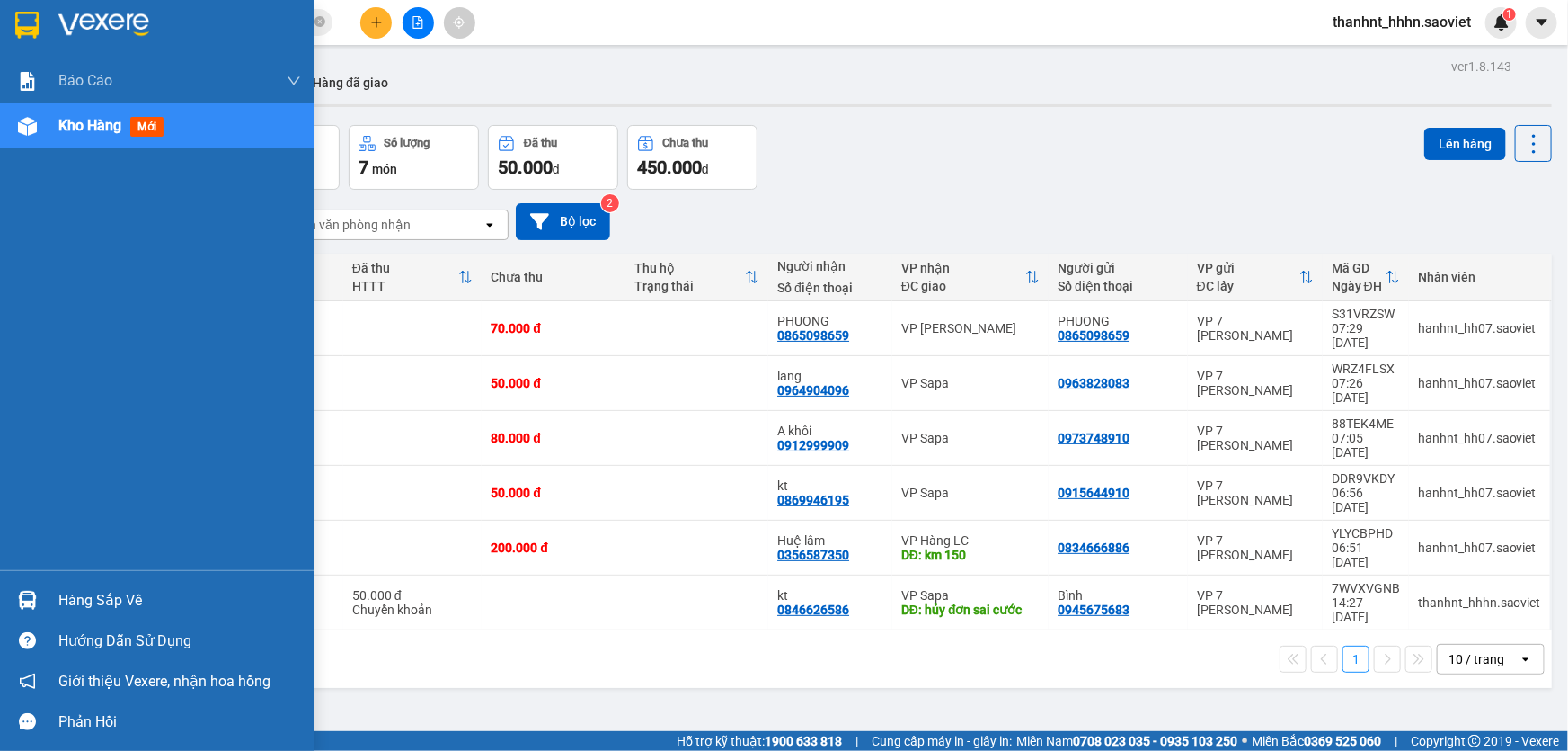
click at [84, 599] on div "Hàng sắp về" at bounding box center [180, 600] width 243 height 27
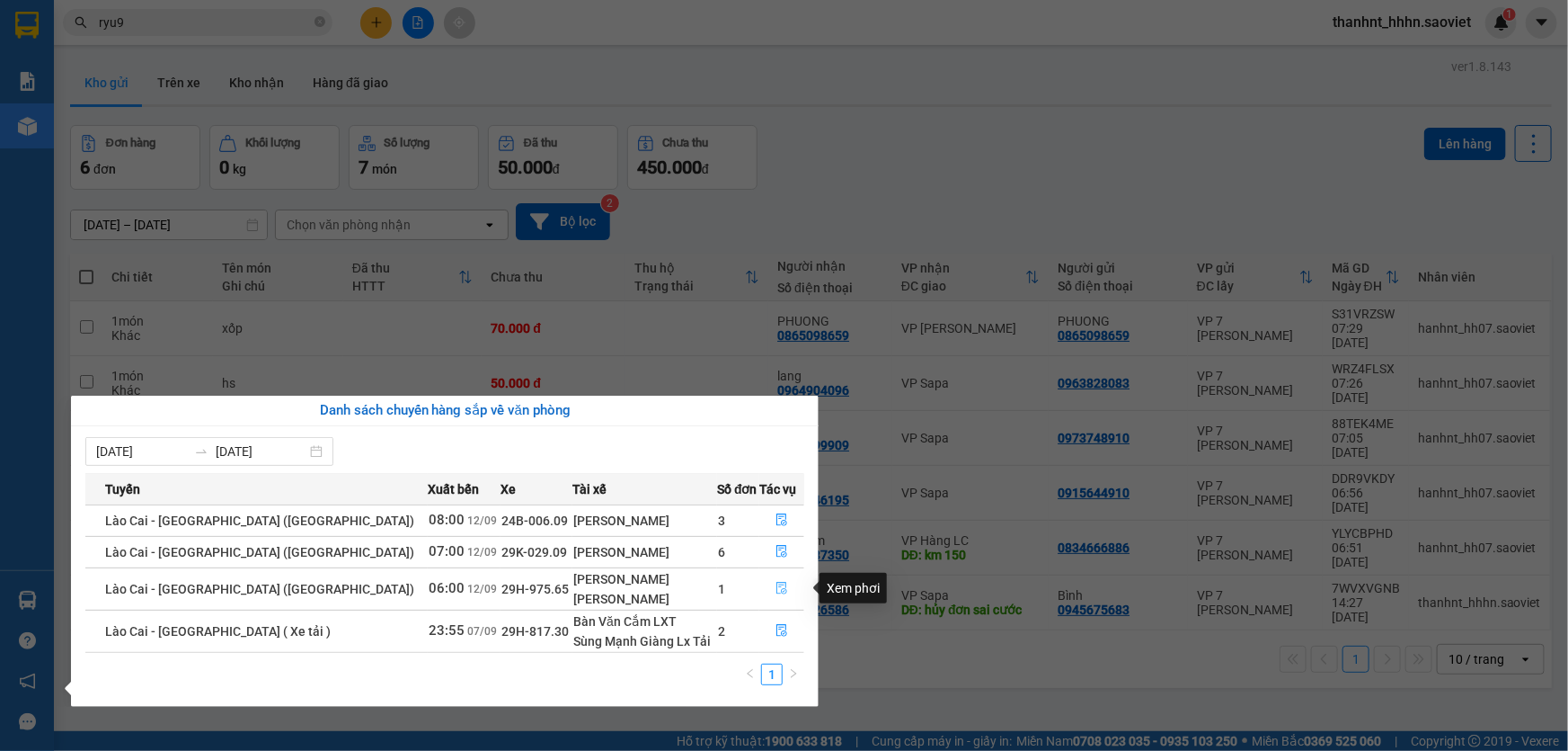
click at [776, 588] on icon "file-done" at bounding box center [782, 588] width 13 height 13
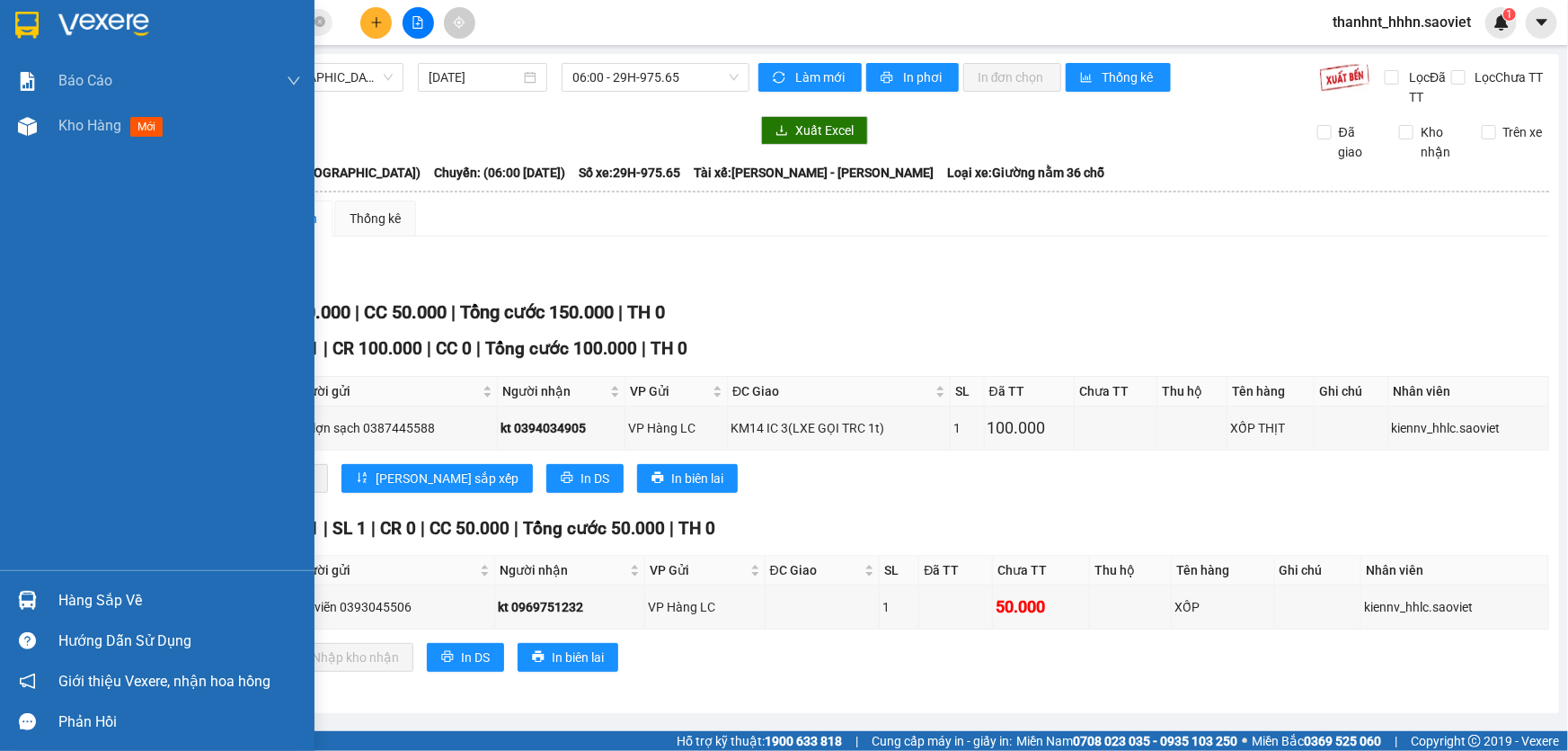
click at [111, 601] on div "Hàng sắp về" at bounding box center [180, 600] width 243 height 27
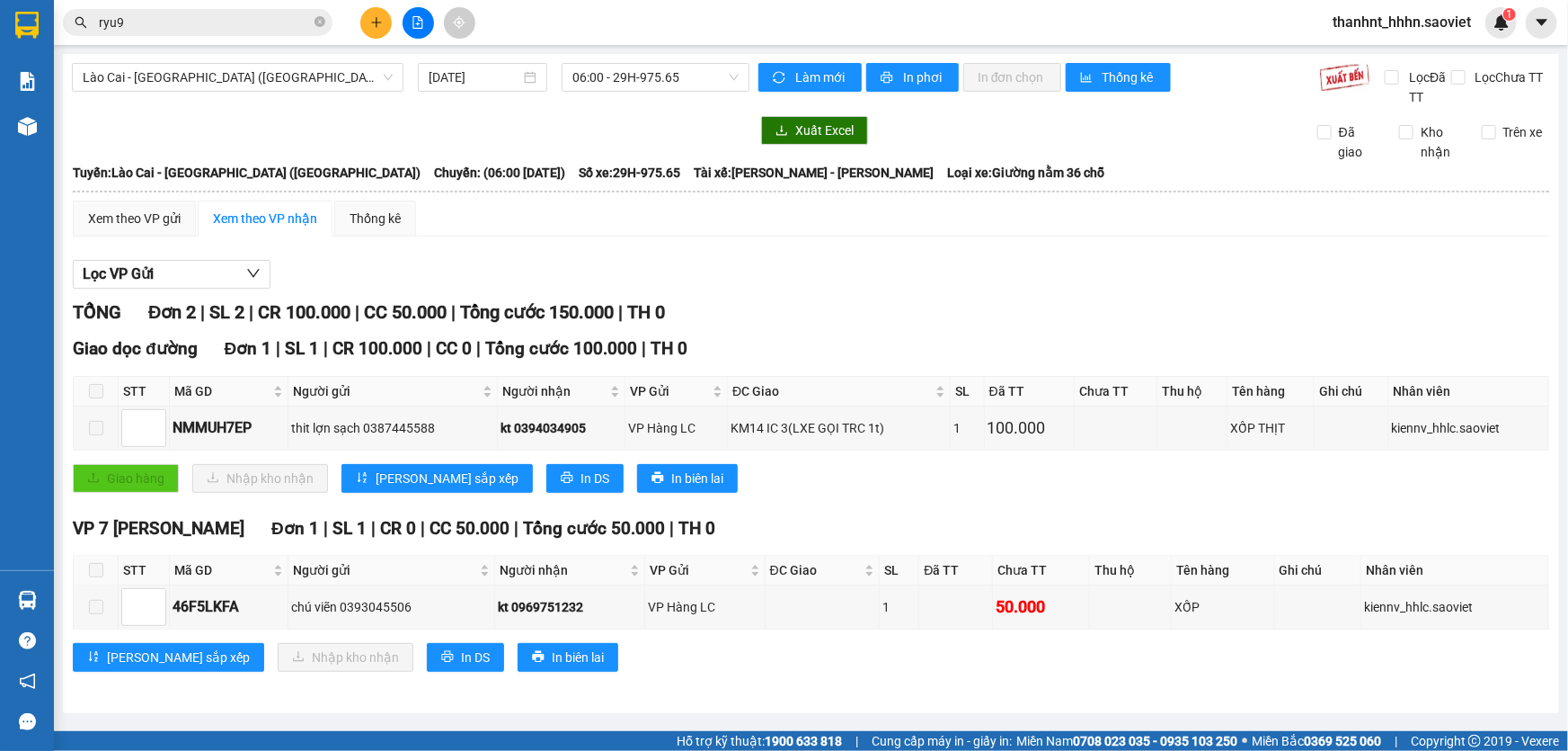
click at [781, 296] on section "Kết quả tìm kiếm ( 3 ) Bộ lọc Mã ĐH Trạng thái Món hàng Thu hộ Tổng cước Chưa c…" at bounding box center [784, 375] width 1568 height 751
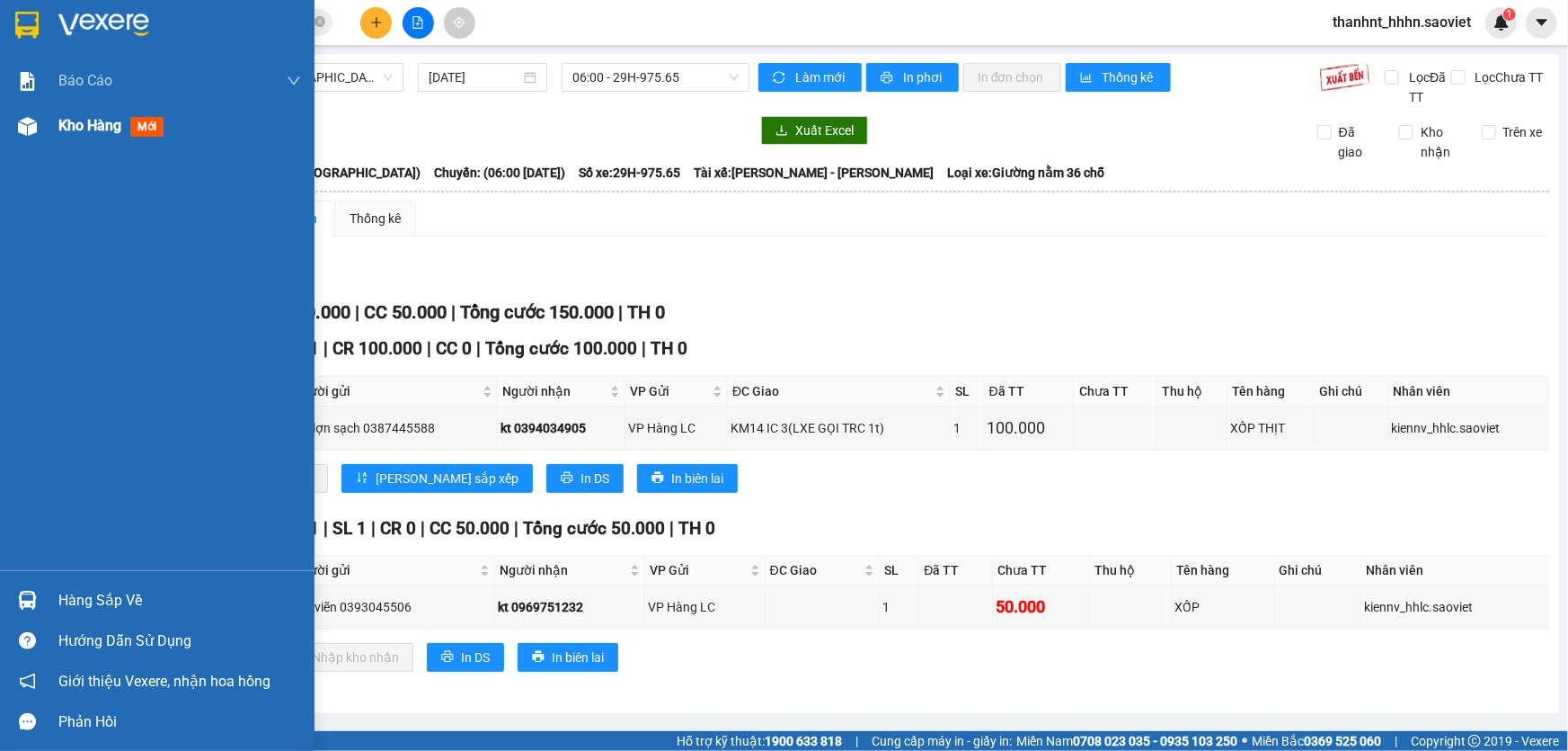
click at [151, 125] on span "mới" at bounding box center [147, 126] width 33 height 19
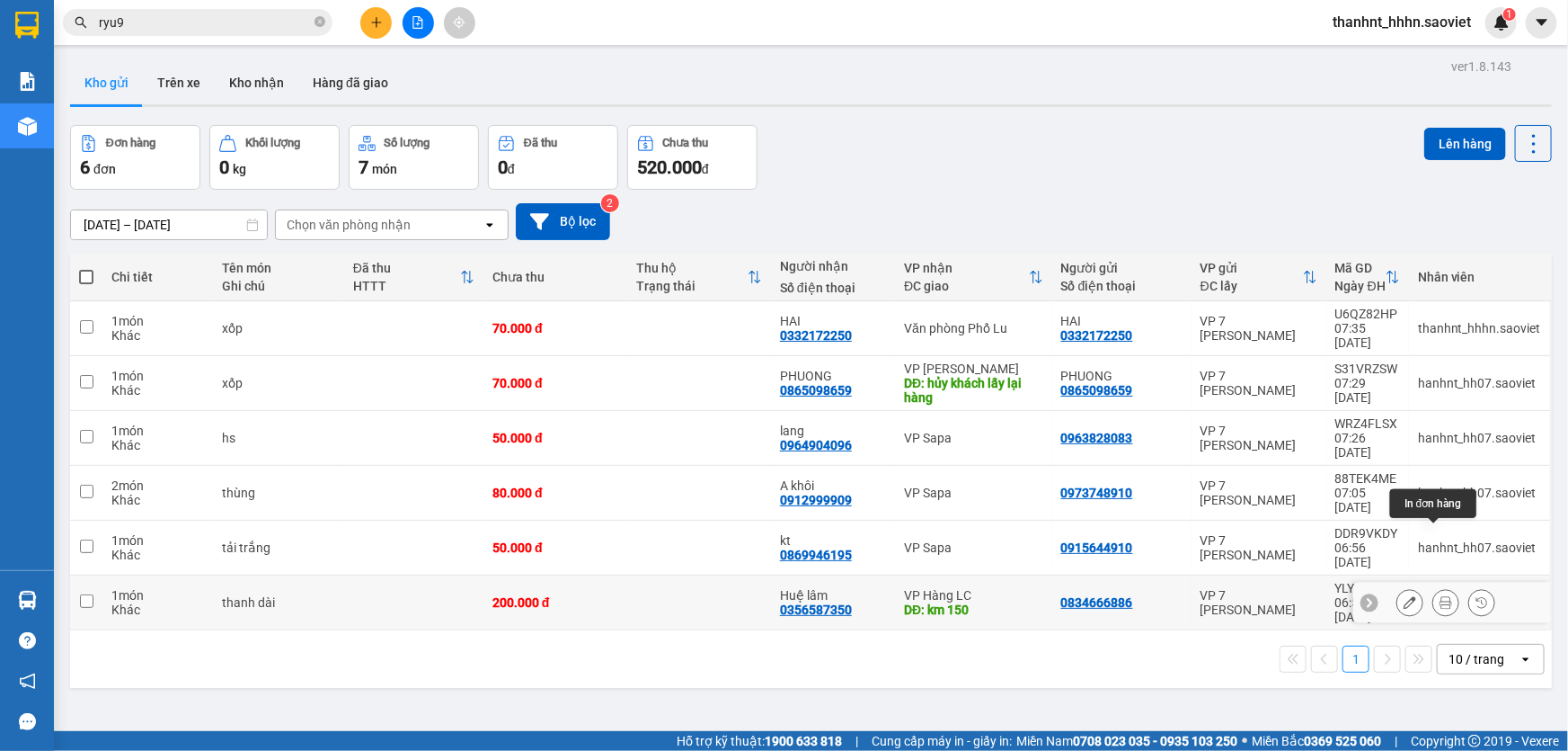
click at [1439, 597] on icon at bounding box center [1445, 602] width 13 height 13
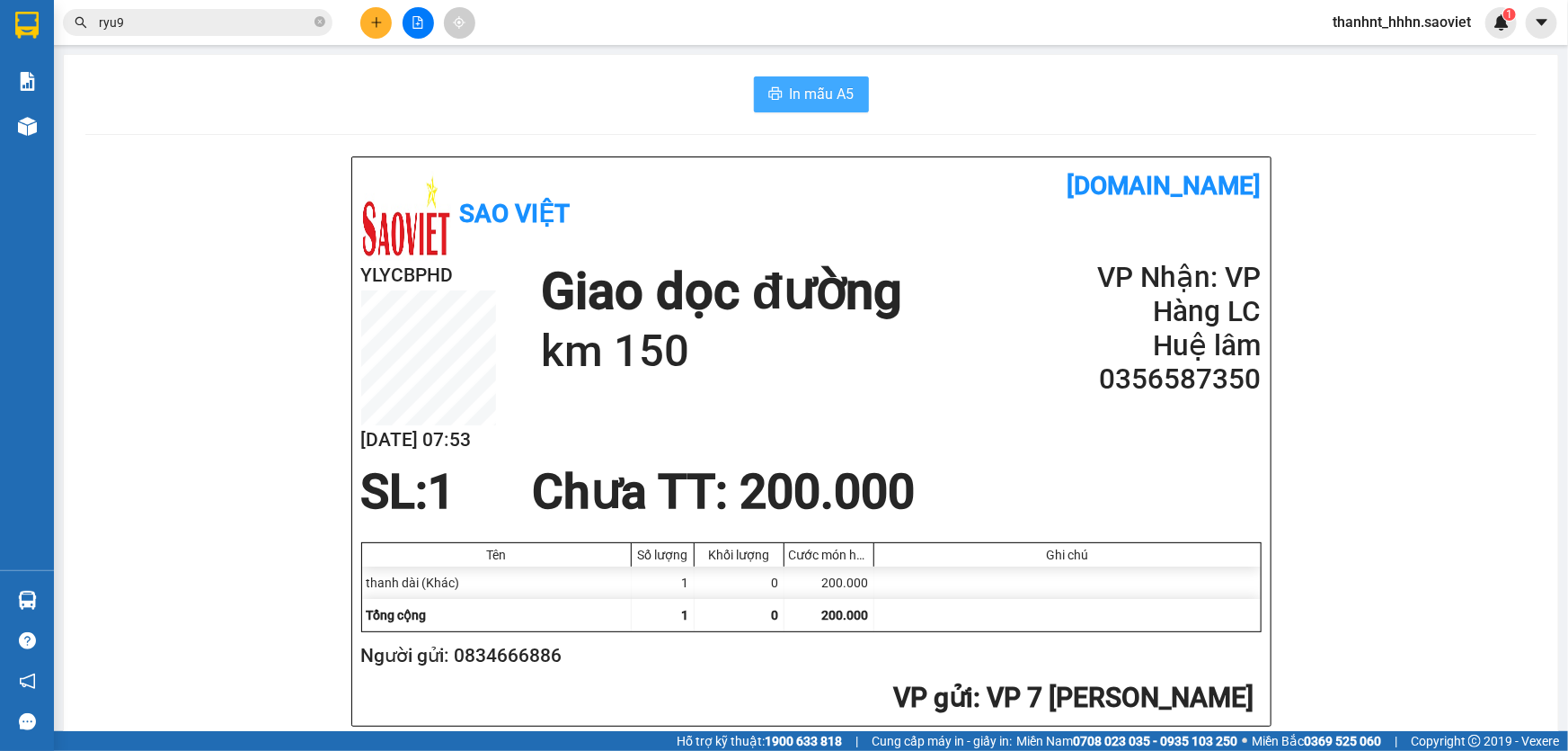
click at [768, 96] on icon "printer" at bounding box center [775, 93] width 15 height 15
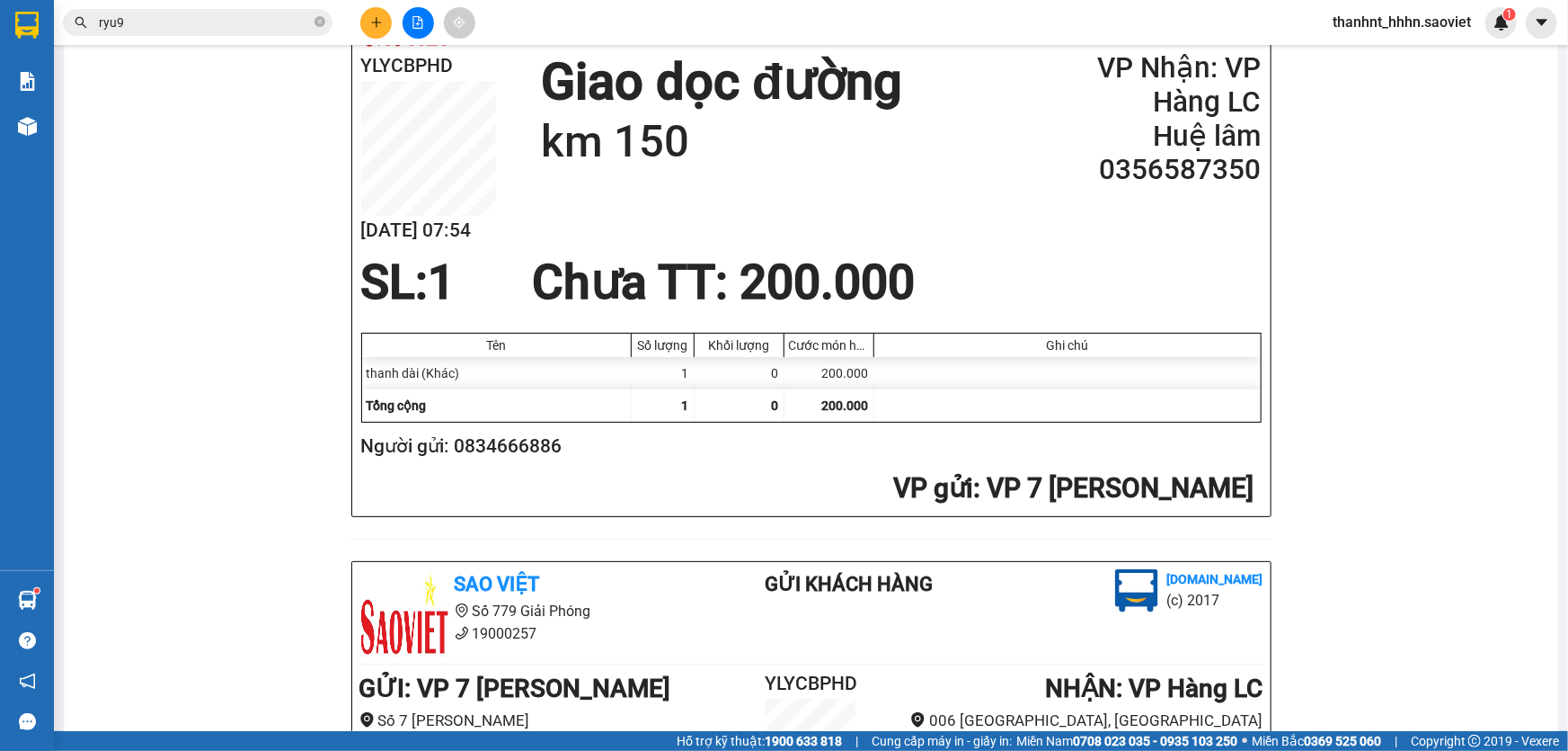
click at [1331, 232] on div "Sao Việt vexere.com YLYCBPHD 12/09 07:54 Giao dọc đường km 150 VP Nhận: VP Hàng…" at bounding box center [811, 608] width 1451 height 1323
click at [141, 27] on input "ryu9" at bounding box center [205, 22] width 212 height 19
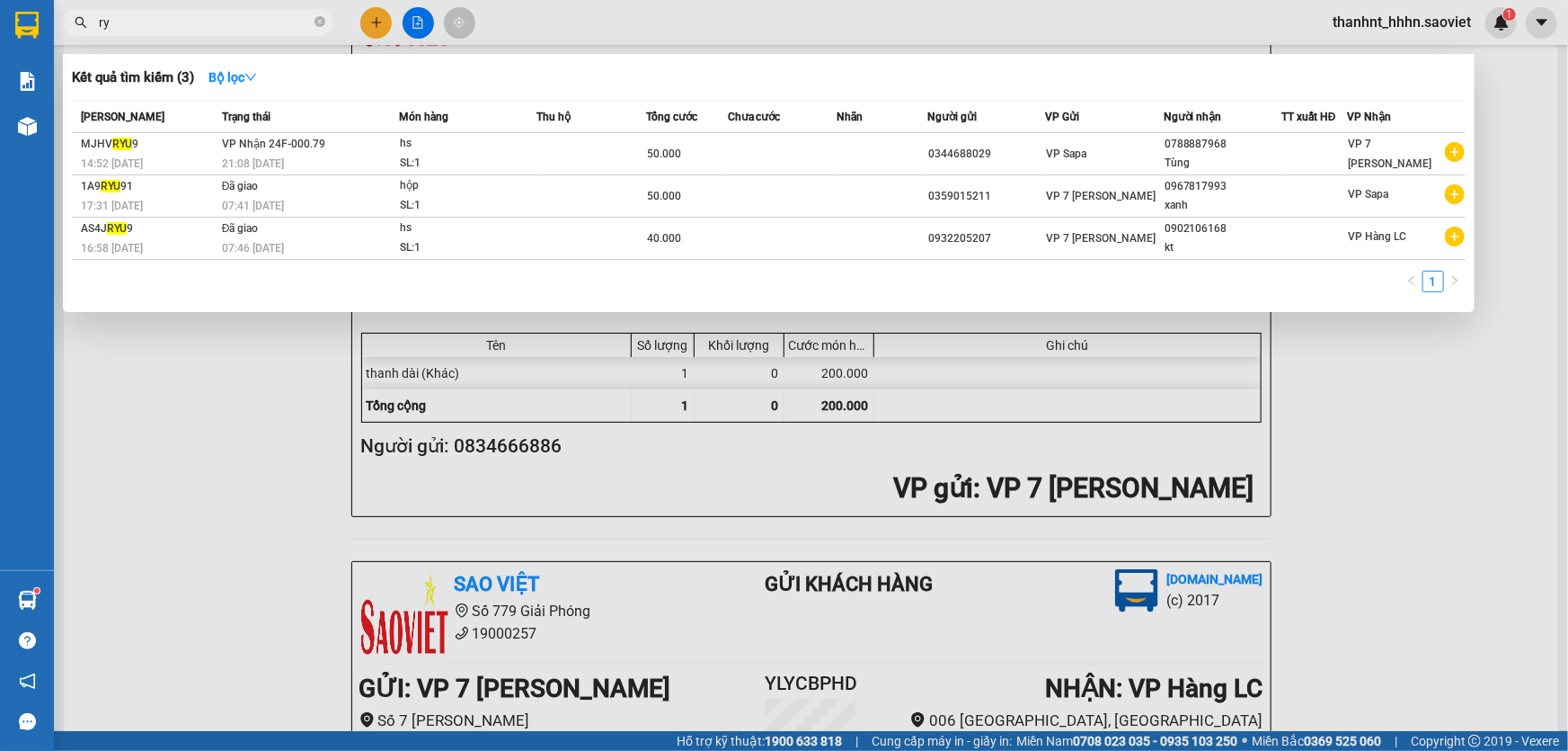
type input "r"
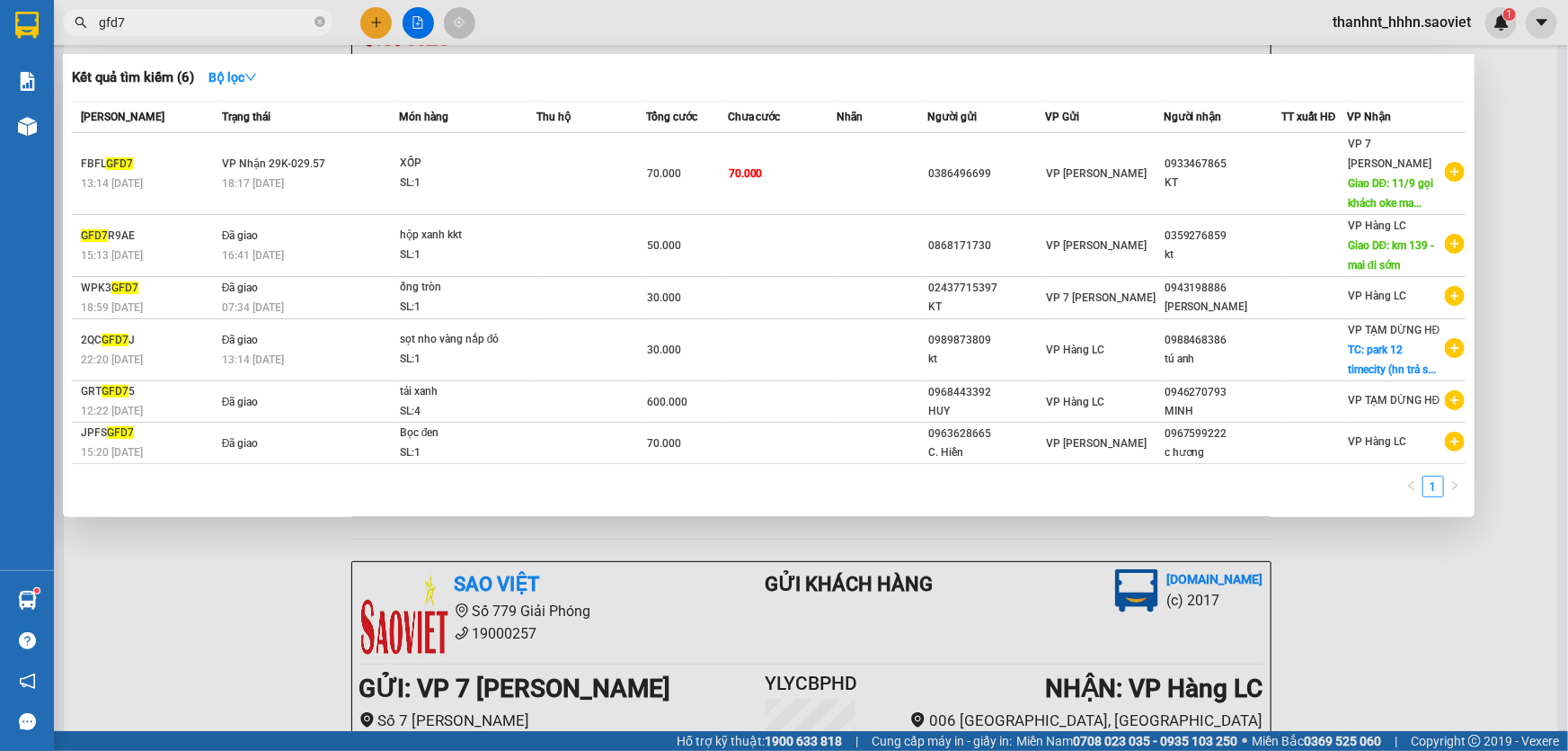
type input "gfd7"
click at [376, 37] on div at bounding box center [784, 375] width 1568 height 751
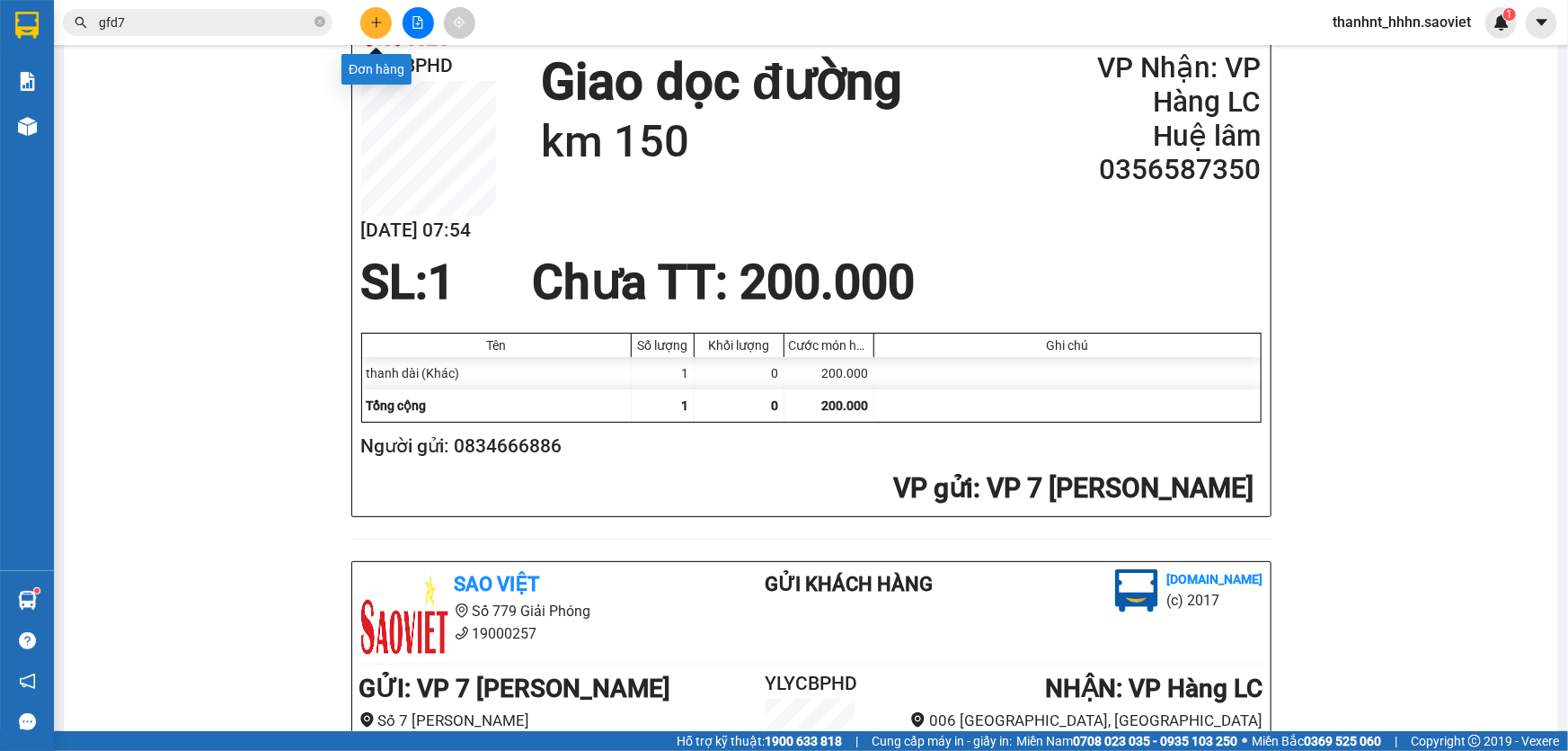
click at [377, 20] on icon "plus" at bounding box center [376, 22] width 1 height 10
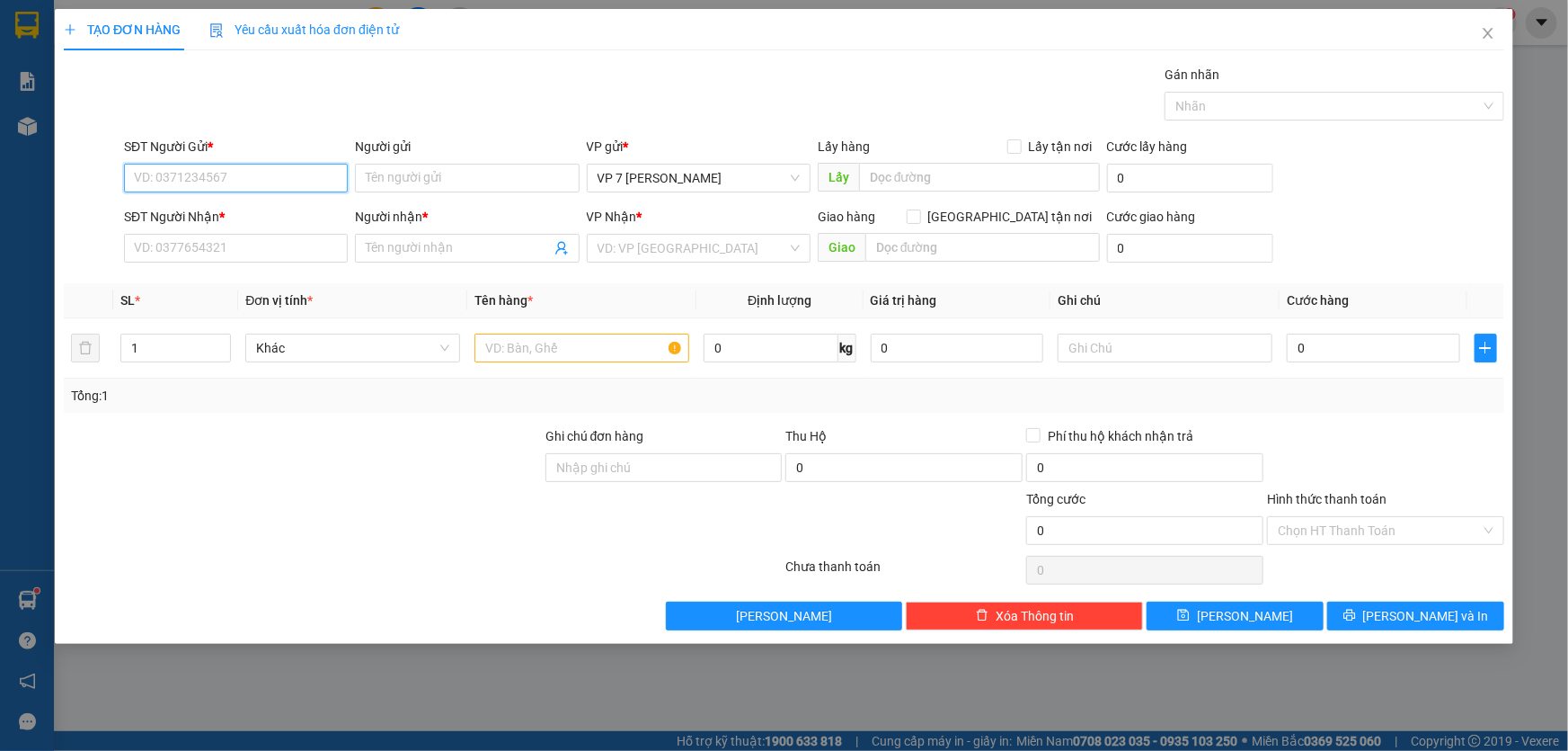
click at [265, 169] on input "SĐT Người Gửi *" at bounding box center [236, 178] width 223 height 29
type input "0919906284"
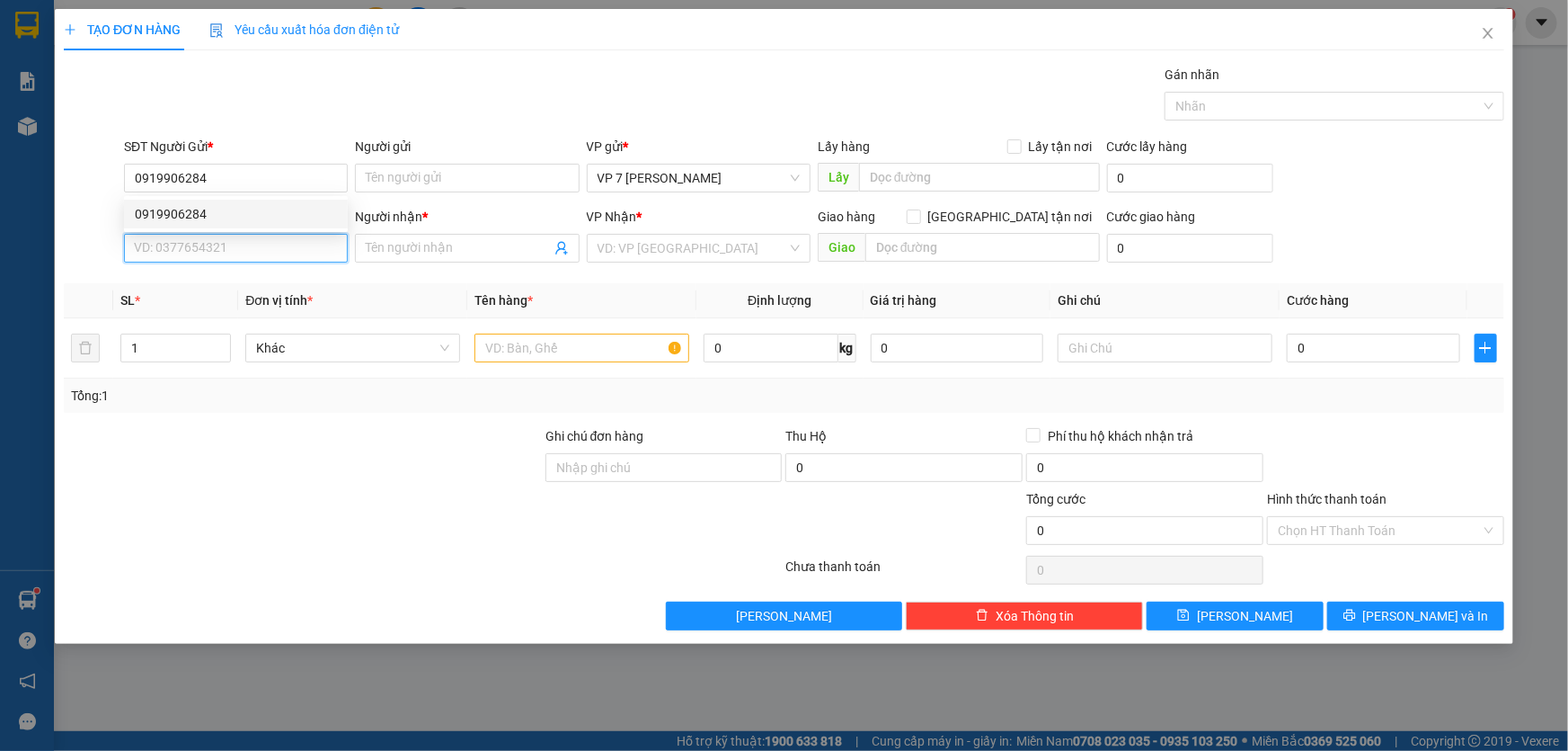
click at [256, 257] on input "SĐT Người Nhận *" at bounding box center [236, 249] width 223 height 29
click at [223, 284] on div "0919658016 - hằng" at bounding box center [236, 284] width 202 height 19
type input "0919658016"
type input "hằng"
type input "0919658016"
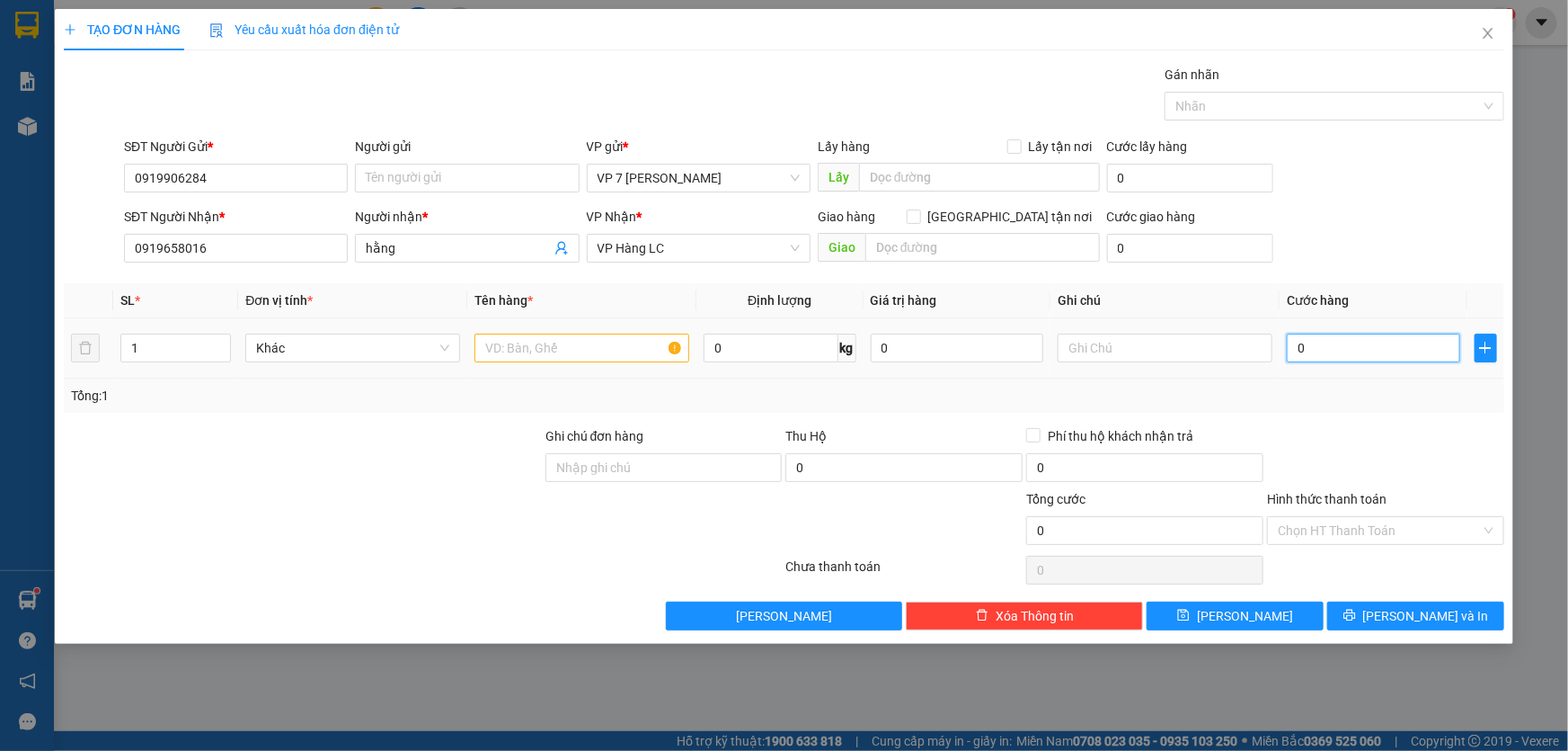
click at [1329, 341] on input "0" at bounding box center [1373, 348] width 174 height 29
type input "4"
type input "40"
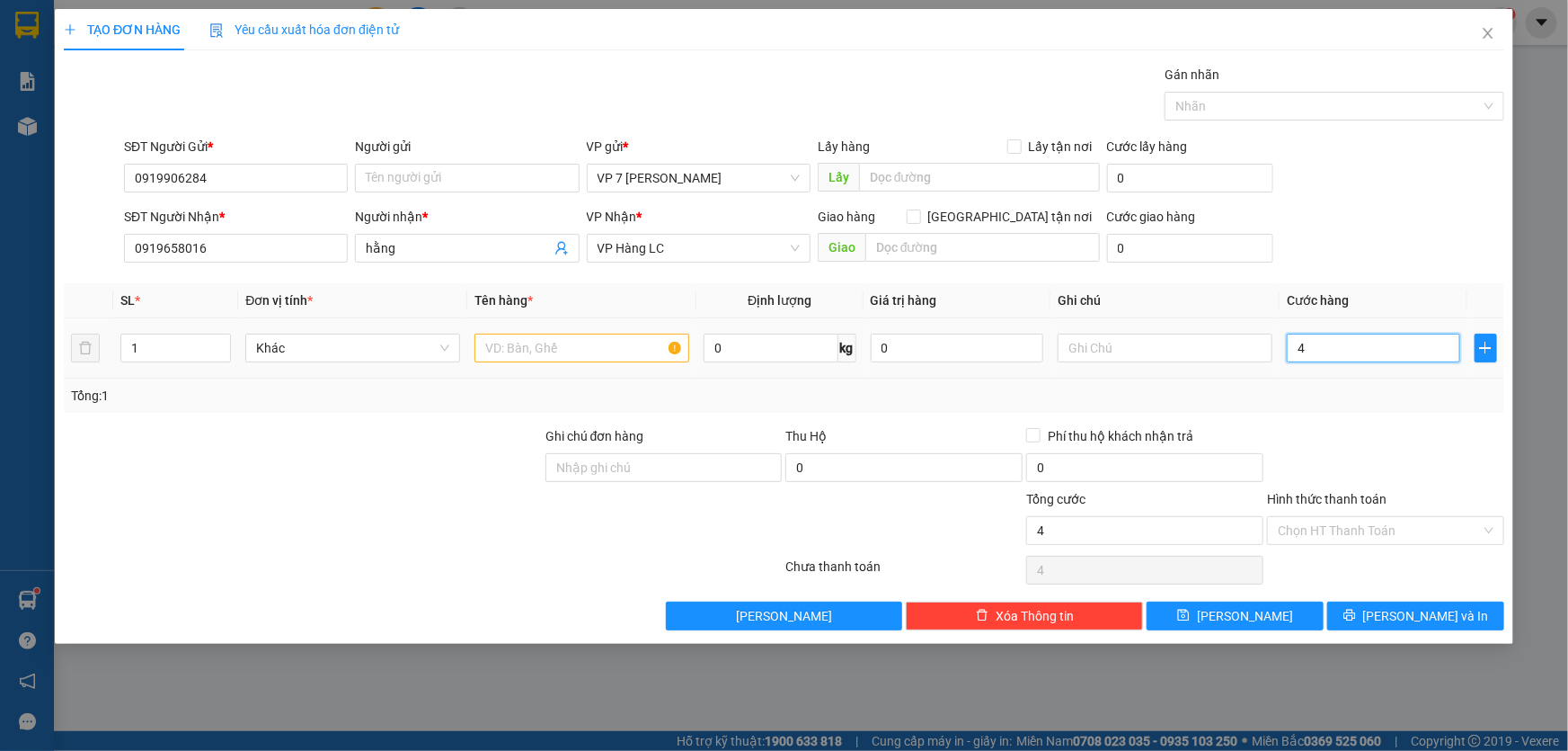
type input "40"
type input "400"
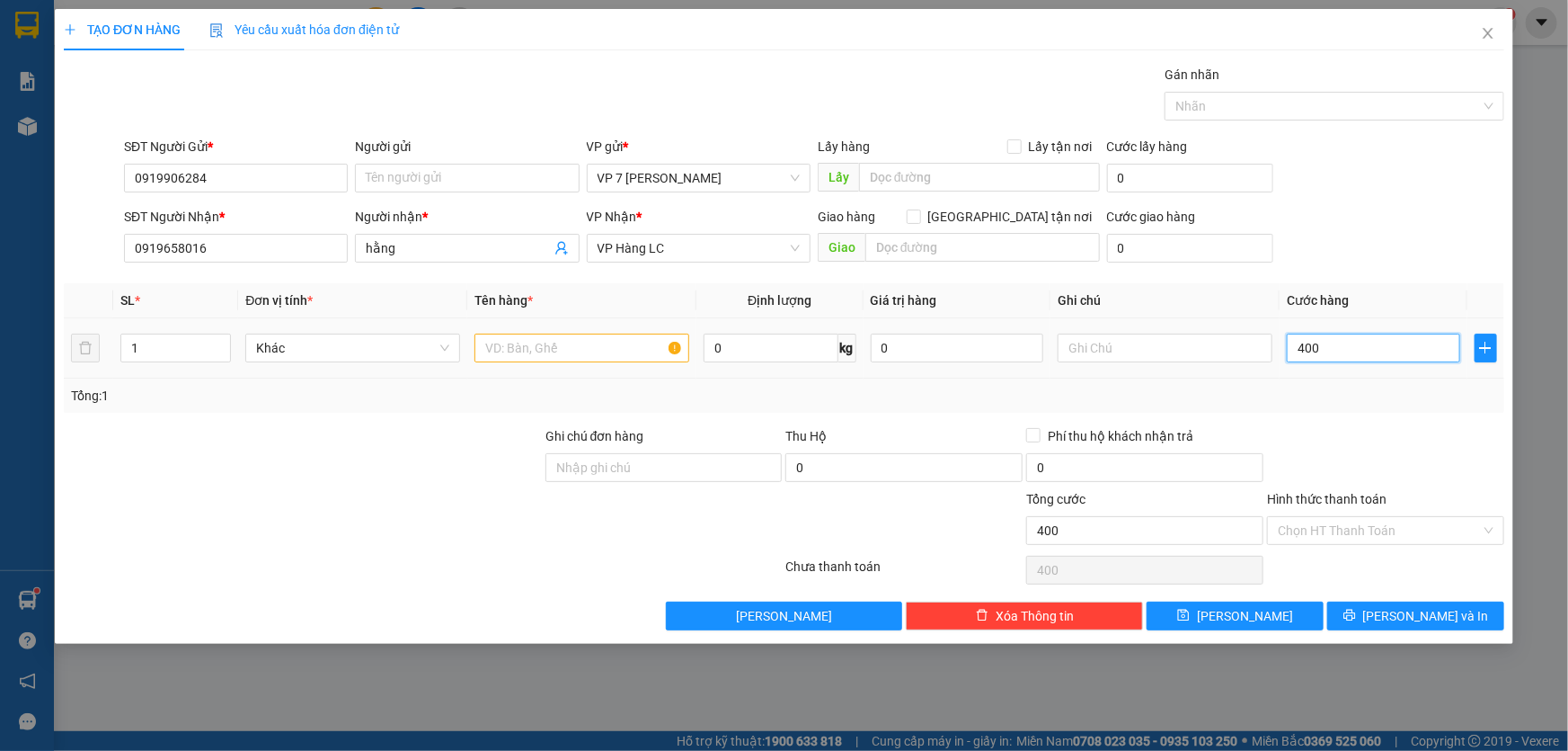
type input "4.000"
type input "40.000"
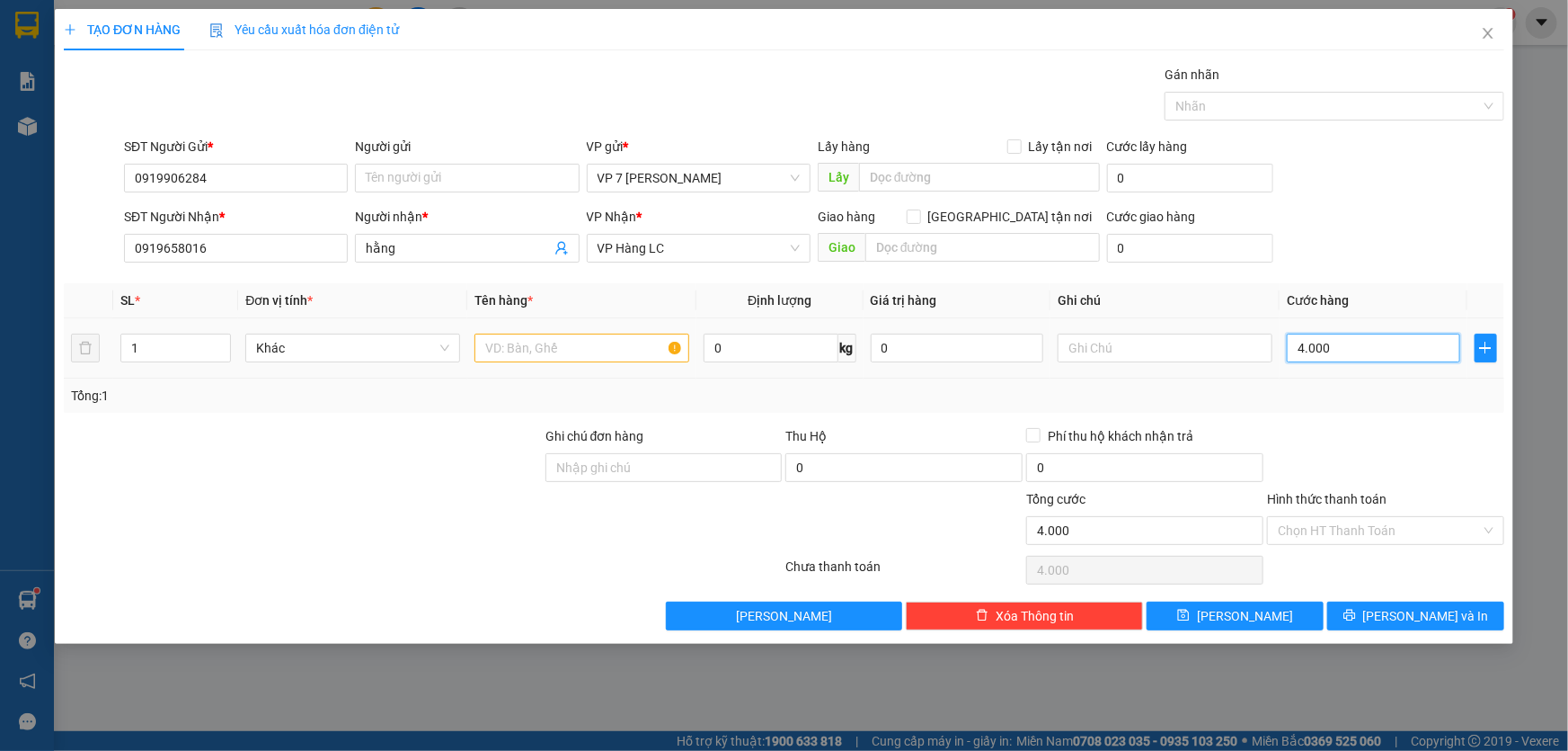
type input "40.000"
click at [503, 344] on input "text" at bounding box center [582, 348] width 215 height 29
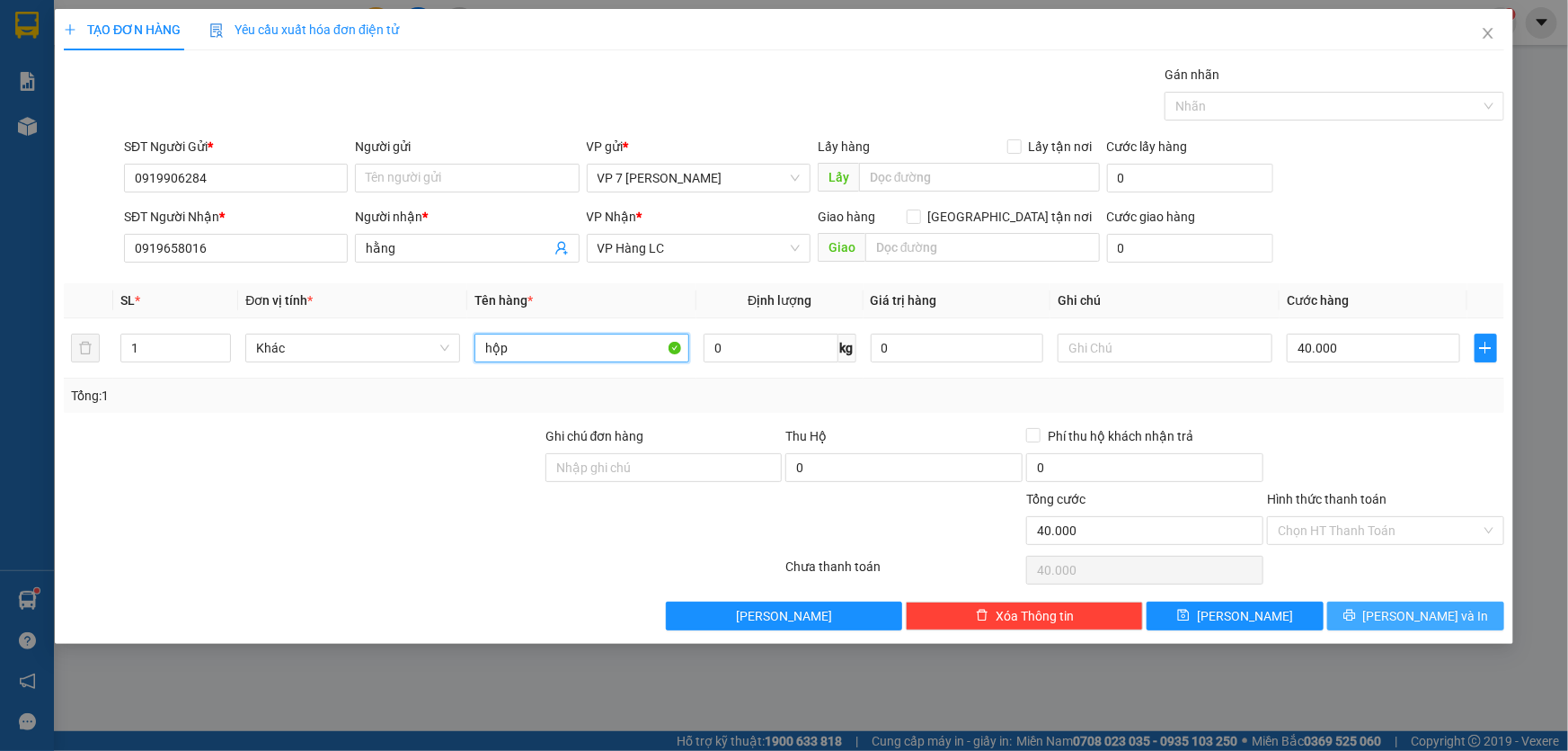
type input "hộp"
click at [1358, 615] on button "[PERSON_NAME] và In" at bounding box center [1416, 616] width 177 height 29
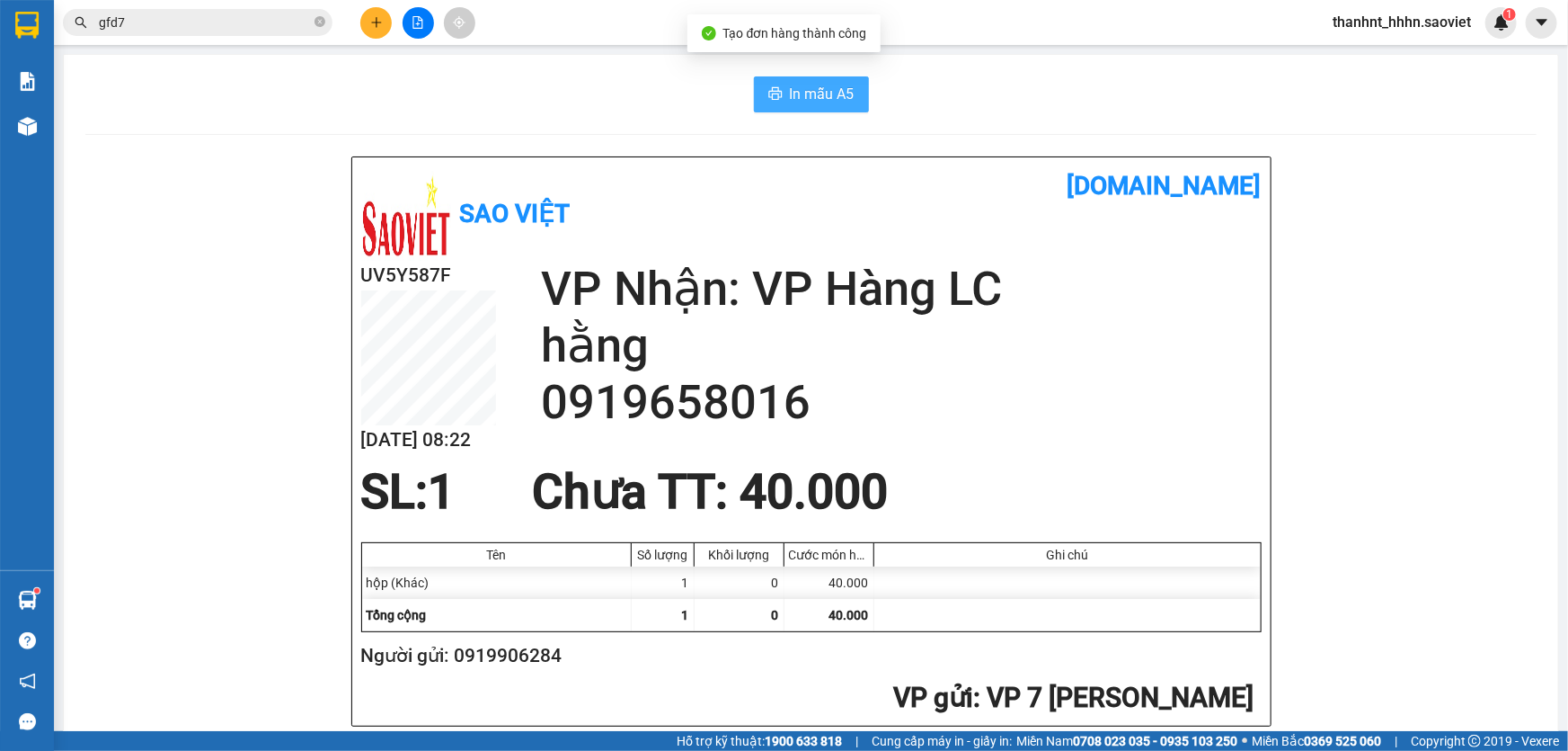
click at [825, 84] on span "In mẫu A5" at bounding box center [821, 93] width 65 height 22
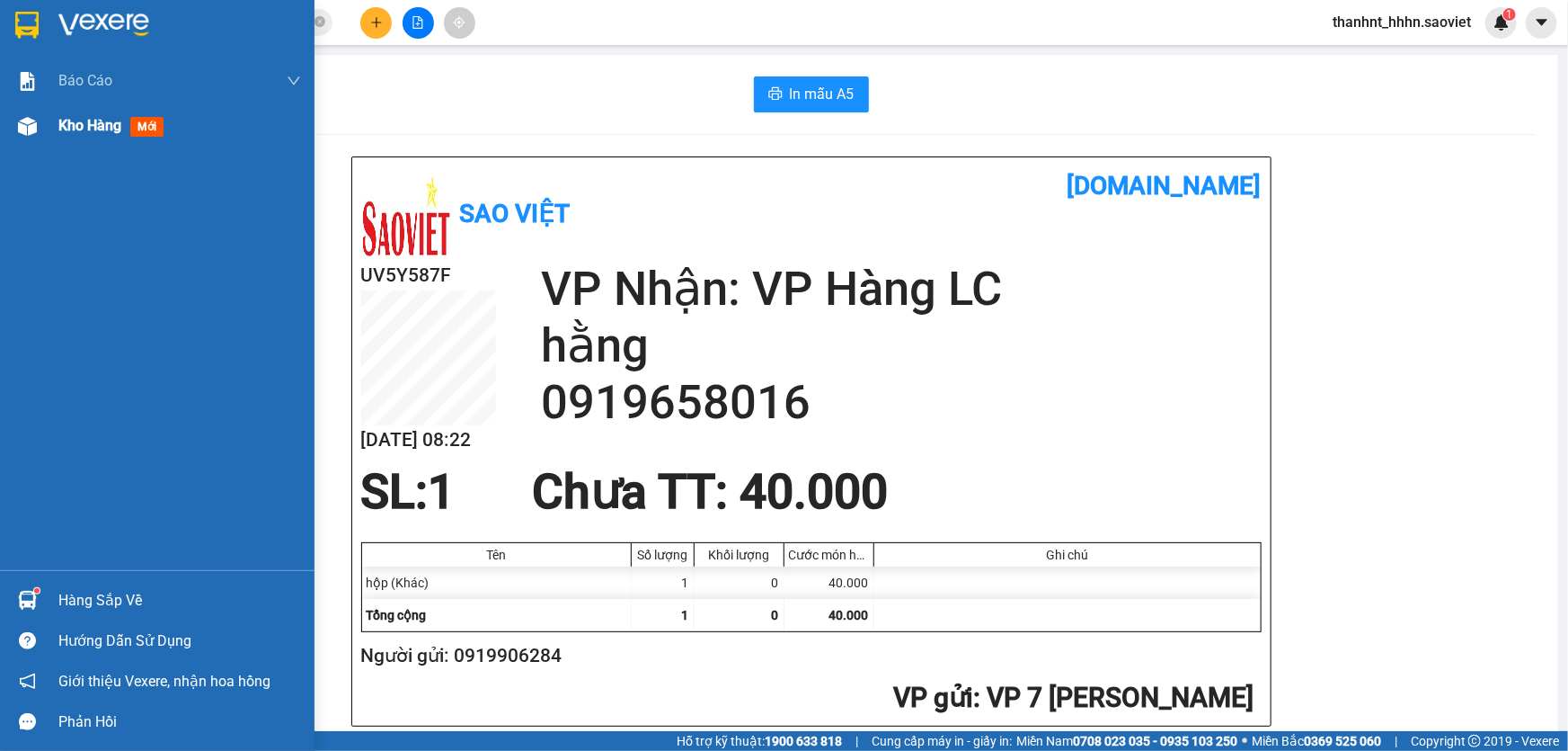
click at [134, 117] on span "mới" at bounding box center [147, 126] width 33 height 19
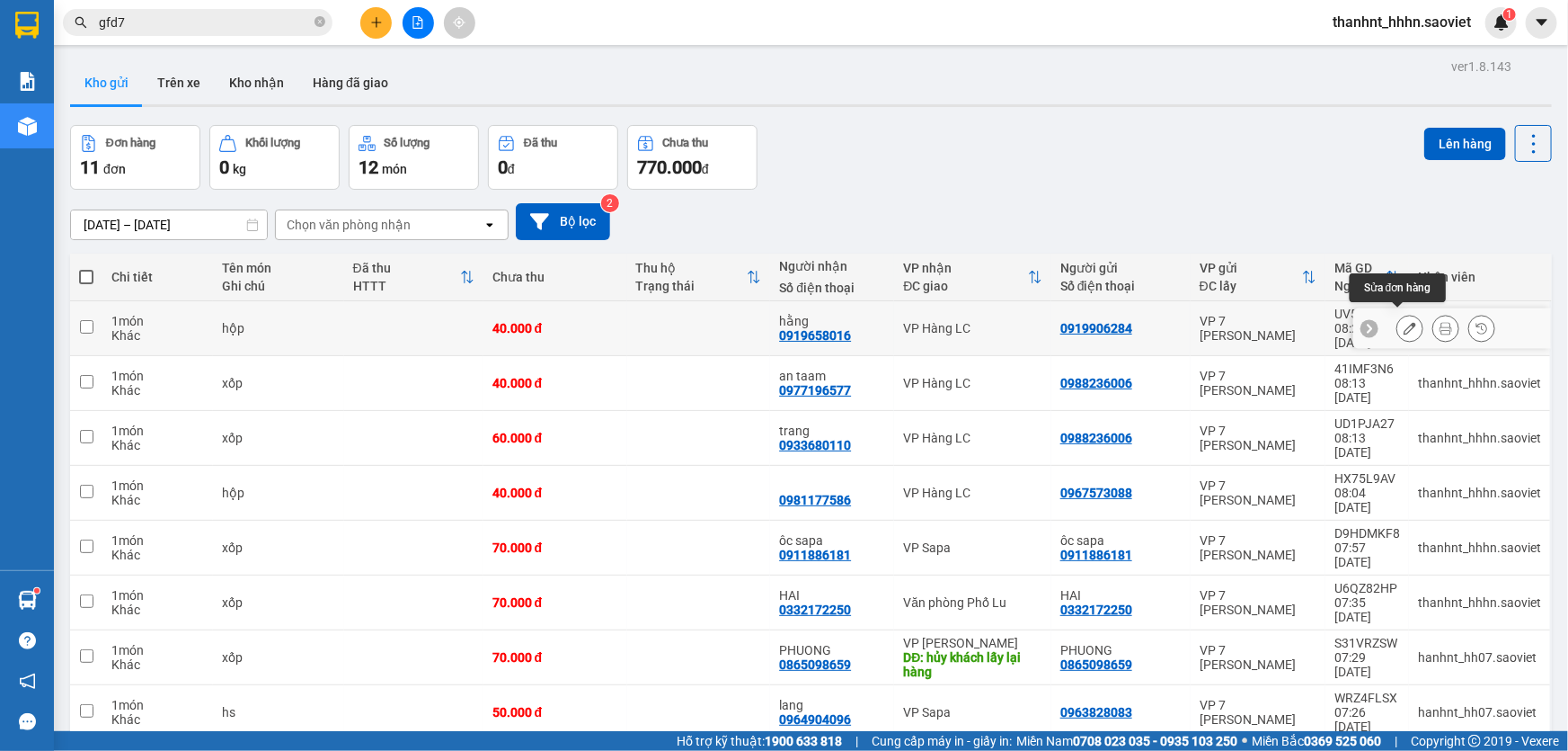
click at [1403, 322] on icon at bounding box center [1409, 327] width 13 height 13
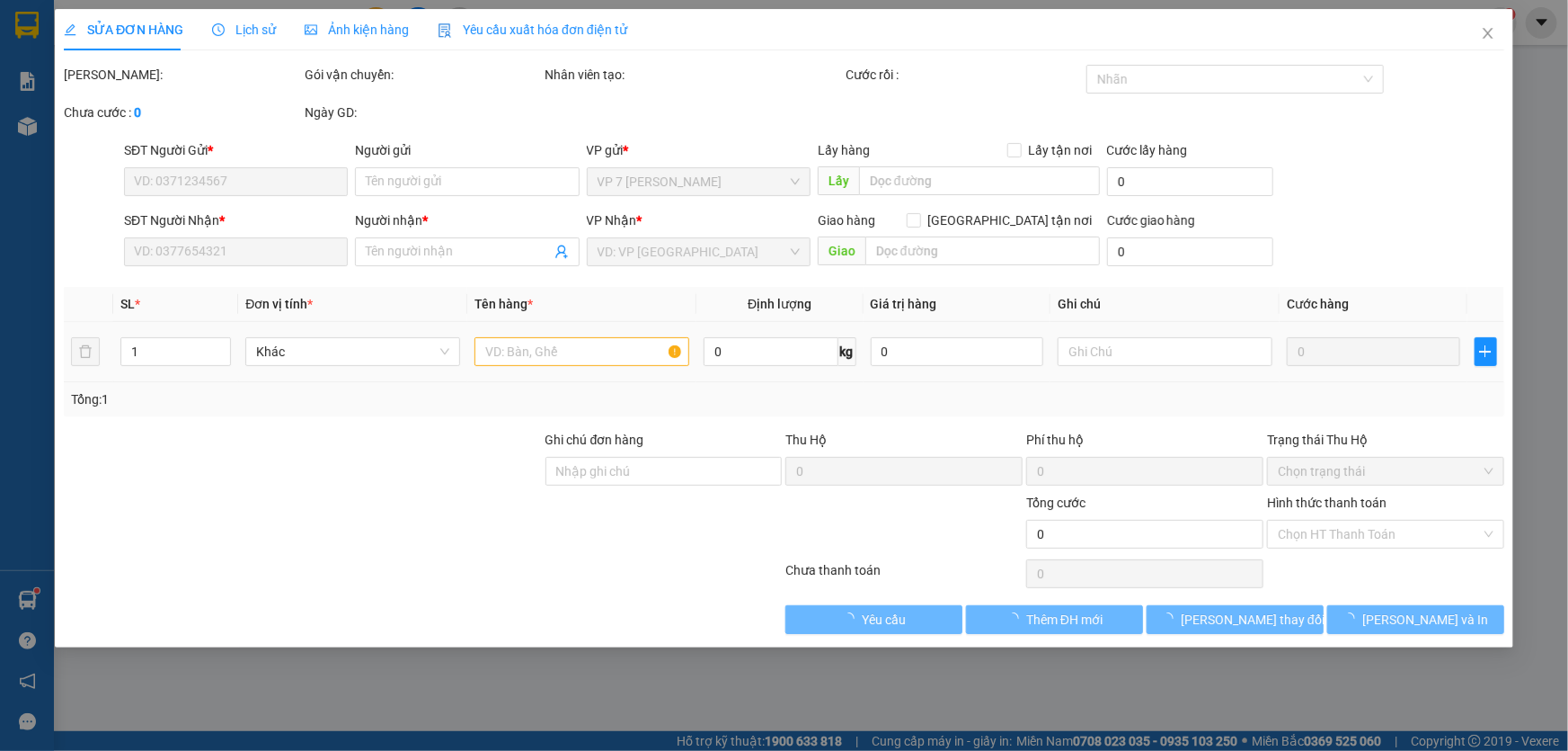
type input "0919906284"
type input "0919658016"
type input "hằng"
type input "40.000"
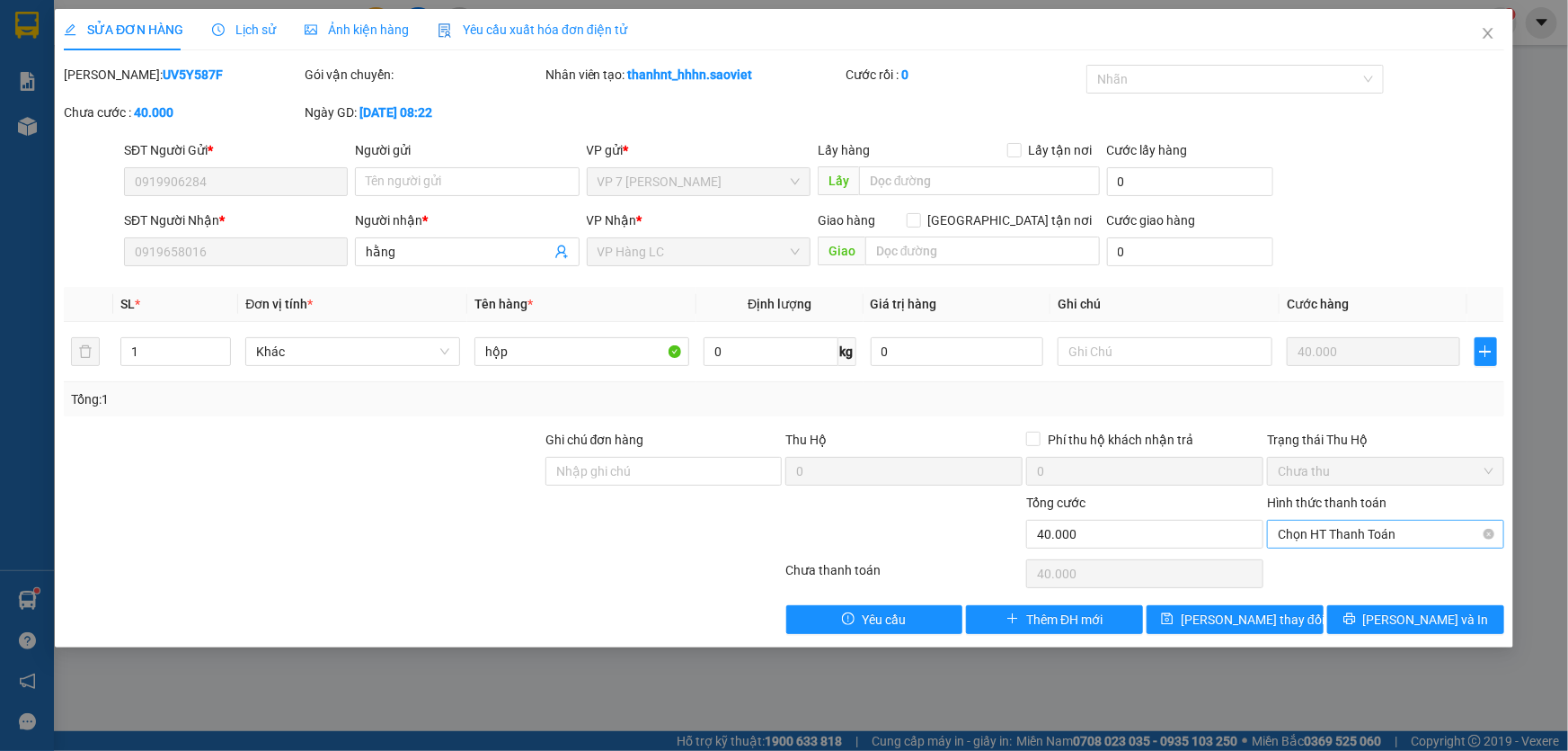
click at [1318, 534] on span "Chọn HT Thanh Toán" at bounding box center [1385, 534] width 216 height 27
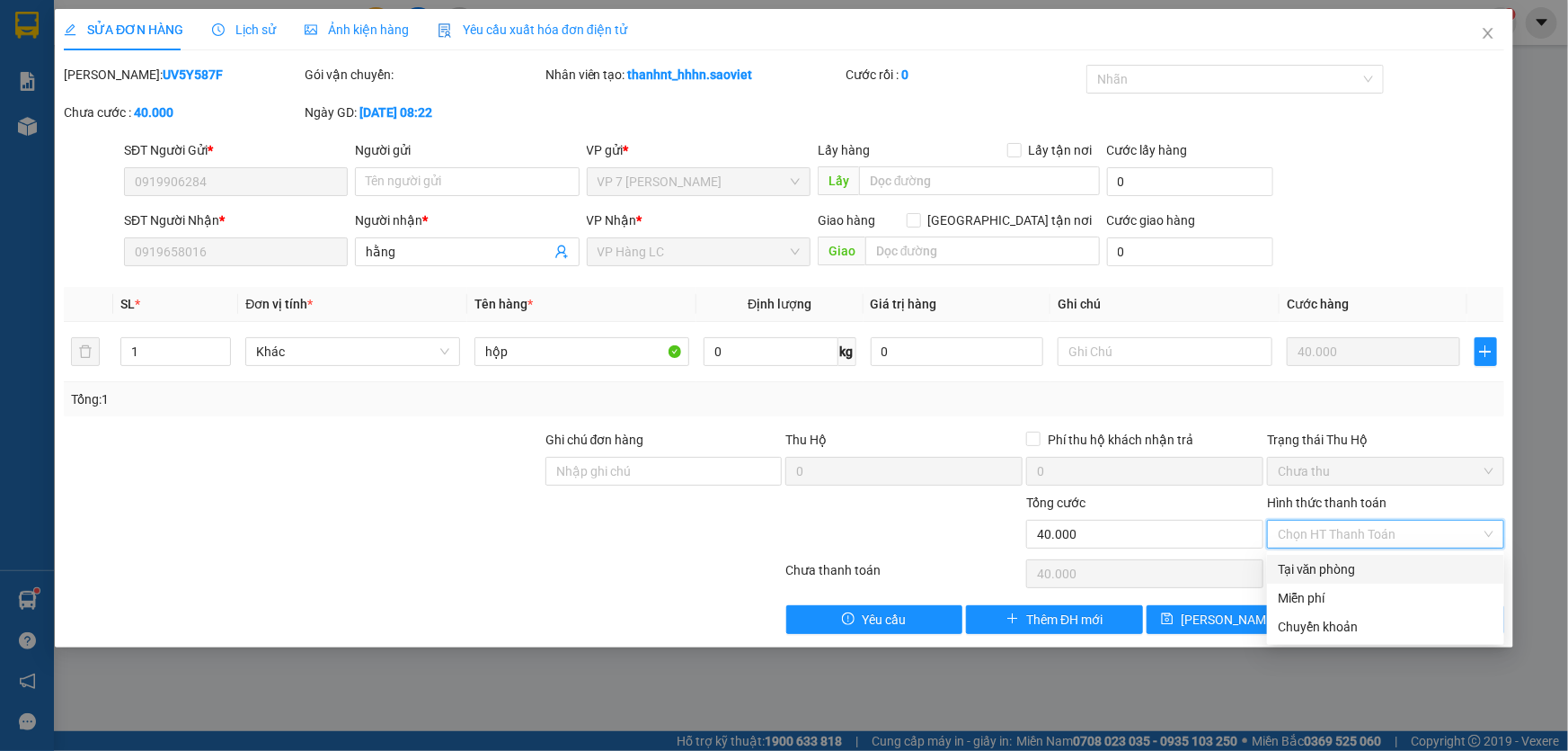
click at [1302, 567] on div "Tại văn phòng" at bounding box center [1385, 569] width 216 height 19
type input "0"
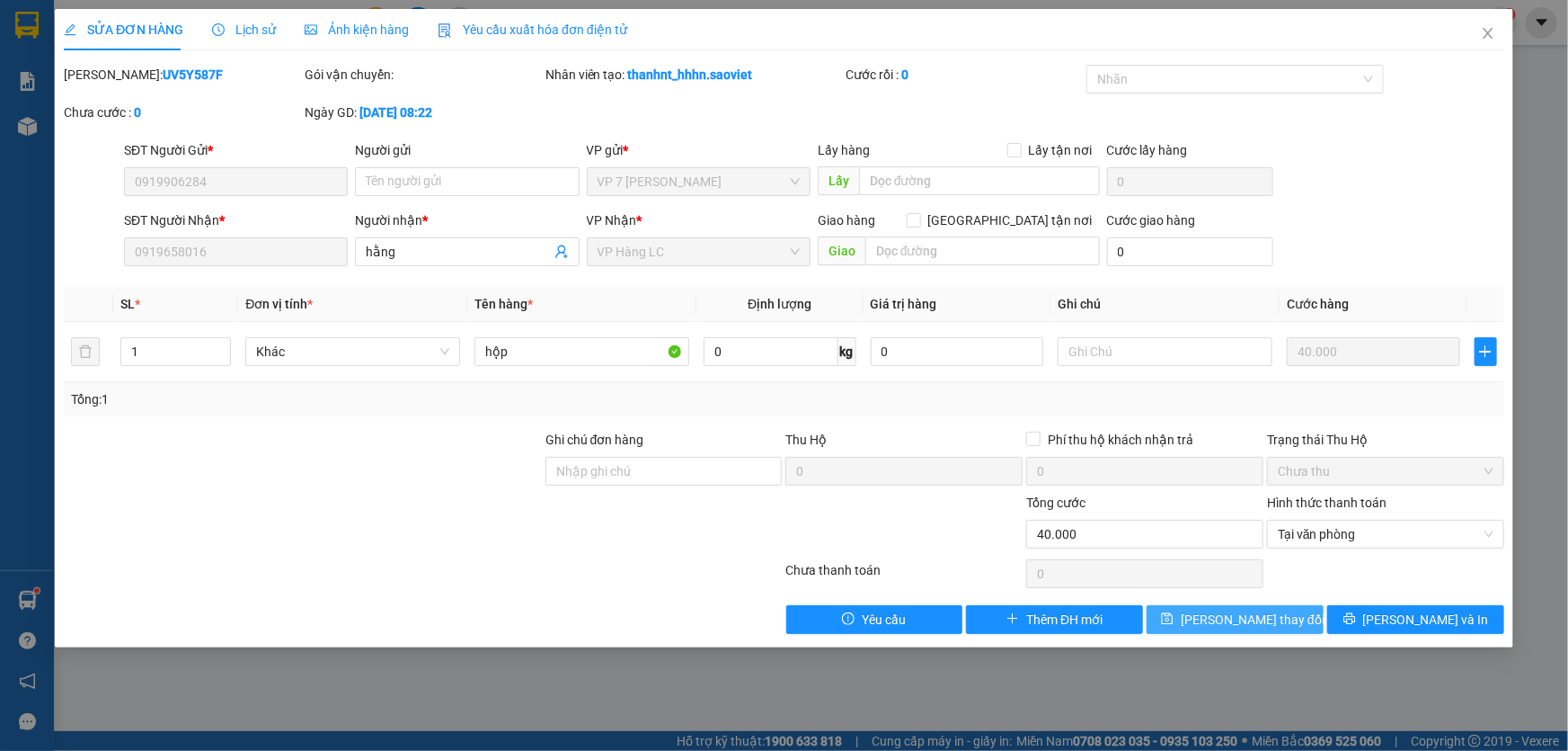
click at [1220, 611] on span "[PERSON_NAME] đổi" at bounding box center [1252, 619] width 144 height 19
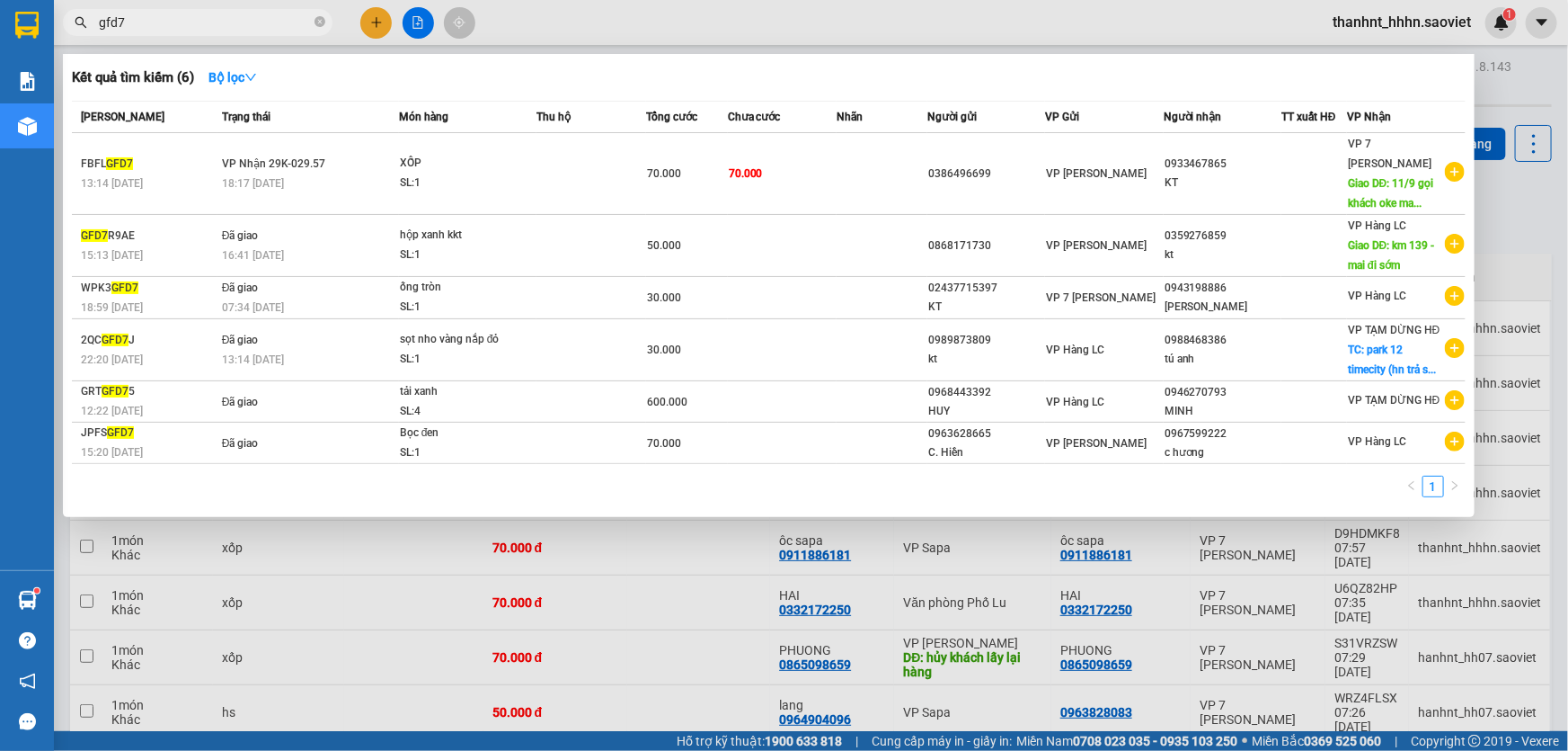
click at [146, 13] on input "gfd7" at bounding box center [205, 22] width 212 height 19
type input "g"
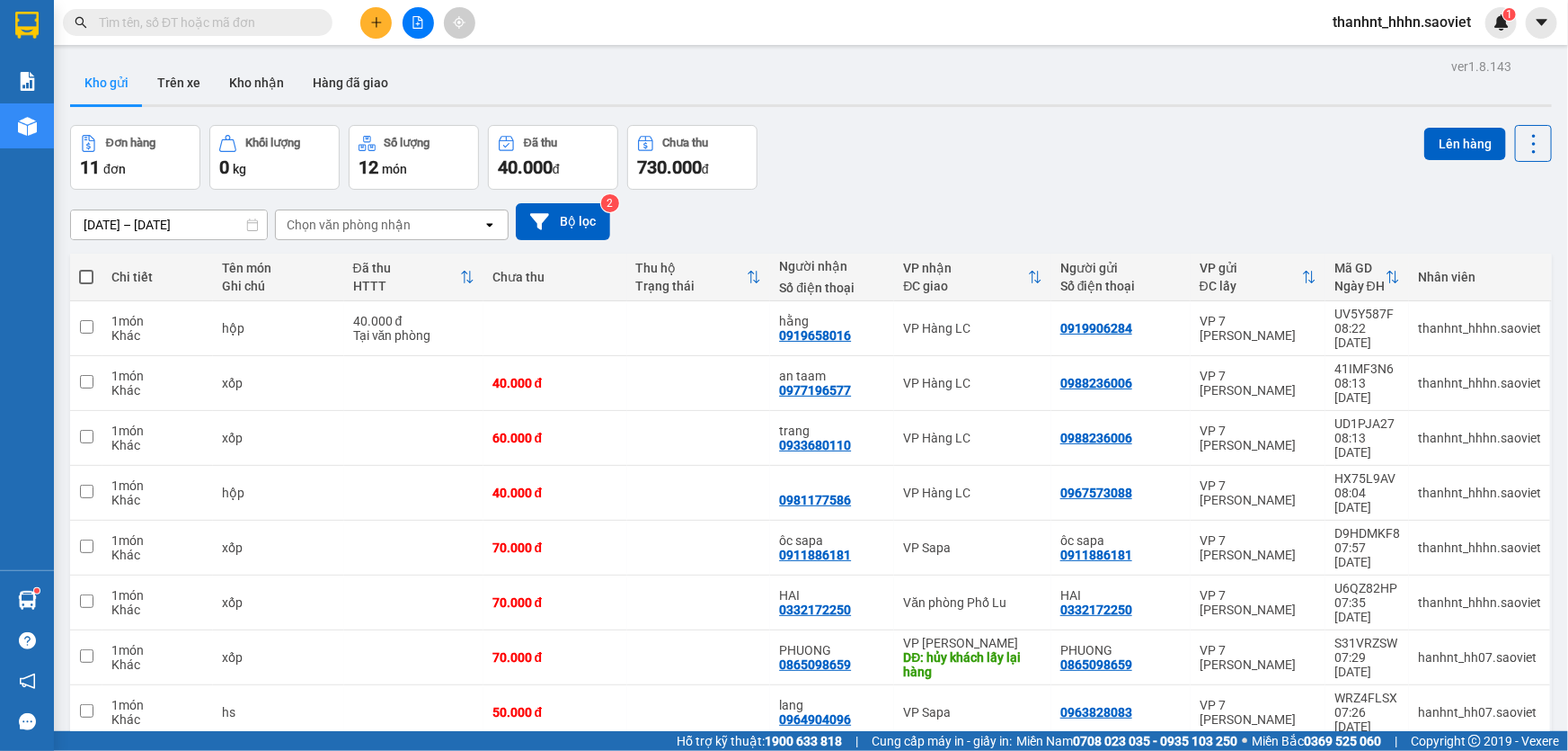
type input "ư"
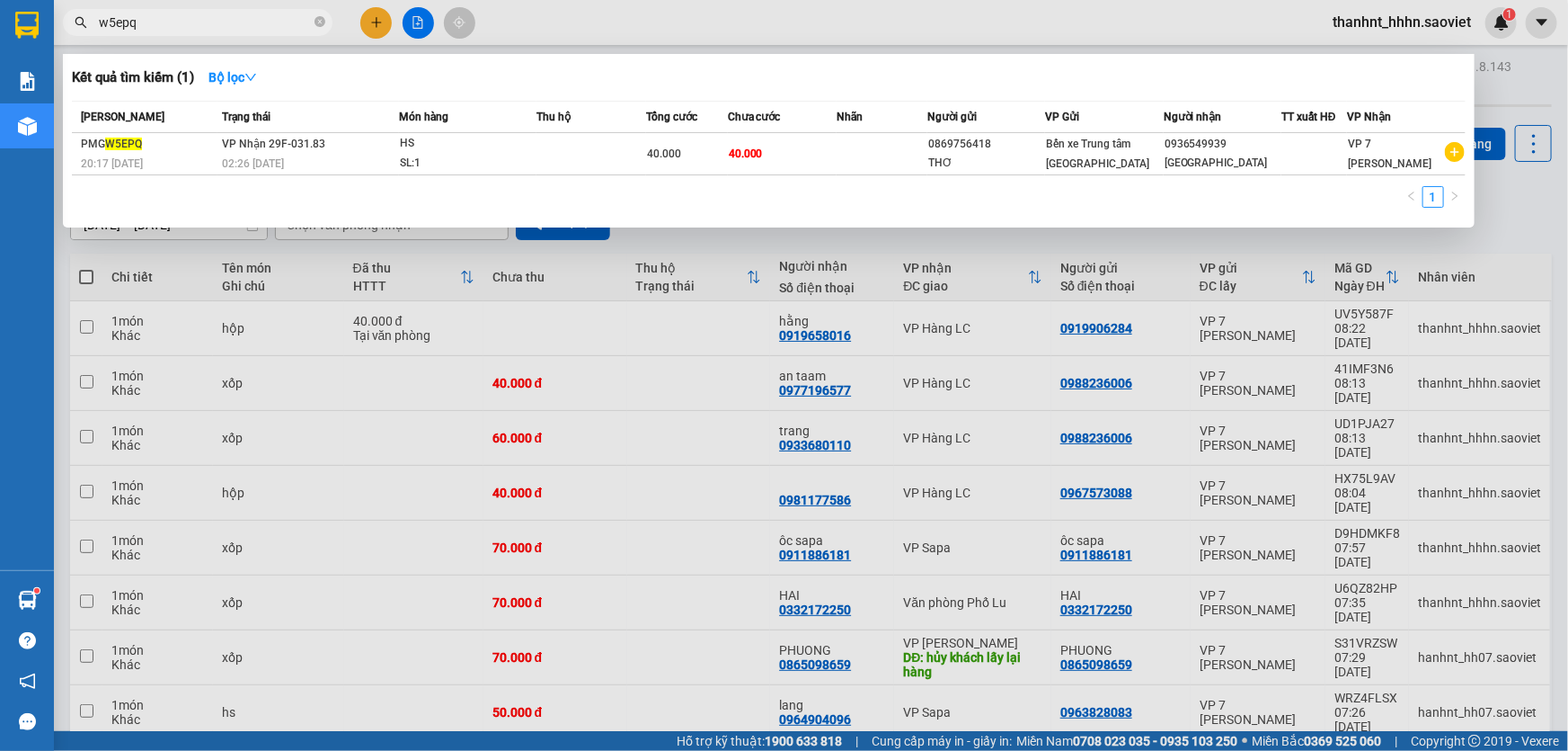
type input "w5epq"
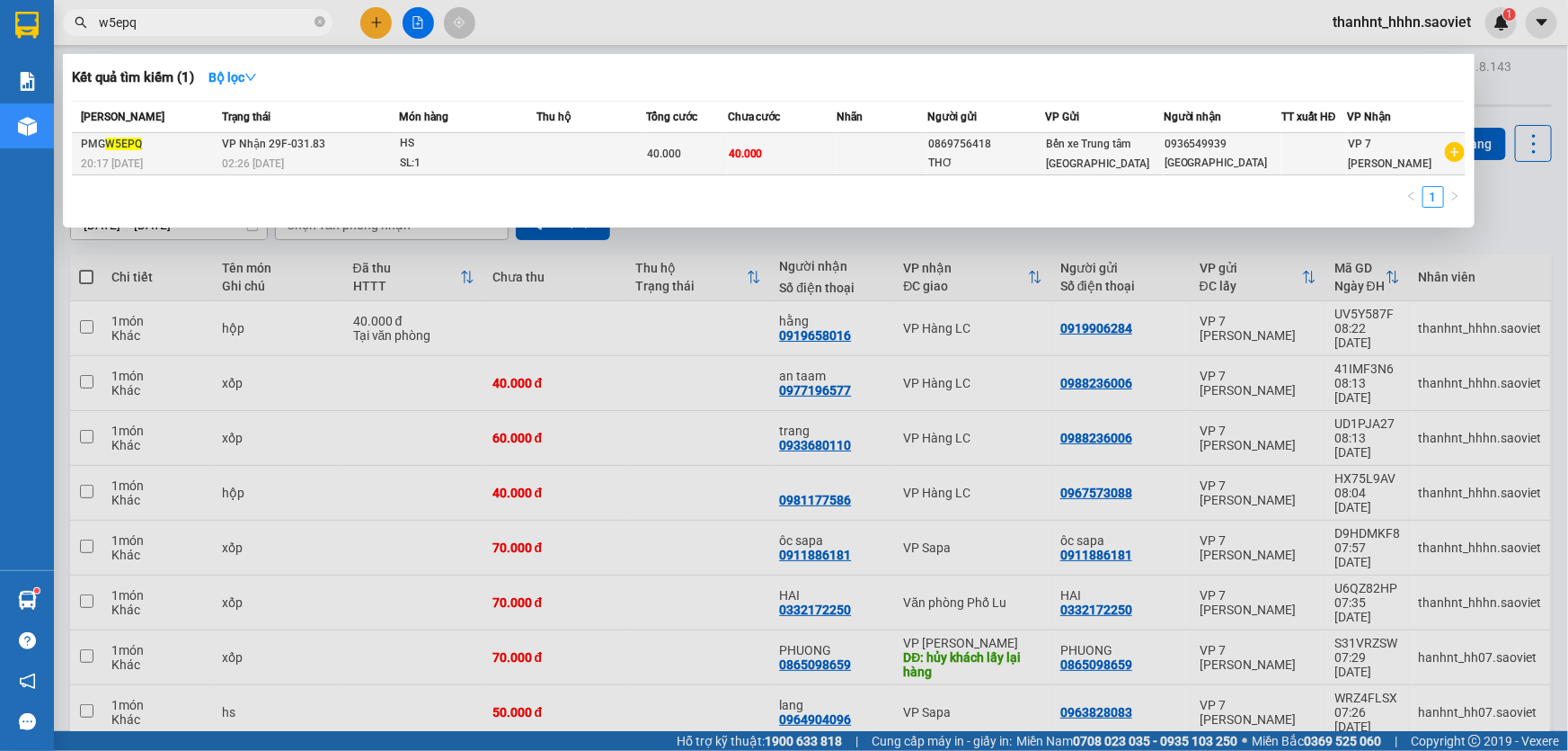
drag, startPoint x: 1532, startPoint y: 135, endPoint x: 829, endPoint y: 154, distance: 703.3
click at [829, 154] on td "40.000" at bounding box center [783, 154] width 109 height 42
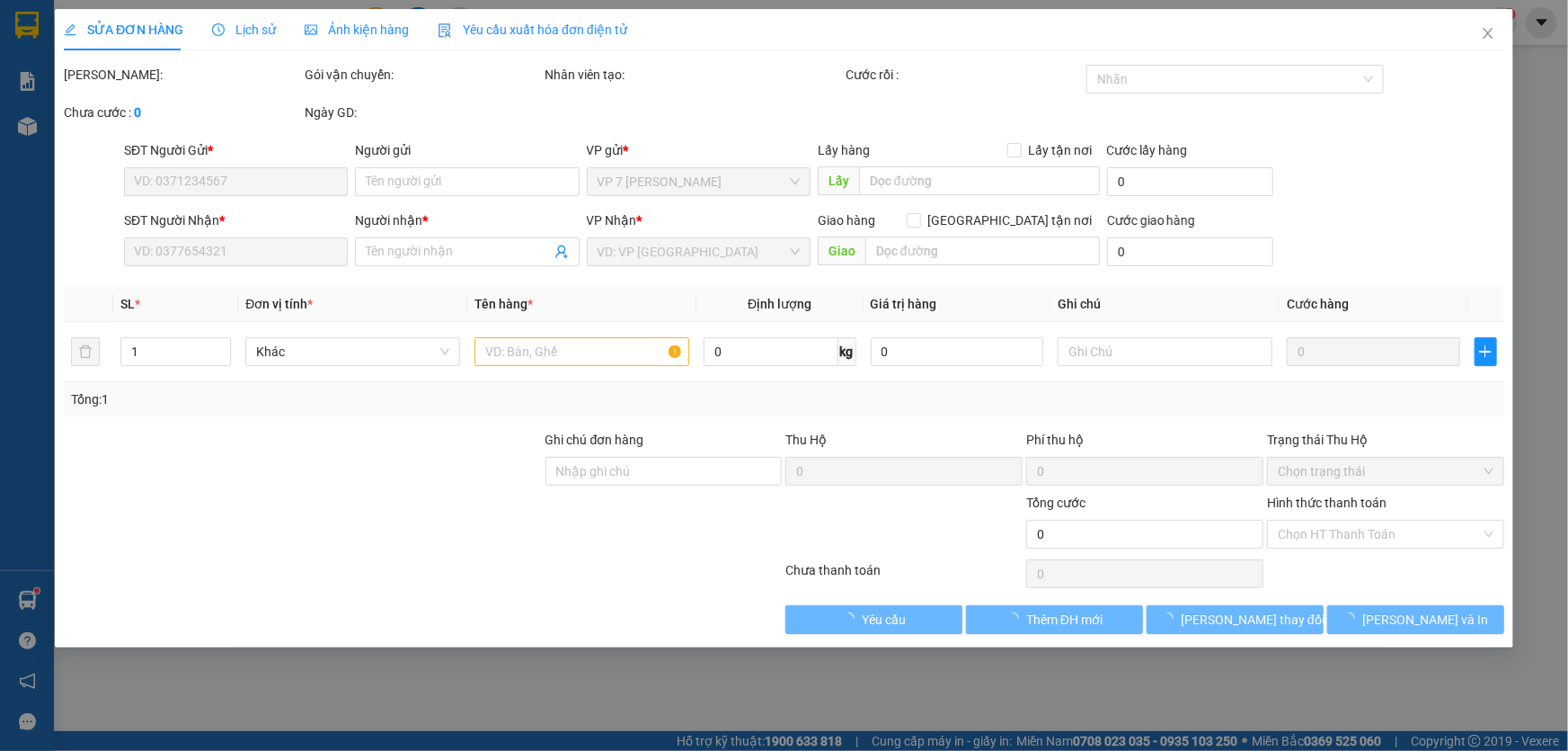
type input "0869756418"
type input "THƠ"
type input "0936549939"
type input "Anh Đô"
type input "40.000"
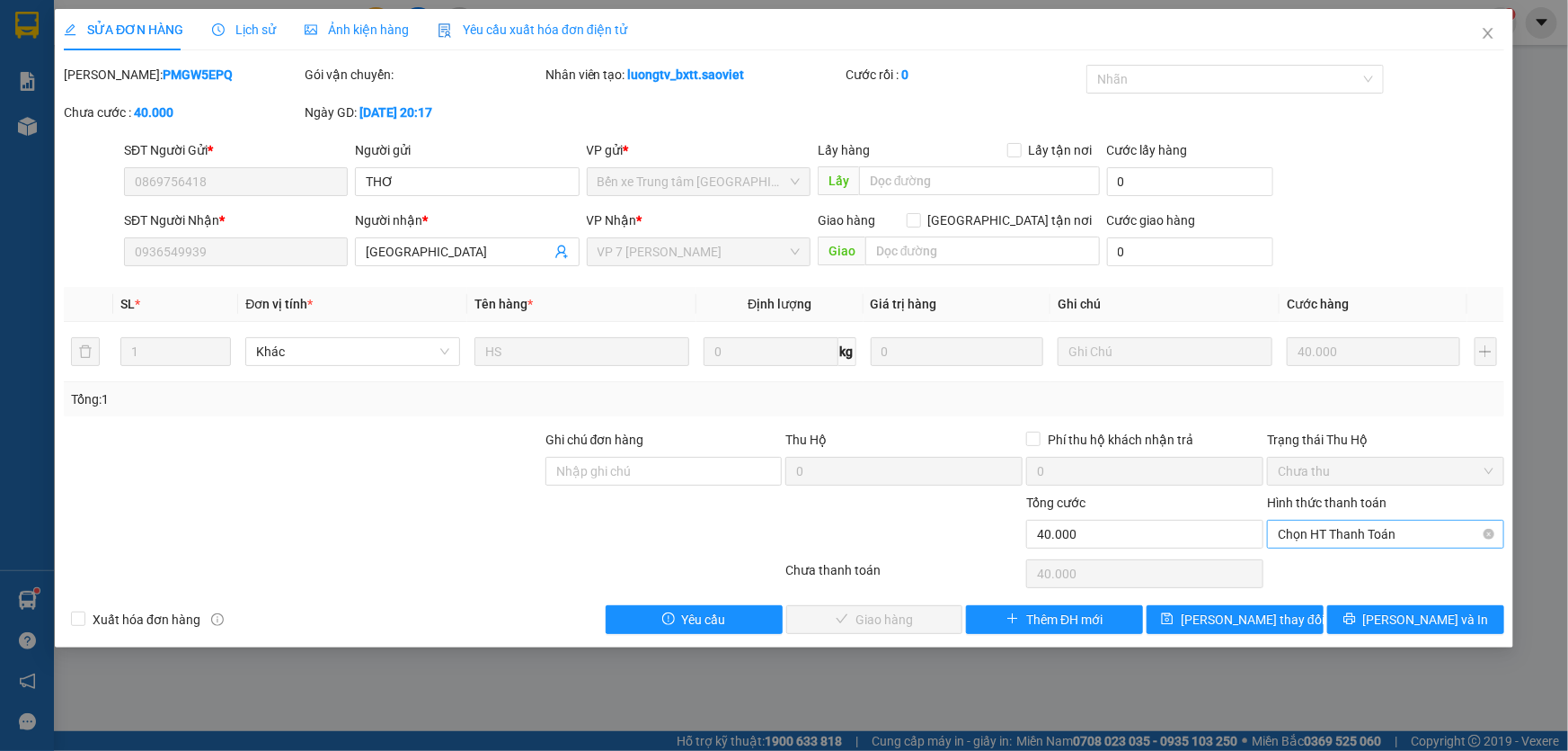
click at [1325, 533] on span "Chọn HT Thanh Toán" at bounding box center [1385, 534] width 216 height 27
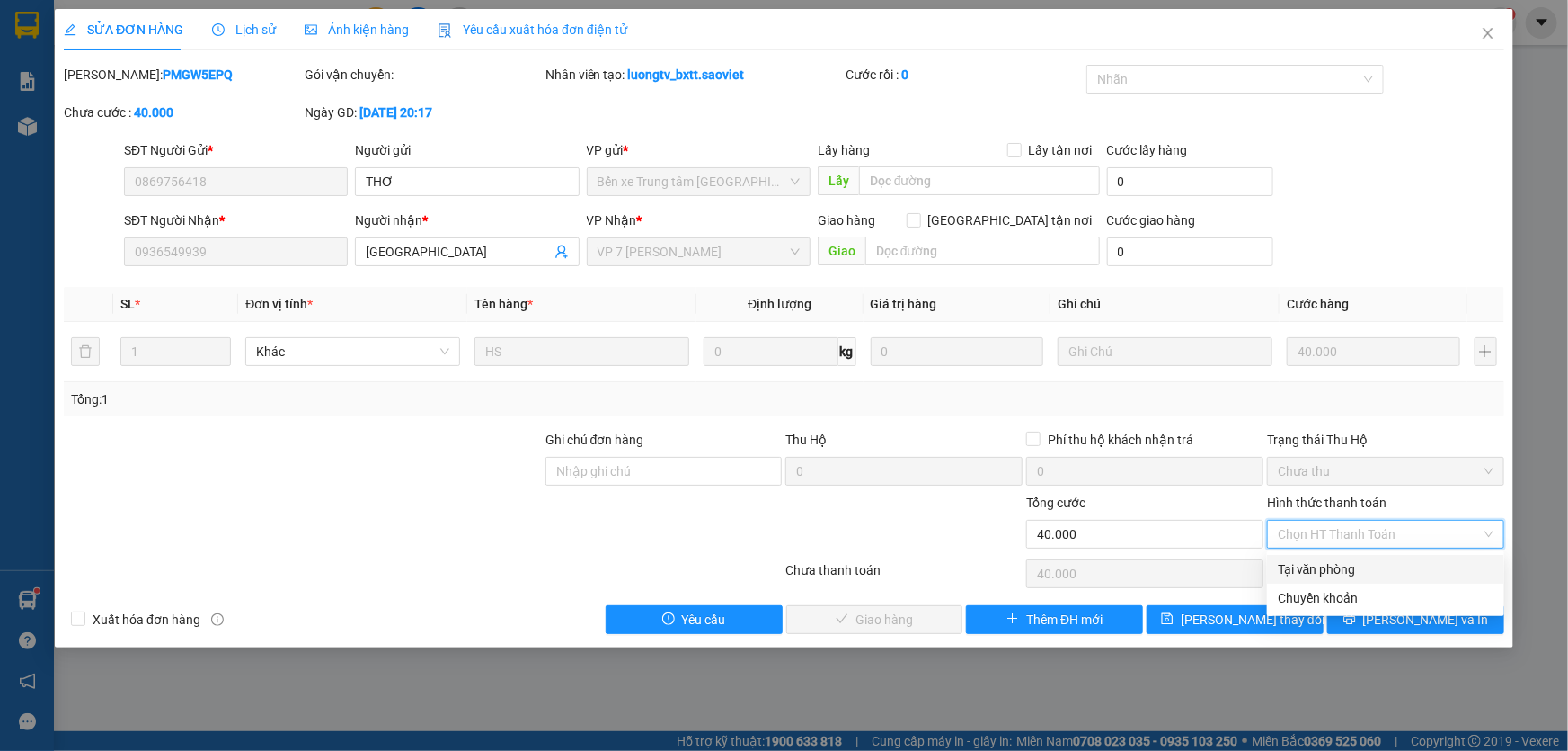
click at [1298, 567] on div "Tại văn phòng" at bounding box center [1385, 569] width 216 height 19
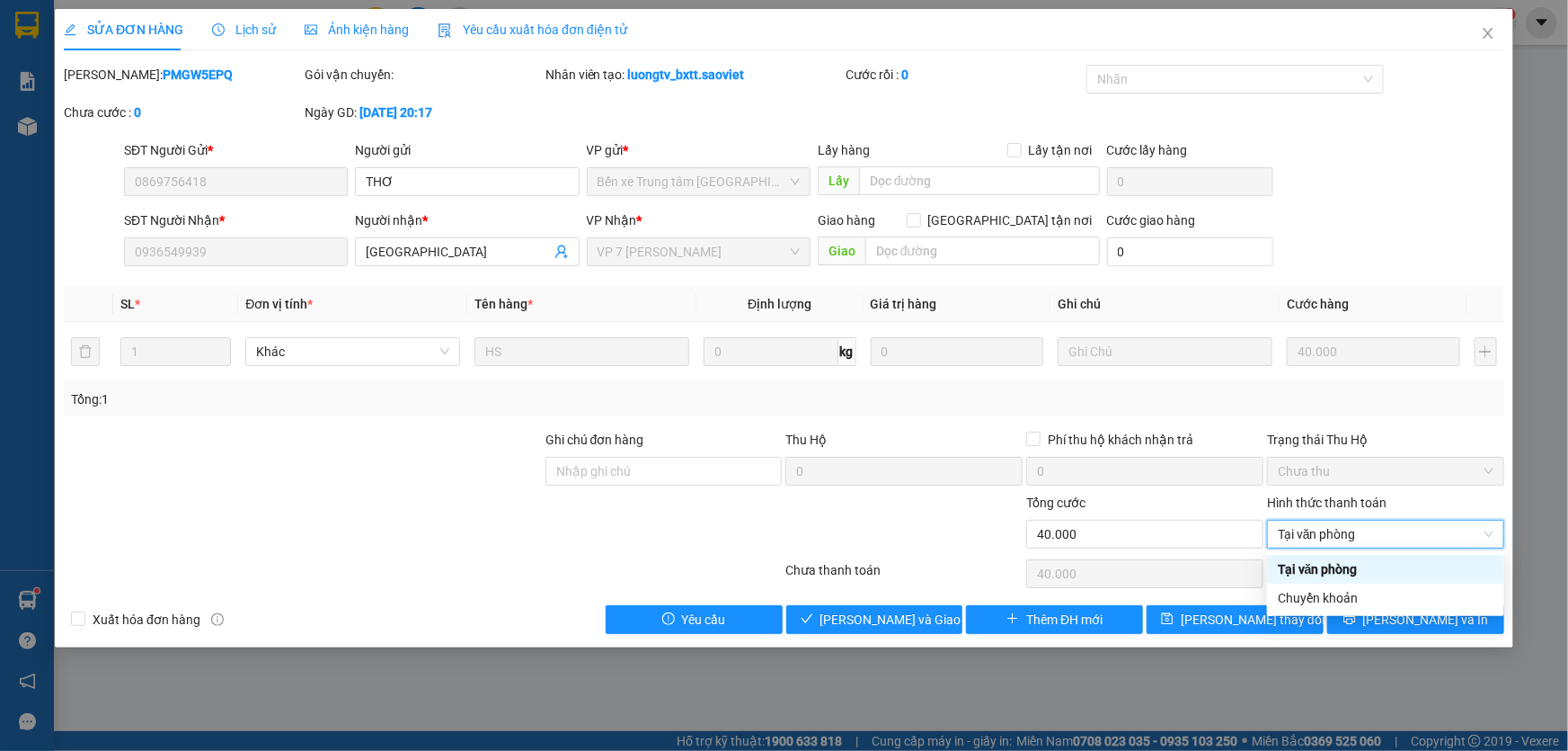
type input "0"
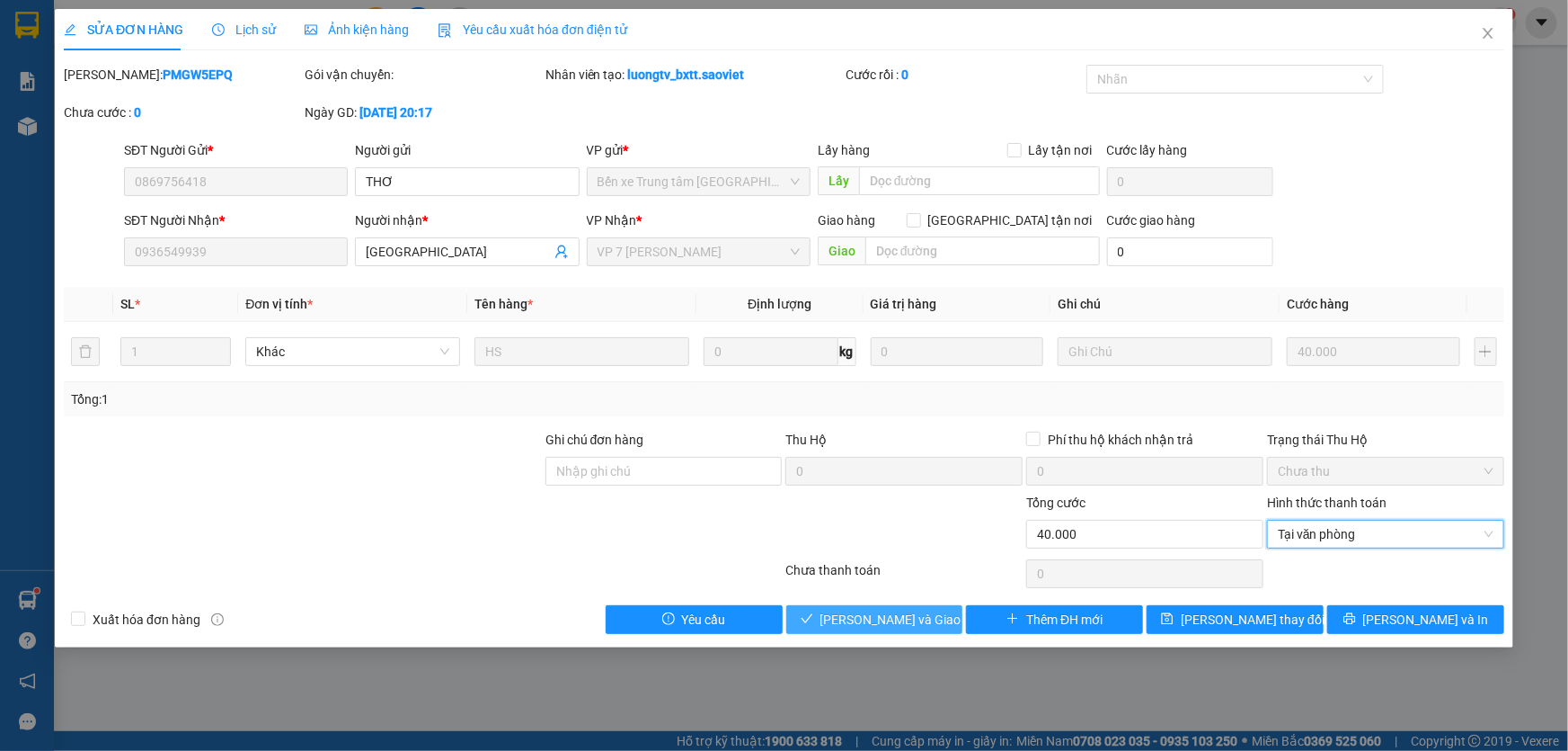
click at [904, 624] on span "[PERSON_NAME] và [PERSON_NAME] hàng" at bounding box center [907, 619] width 173 height 19
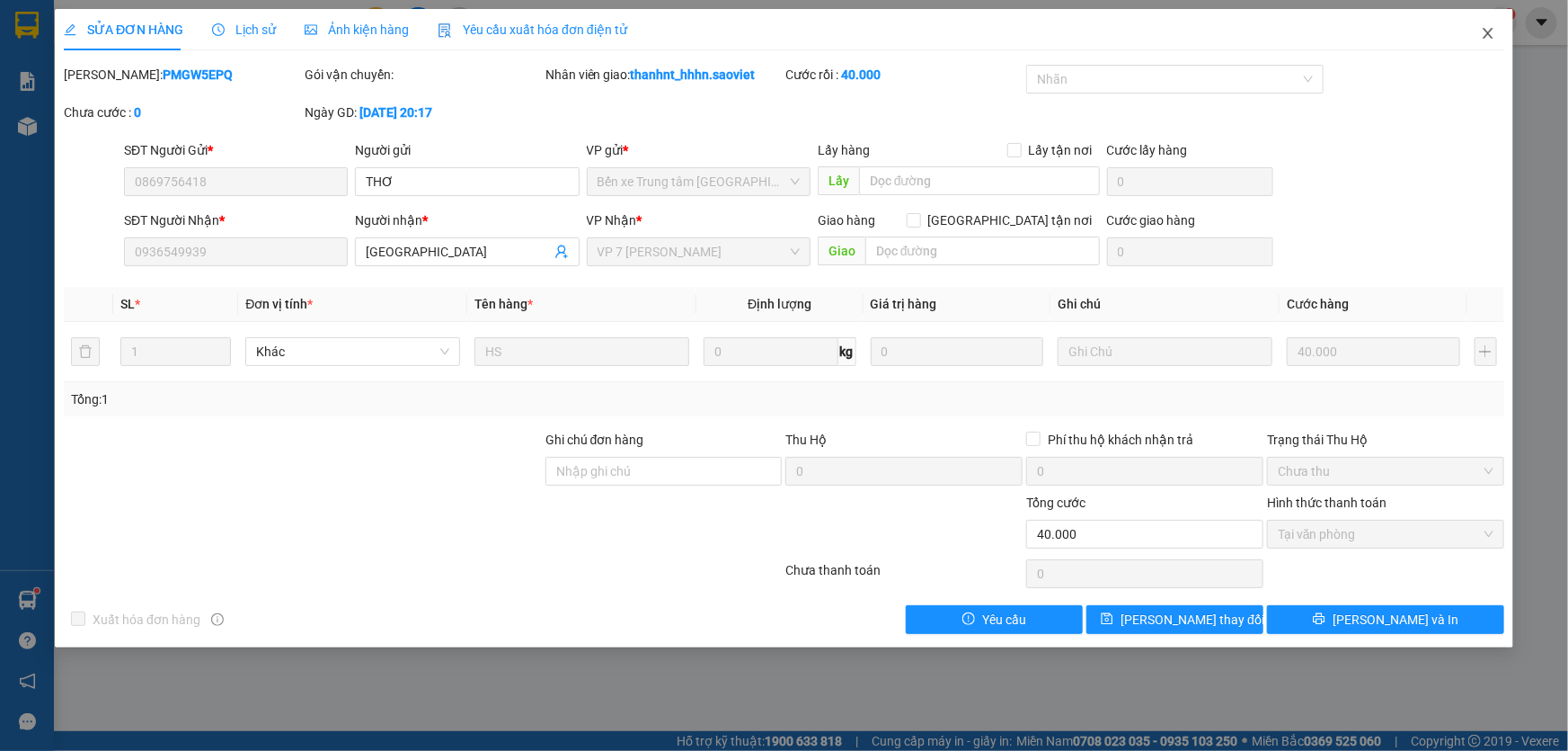
click at [1486, 30] on icon "close" at bounding box center [1487, 33] width 15 height 15
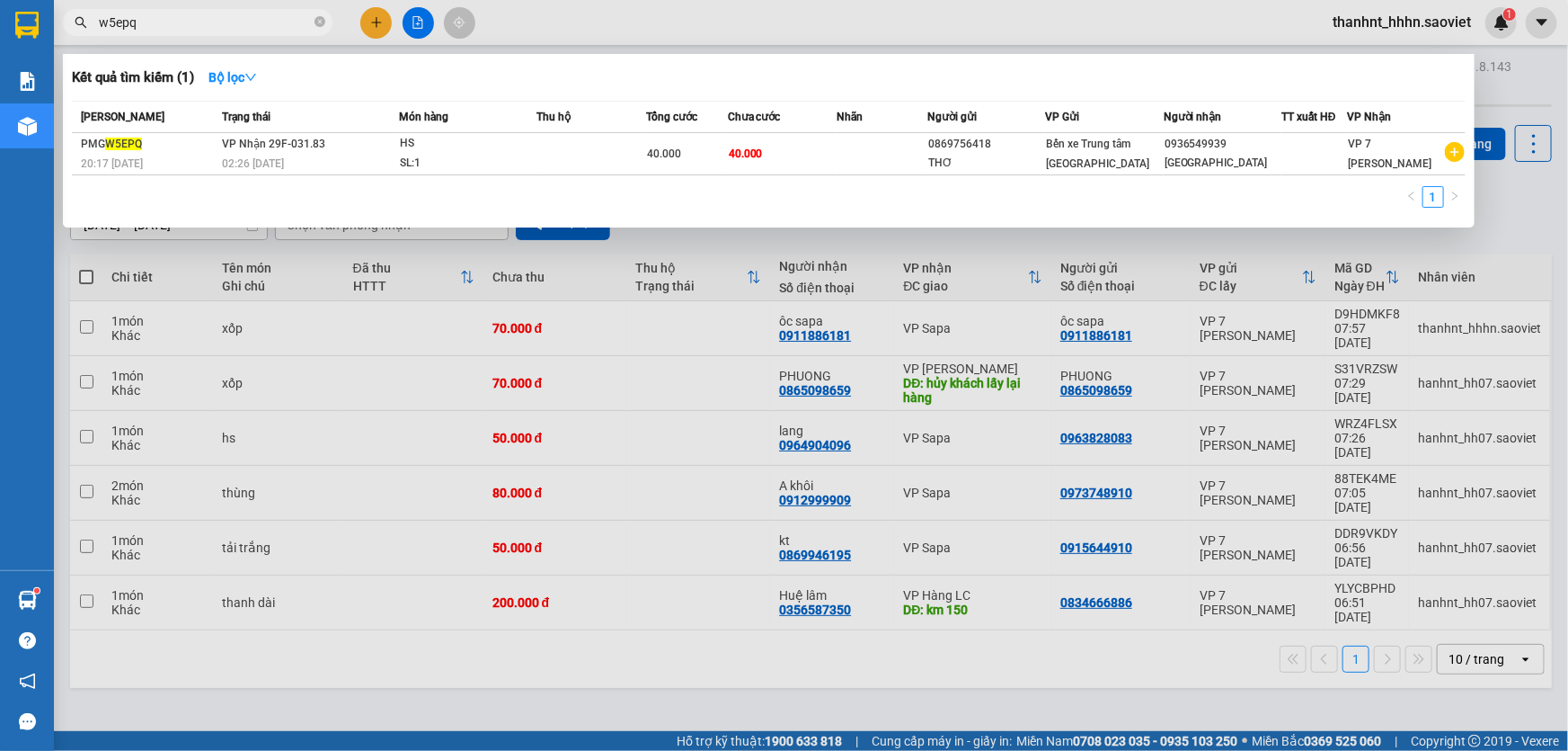
click at [224, 18] on input "w5epq" at bounding box center [205, 22] width 212 height 19
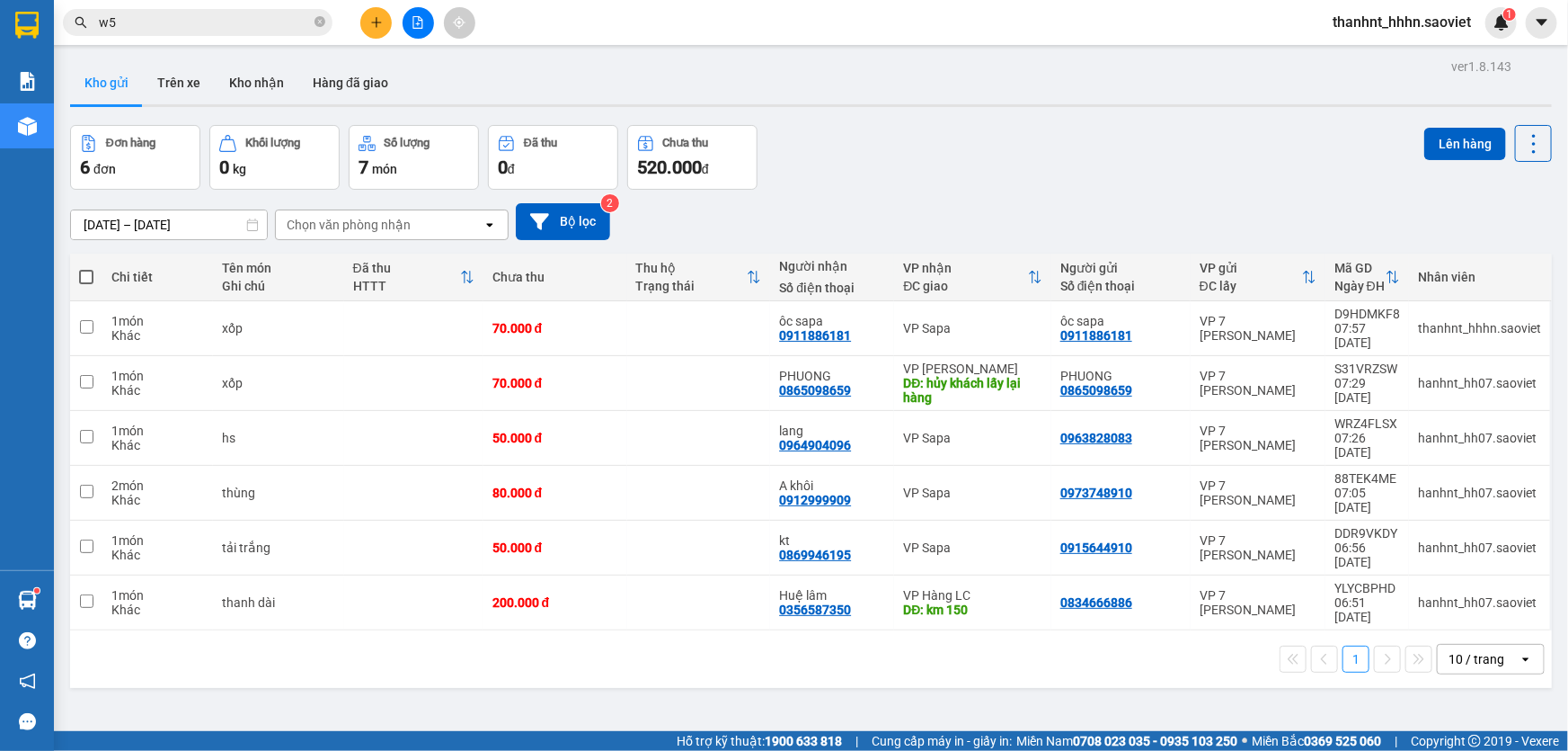
type input "w"
click at [268, 79] on button "Kho nhận" at bounding box center [256, 83] width 83 height 43
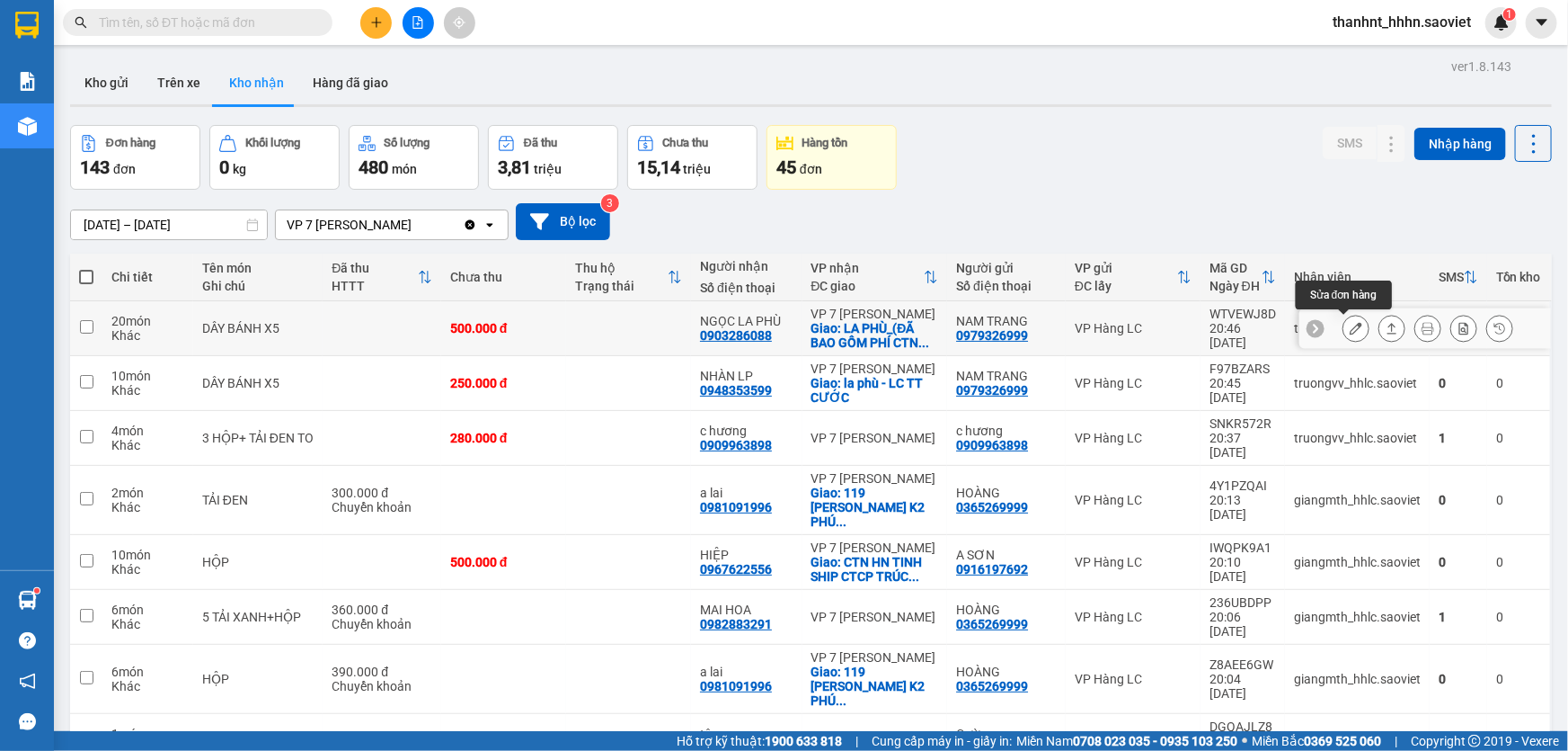
click at [1351, 326] on button at bounding box center [1355, 328] width 25 height 31
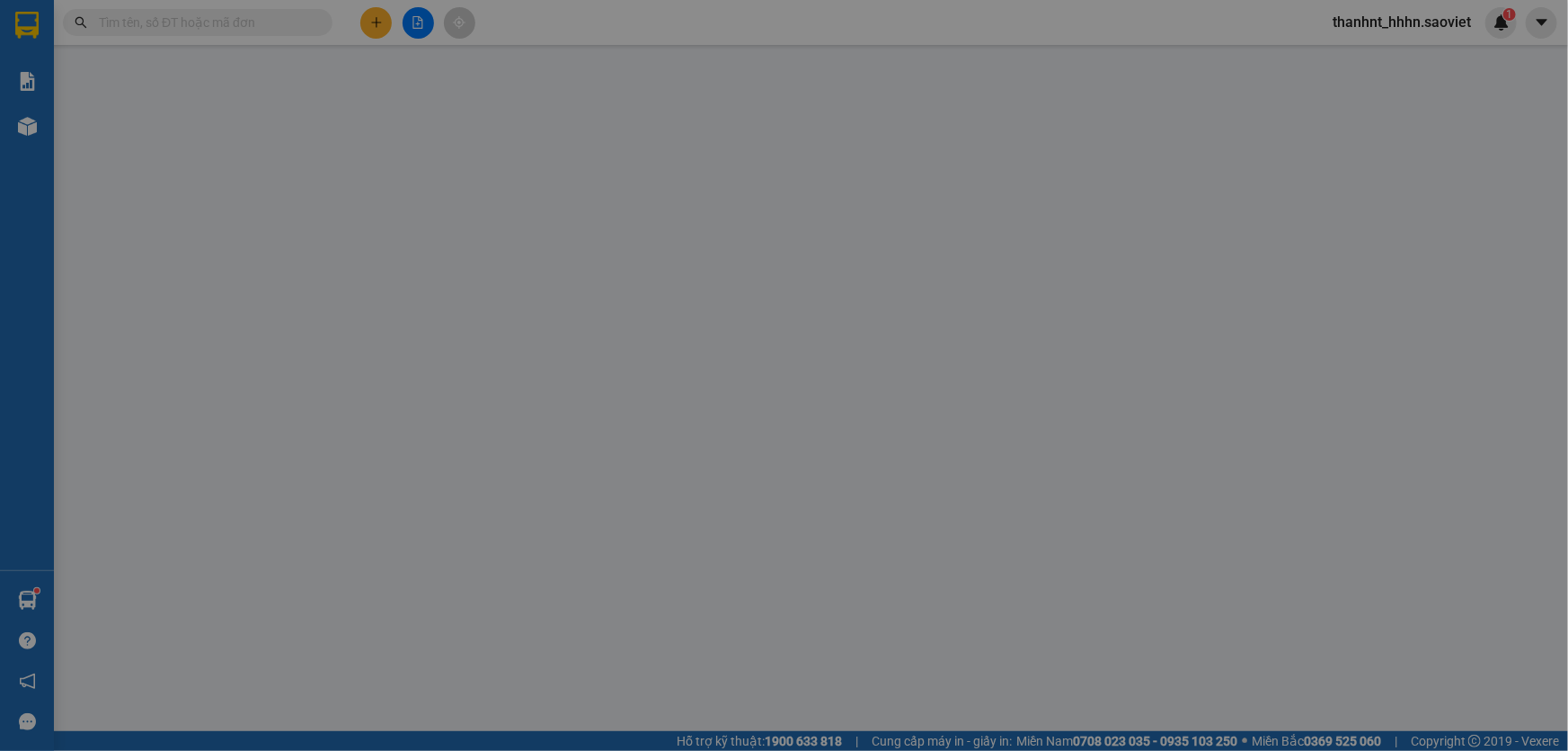
type input "0979326999"
type input "NAM TRANG"
type input "0903286088"
type input "NGỌC LA PHÙ"
checkbox input "true"
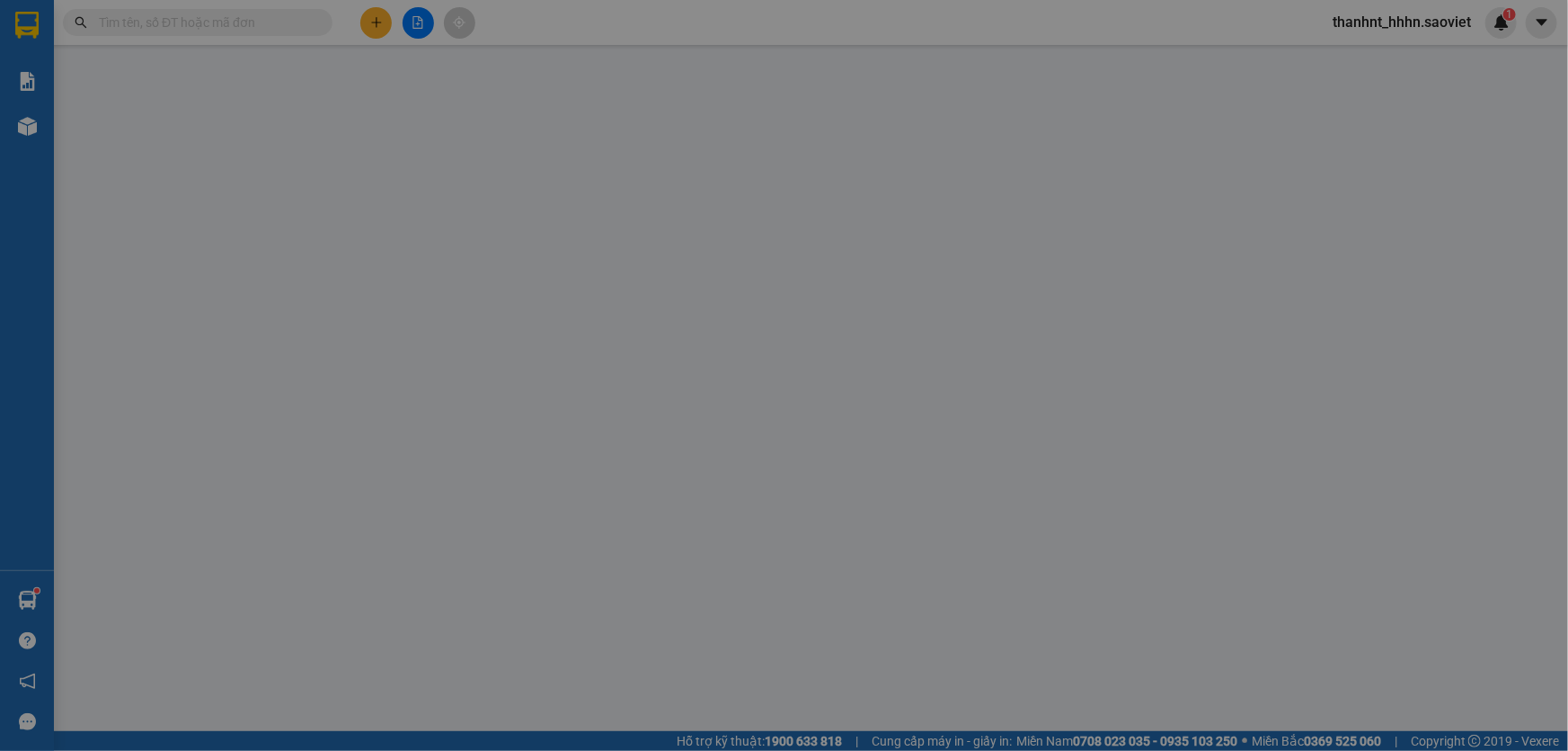
type input "LA PHÙ_(ĐÃ BAO GỒM PHÍ CTN) LC TT CƯỚC"
type input "500.000"
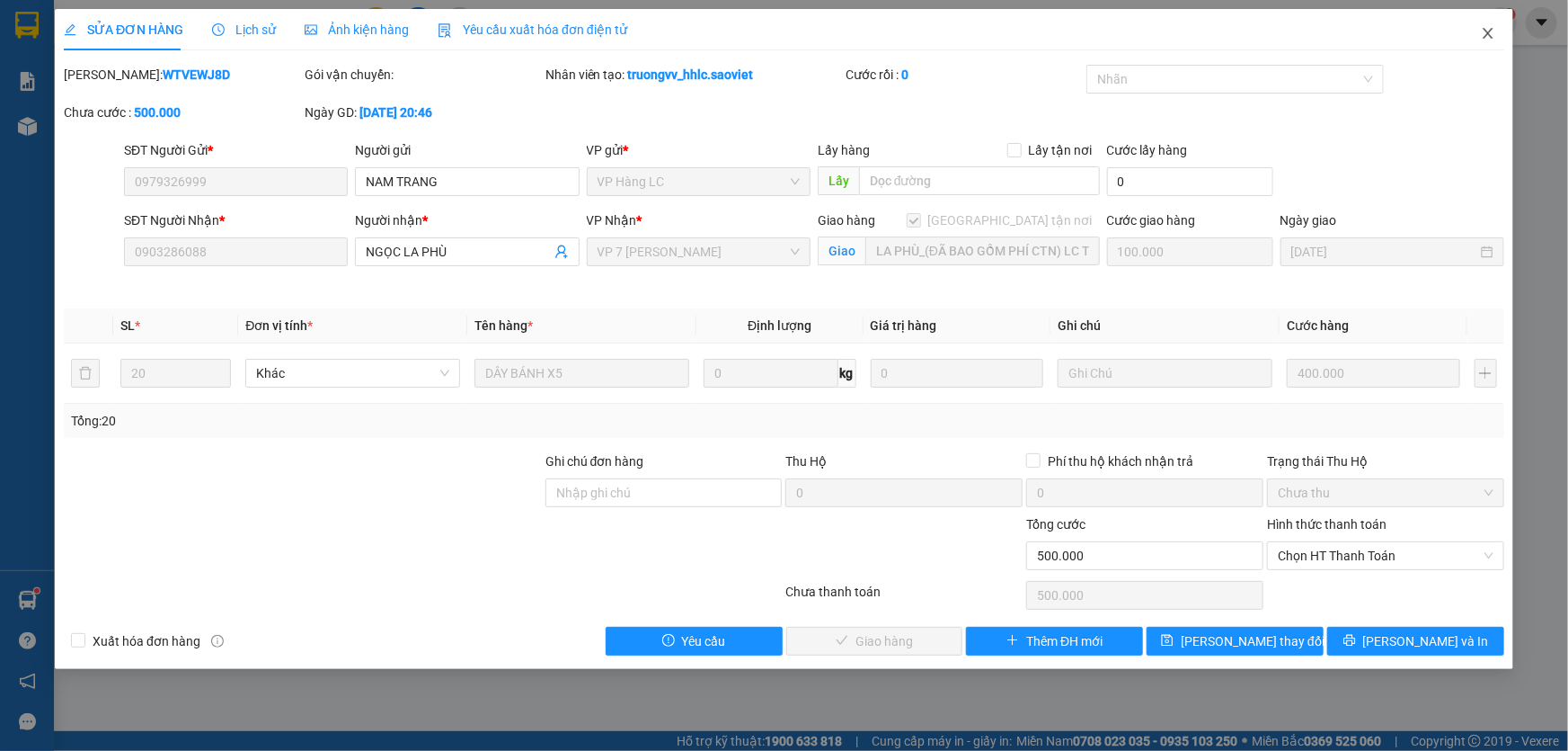
click at [1487, 22] on span "Close" at bounding box center [1488, 34] width 50 height 51
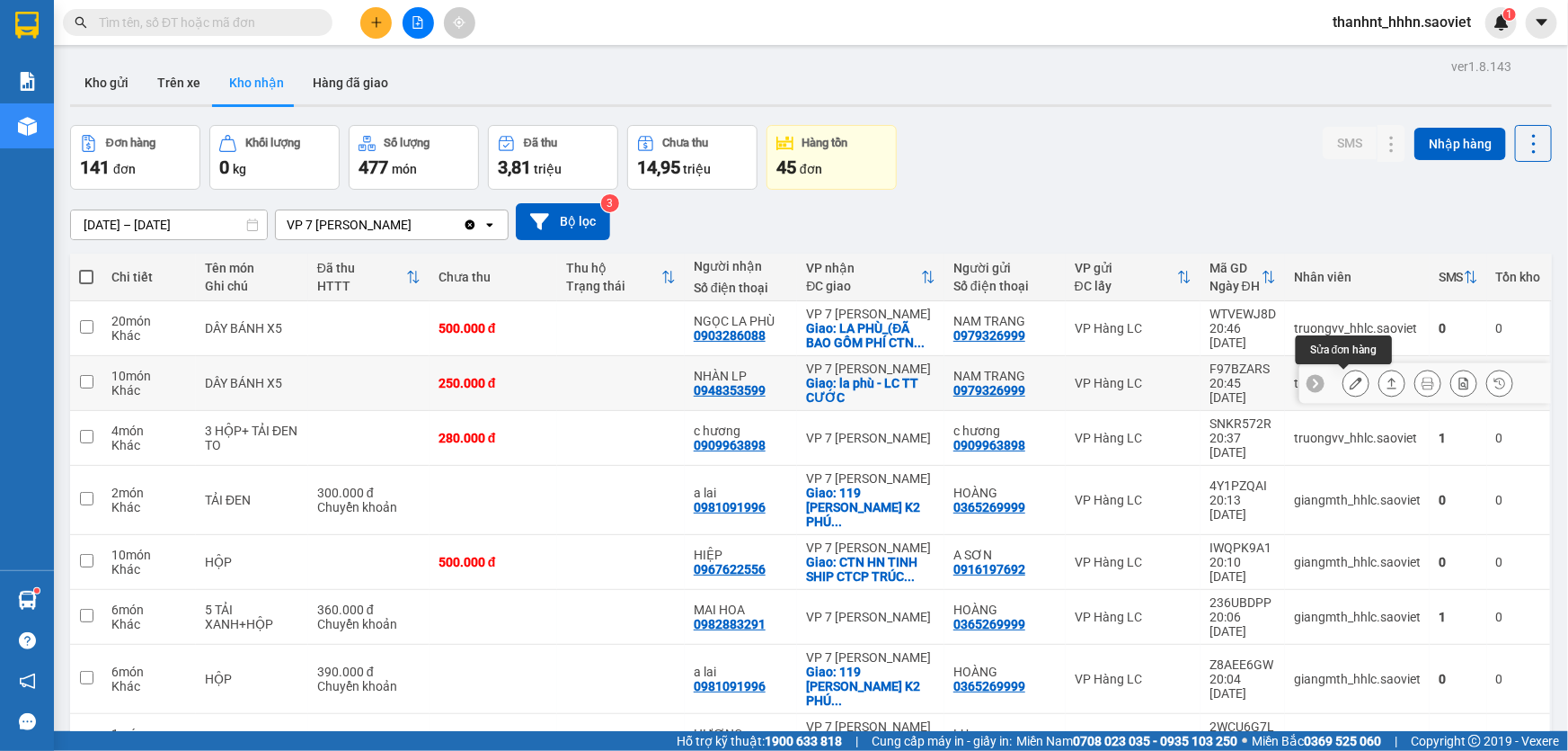
click at [1350, 389] on icon at bounding box center [1355, 383] width 13 height 13
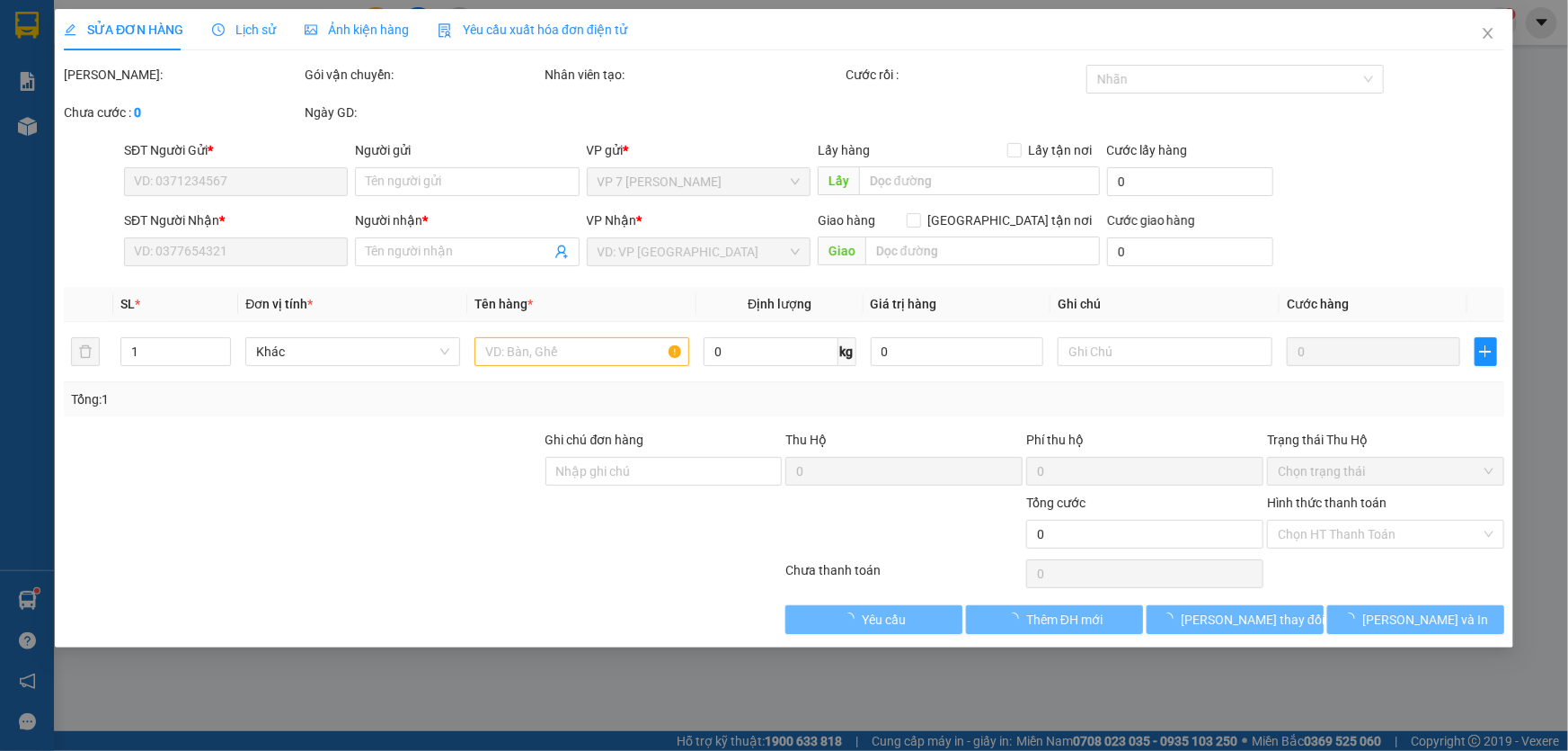
type input "0979326999"
type input "NAM TRANG"
type input "0948353599"
type input "NHÀN LP"
checkbox input "true"
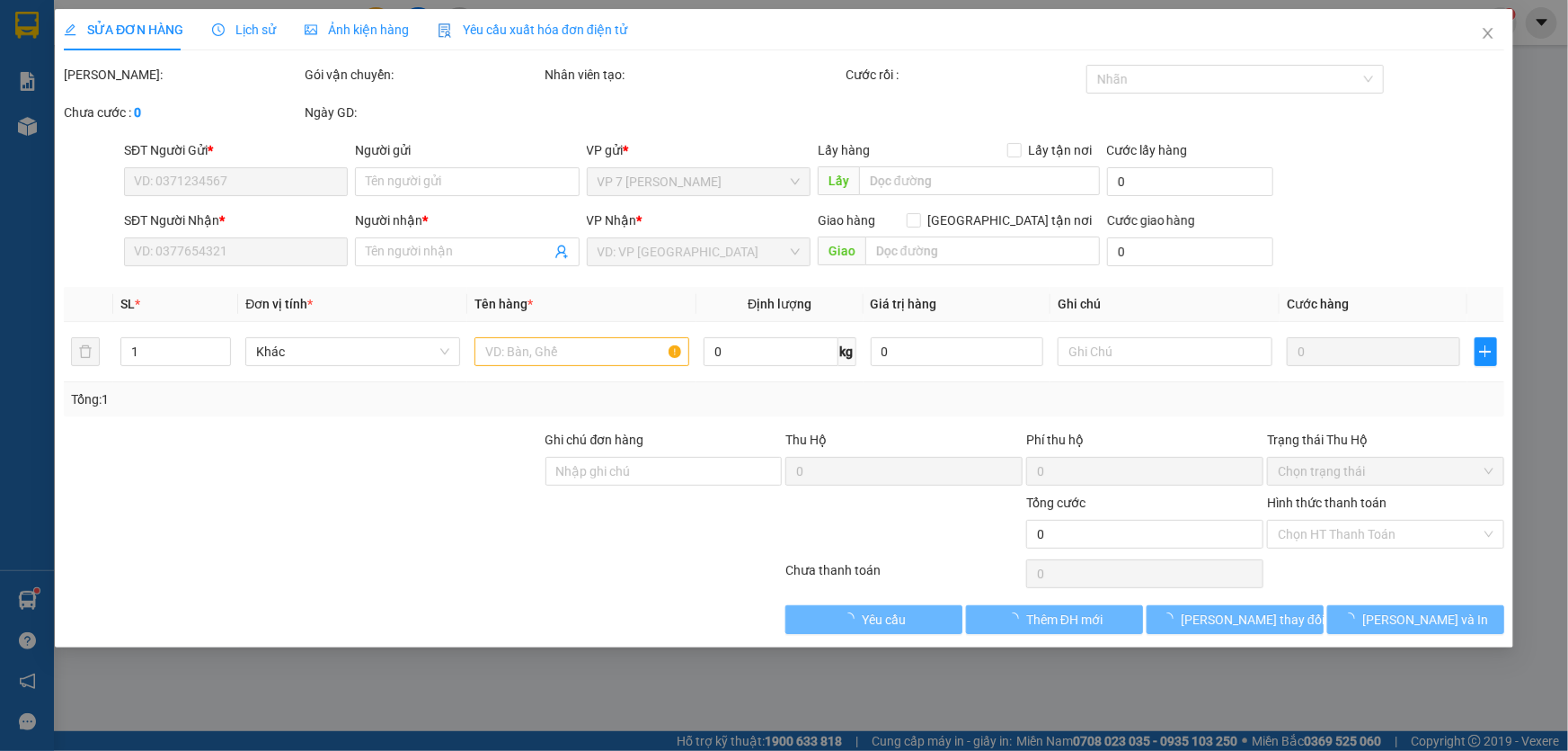
type input "la phù - LC TT CƯỚC"
type input "250.000"
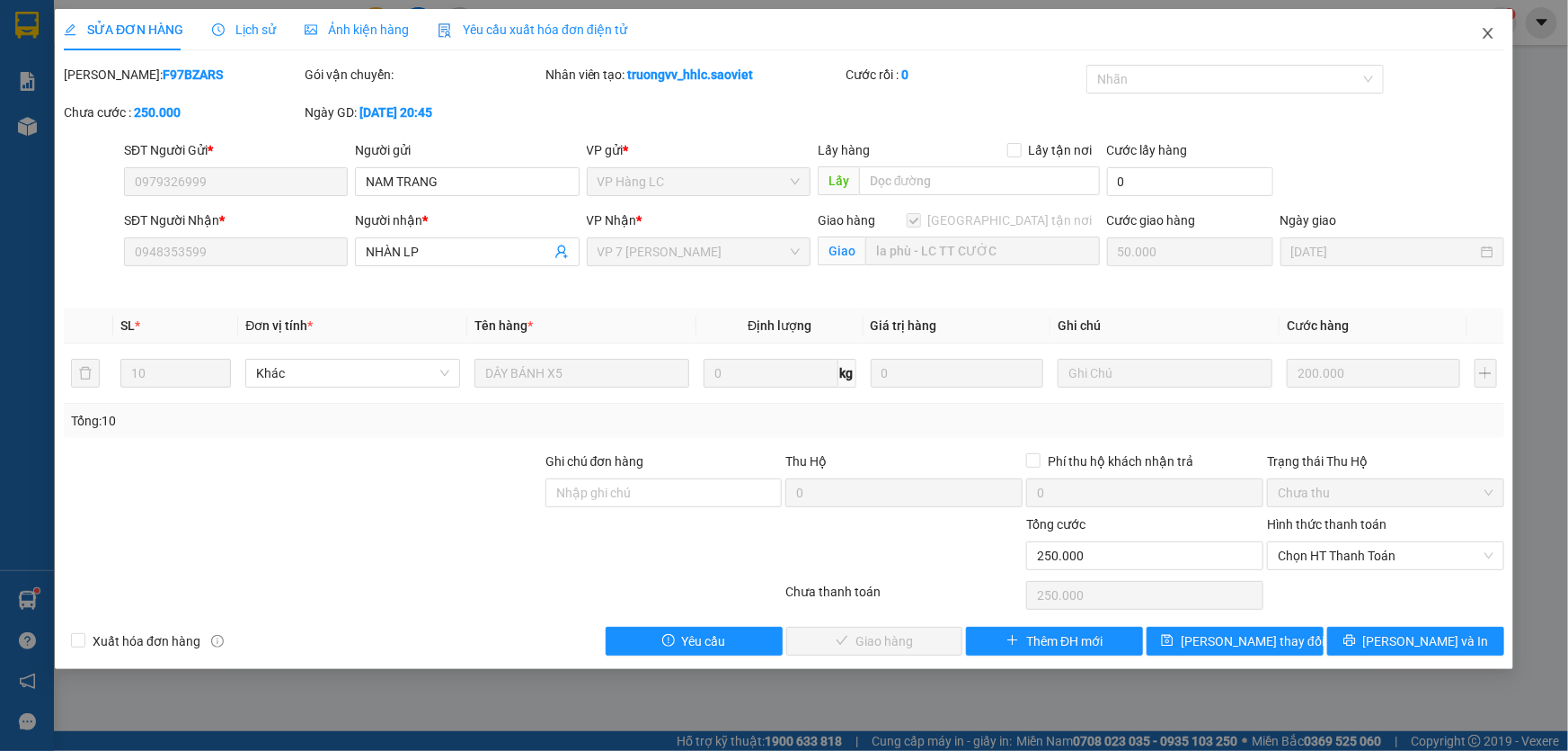
click at [1499, 30] on span "Close" at bounding box center [1488, 34] width 50 height 51
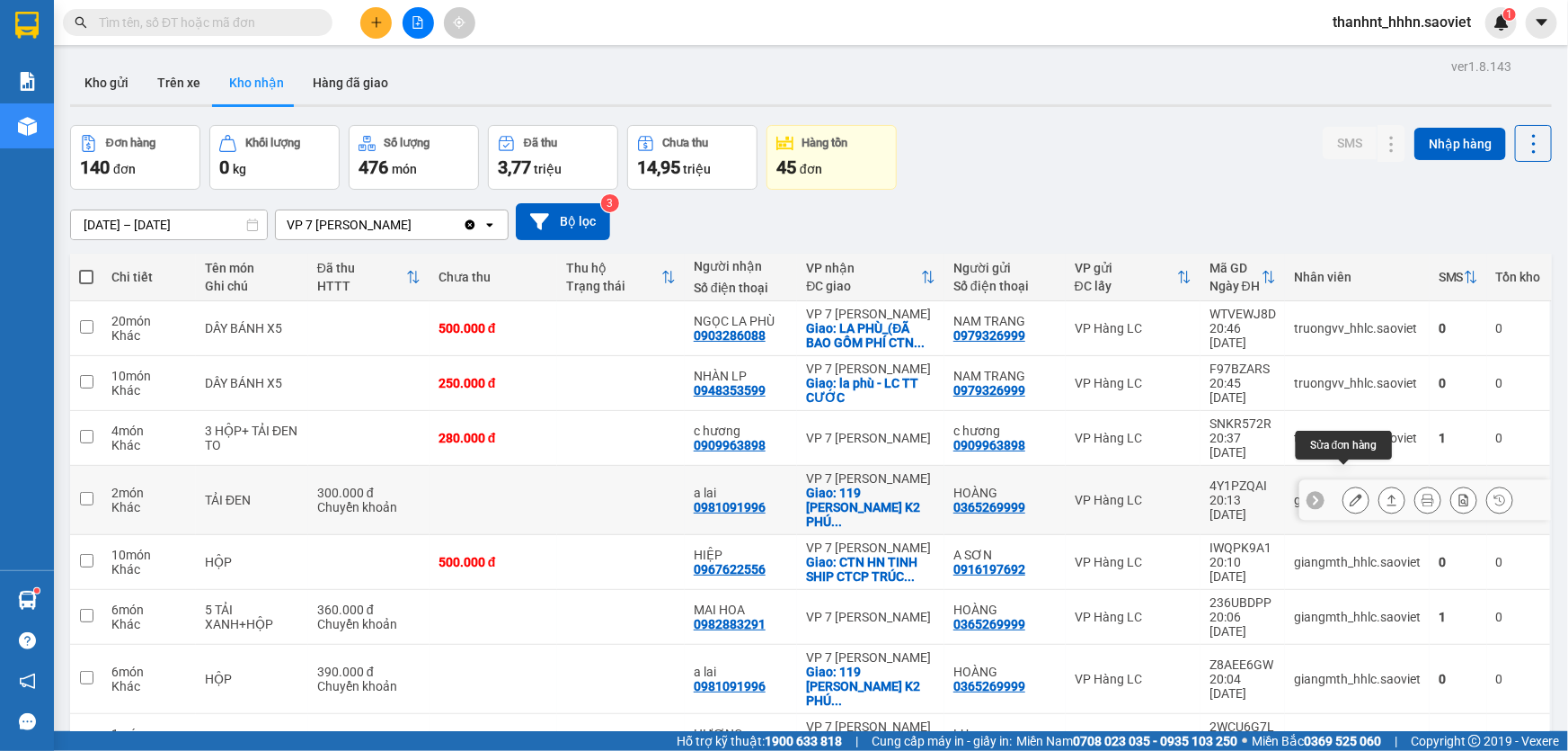
click at [1350, 494] on icon at bounding box center [1355, 499] width 13 height 13
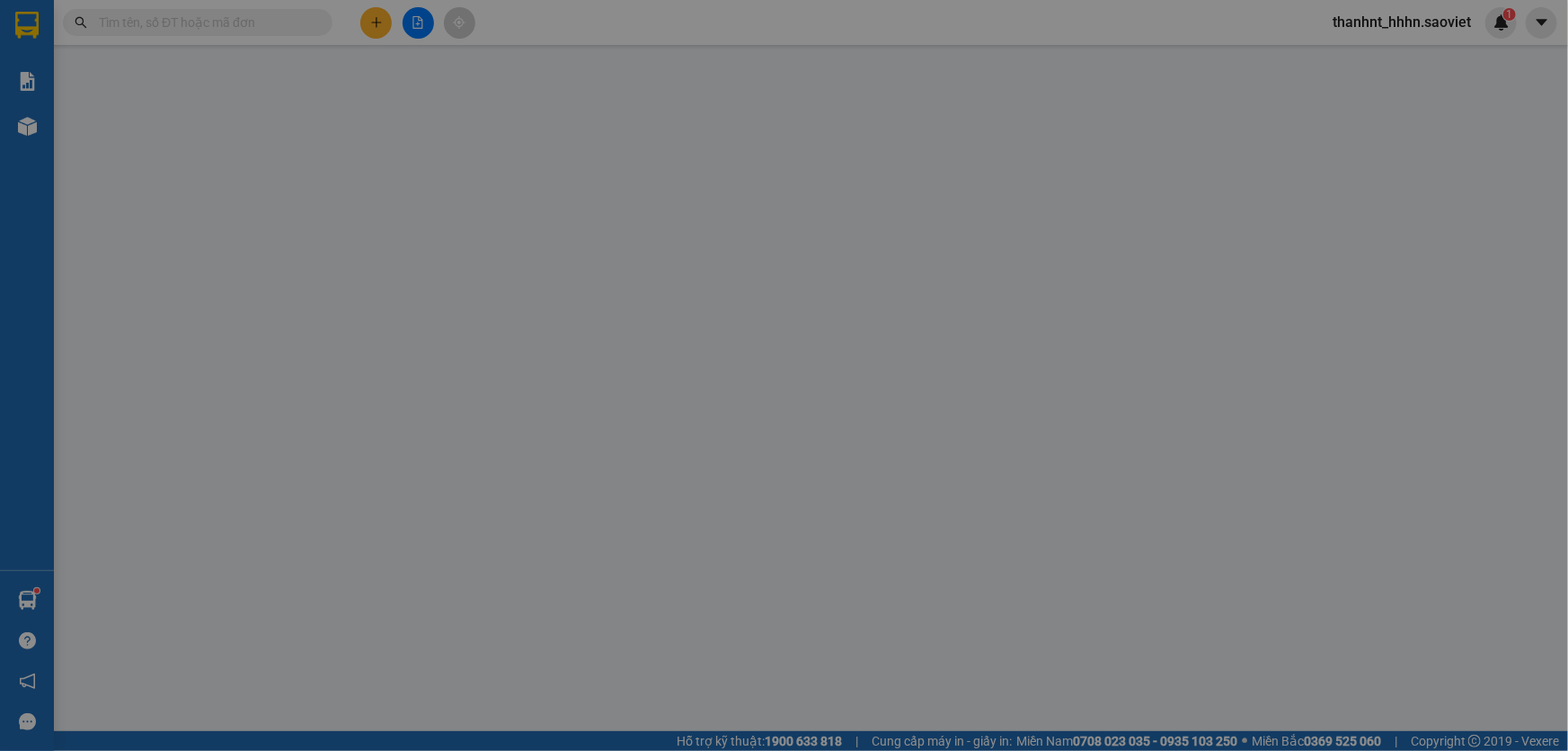
type input "0365269999"
type input "HOÀNG"
type input "0981091996"
type input "a lai"
checkbox input "true"
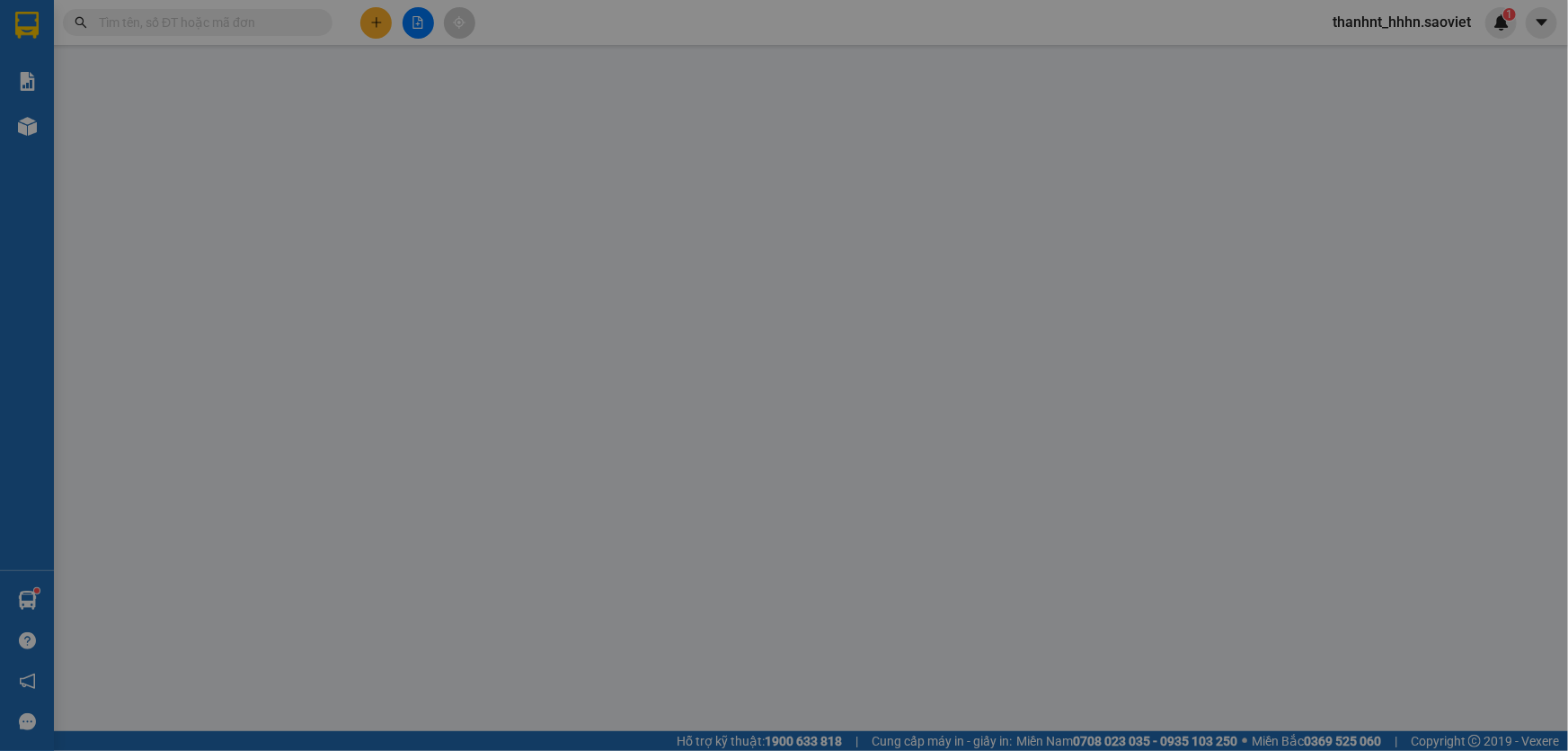
type input "119 NGUYỄN VĂN GIÁP K2 PHÚ ĐÔ TỪ LIÊM"
type input "300.000"
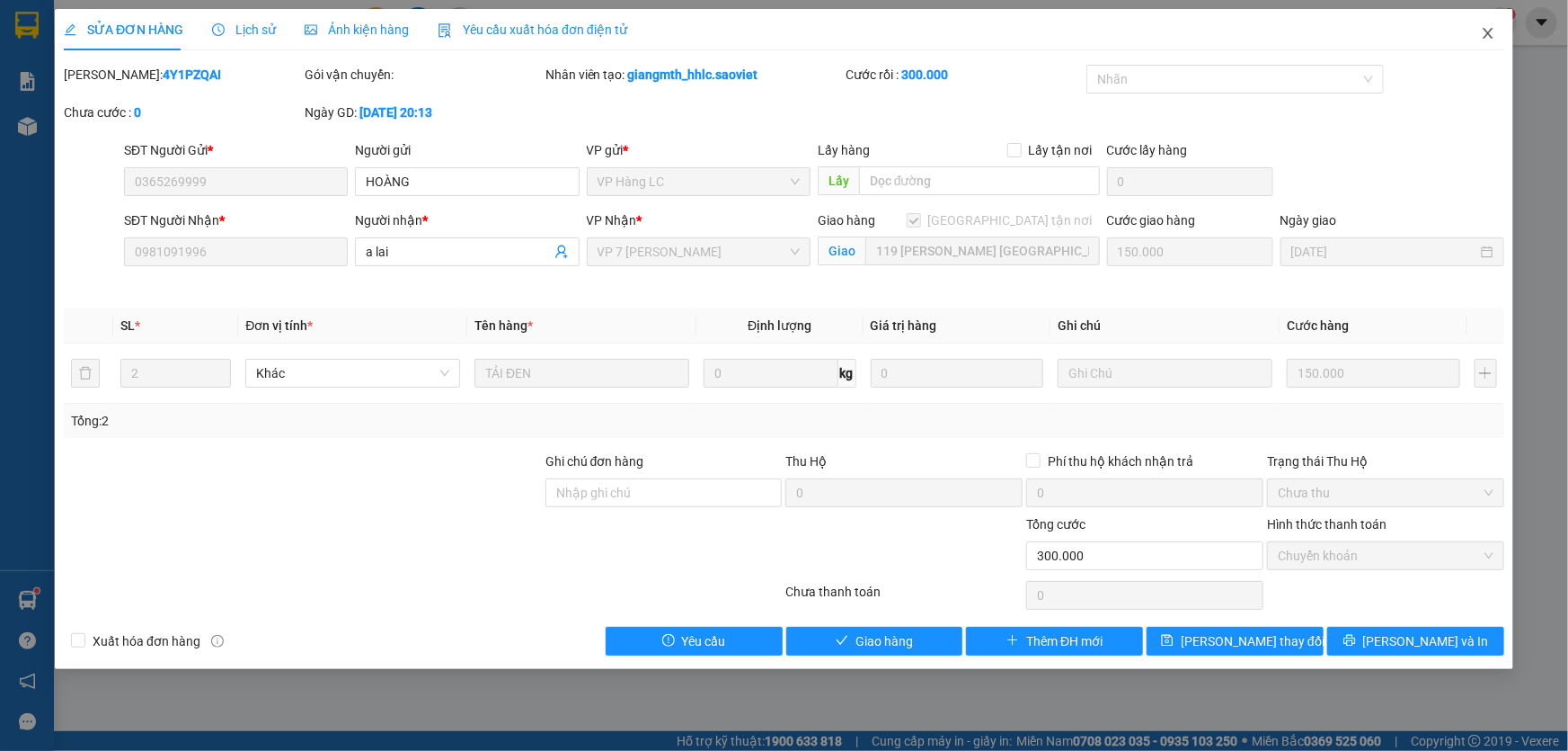
click at [1483, 34] on icon "close" at bounding box center [1487, 33] width 15 height 15
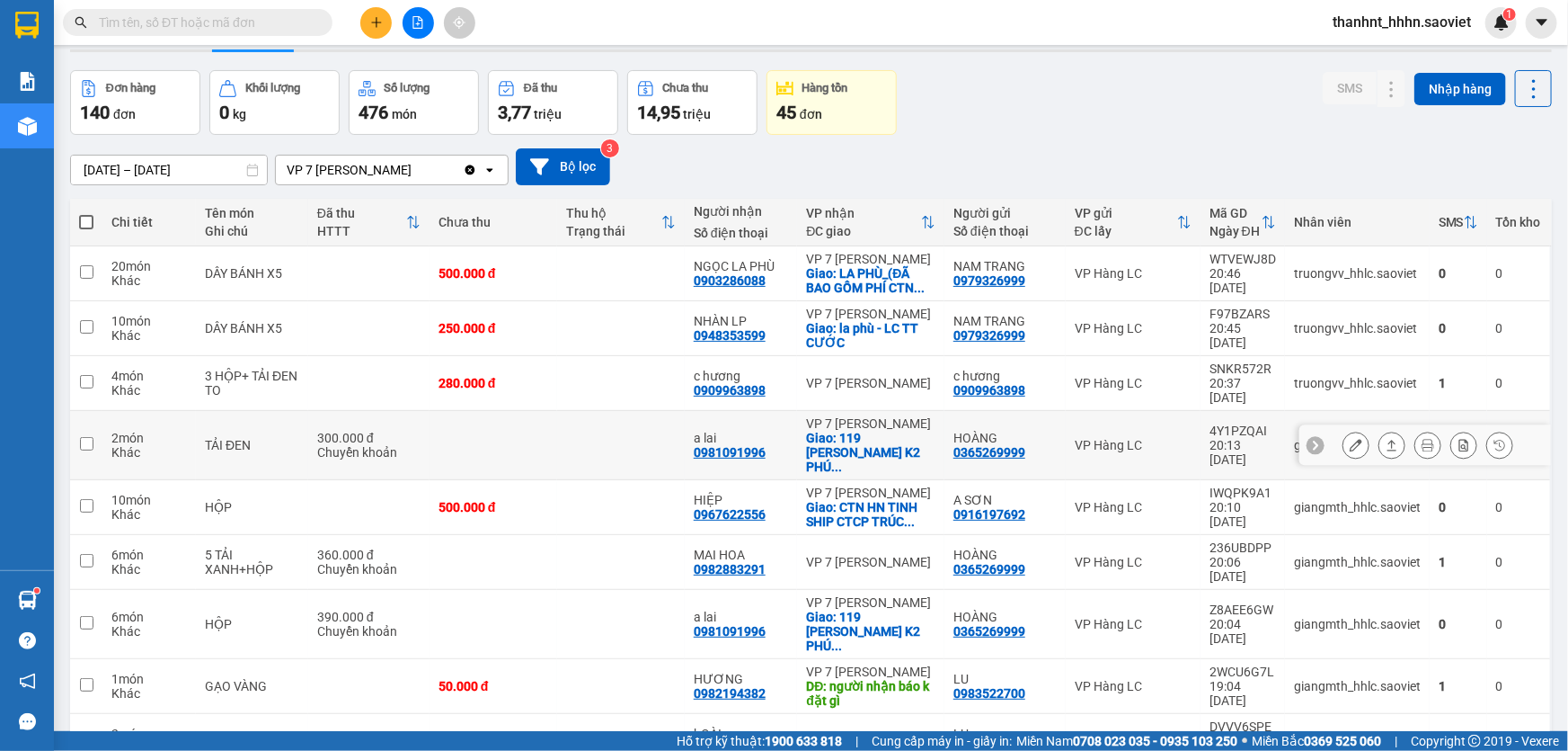
scroll to position [81, 0]
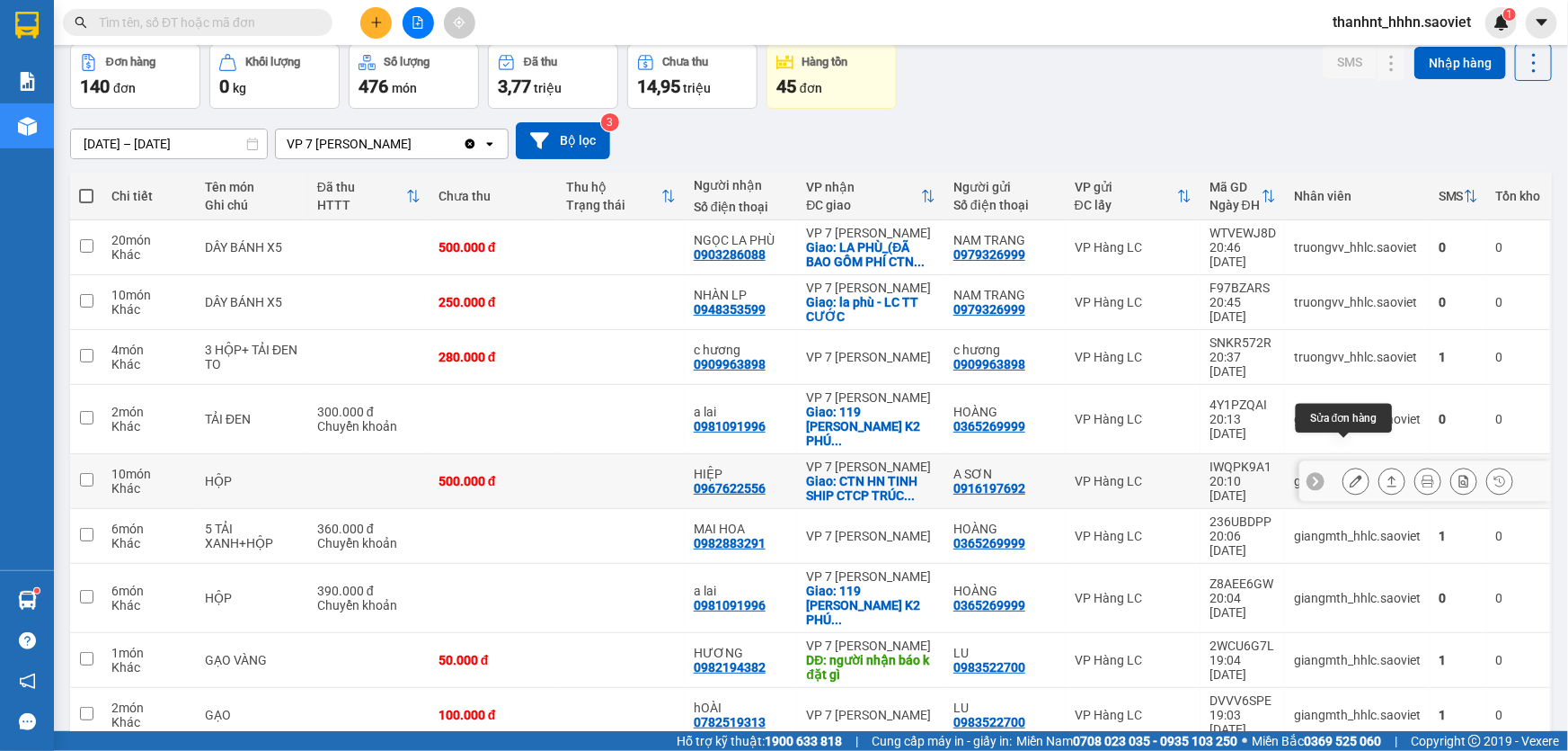
click at [1350, 475] on icon at bounding box center [1355, 481] width 13 height 13
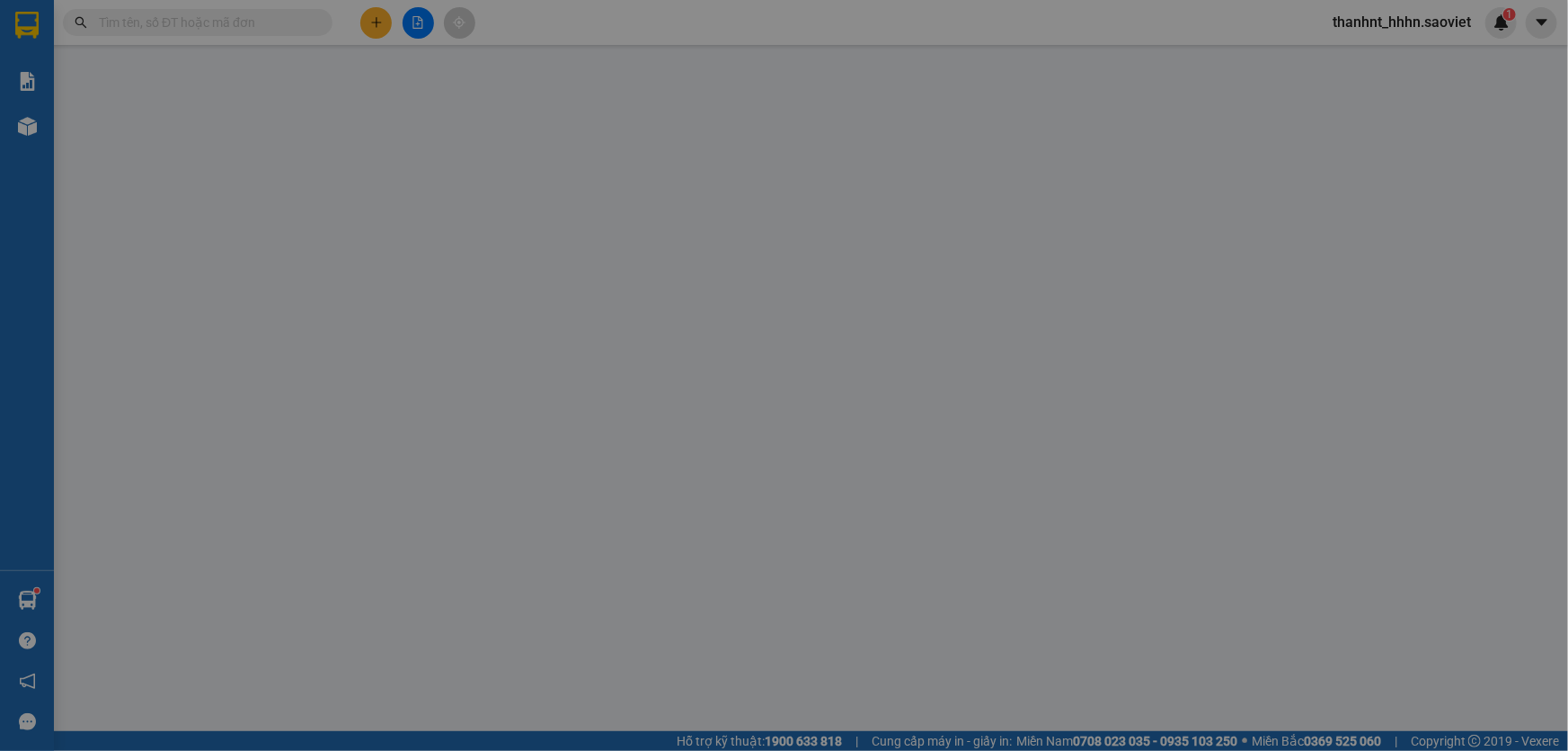
type input "0916197692"
type input "A SƠN"
type input "0967622556"
type input "HIỆP"
checkbox input "true"
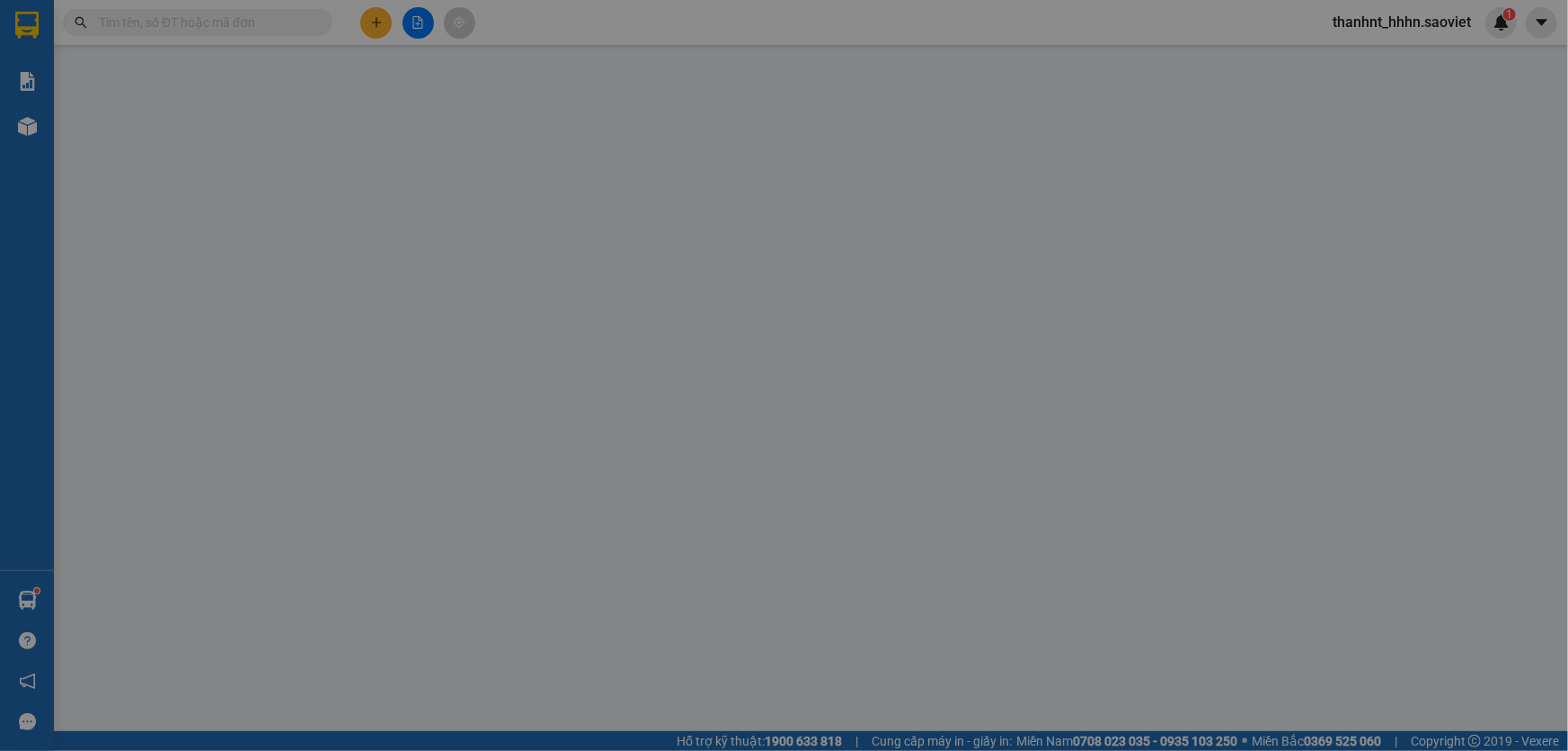
type input "CTN HN TINH SHIP CTCP TRÚC LÂM QUÁN TUÊ SỐ 54 NGÕ 235 ĐƯỜNG PHƯƠNG TRẠCH VĨNH N…"
type input "500.000"
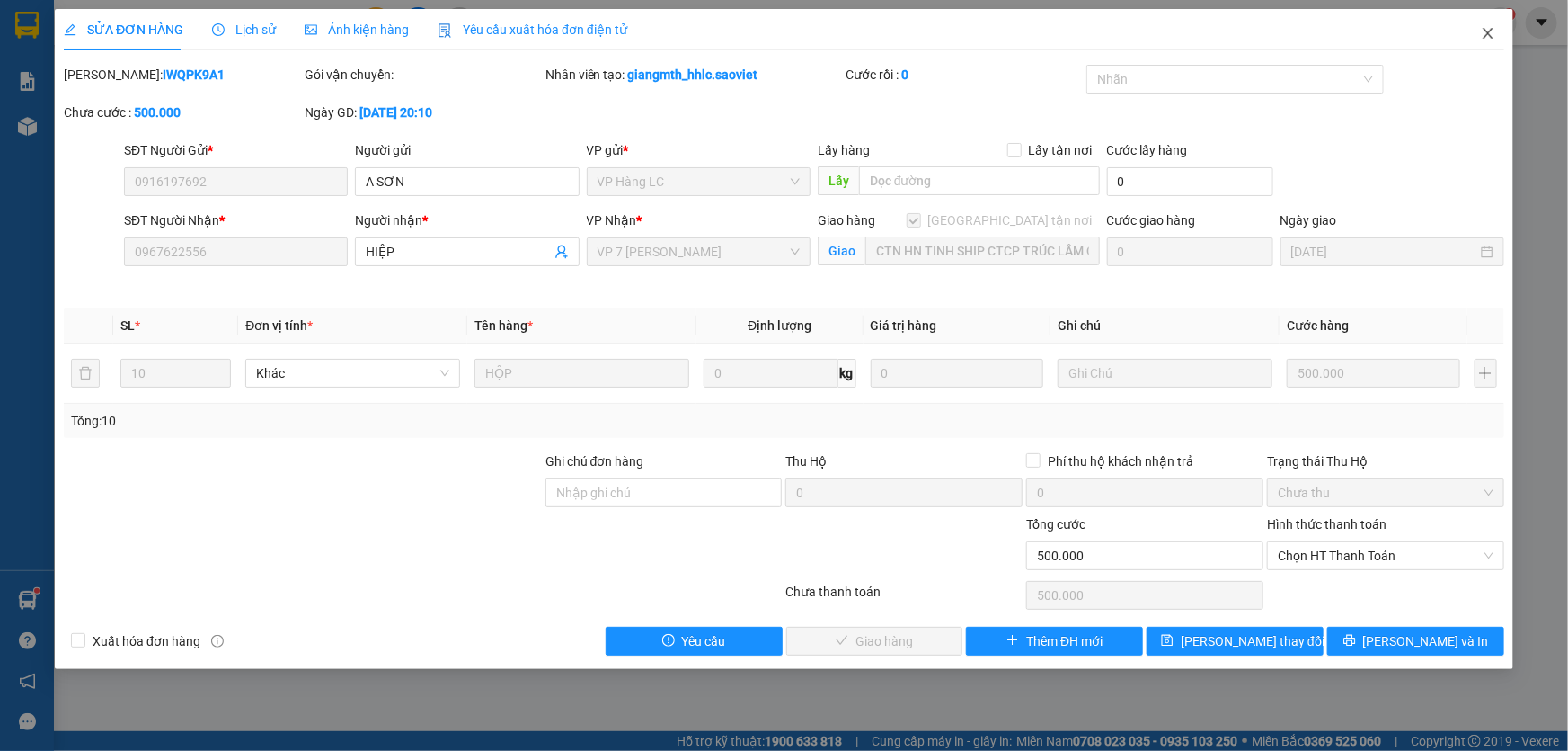
click at [1476, 28] on span "Close" at bounding box center [1488, 34] width 50 height 51
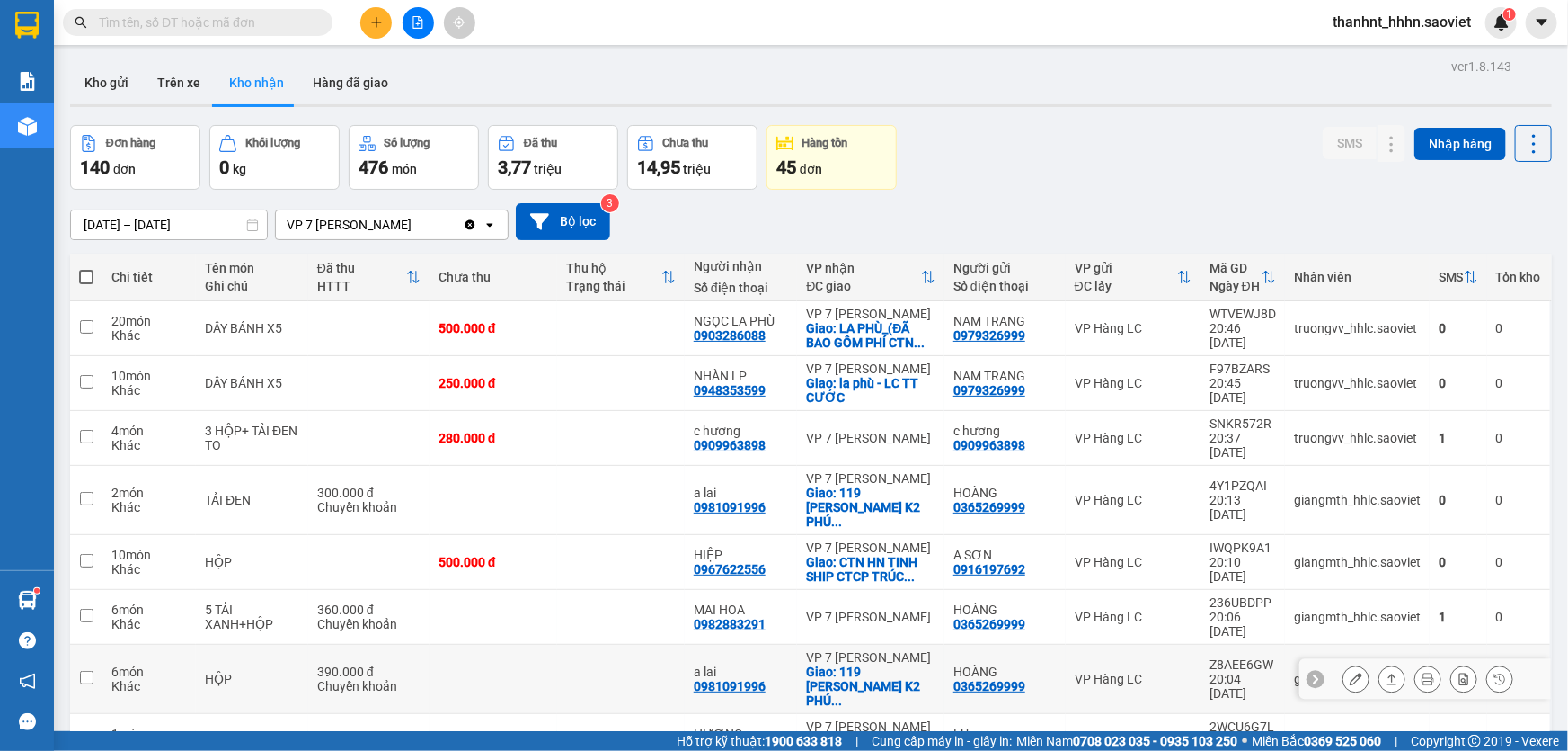
click at [1350, 672] on icon at bounding box center [1355, 678] width 13 height 13
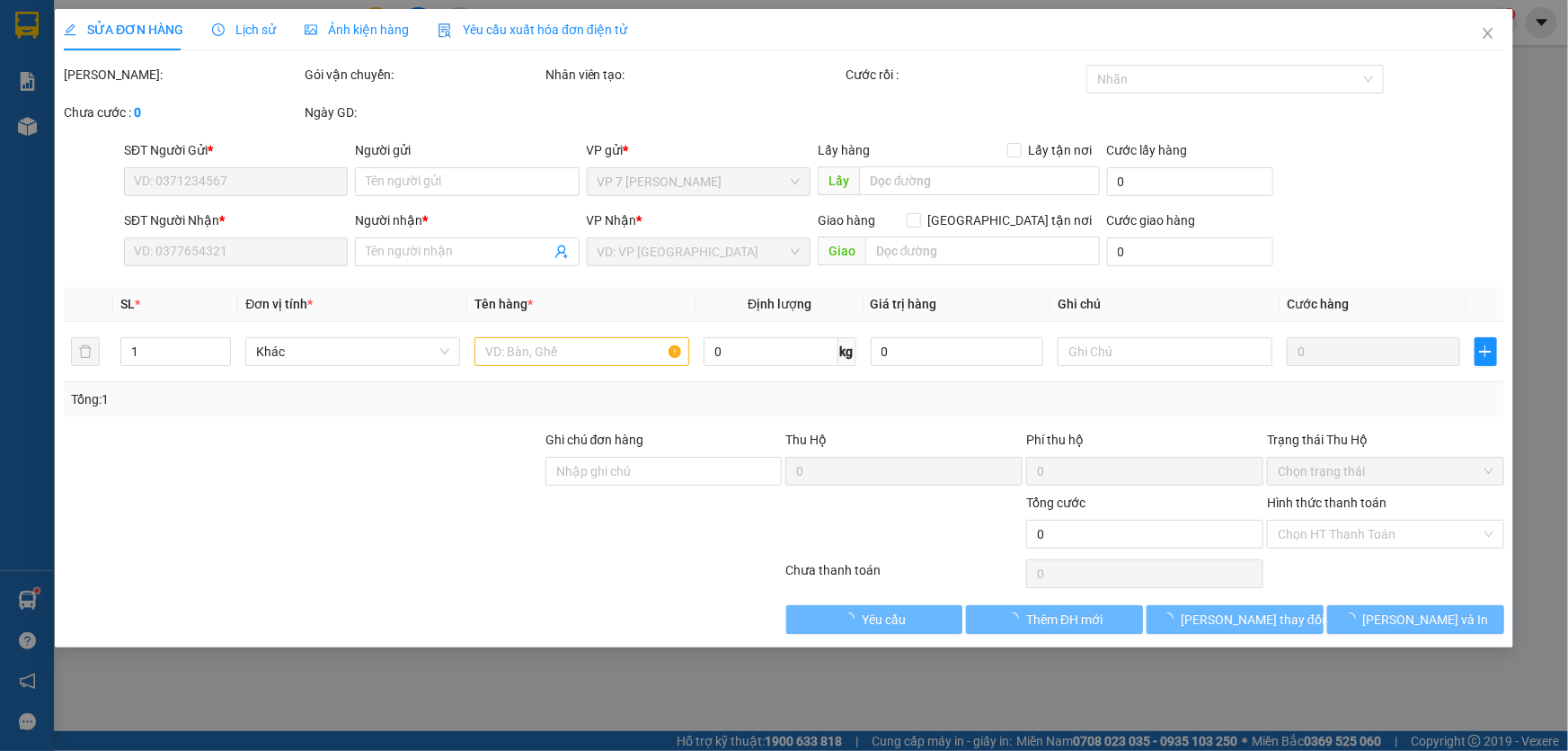
type input "0365269999"
type input "HOÀNG"
type input "0981091996"
type input "a lai"
checkbox input "true"
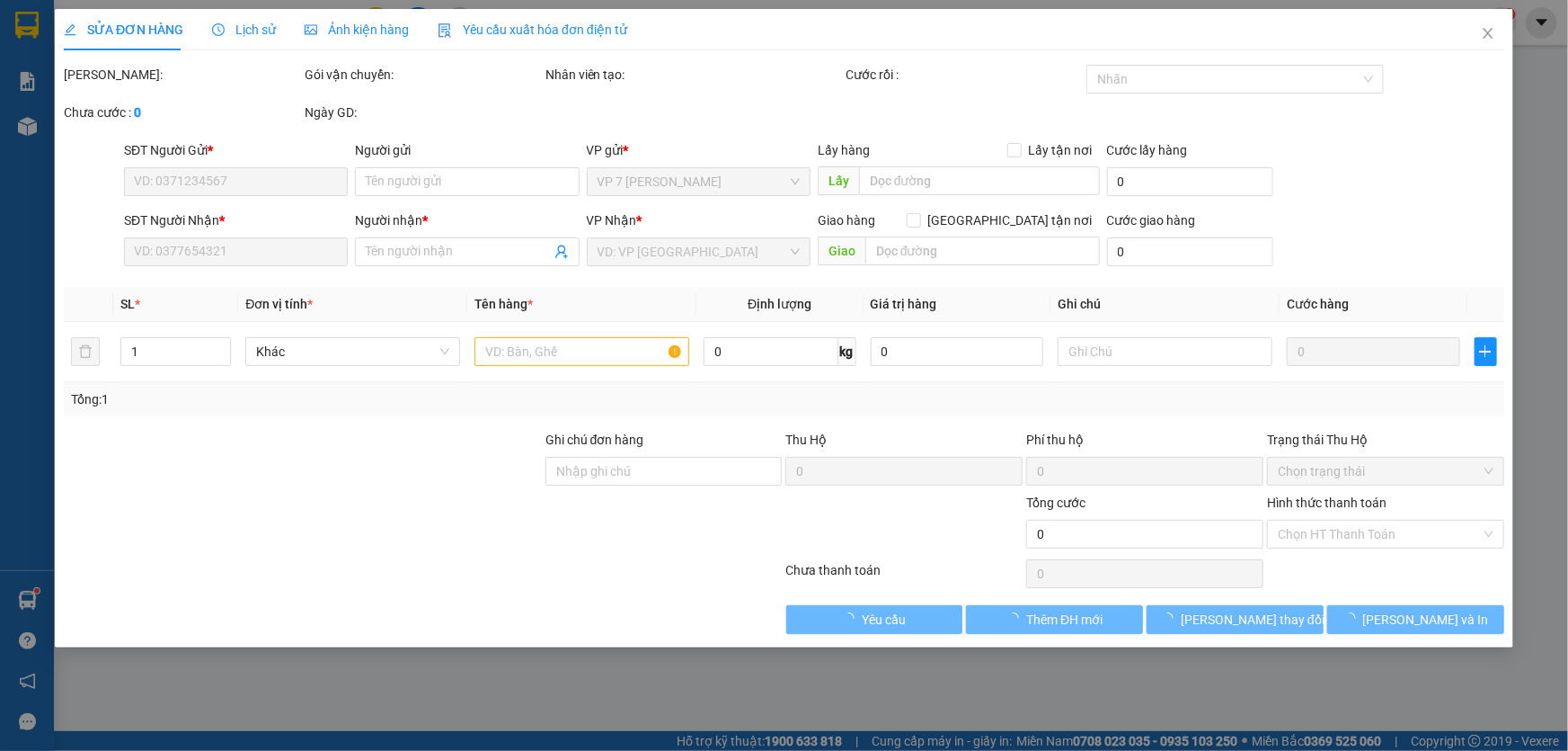
type input "119 NGUYỄN VĂN GIÁP K2 PHÚ ĐÔ TỪ LIÊM"
type input "390.000"
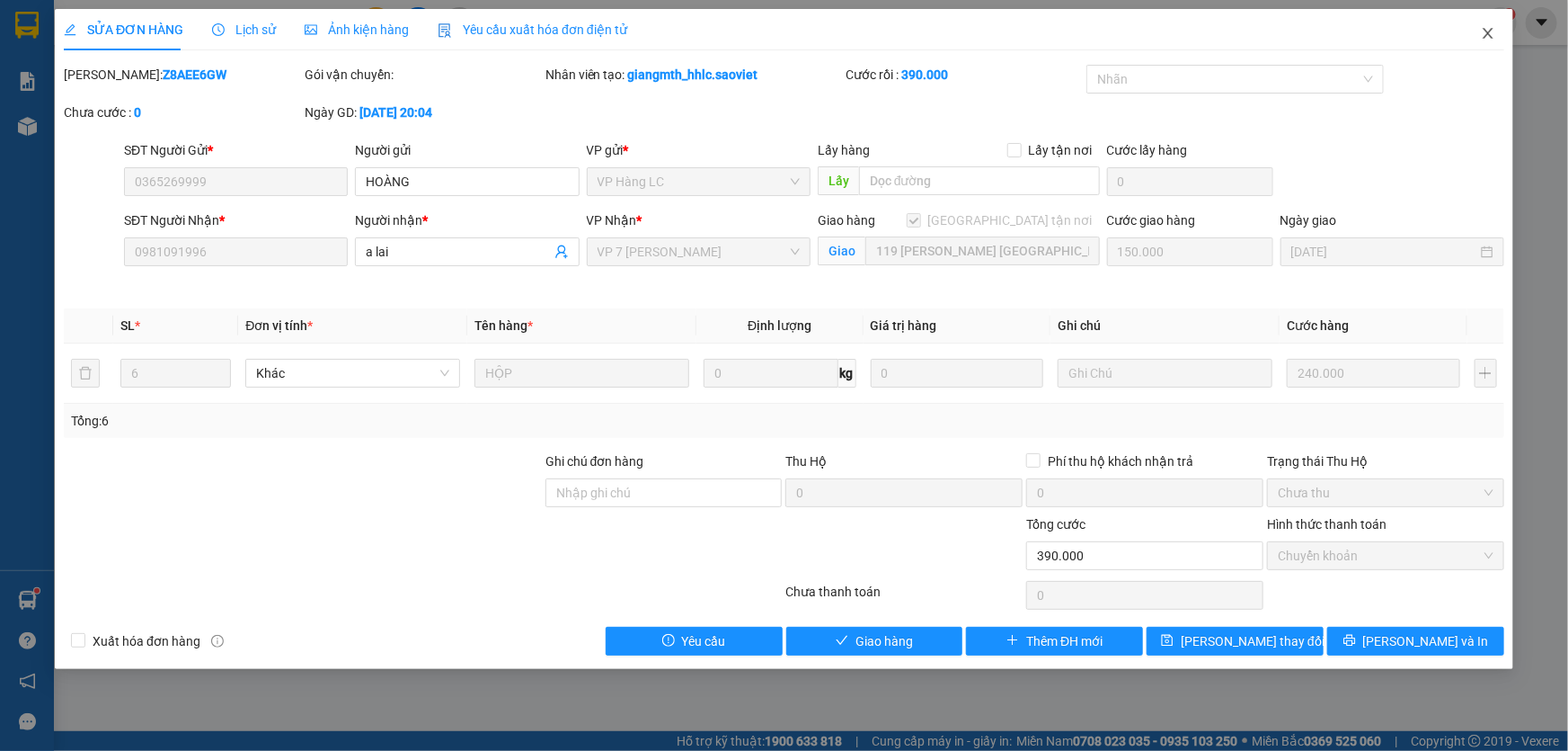
click at [1492, 26] on icon "close" at bounding box center [1487, 33] width 15 height 15
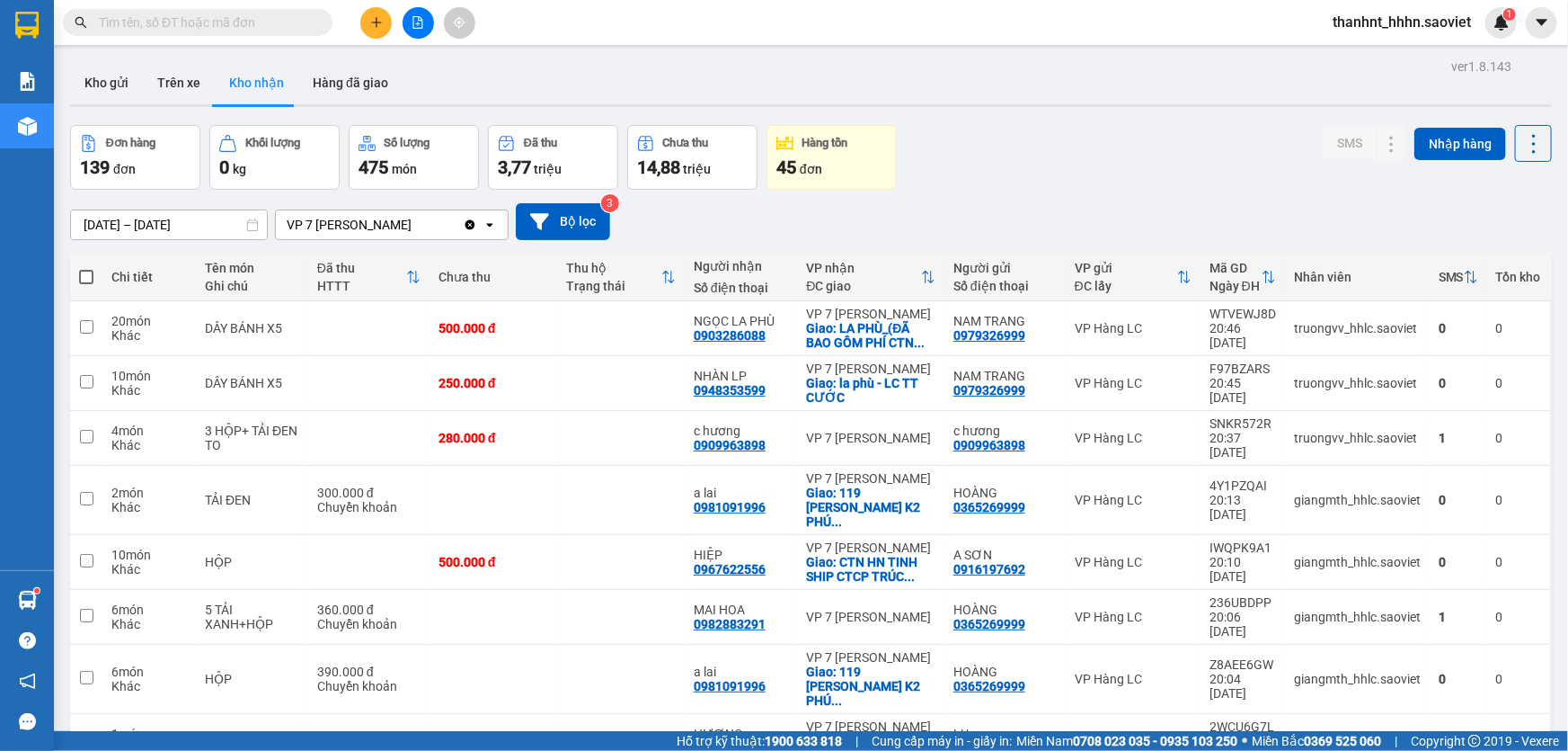
click at [244, 28] on input "text" at bounding box center [205, 22] width 212 height 19
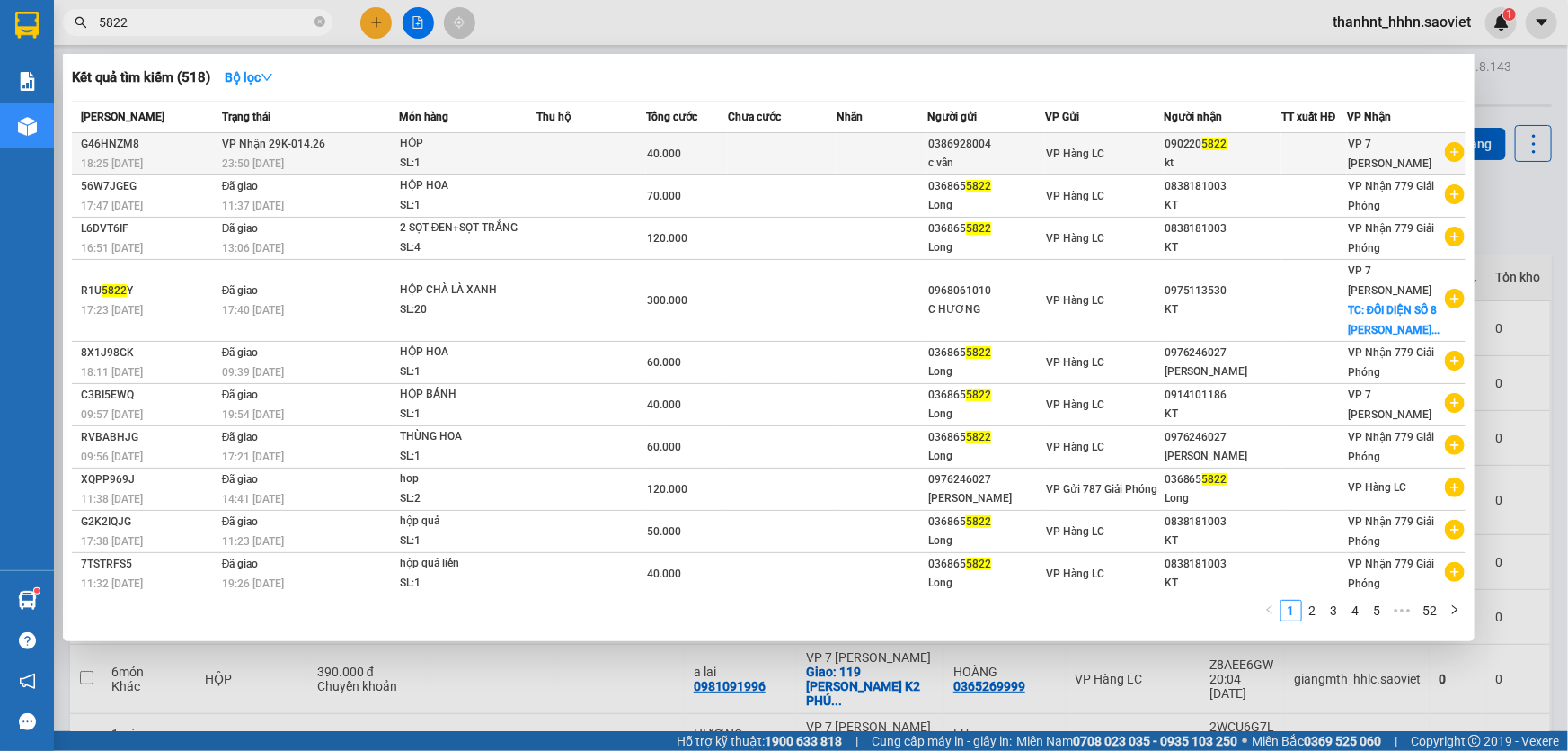
type input "5822"
click at [790, 152] on td at bounding box center [783, 154] width 109 height 42
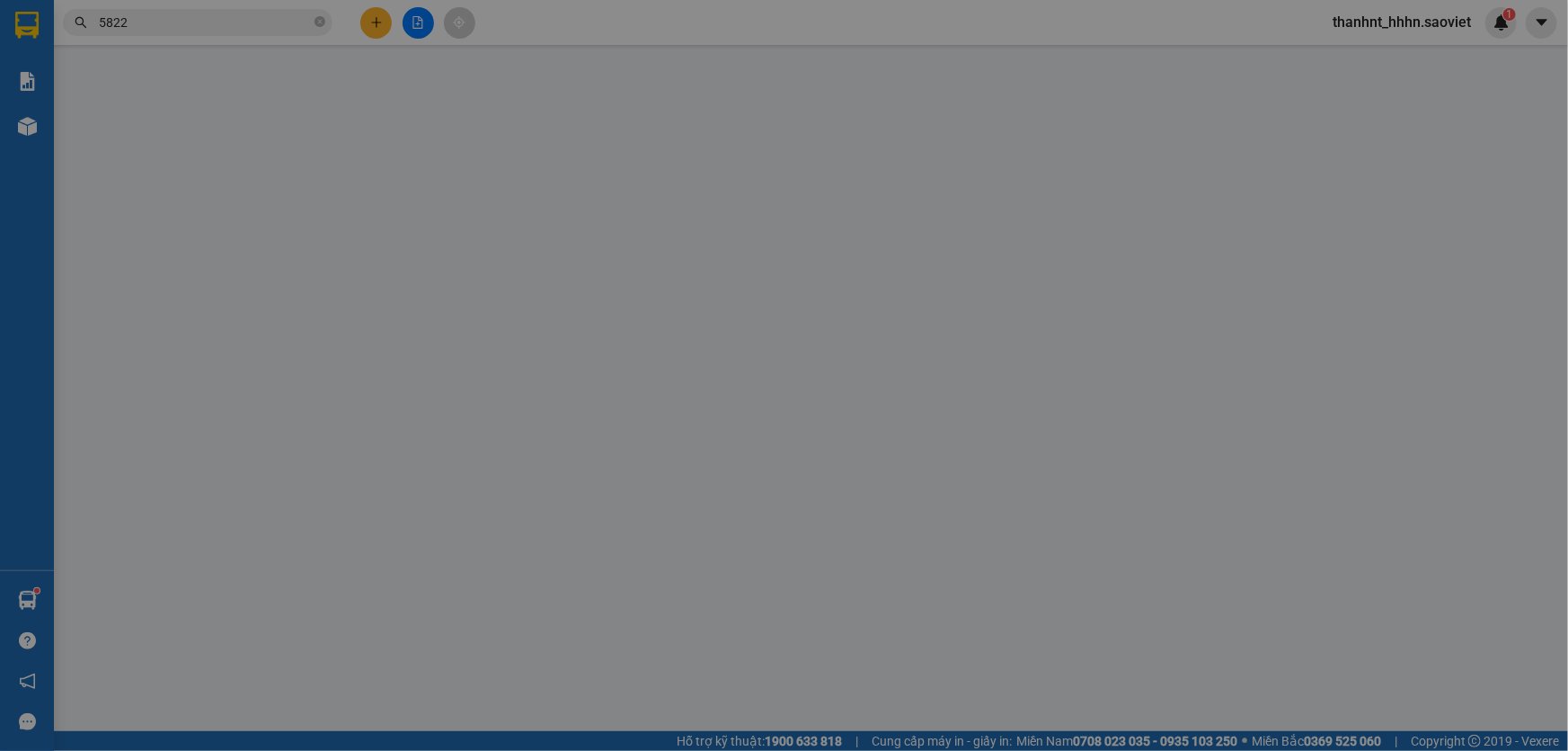
type input "0386928004"
type input "c vân"
type input "0902205822"
type input "kt"
type input "40.000"
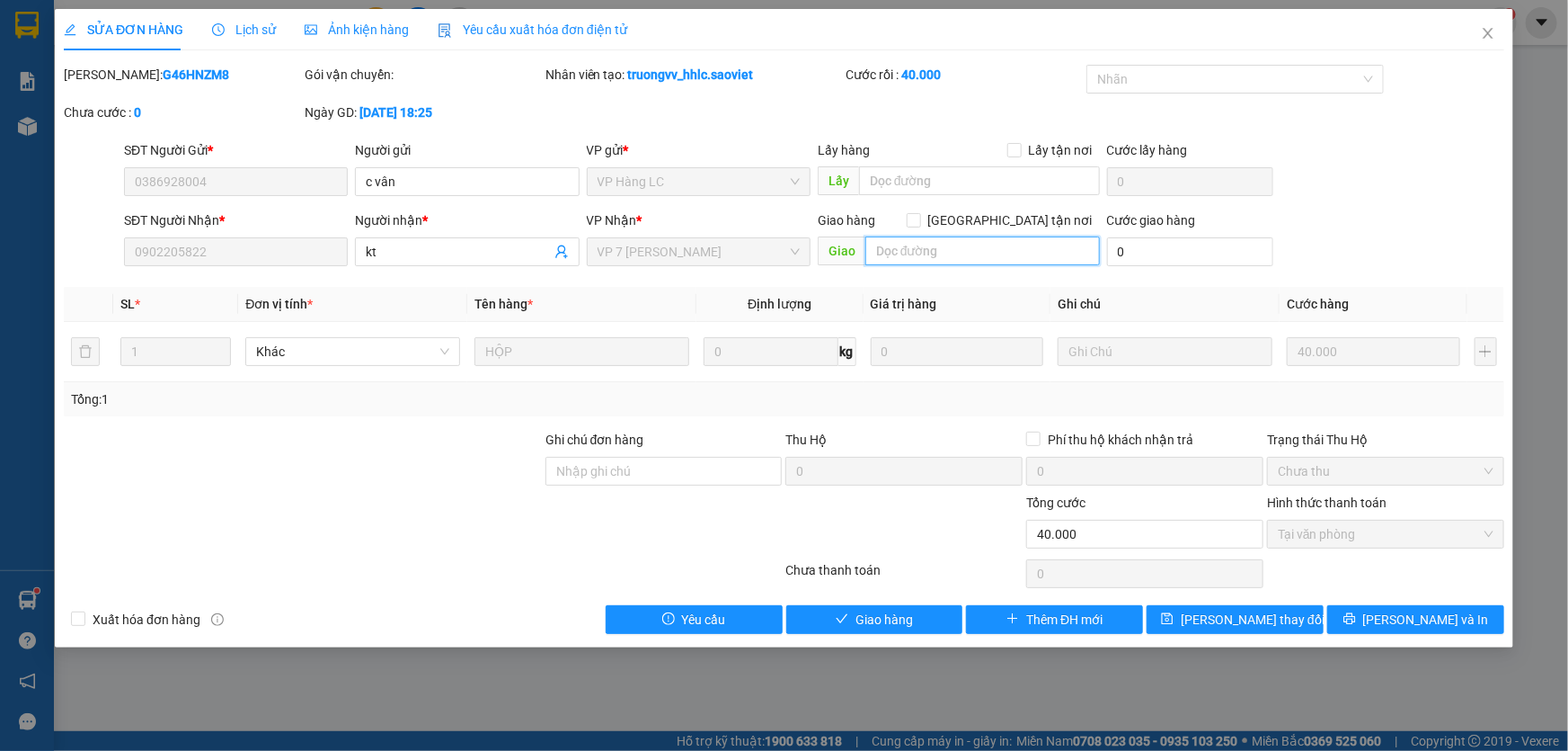
click at [913, 243] on input "text" at bounding box center [983, 251] width 235 height 29
type input "gọi ship"
click at [1204, 627] on button "[PERSON_NAME] đổi" at bounding box center [1235, 620] width 177 height 29
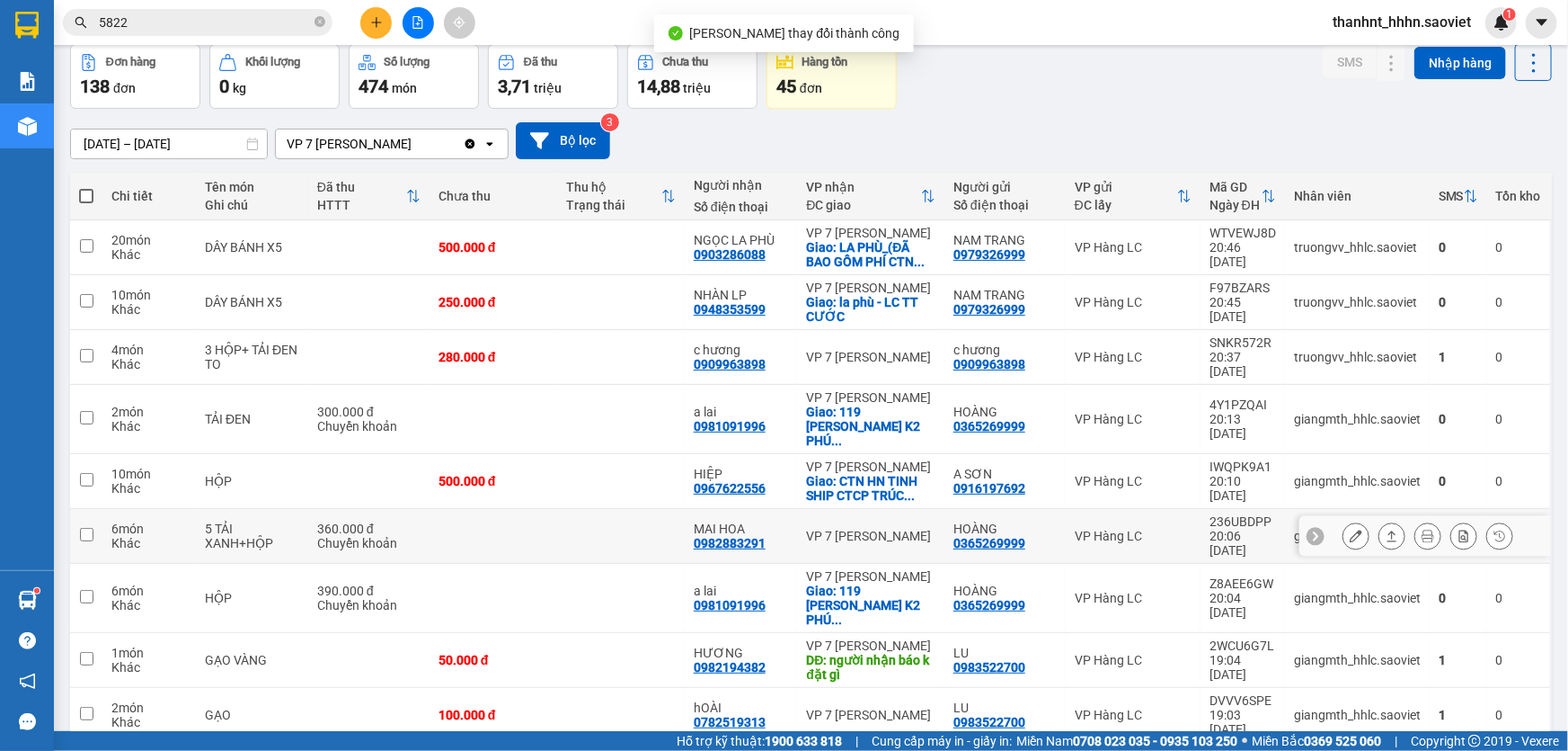
scroll to position [133, 0]
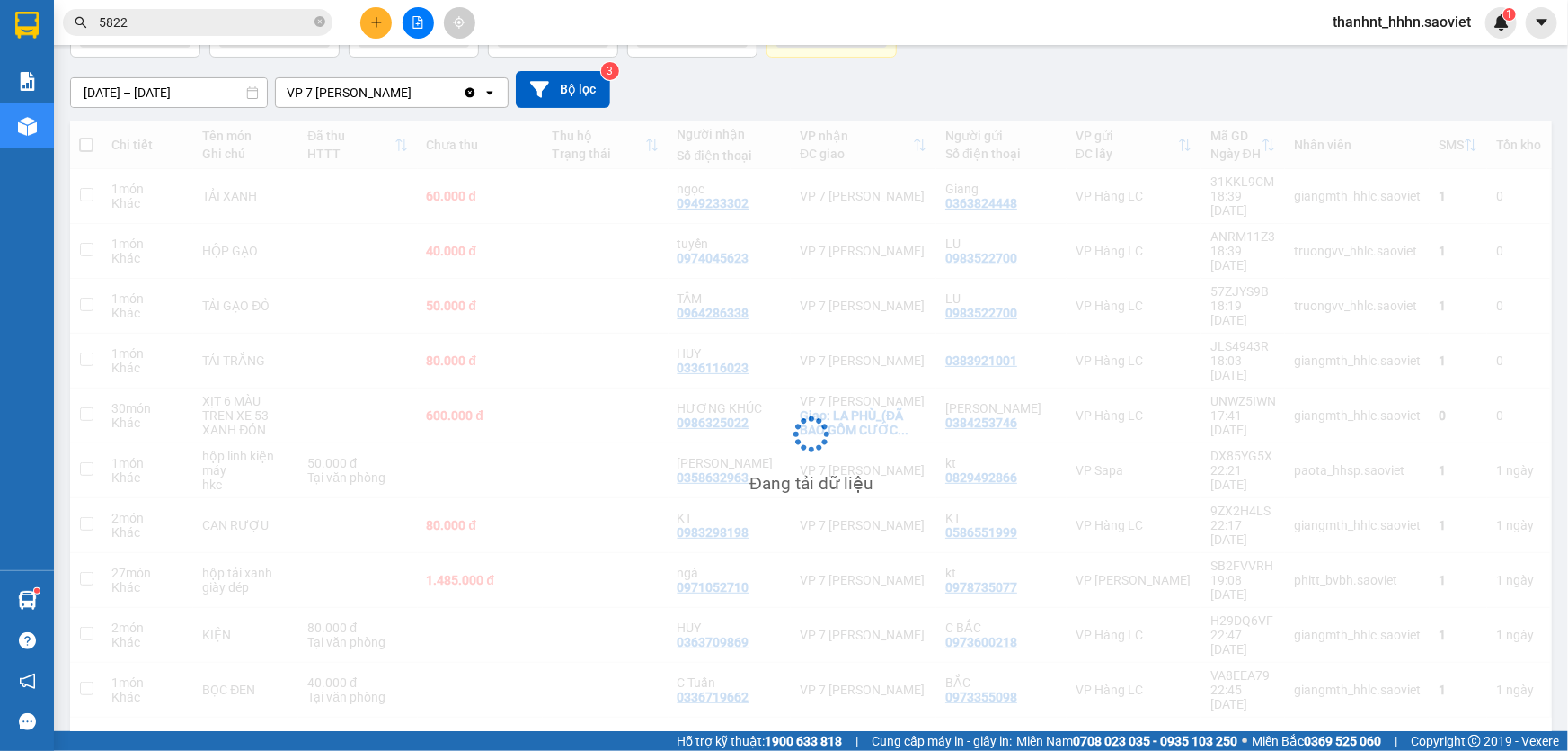
scroll to position [82, 0]
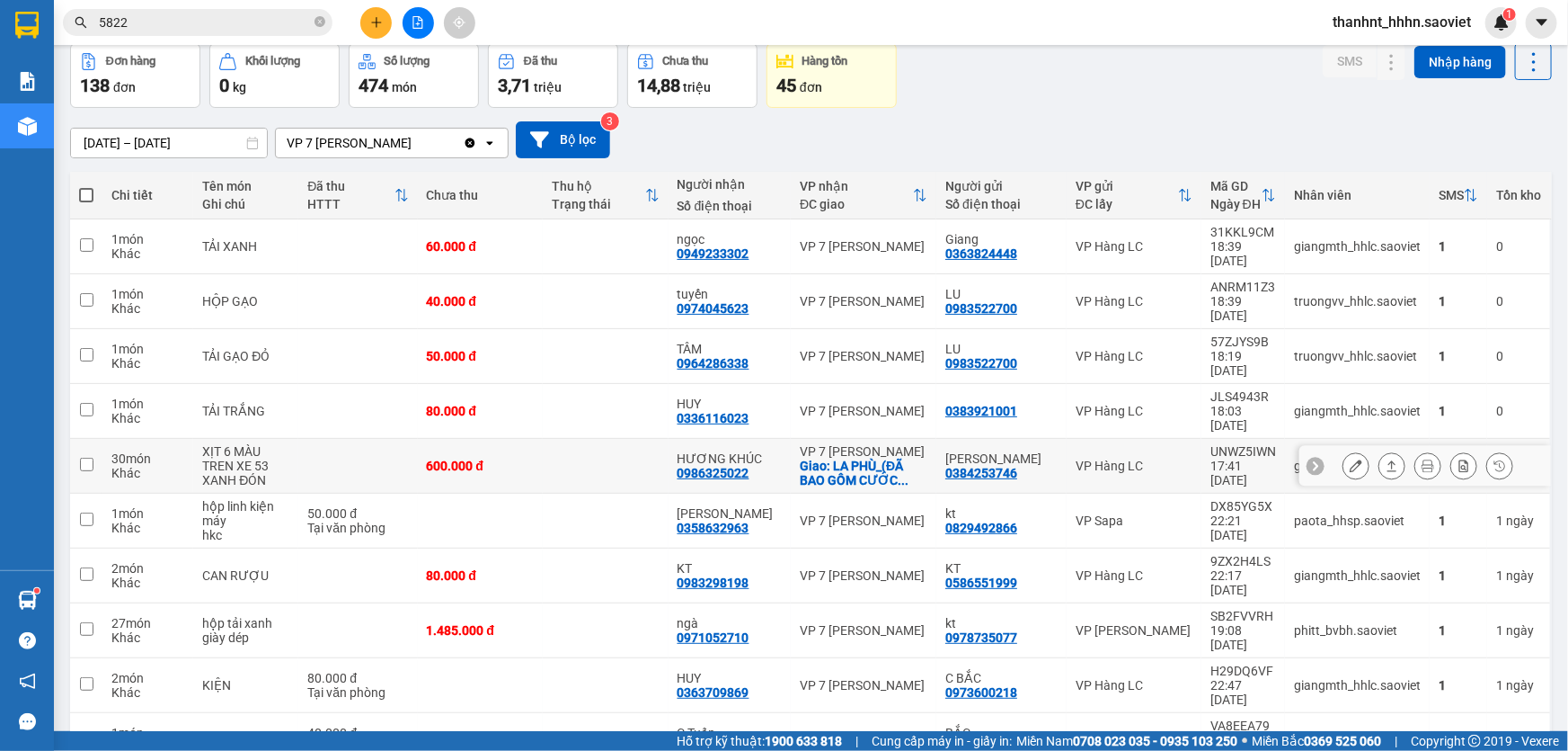
click at [1350, 460] on icon at bounding box center [1355, 465] width 13 height 13
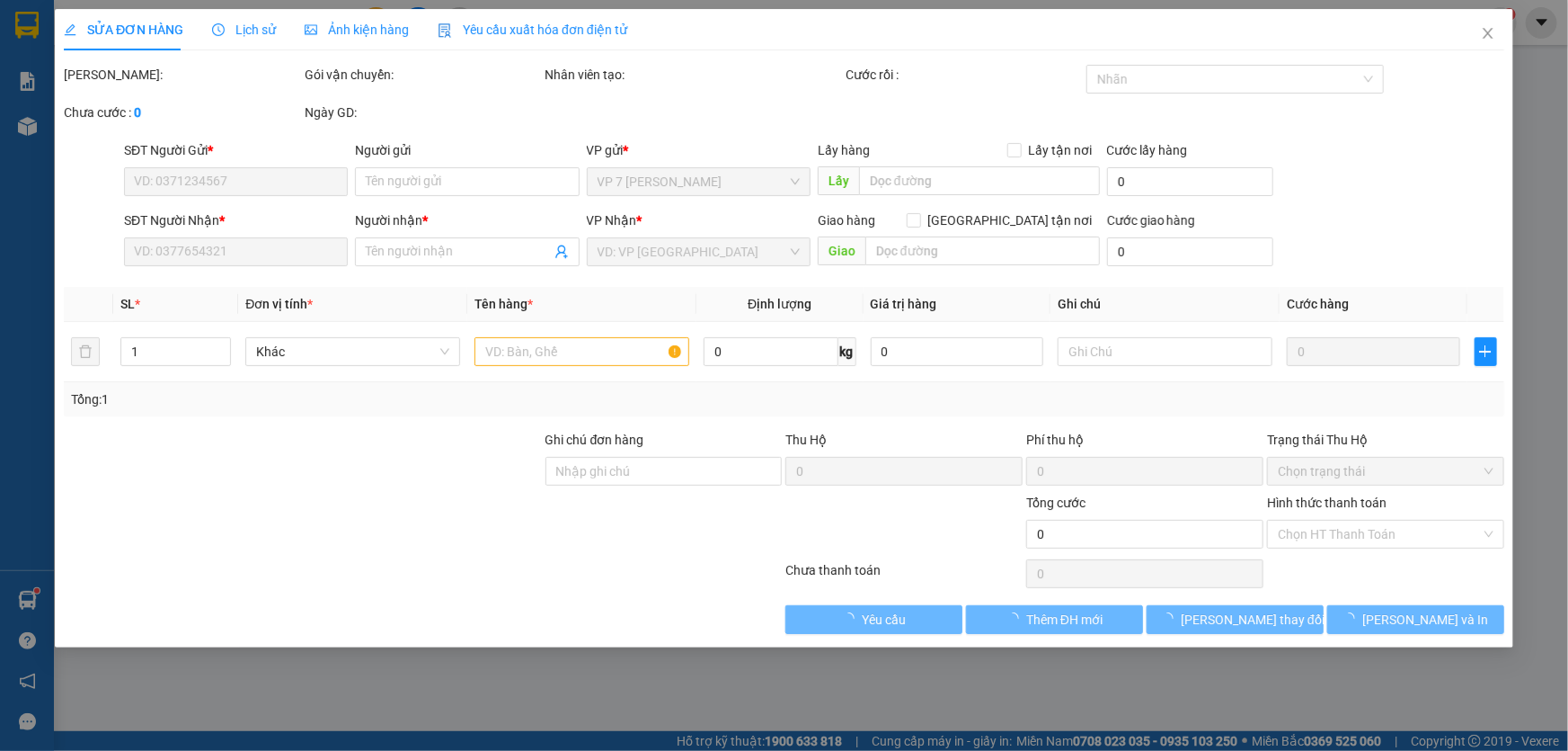
type input "0384253746"
type input "THANH TÙNG"
type input "0986325022"
type input "HƯƠNG KHÚC"
checkbox input "true"
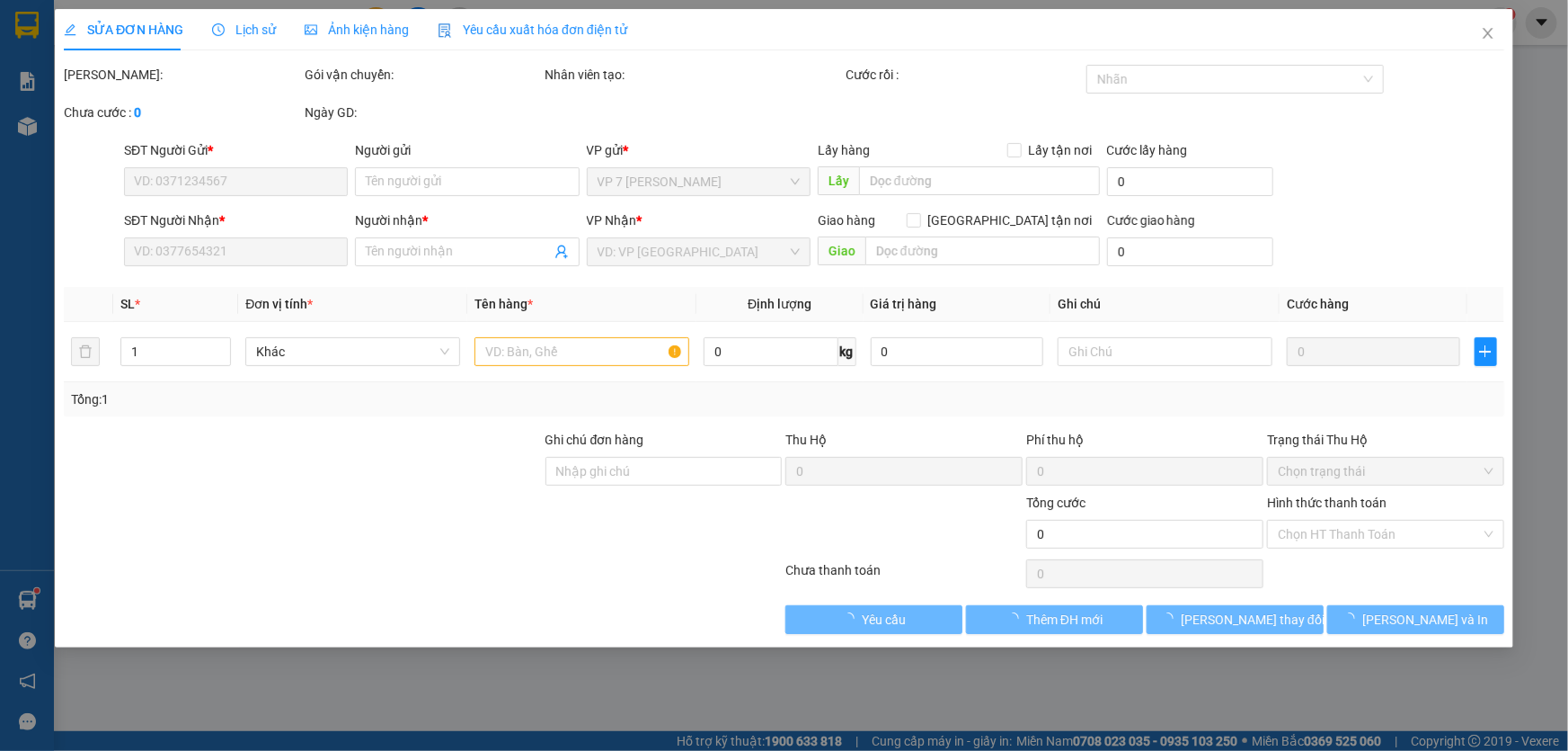
type input "LA PHÙ_(ĐÃ BAO GỒM CƯỚC CTN)- LC THANH TOÁN"
type input "600.000"
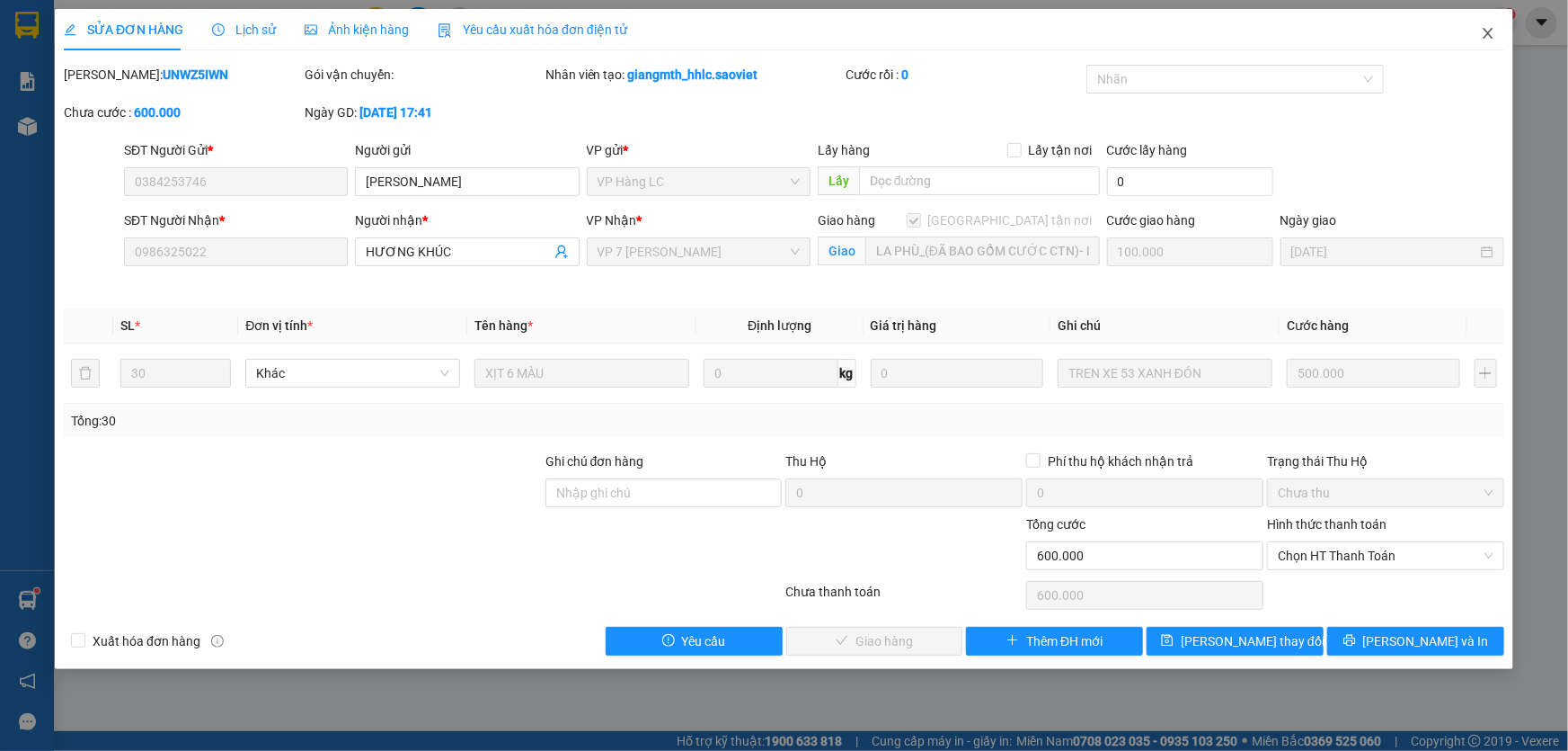
click at [1491, 38] on icon "close" at bounding box center [1487, 33] width 15 height 15
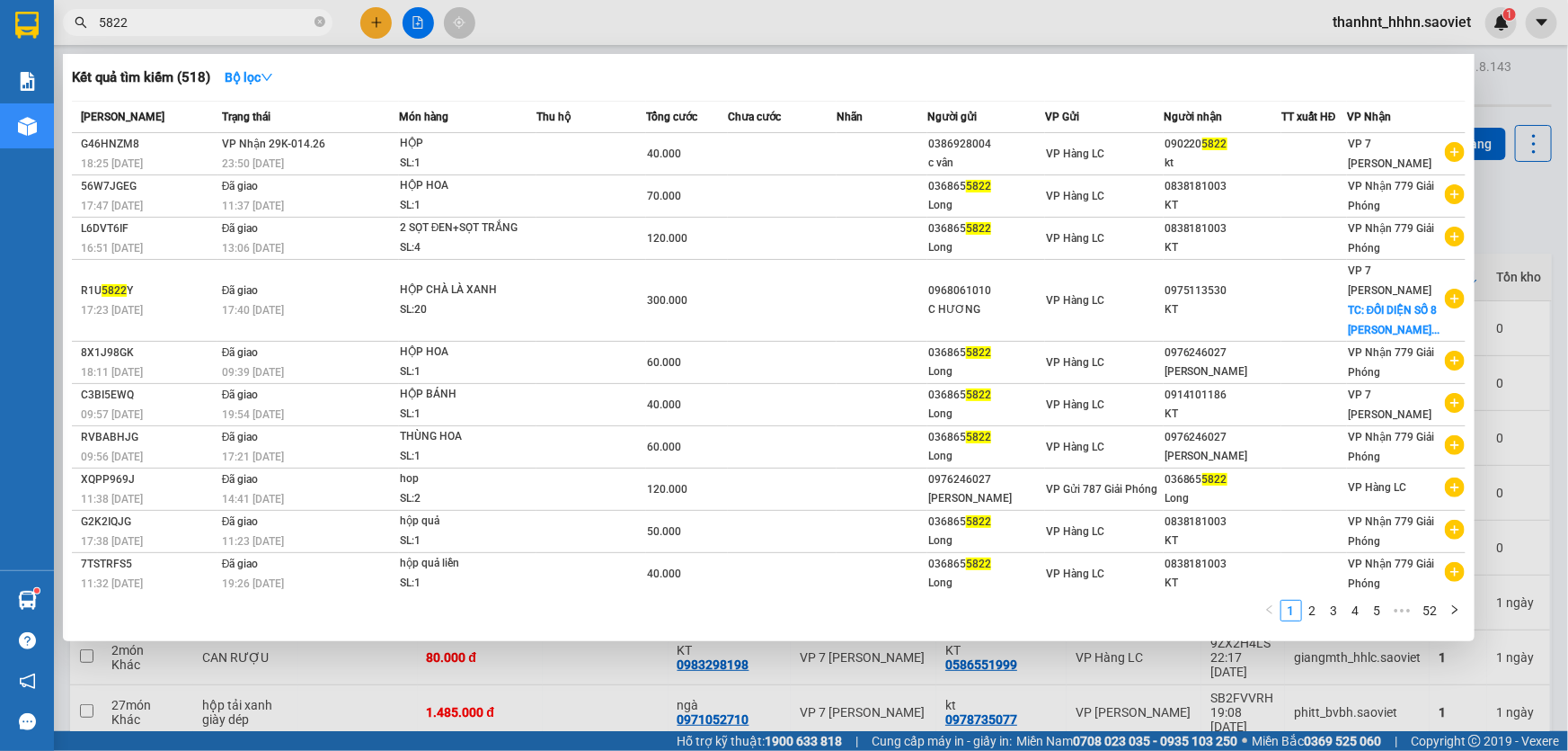
click at [155, 23] on input "5822" at bounding box center [205, 22] width 212 height 19
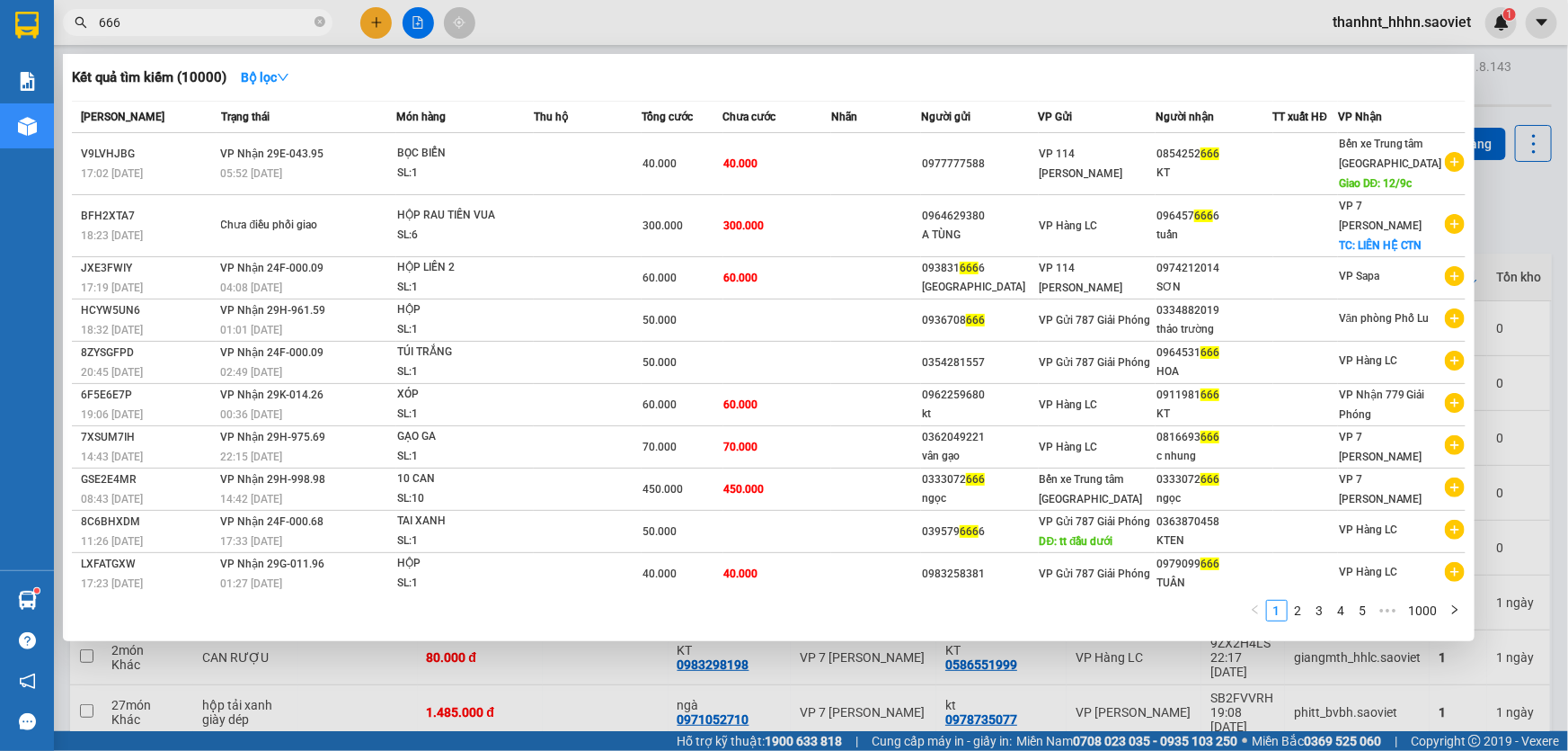
type input "666"
click at [1487, 216] on div at bounding box center [784, 375] width 1568 height 751
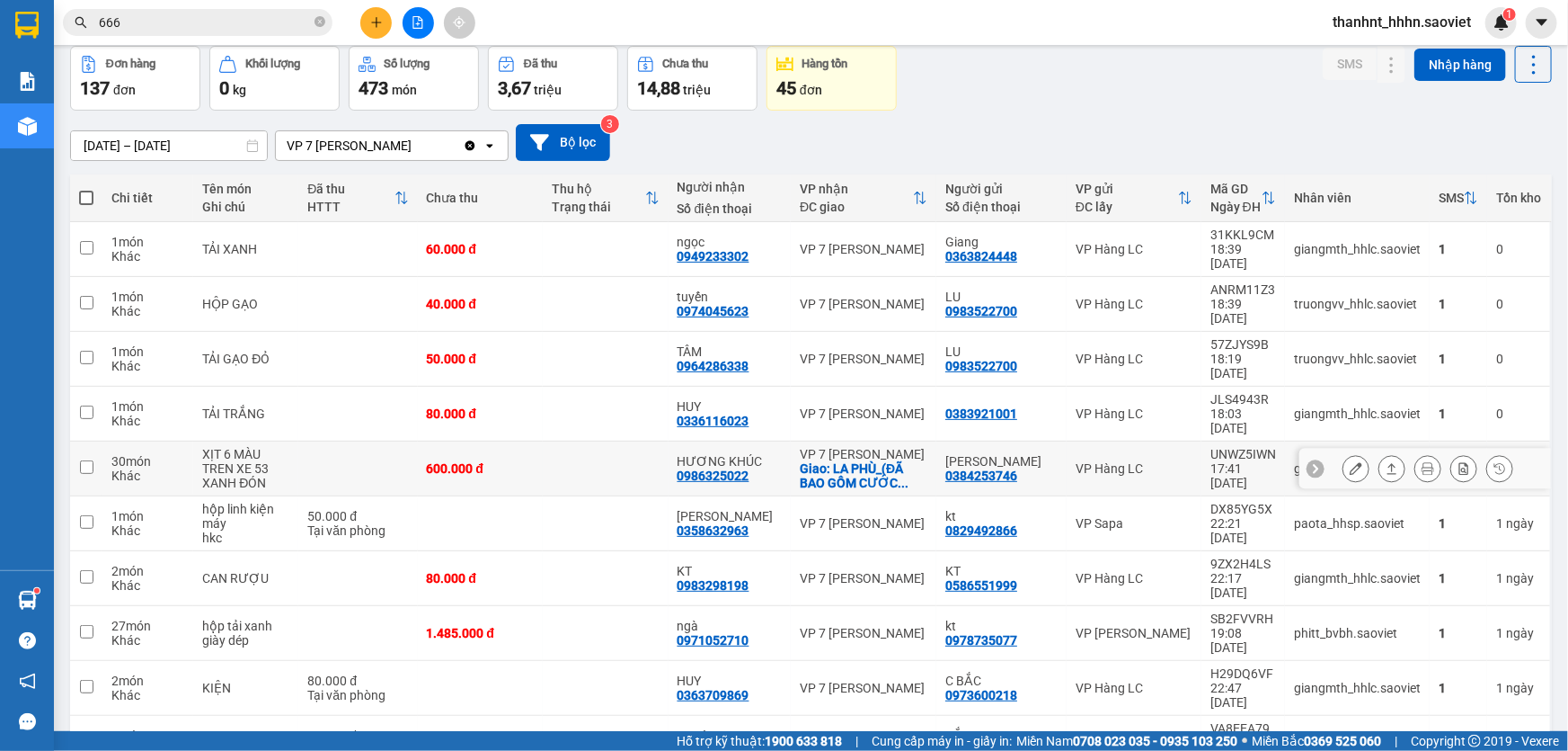
scroll to position [82, 0]
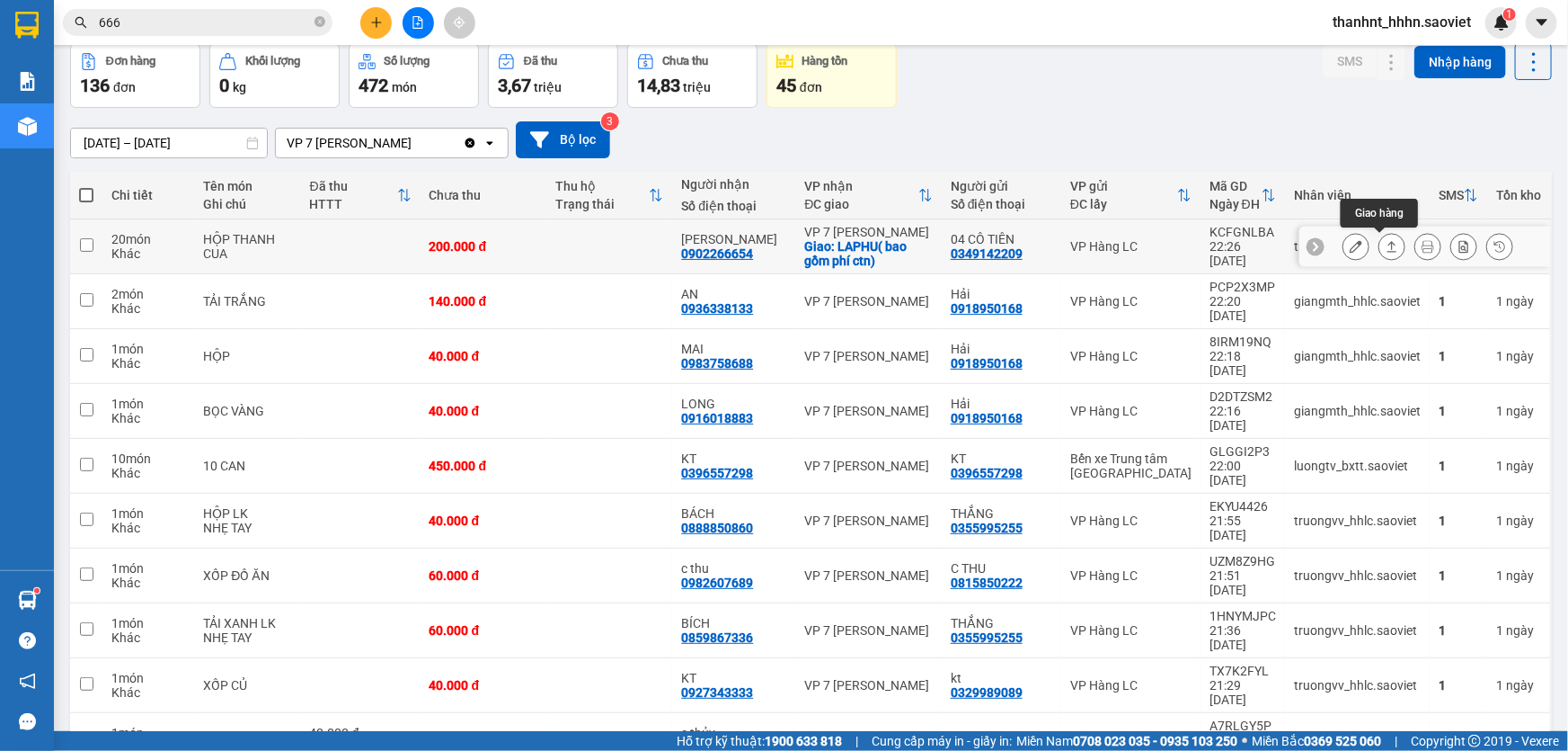
click at [1343, 243] on button at bounding box center [1355, 247] width 25 height 31
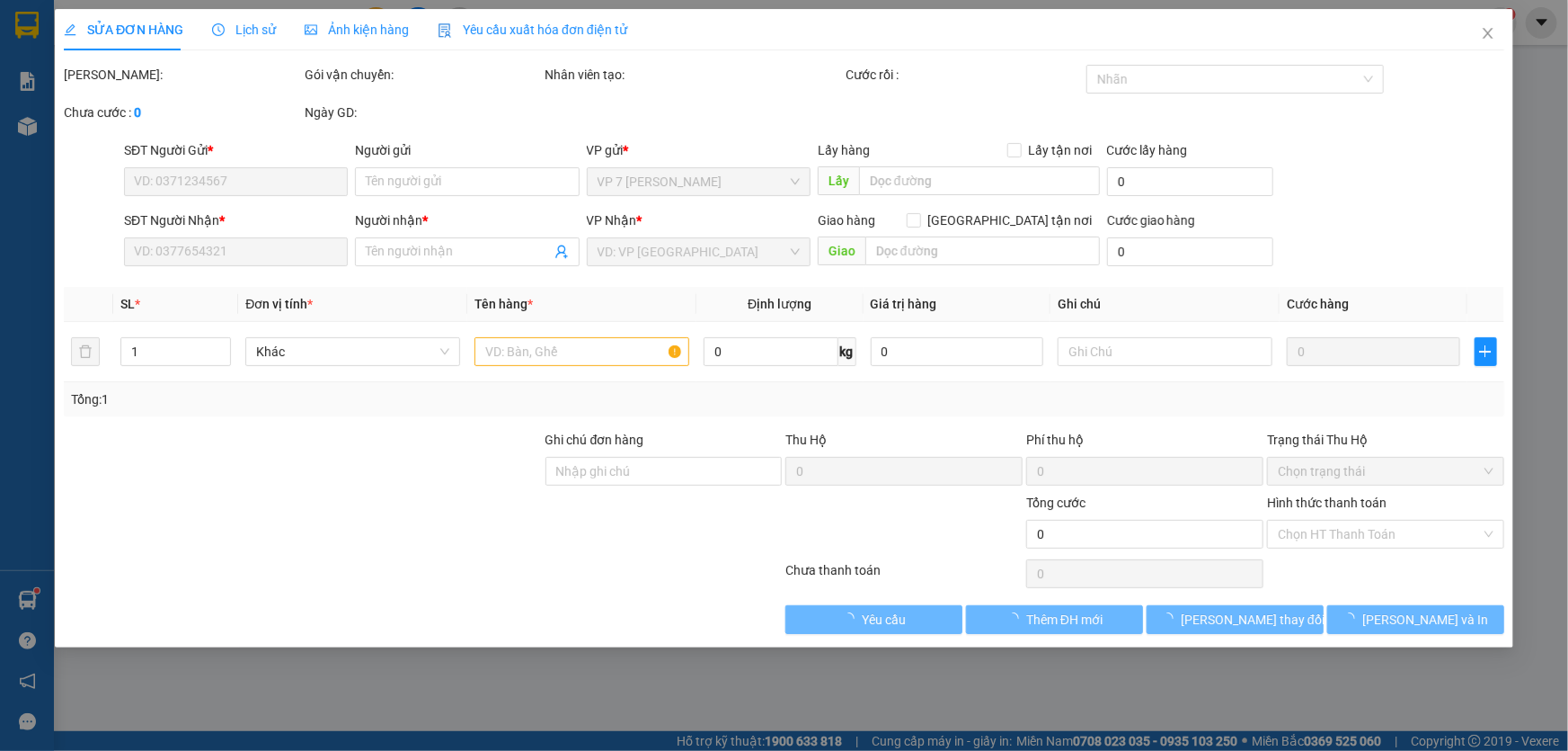
type input "0349142209"
type input "04 CÔ TIÊN"
type input "0902266654"
type input "NGUYỄN HÂN"
checkbox input "true"
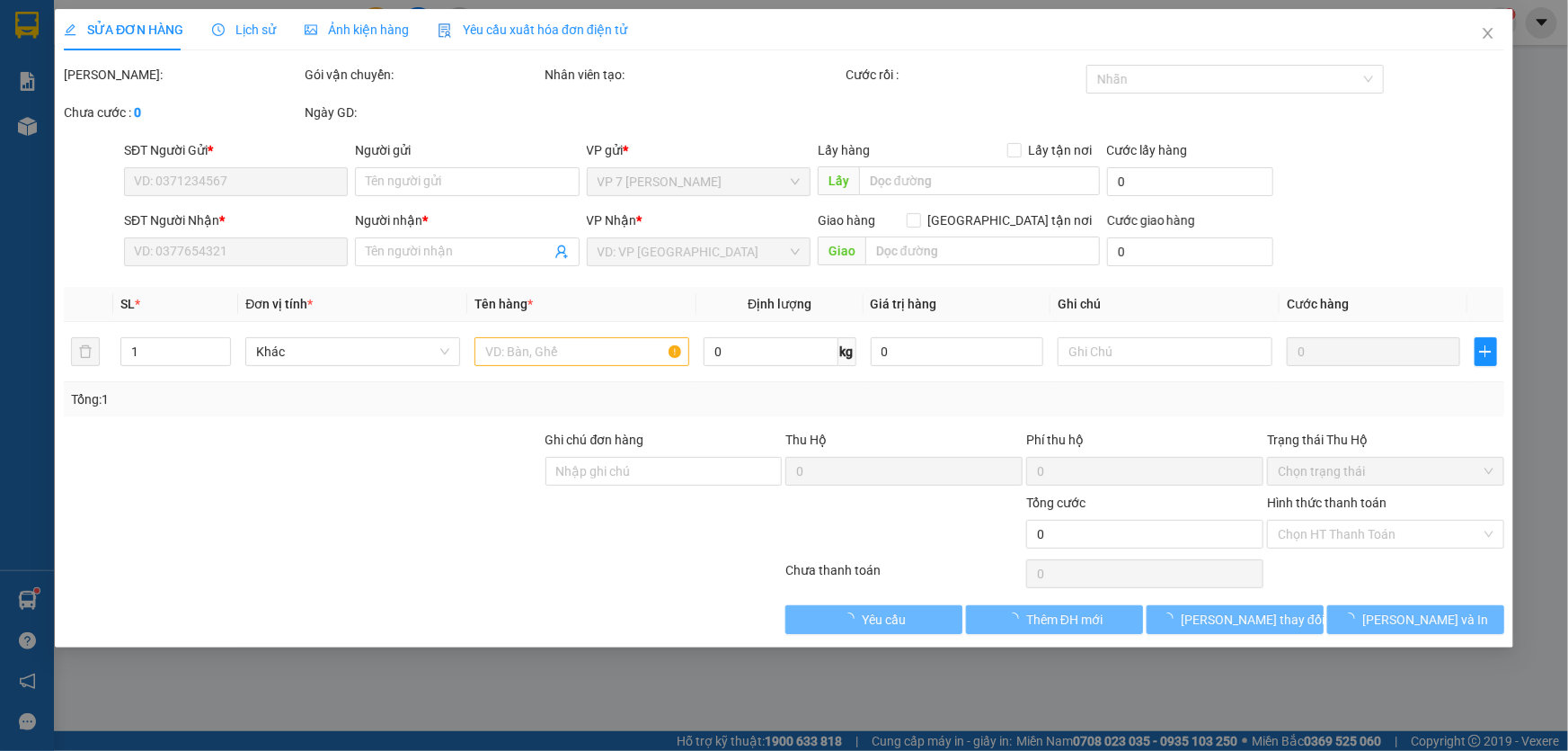
type input "LAPHU( bao gồm phí ctn)"
type input "200.000"
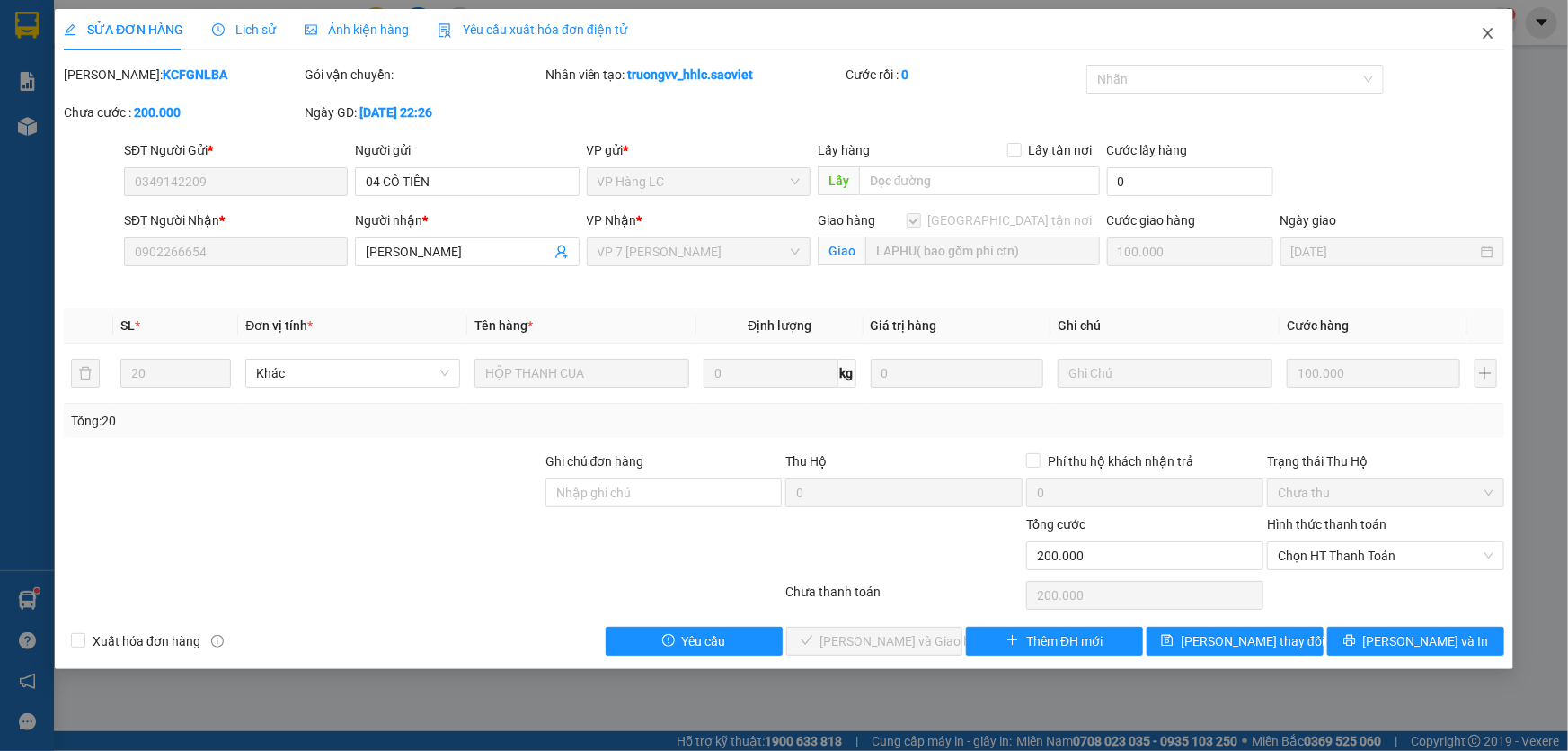
click at [1483, 29] on icon "close" at bounding box center [1487, 33] width 10 height 11
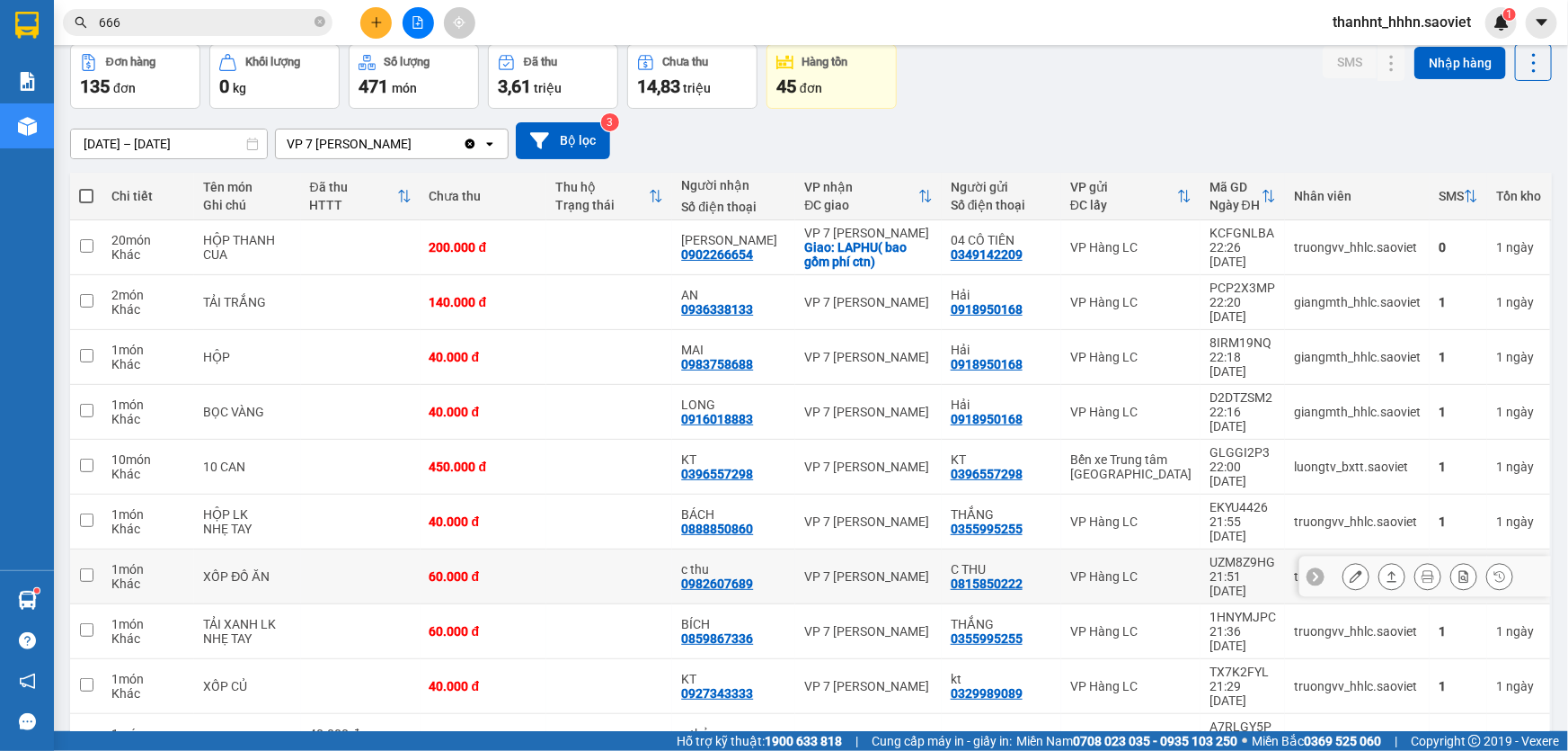
scroll to position [82, 0]
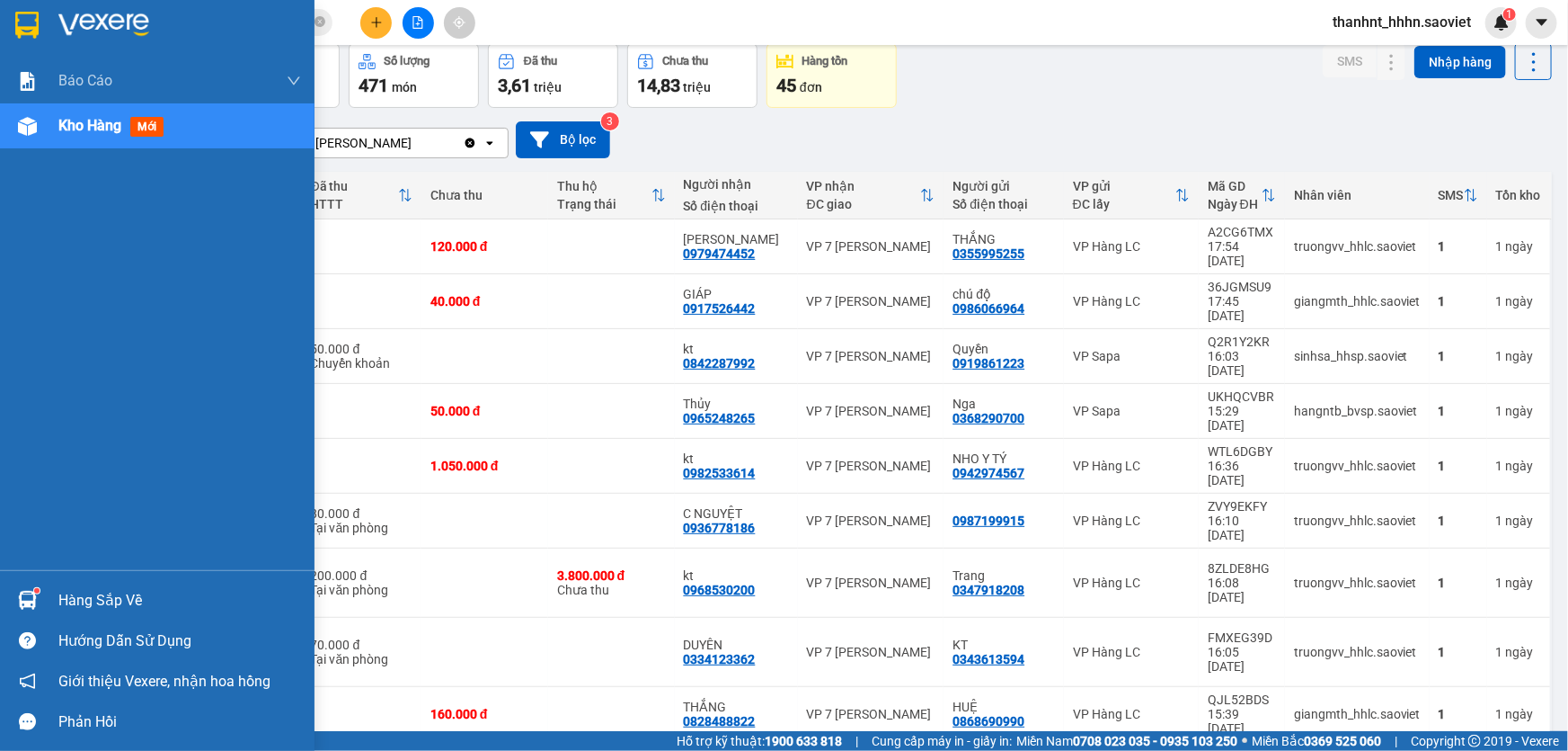
click at [124, 604] on div "Hàng sắp về" at bounding box center [180, 600] width 243 height 27
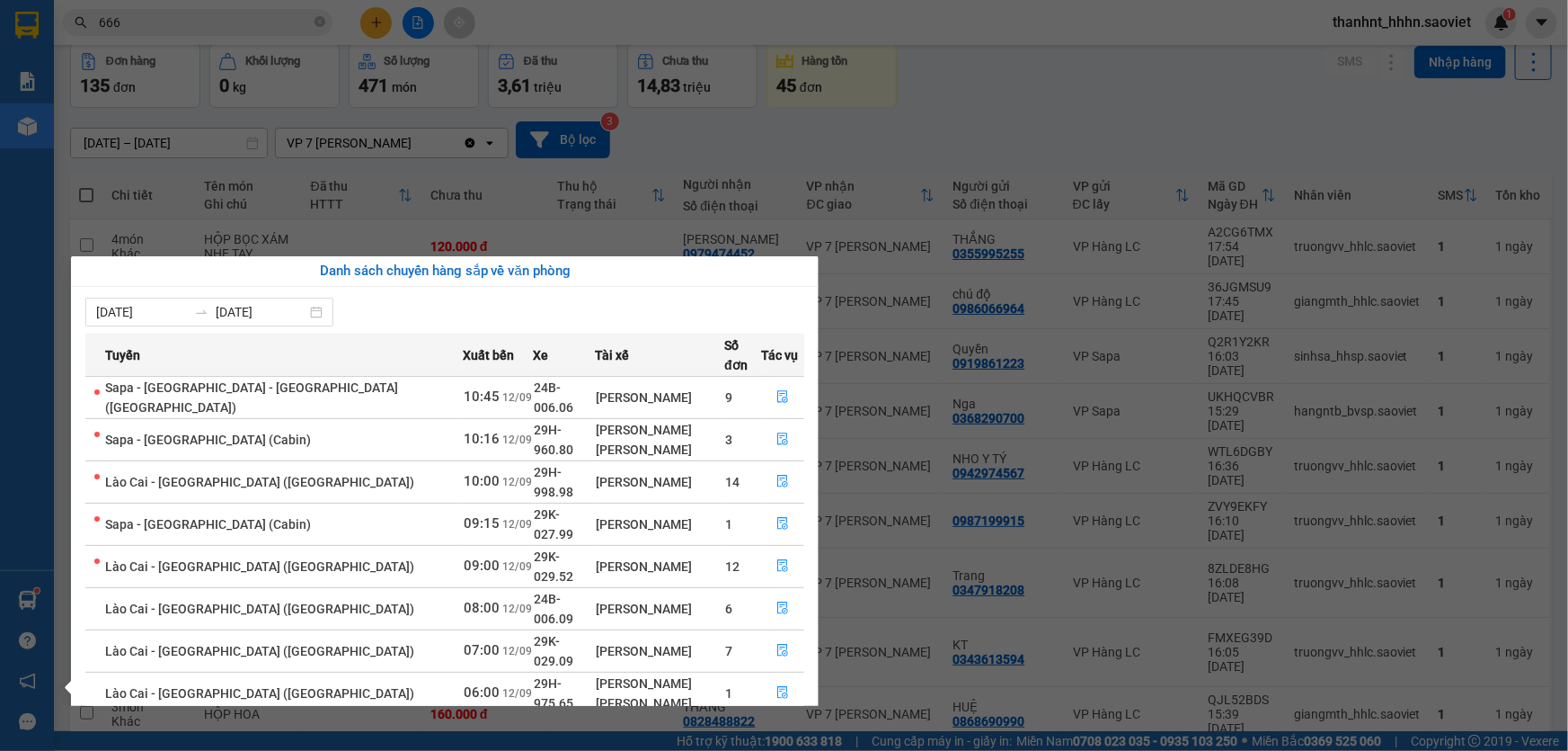
click at [1033, 106] on section "Kết quả tìm kiếm ( 10000 ) Bộ lọc Mã ĐH Trạng thái Món hàng Thu hộ Tổng cước Ch…" at bounding box center [784, 375] width 1568 height 751
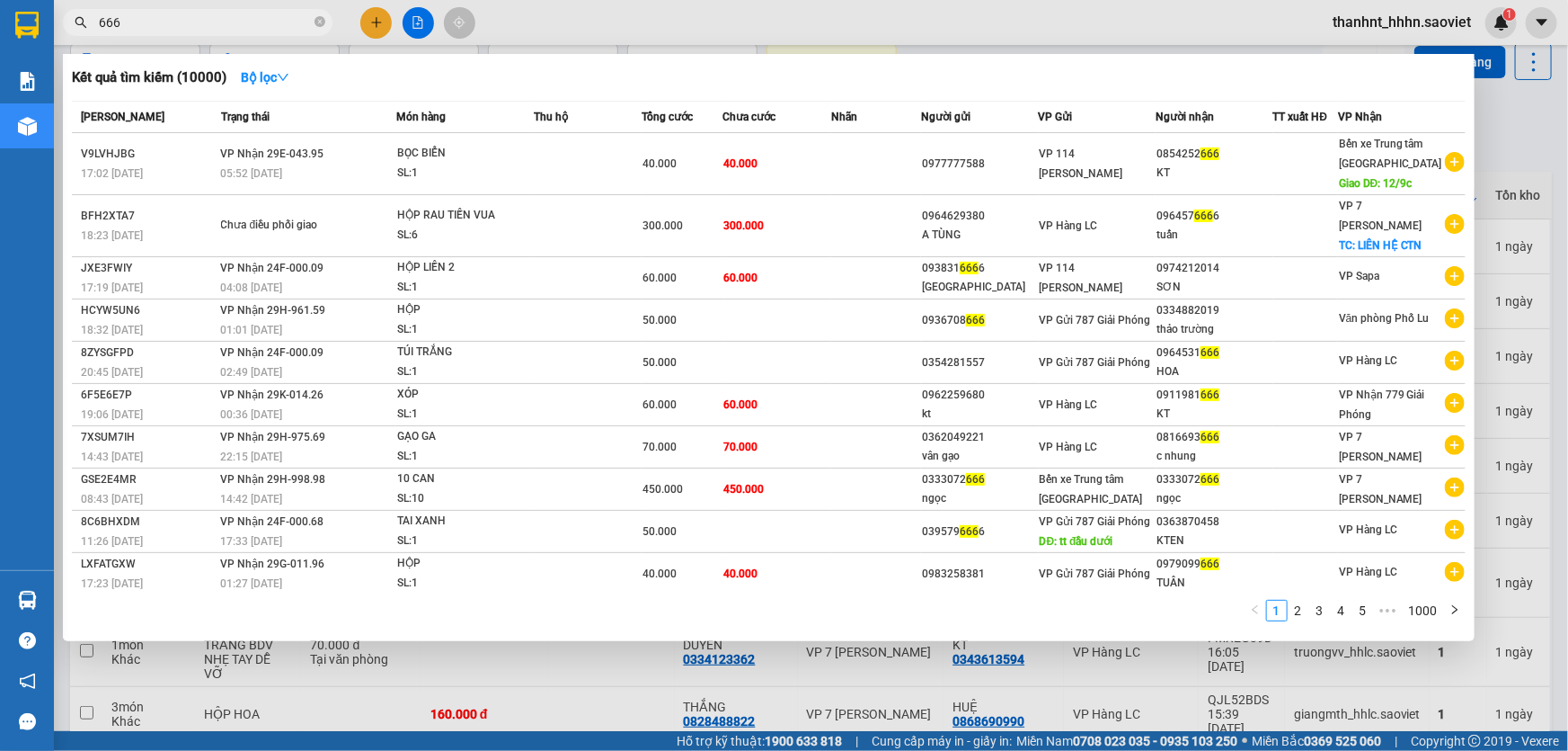
click at [155, 23] on input "666" at bounding box center [205, 22] width 212 height 19
type input "6"
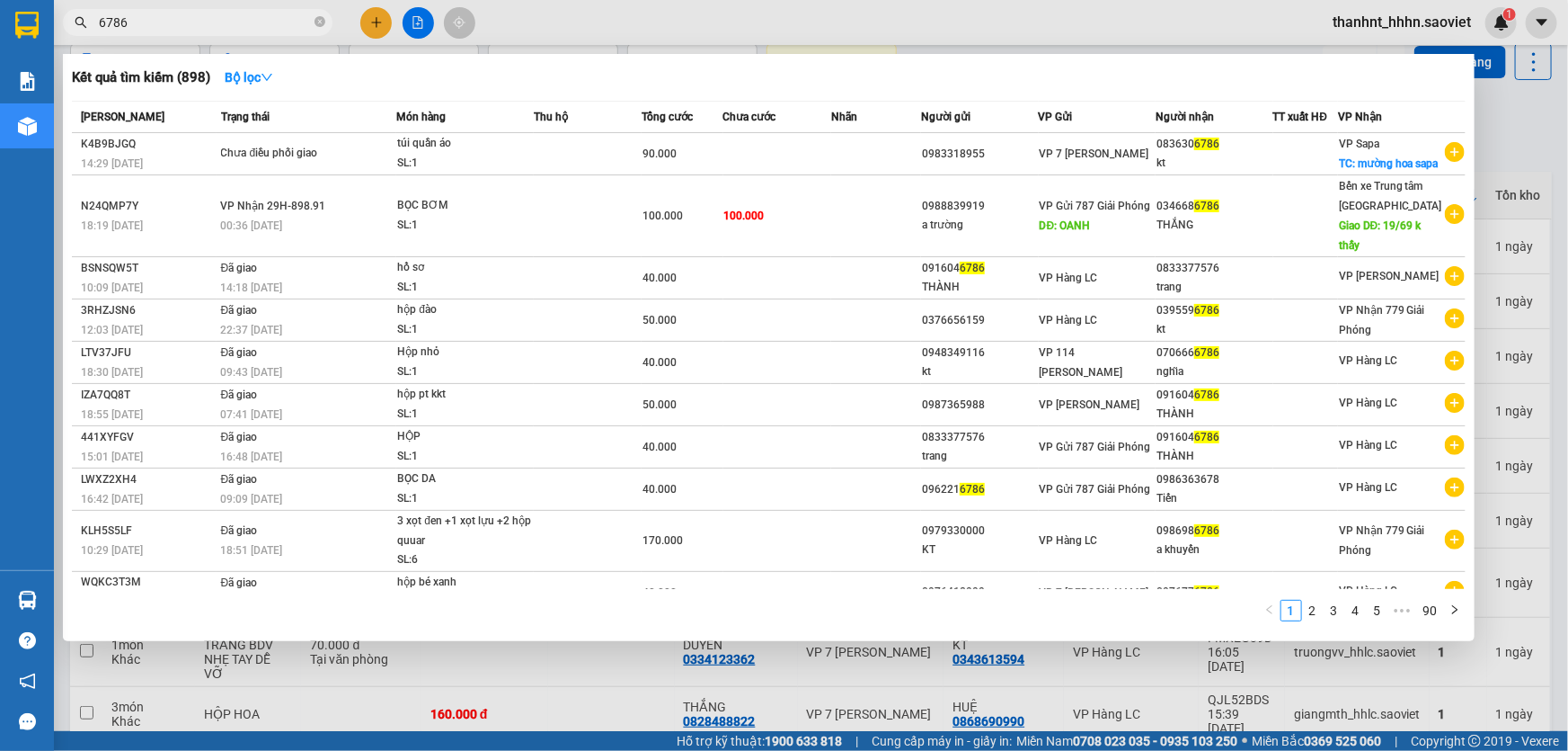
type input "6786"
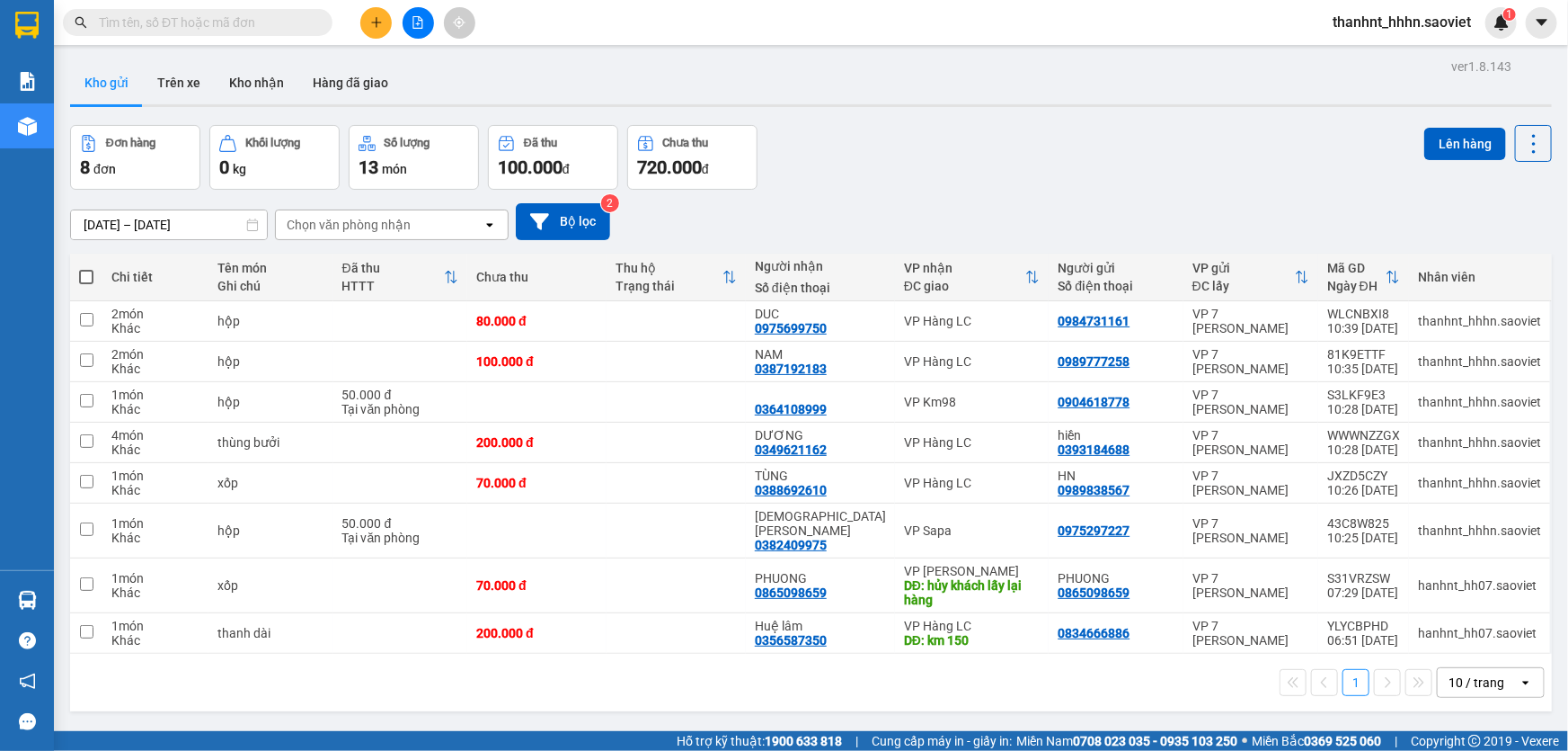
click at [261, 19] on input "text" at bounding box center [205, 22] width 212 height 19
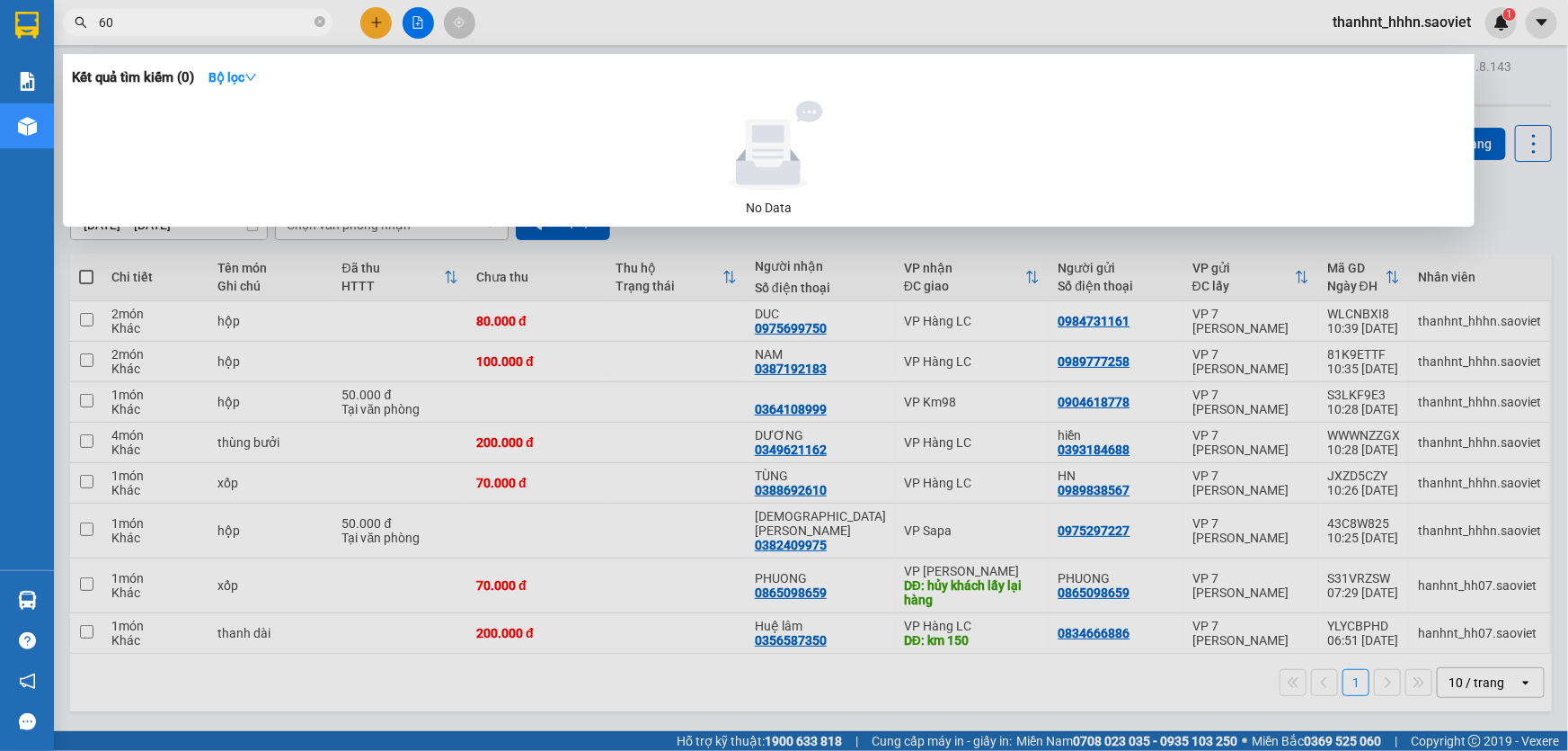
type input "6"
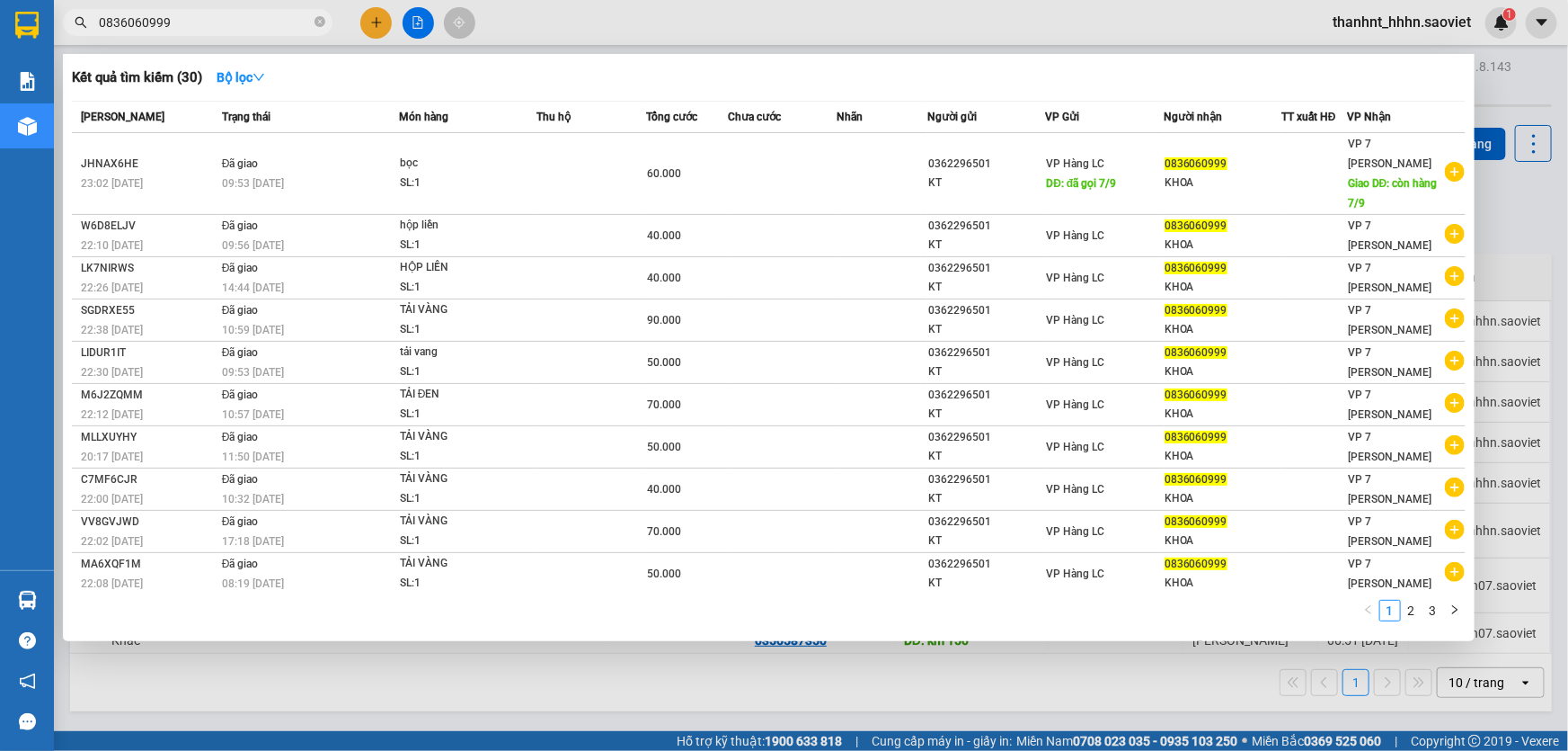
click at [177, 18] on input "0836060999" at bounding box center [205, 22] width 212 height 19
click at [179, 18] on input "0836060999" at bounding box center [205, 22] width 212 height 19
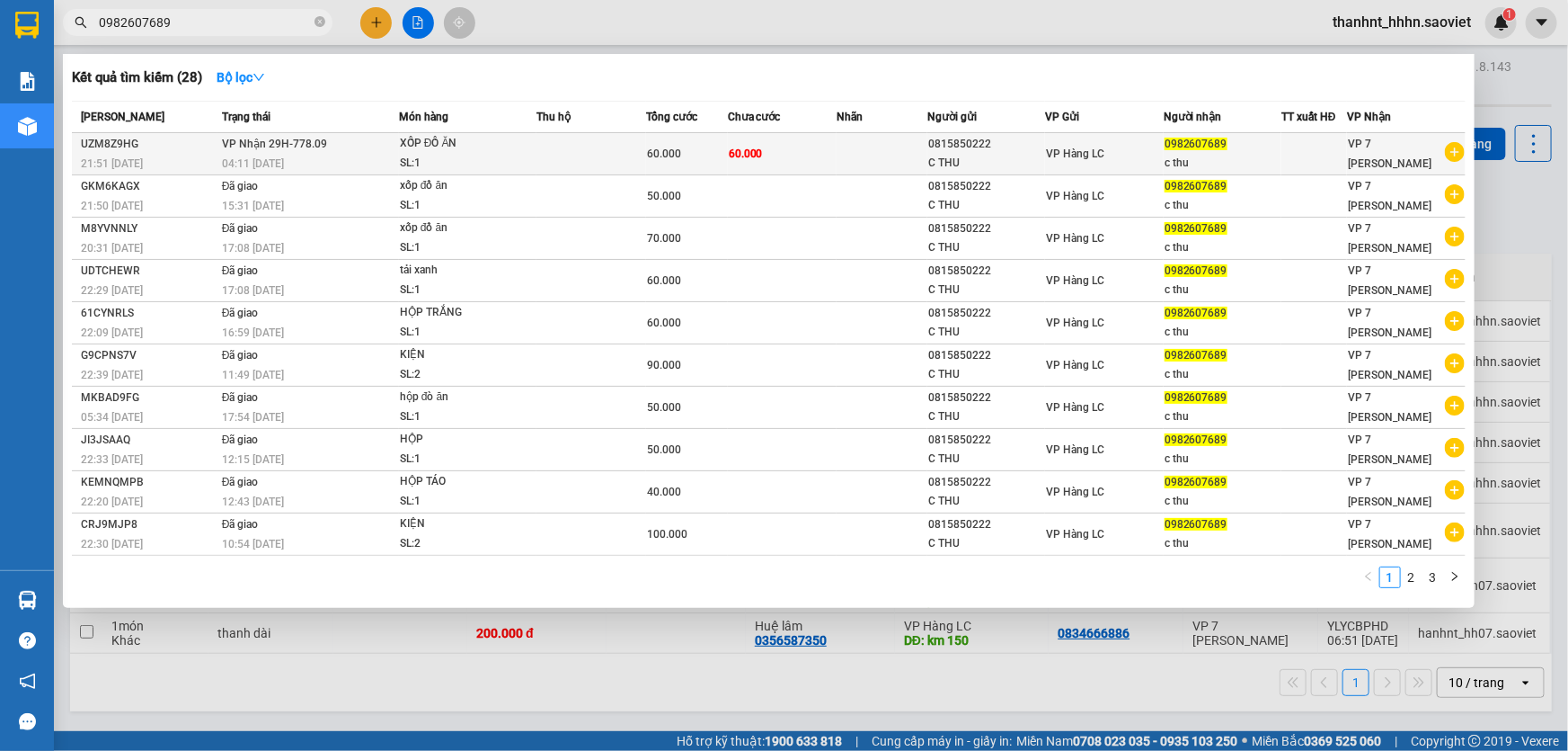
type input "0982607689"
click at [769, 143] on td "60.000" at bounding box center [783, 154] width 109 height 42
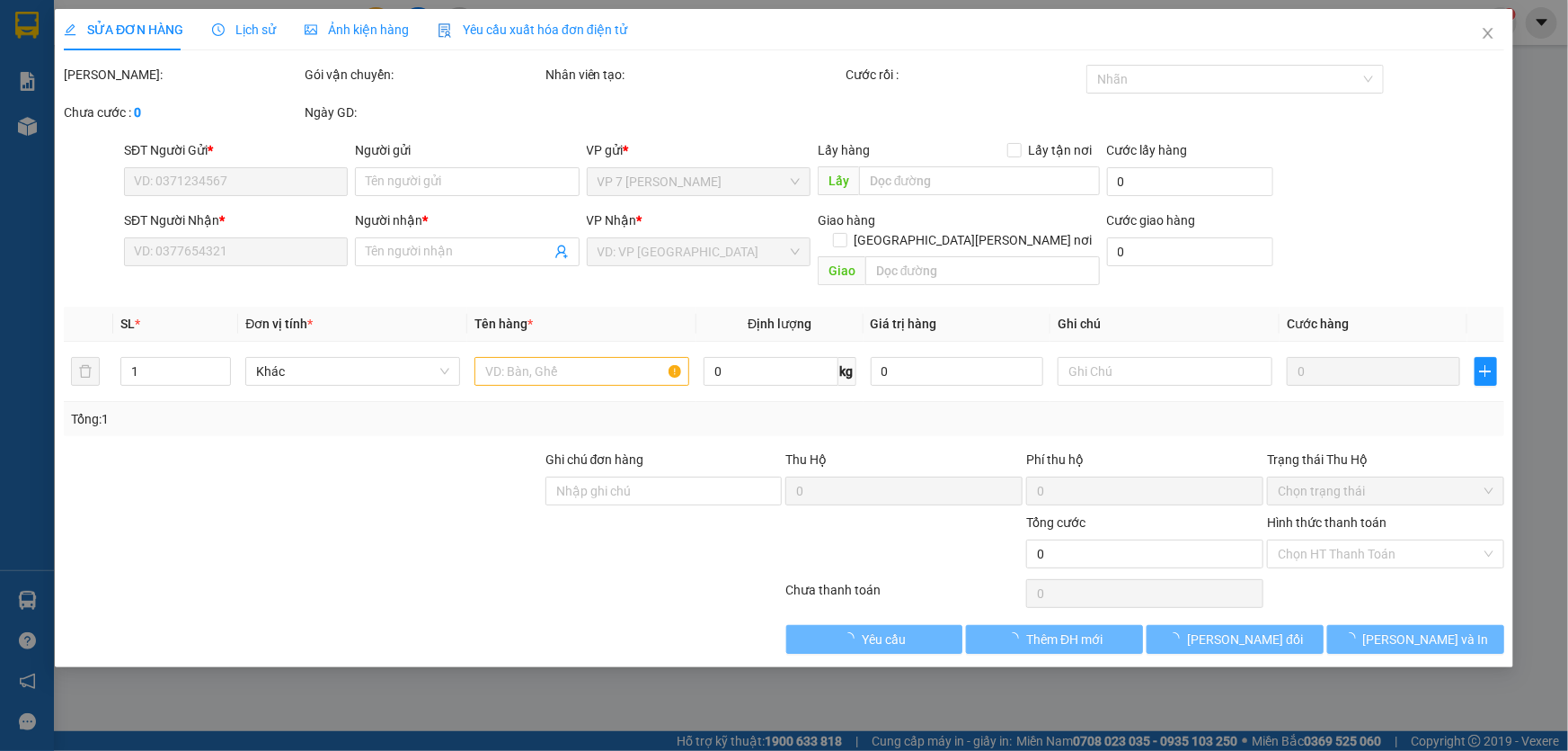
type input "0815850222"
type input "C THU"
type input "0982607689"
type input "c thu"
type input "60.000"
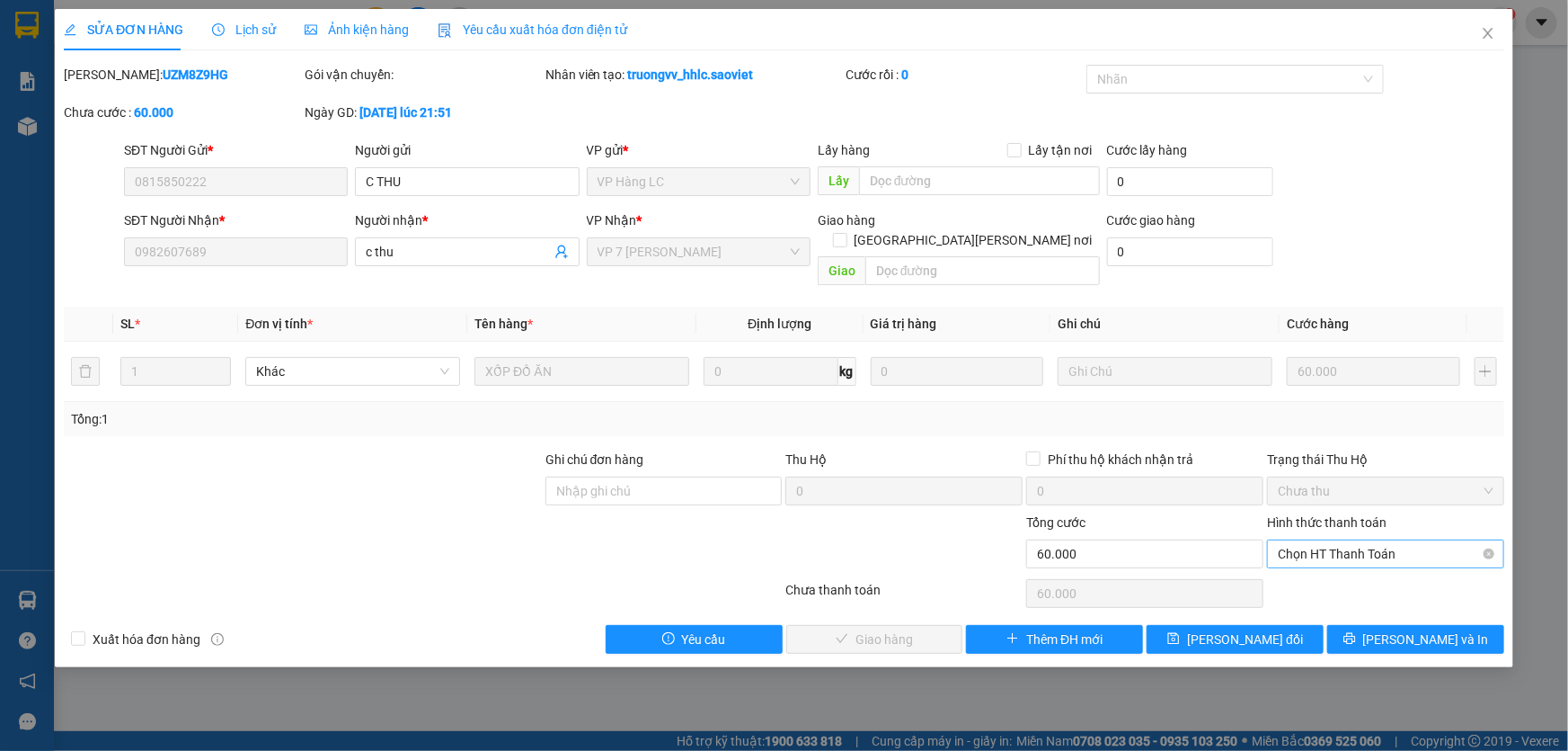
click at [1332, 540] on span "Chọn HT Thanh Toán" at bounding box center [1385, 554] width 216 height 27
drag, startPoint x: 1307, startPoint y: 566, endPoint x: 1267, endPoint y: 572, distance: 40.4
click at [1303, 566] on div "Tại văn phòng" at bounding box center [1385, 569] width 216 height 19
type input "0"
click at [907, 630] on span "[PERSON_NAME] và [PERSON_NAME] hàng" at bounding box center [942, 639] width 243 height 19
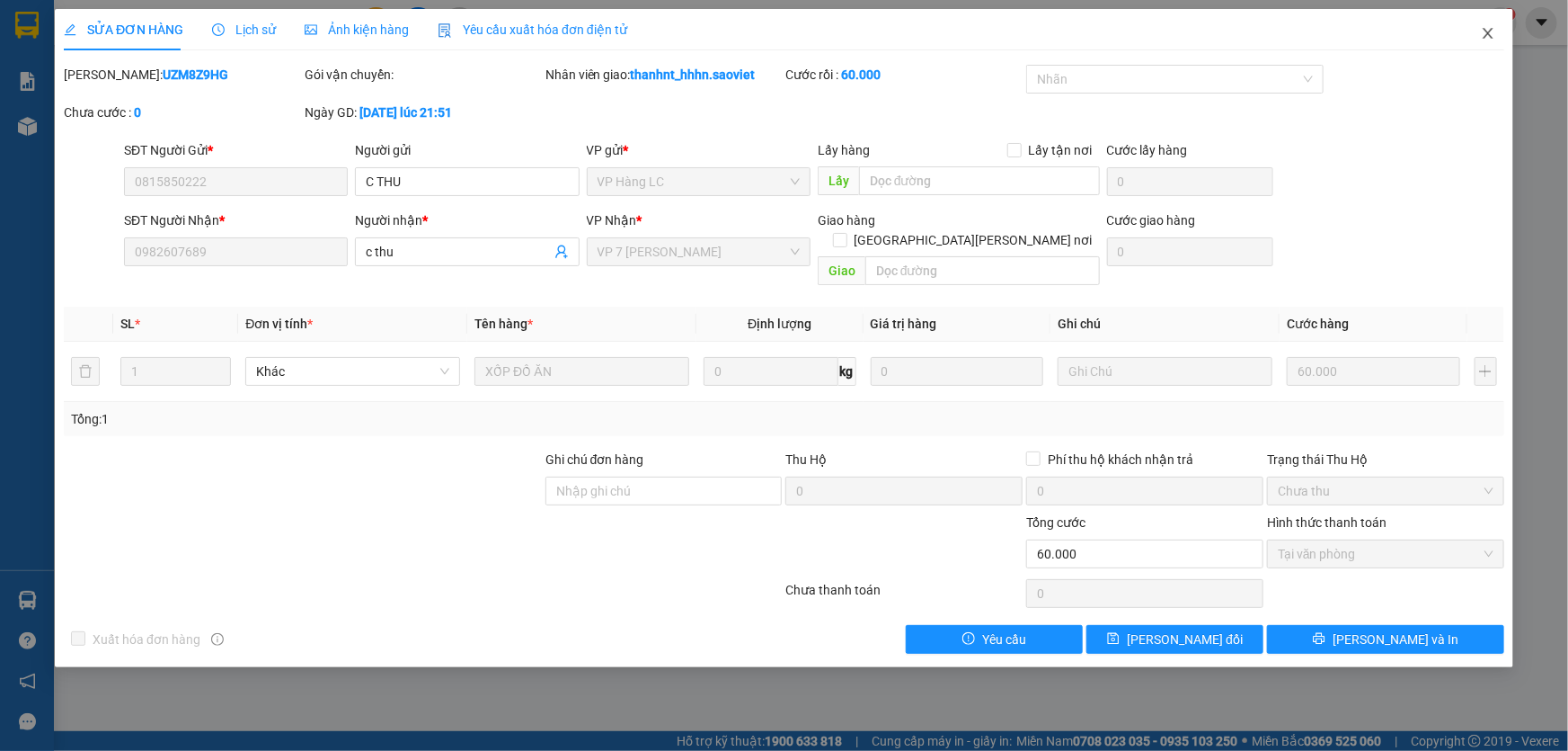
click at [1482, 31] on icon "close" at bounding box center [1487, 33] width 15 height 15
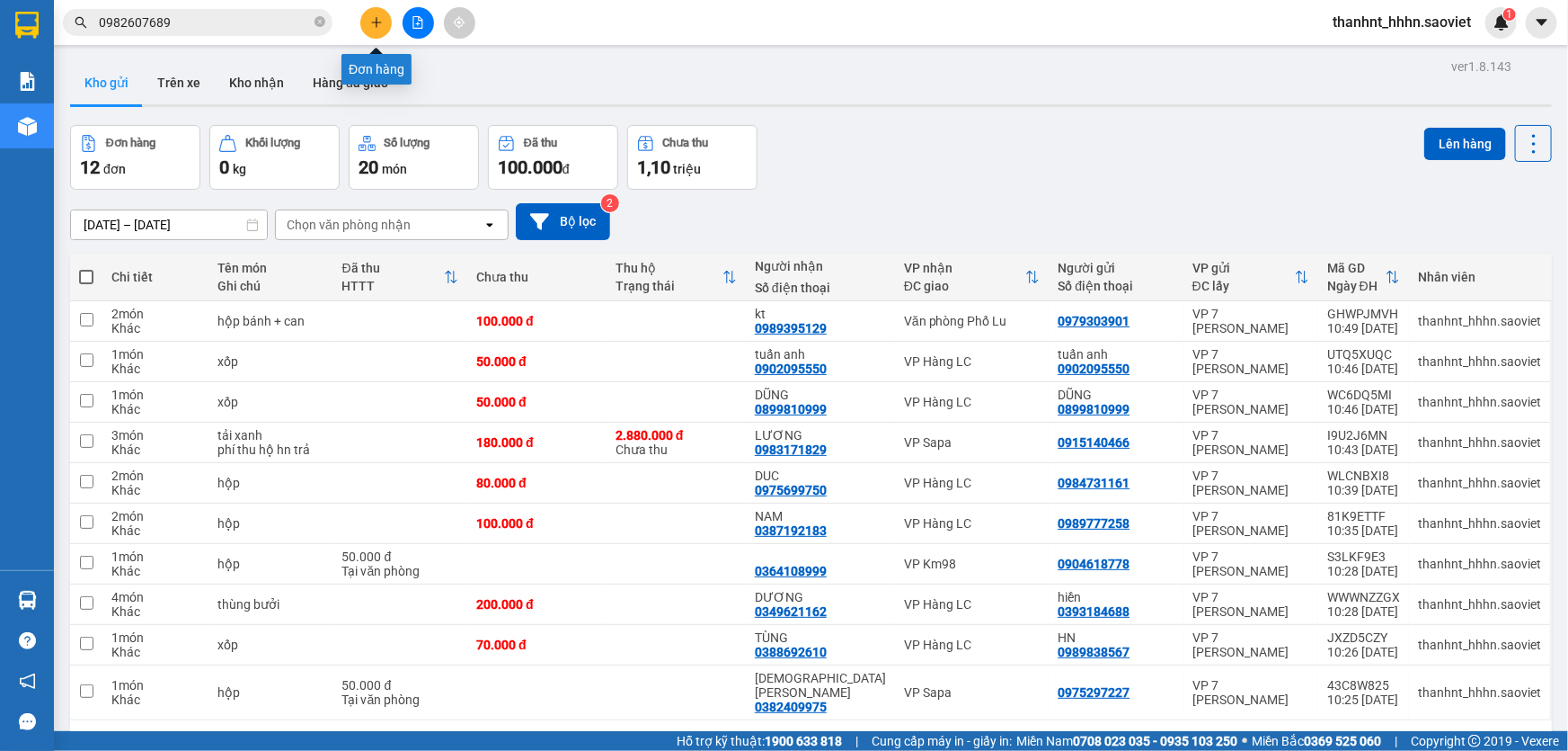
click at [380, 26] on button at bounding box center [376, 22] width 31 height 31
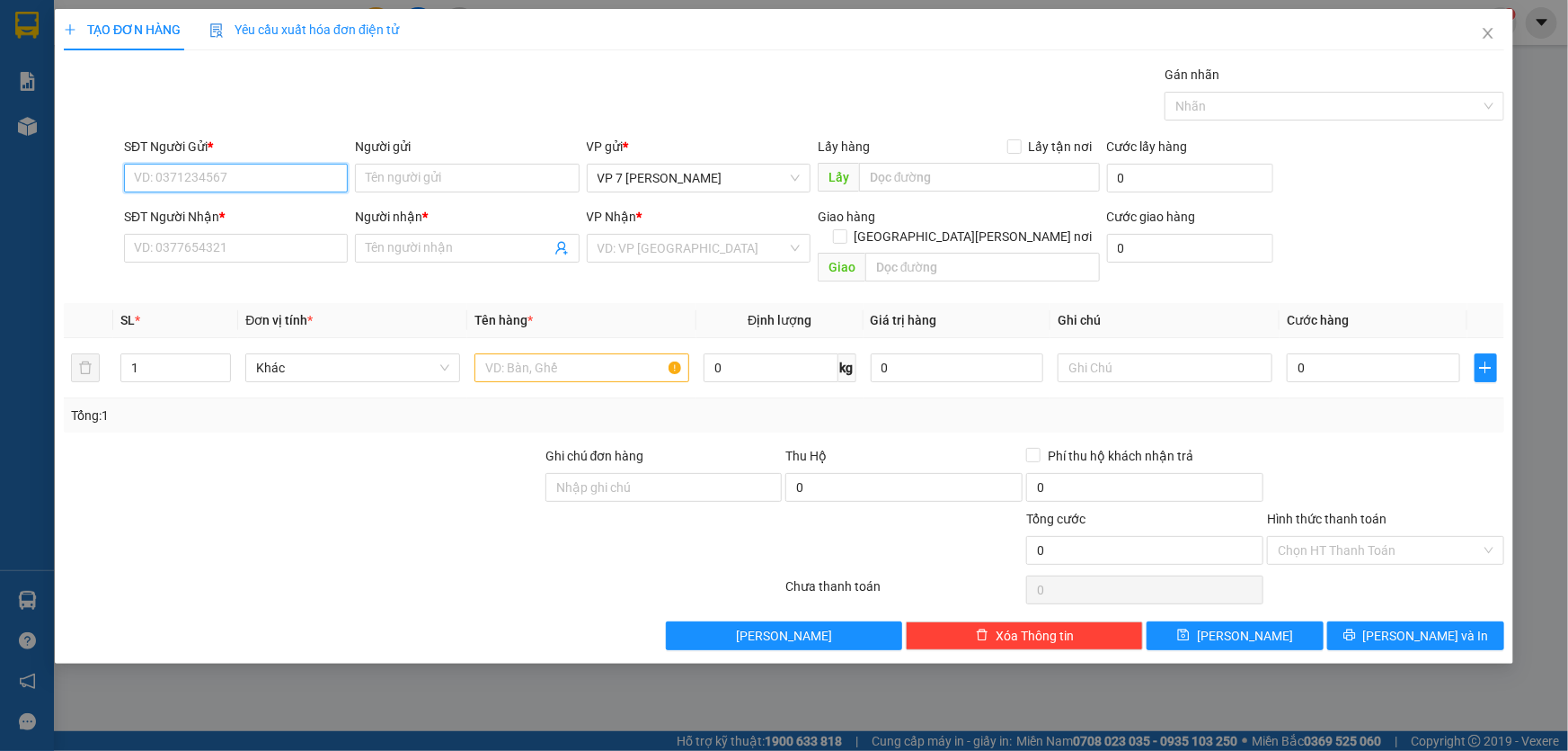
click at [231, 187] on input "SĐT Người Gửi *" at bounding box center [236, 178] width 223 height 29
type input "0363238988"
click at [234, 215] on div "0363238988" at bounding box center [236, 214] width 202 height 19
type input "0973325660"
type input "0363238988"
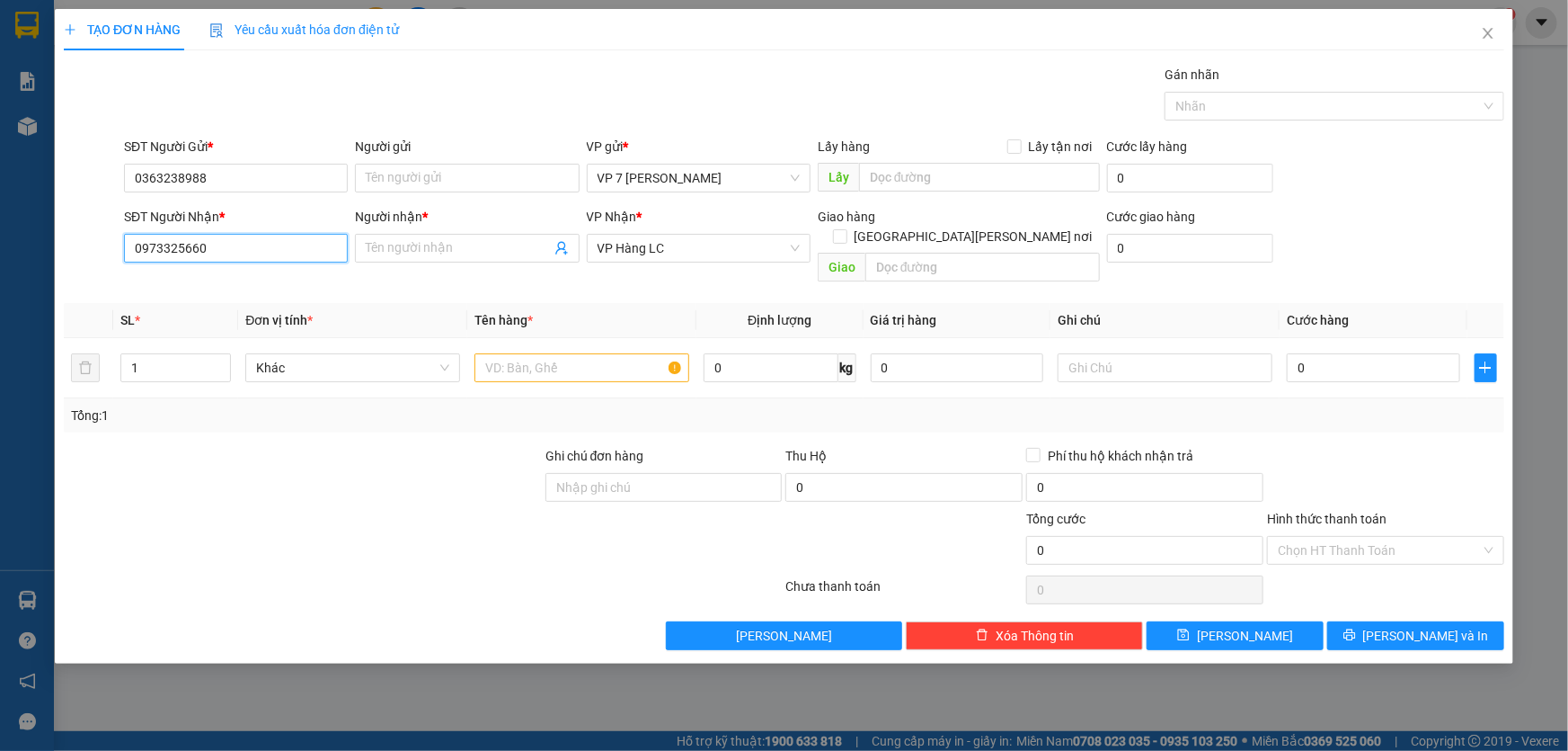
click at [234, 242] on input "0973325660" at bounding box center [236, 249] width 223 height 29
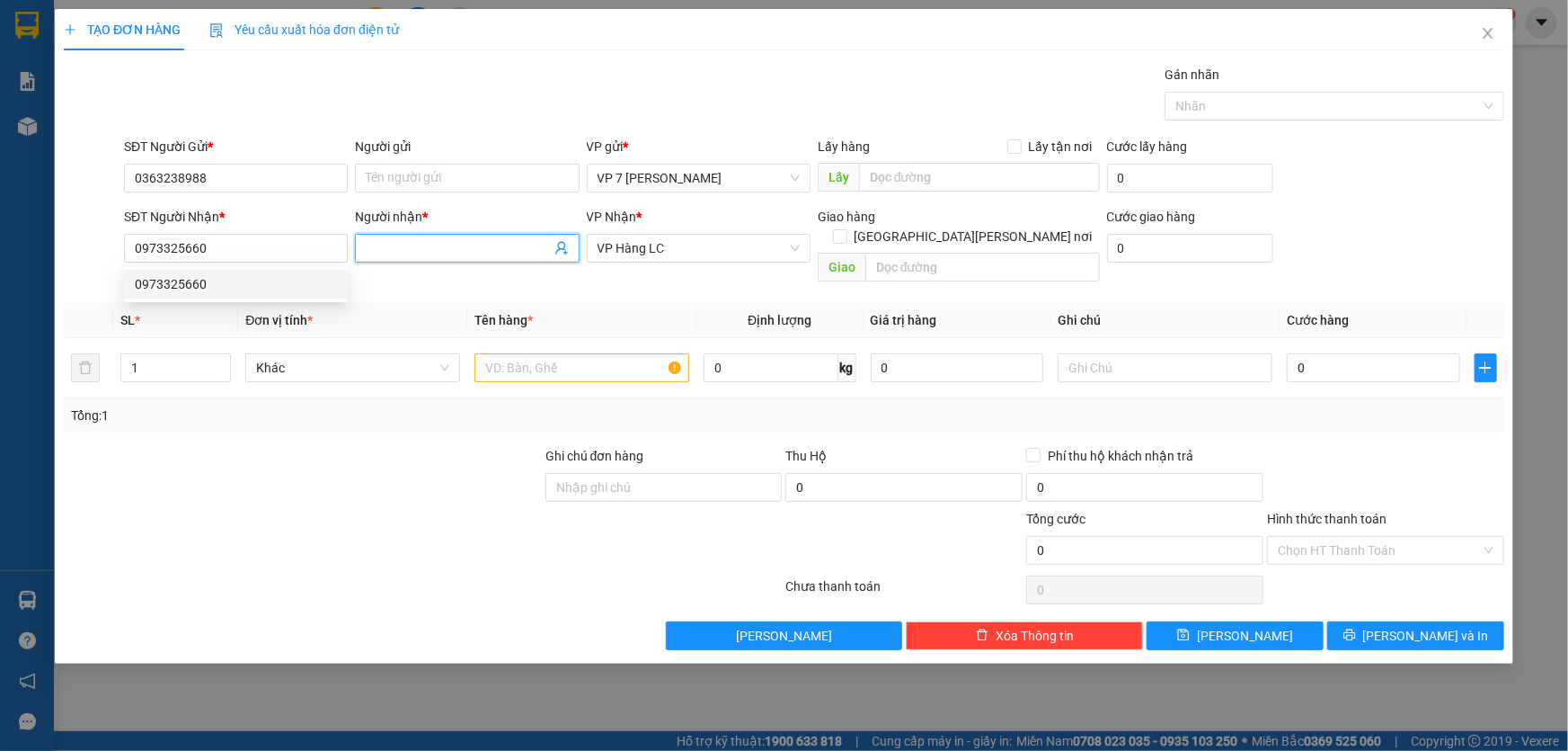
click at [461, 234] on span at bounding box center [467, 249] width 223 height 29
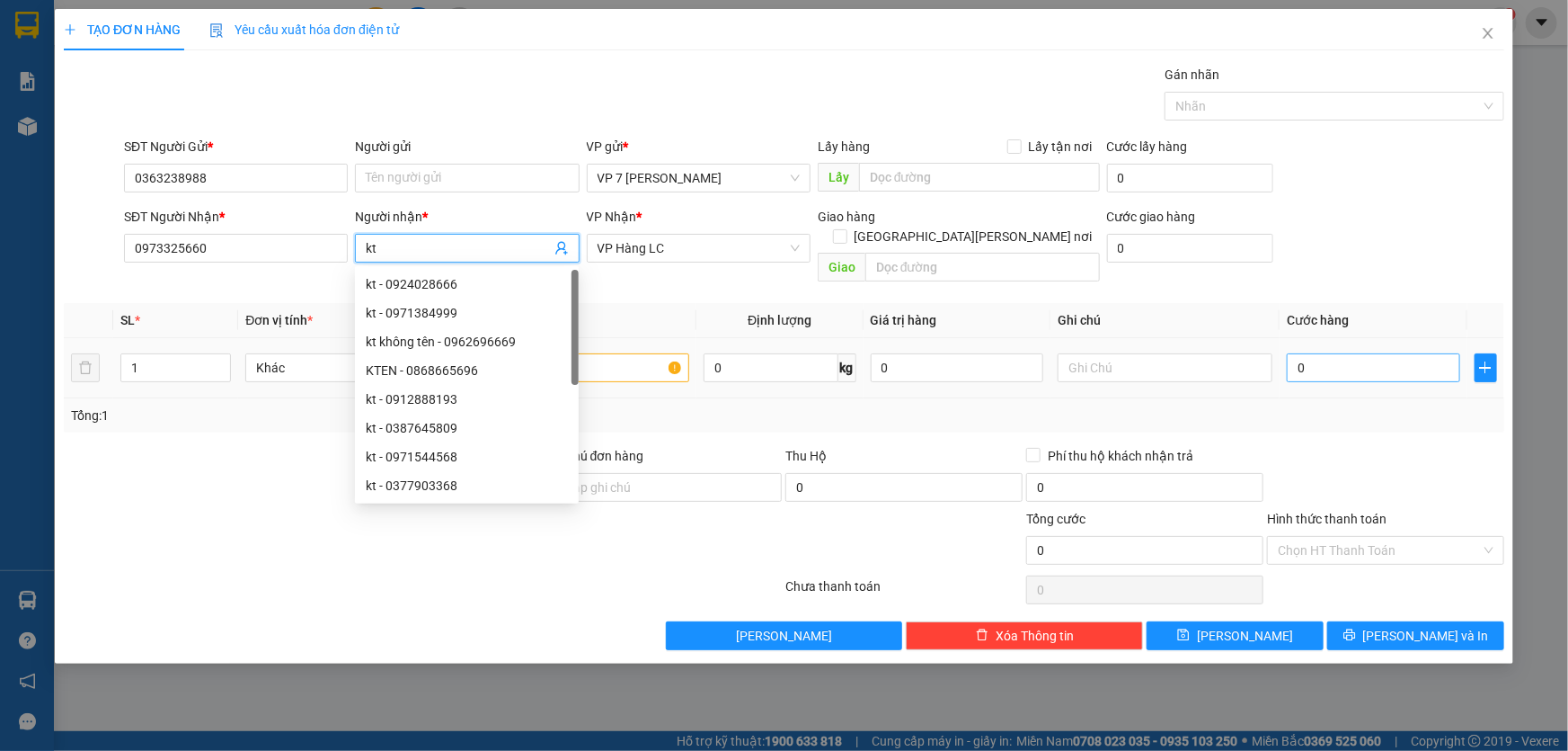
type input "kt"
click at [1343, 354] on input "0" at bounding box center [1373, 368] width 174 height 29
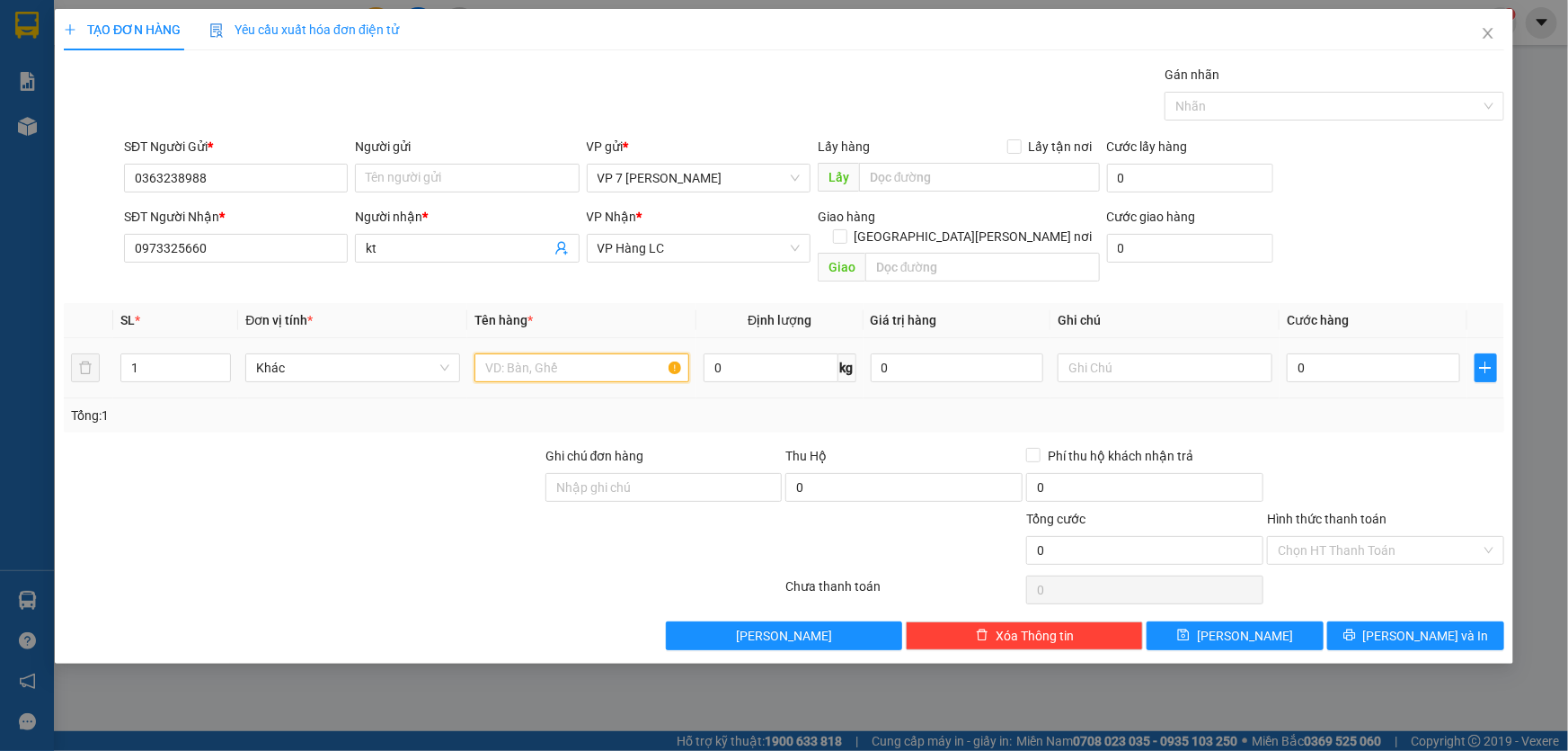
click at [629, 357] on input "text" at bounding box center [582, 368] width 215 height 29
type input "xọt gà"
click at [1362, 354] on input "0" at bounding box center [1373, 368] width 174 height 29
type input "7"
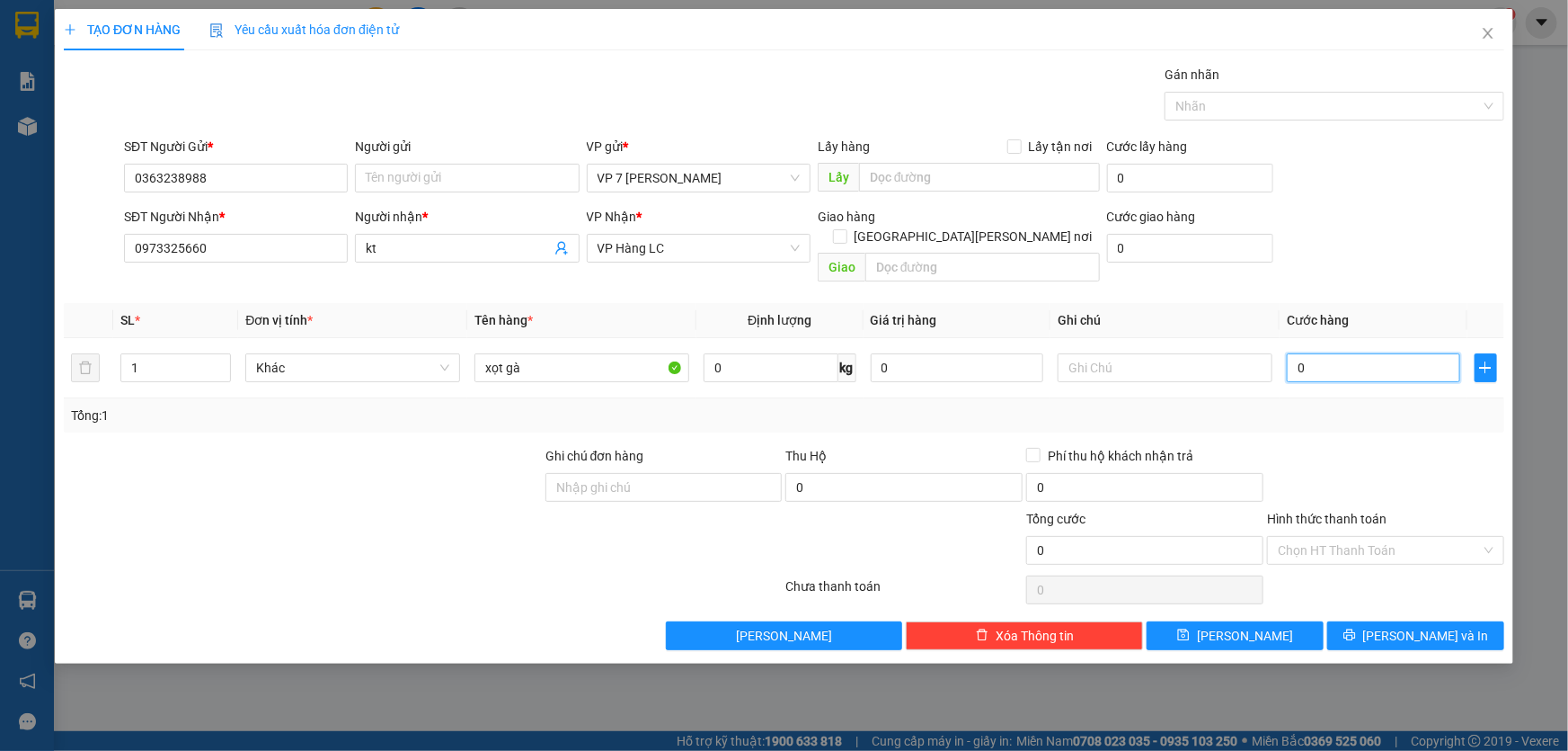
type input "7"
type input "70"
type input "70.000"
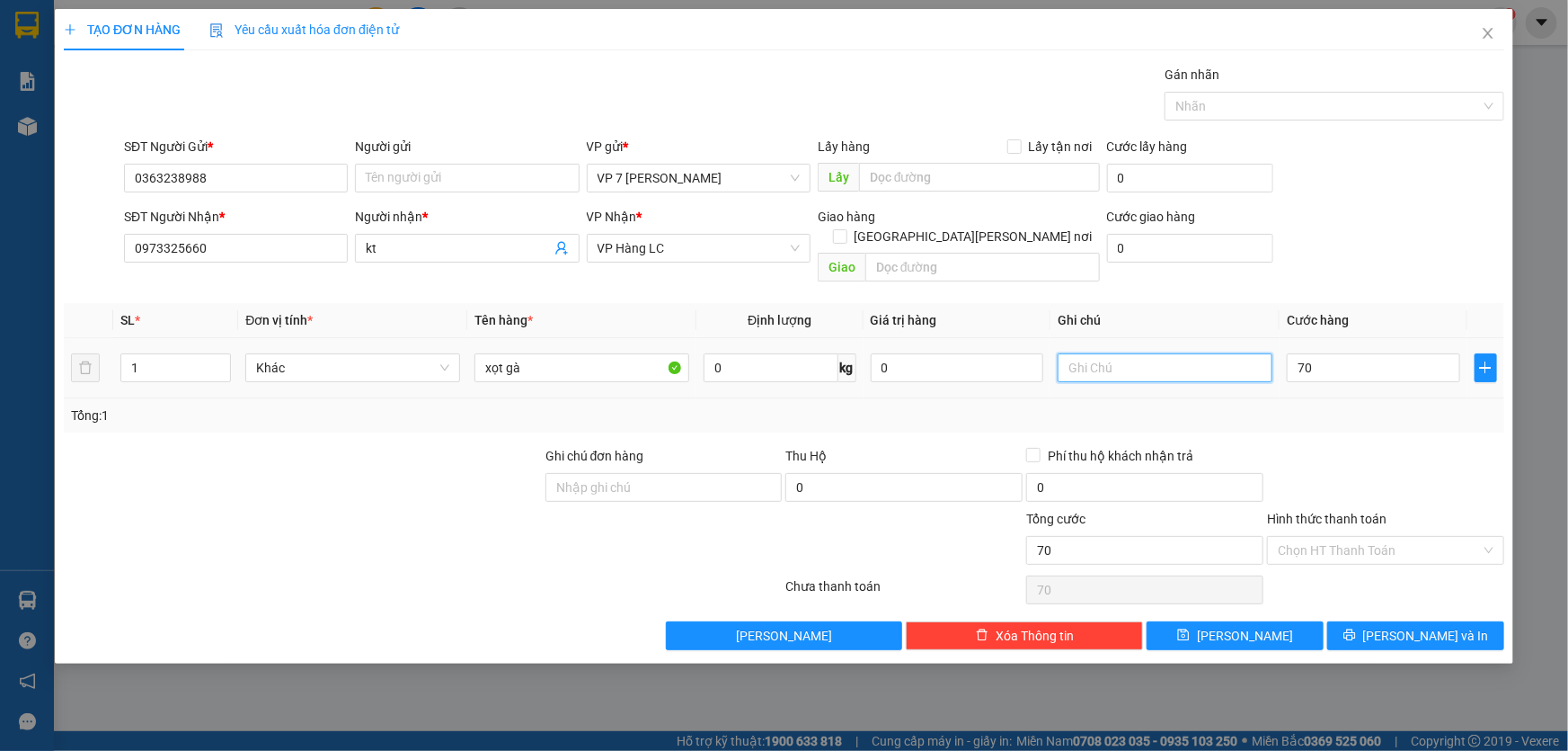
type input "70.000"
click at [1137, 356] on input "text" at bounding box center [1164, 368] width 215 height 29
type input "chết k chịu"
click at [1409, 621] on button "[PERSON_NAME] và In" at bounding box center [1416, 635] width 177 height 29
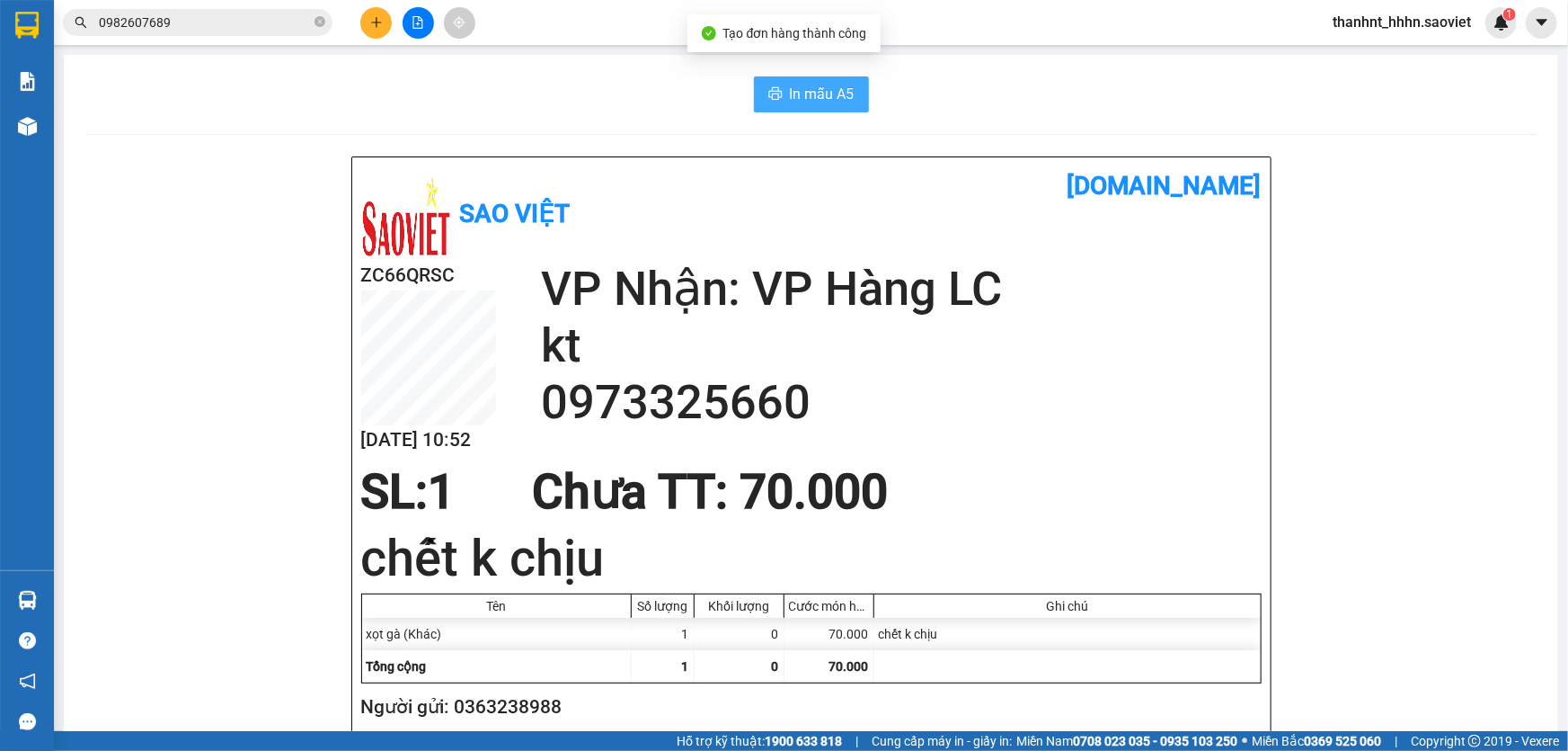
click at [789, 79] on button "In mẫu A5" at bounding box center [811, 94] width 115 height 36
